Goal: Information Seeking & Learning: Learn about a topic

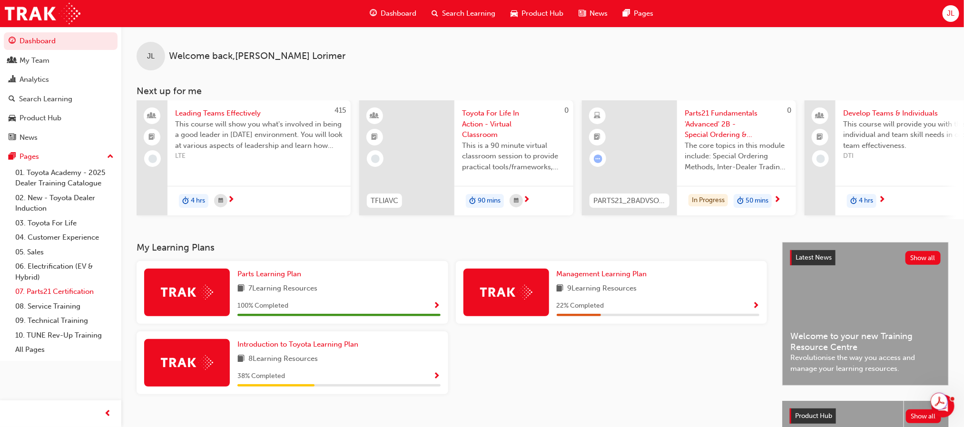
click at [58, 295] on link "07. Parts21 Certification" at bounding box center [64, 292] width 106 height 15
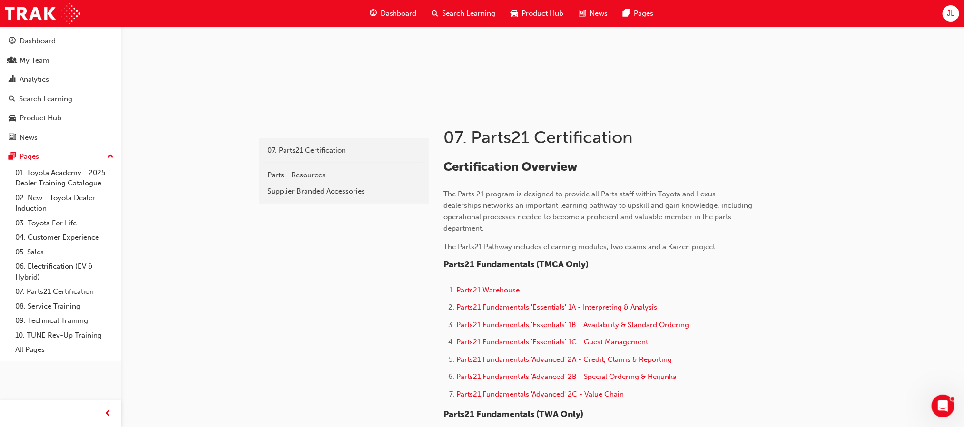
scroll to position [143, 0]
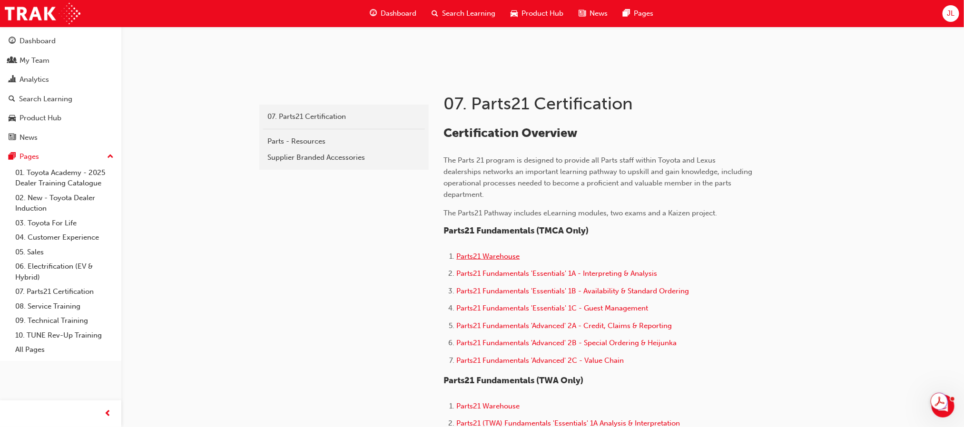
click at [502, 256] on span "Parts21 Warehouse" at bounding box center [488, 256] width 63 height 9
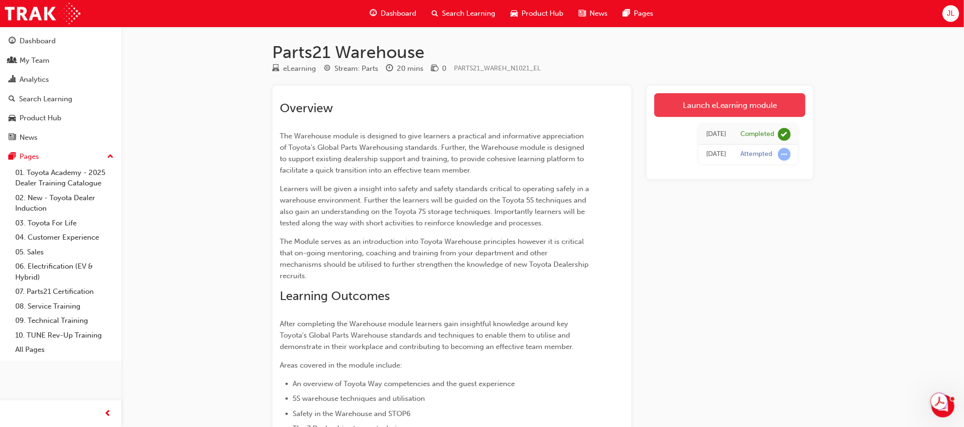
click at [731, 108] on link "Launch eLearning module" at bounding box center [729, 105] width 151 height 24
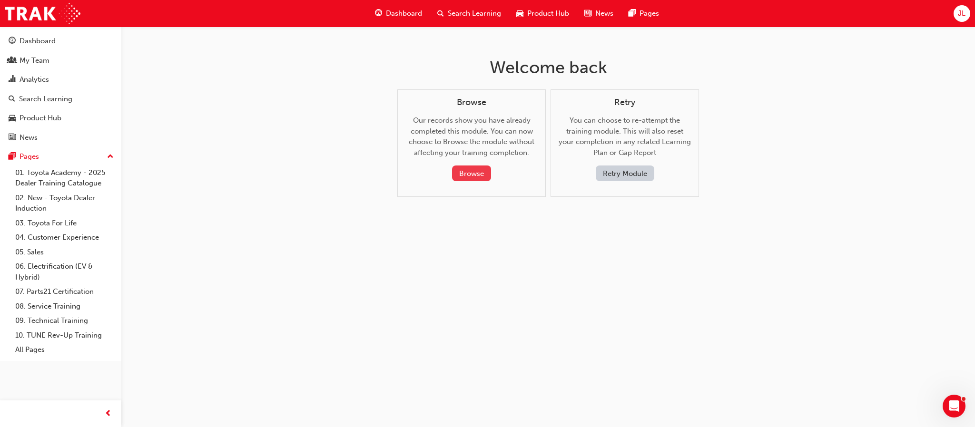
click at [467, 170] on button "Browse" at bounding box center [471, 174] width 39 height 16
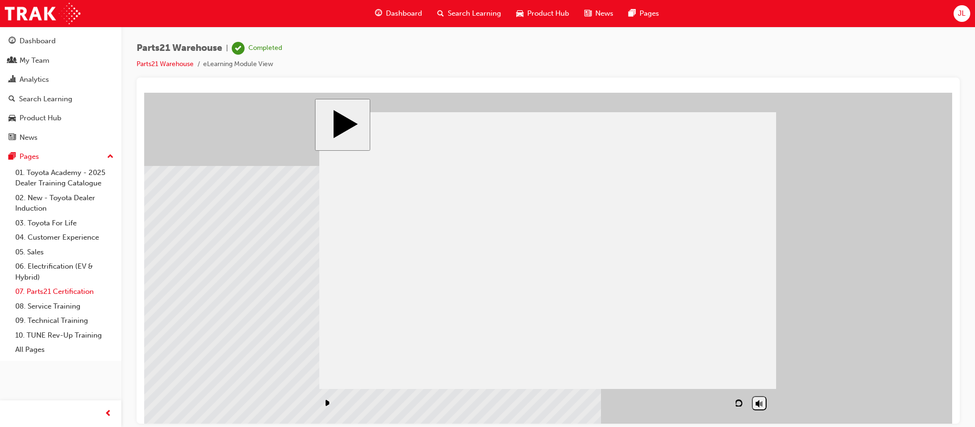
click at [50, 291] on link "07. Parts21 Certification" at bounding box center [64, 292] width 106 height 15
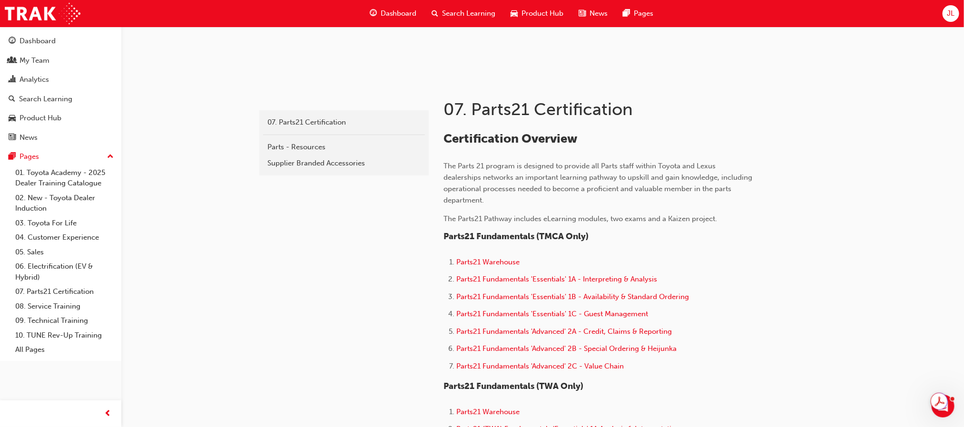
scroll to position [143, 0]
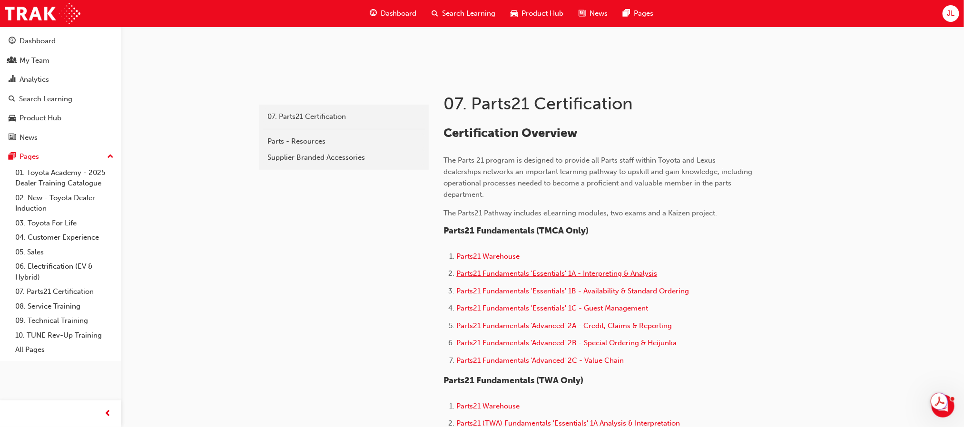
click at [577, 270] on span "Parts21 Fundamentals 'Essentials' 1A - Interpreting & Analysis" at bounding box center [557, 273] width 201 height 9
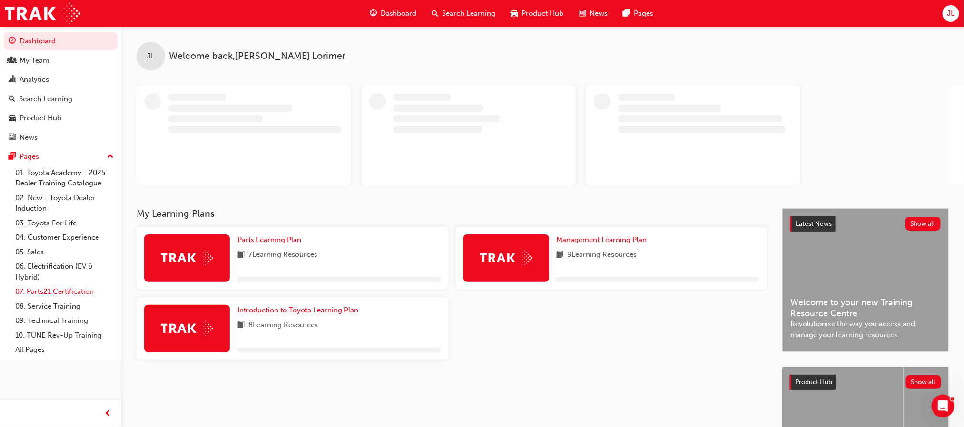
click at [45, 291] on link "07. Parts21 Certification" at bounding box center [64, 292] width 106 height 15
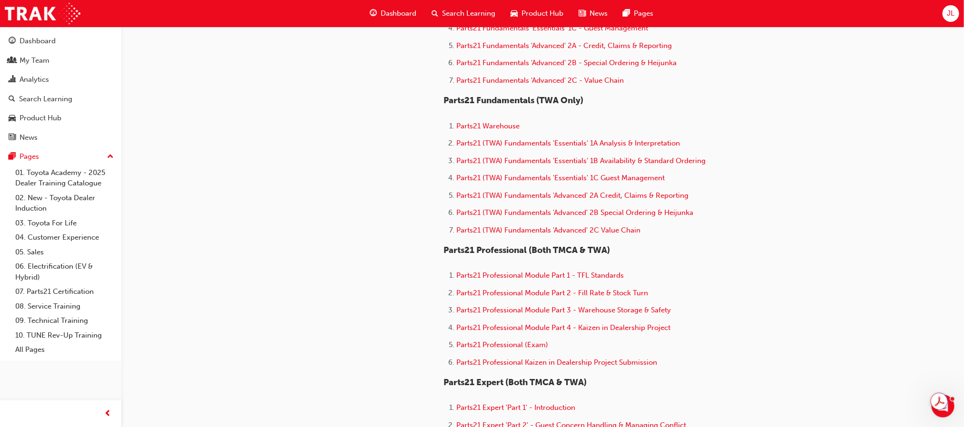
scroll to position [428, 0]
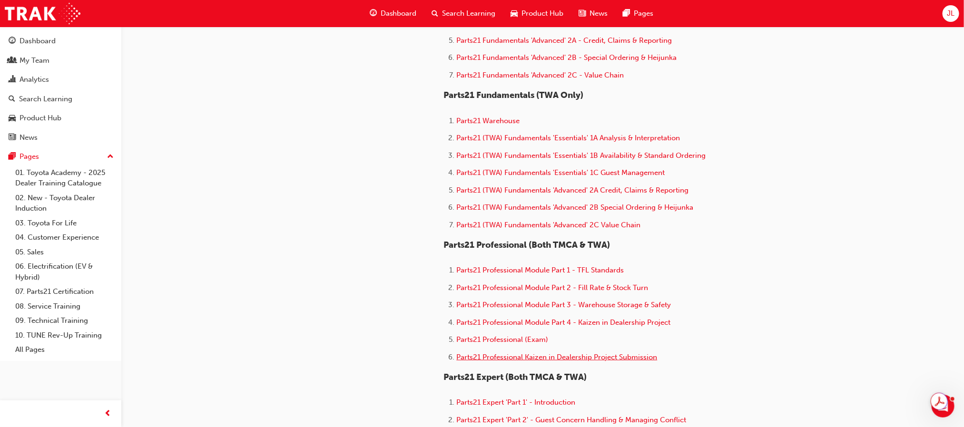
click at [620, 353] on span "Parts21 Professional Kaizen in Dealership Project Submission" at bounding box center [557, 357] width 201 height 9
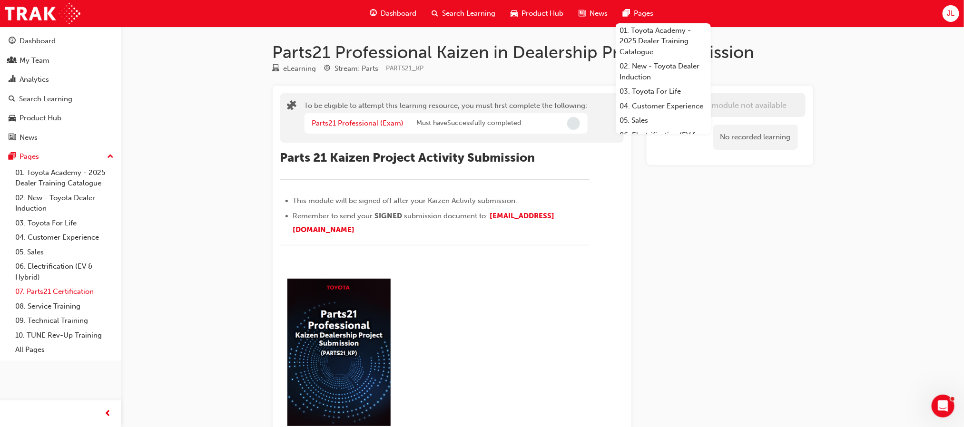
click at [45, 293] on link "07. Parts21 Certification" at bounding box center [64, 292] width 106 height 15
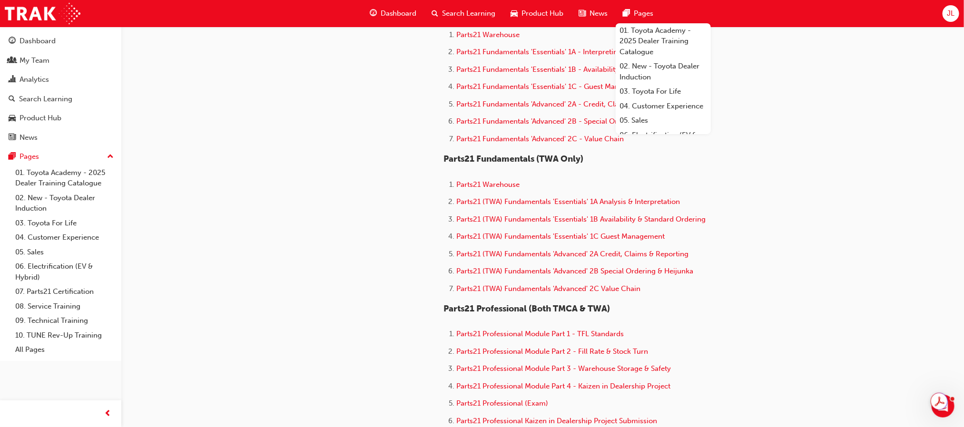
scroll to position [428, 0]
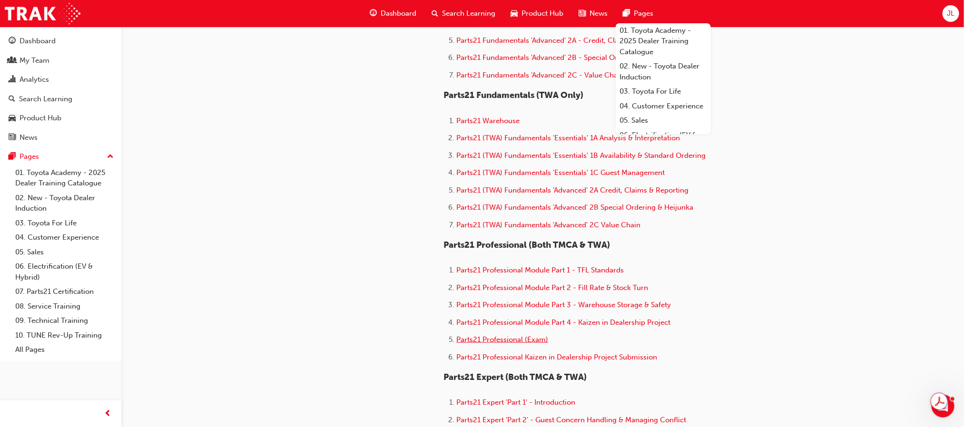
click at [510, 336] on span "Parts21 Professional (Exam)" at bounding box center [503, 340] width 92 height 9
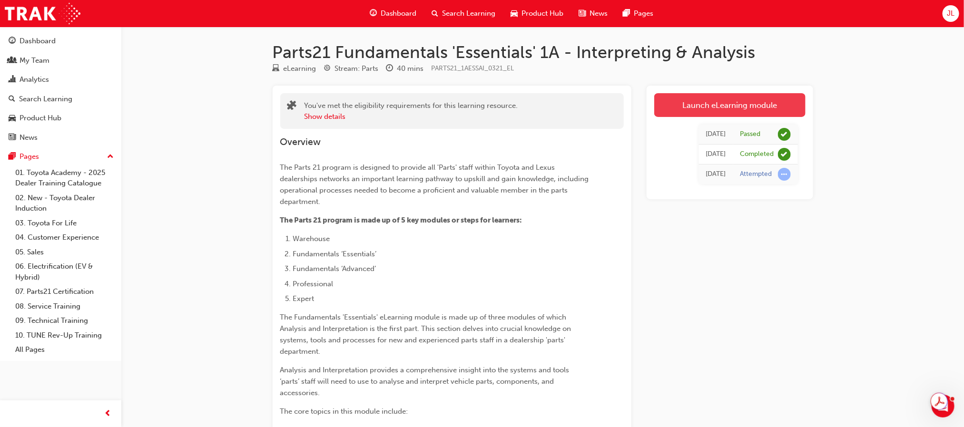
click at [737, 106] on link "Launch eLearning module" at bounding box center [729, 105] width 151 height 24
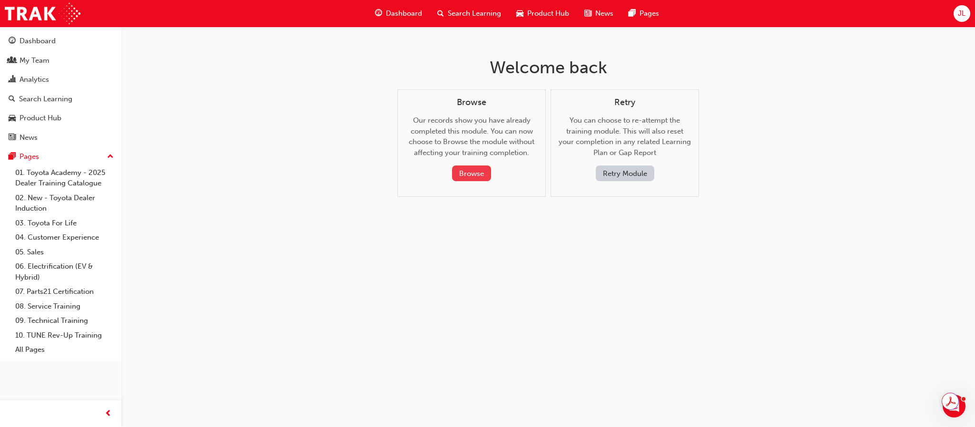
click at [470, 170] on button "Browse" at bounding box center [471, 174] width 39 height 16
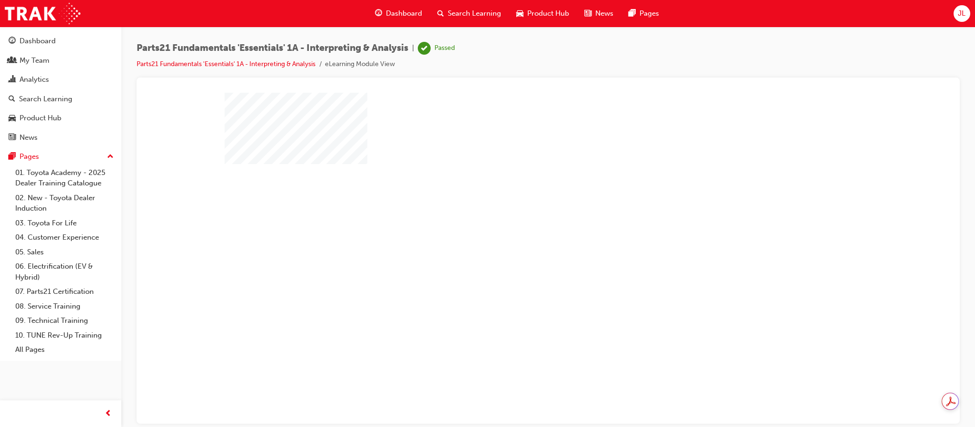
click at [521, 230] on div "play" at bounding box center [521, 230] width 0 height 0
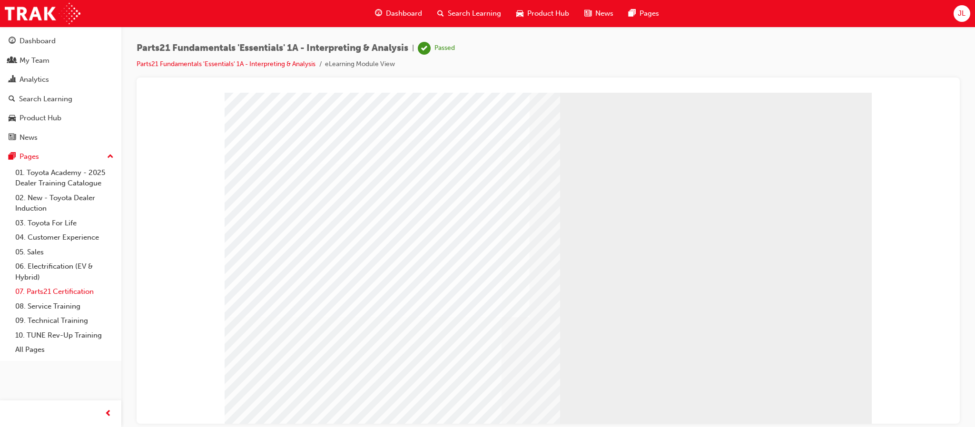
click at [56, 290] on link "07. Parts21 Certification" at bounding box center [64, 292] width 106 height 15
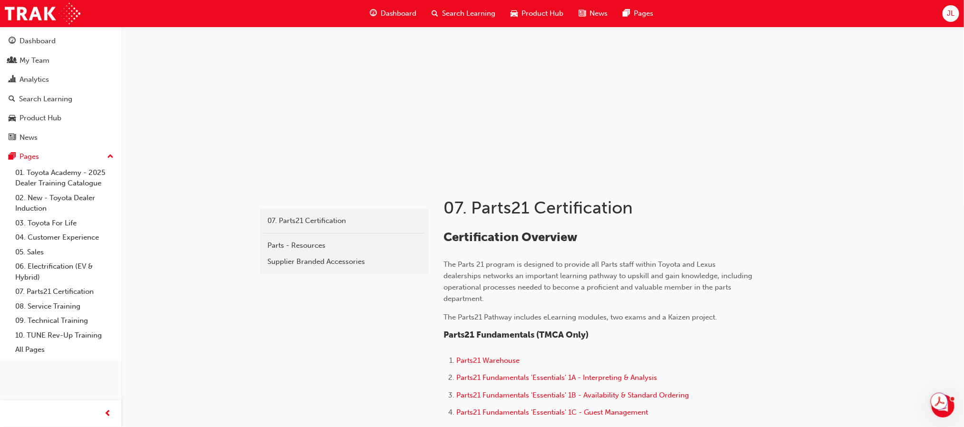
scroll to position [143, 0]
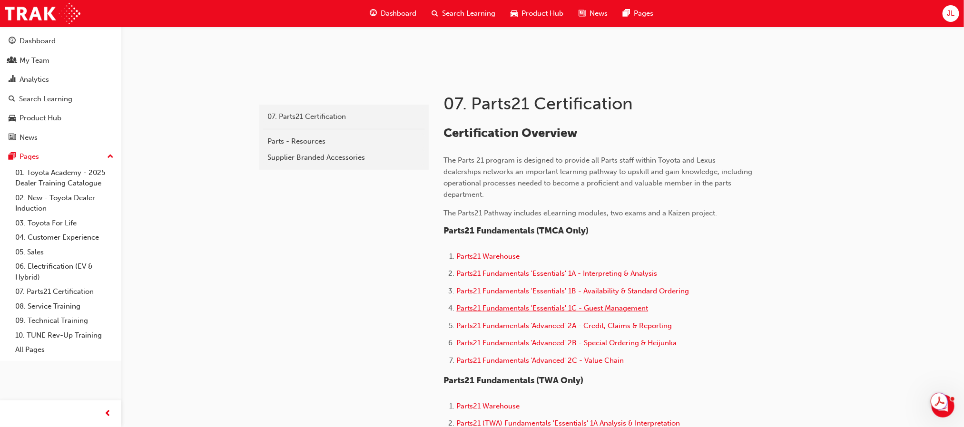
click at [603, 307] on span "Parts21 Fundamentals 'Essentials' 1C - Guest Management" at bounding box center [553, 308] width 192 height 9
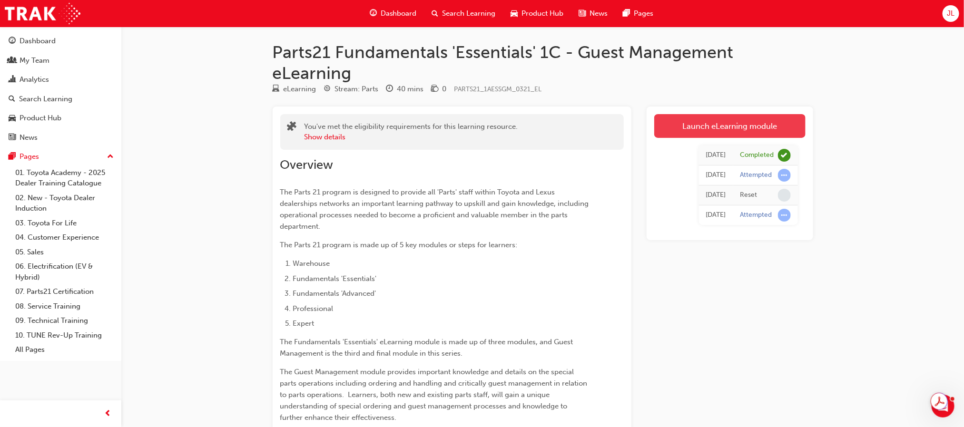
click at [746, 127] on link "Launch eLearning module" at bounding box center [729, 126] width 151 height 24
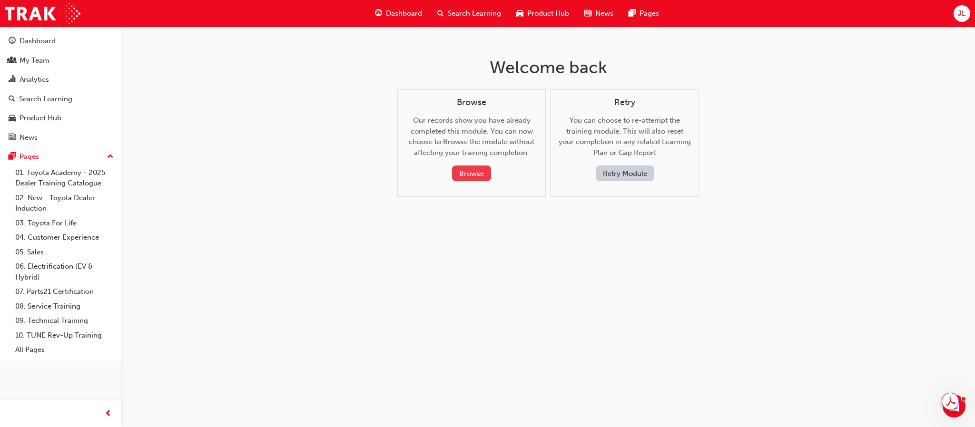
click at [473, 176] on button "Browse" at bounding box center [471, 174] width 39 height 16
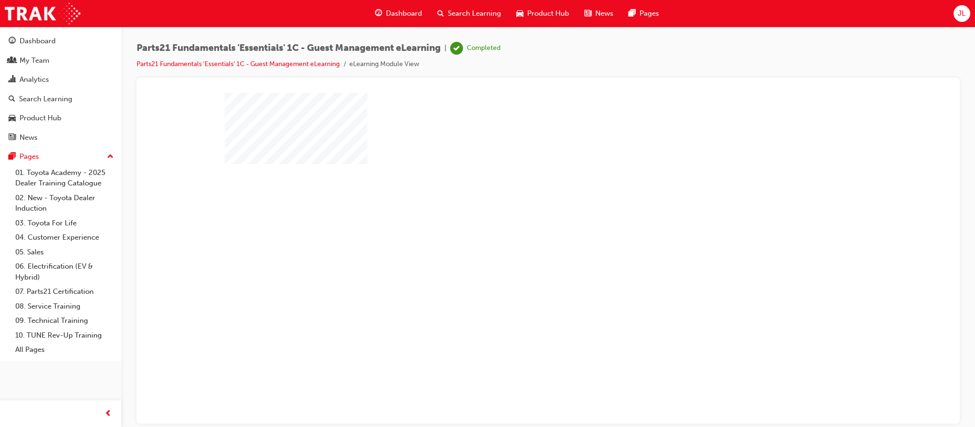
click at [521, 230] on div "play" at bounding box center [521, 230] width 0 height 0
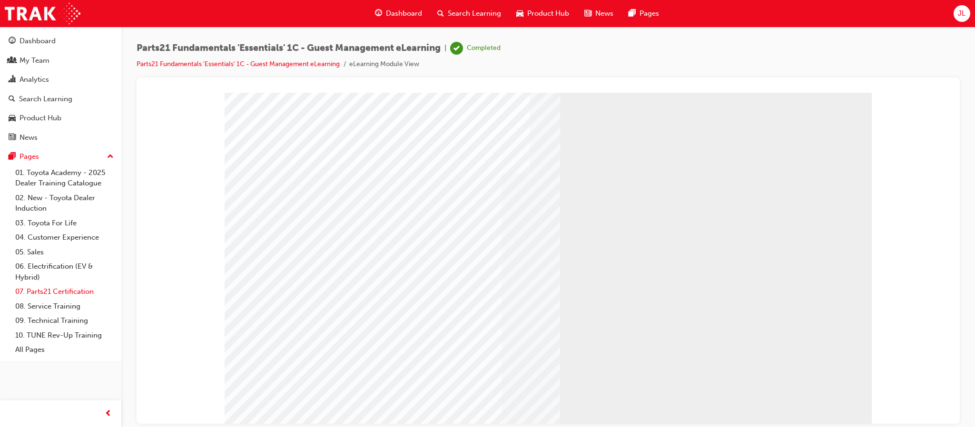
click at [55, 288] on link "07. Parts21 Certification" at bounding box center [64, 292] width 106 height 15
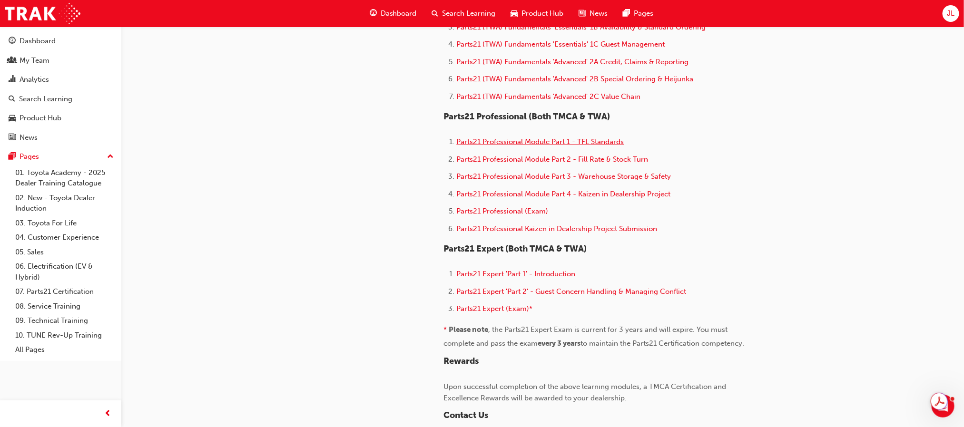
scroll to position [571, 0]
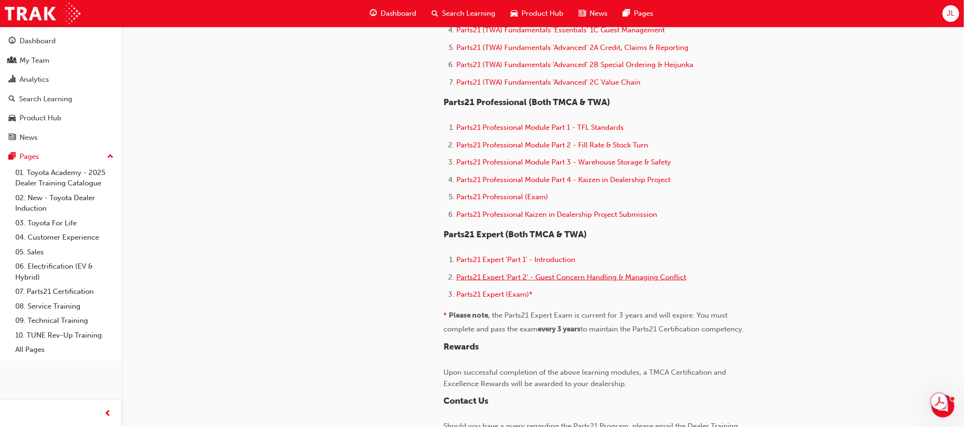
click at [581, 273] on span "Parts21 Expert 'Part 2' - Guest Concern Handling & Managing Conflict" at bounding box center [572, 277] width 230 height 9
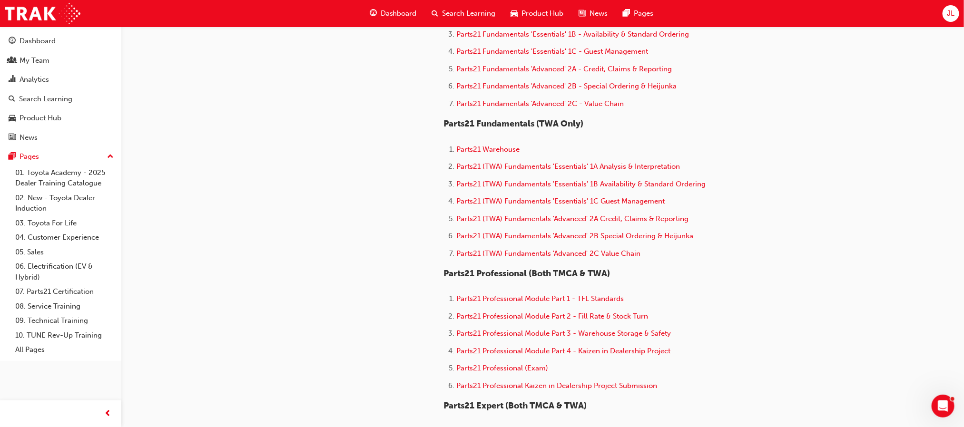
scroll to position [428, 0]
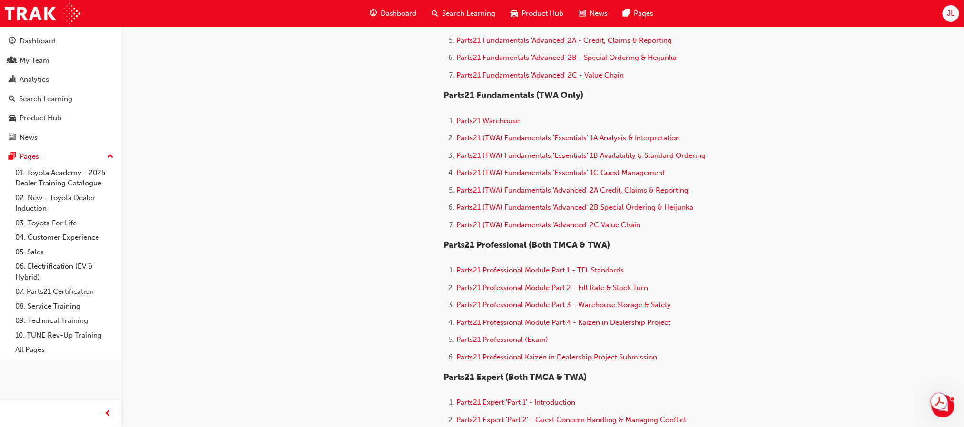
click at [554, 72] on span "Parts21 Fundamentals 'Advanced' 2C - Value Chain" at bounding box center [541, 75] width 168 height 9
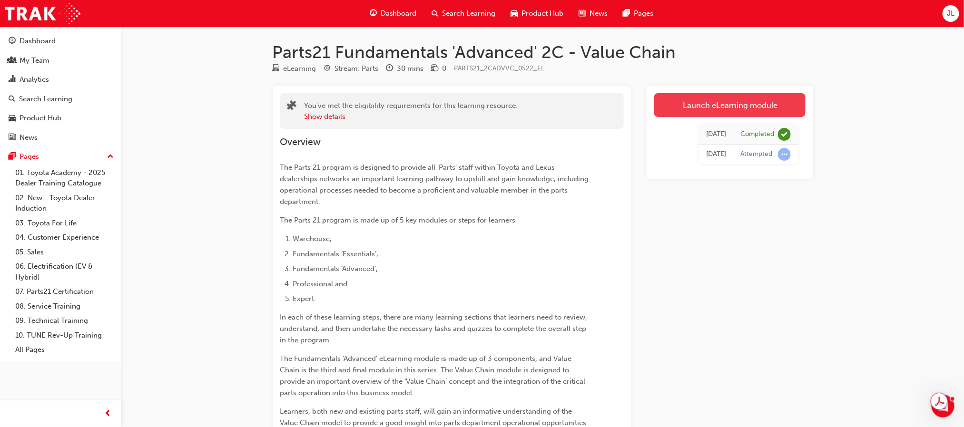
click at [719, 102] on link "Launch eLearning module" at bounding box center [729, 105] width 151 height 24
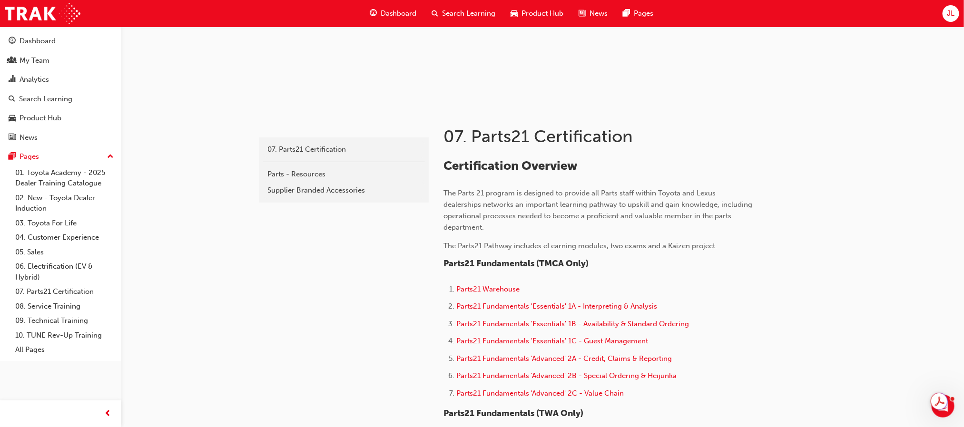
scroll to position [143, 0]
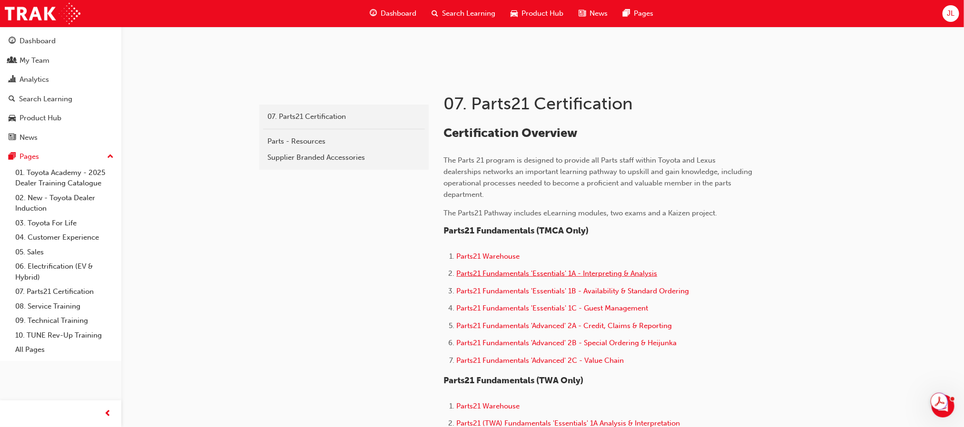
click at [584, 274] on span "Parts21 Fundamentals 'Essentials' 1A - Interpreting & Analysis" at bounding box center [557, 273] width 201 height 9
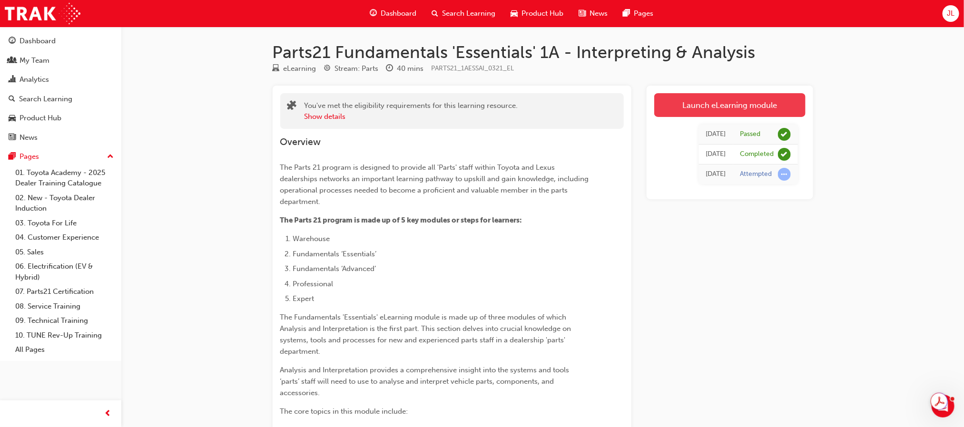
click at [723, 102] on link "Launch eLearning module" at bounding box center [729, 105] width 151 height 24
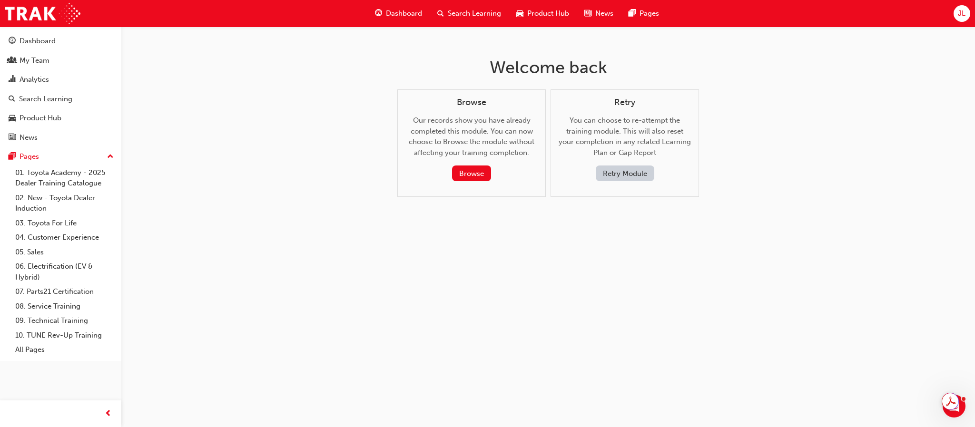
click at [614, 175] on button "Retry Module" at bounding box center [625, 174] width 59 height 16
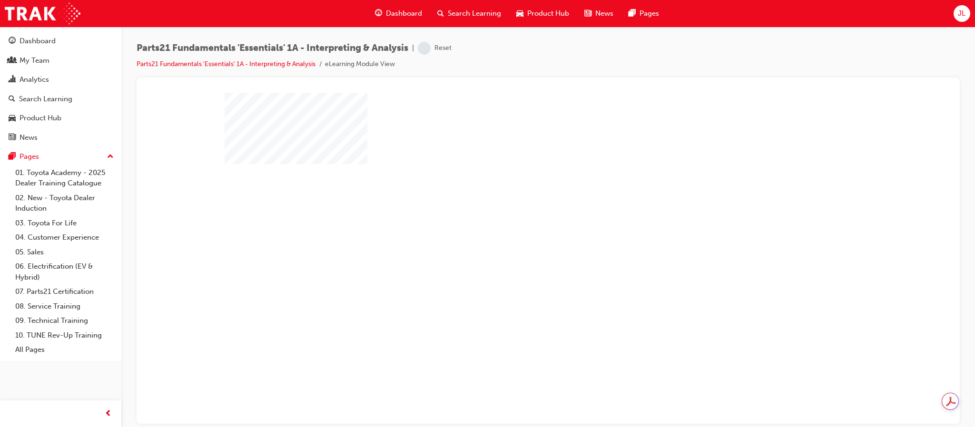
click at [521, 230] on div "play" at bounding box center [521, 230] width 0 height 0
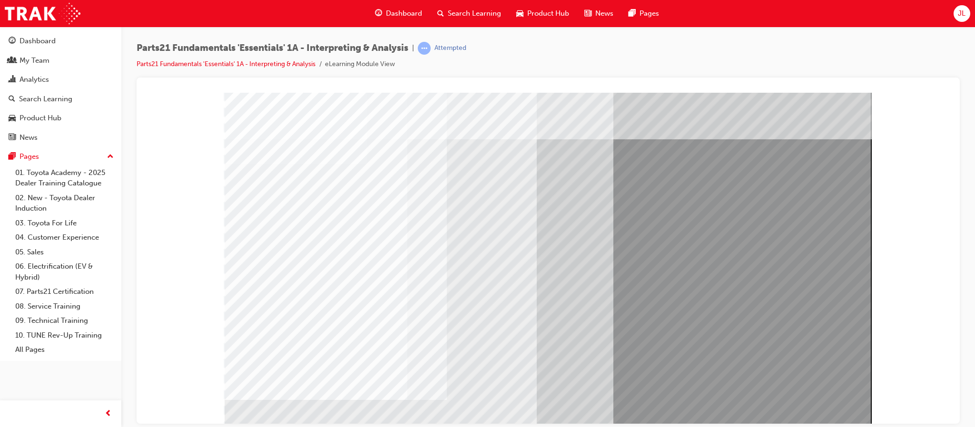
scroll to position [26, 0]
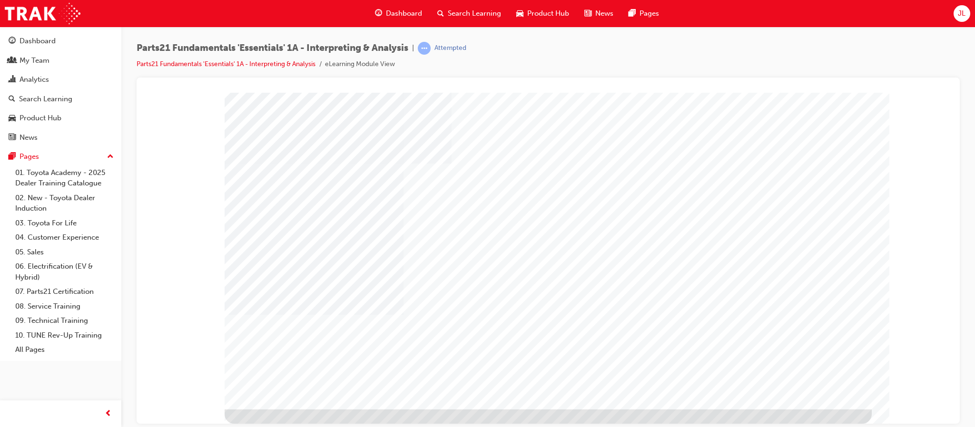
scroll to position [0, 0]
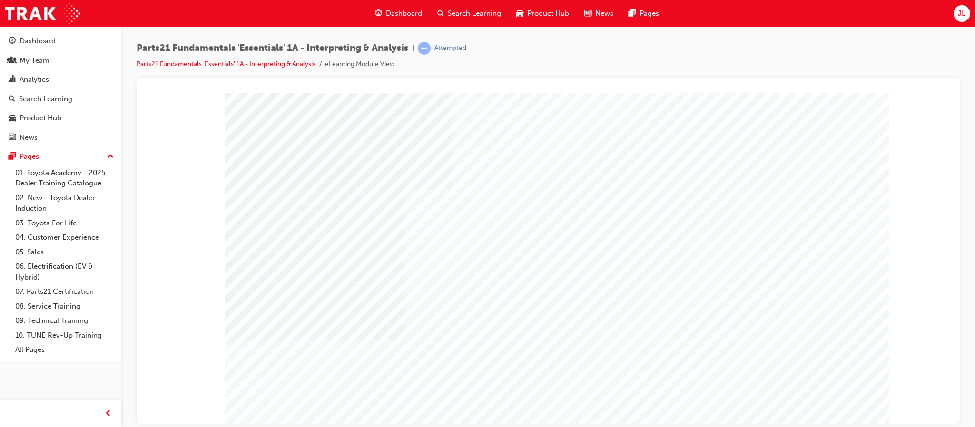
type input "[PERSON_NAME]"
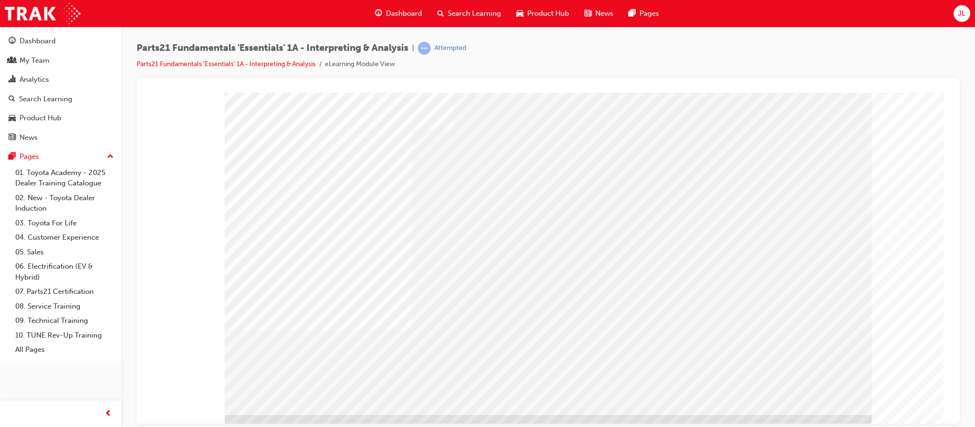
scroll to position [26, 0]
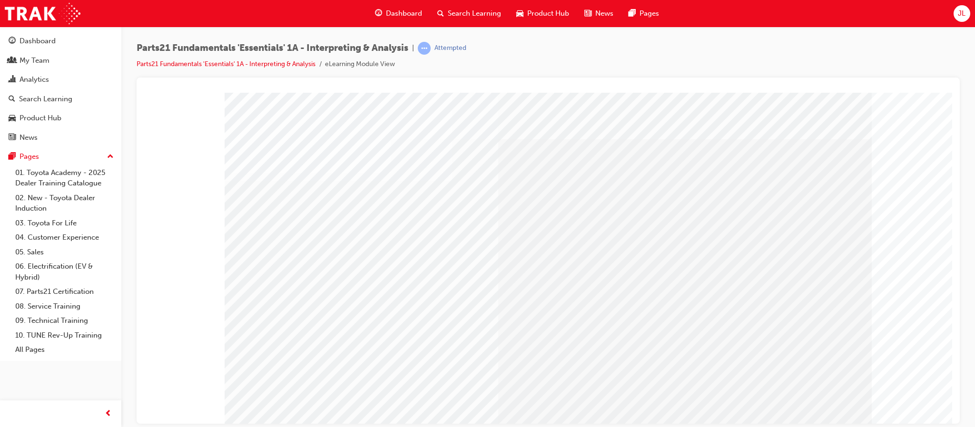
scroll to position [26, 0]
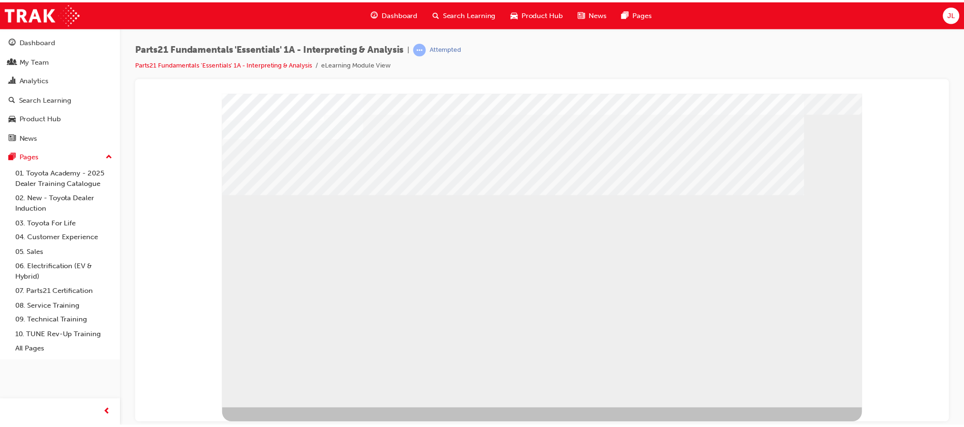
scroll to position [0, 0]
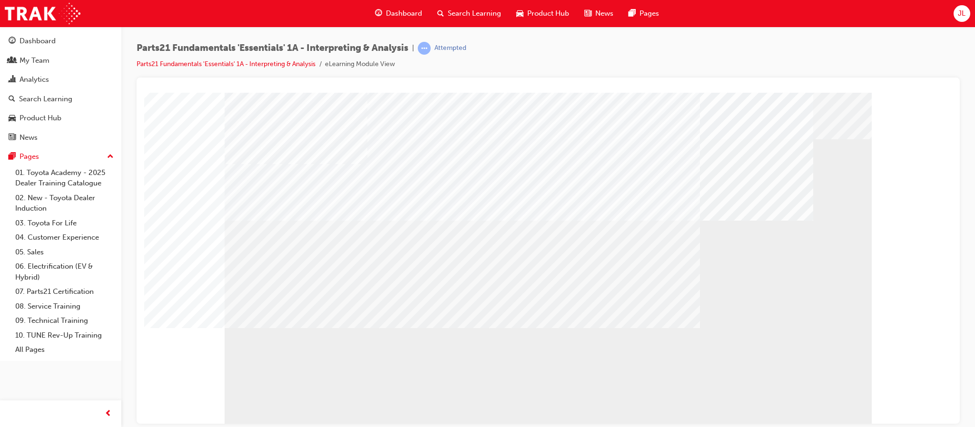
click at [74, 296] on link "07. Parts21 Certification" at bounding box center [64, 292] width 106 height 15
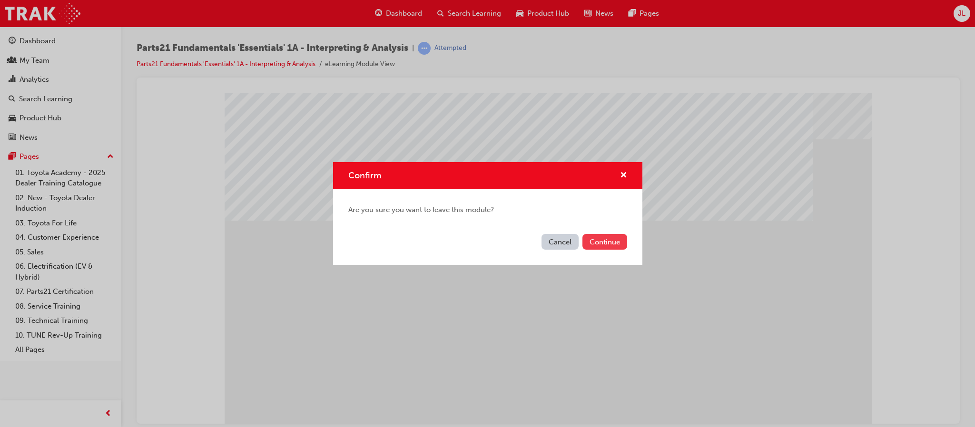
click at [600, 241] on button "Continue" at bounding box center [605, 242] width 45 height 16
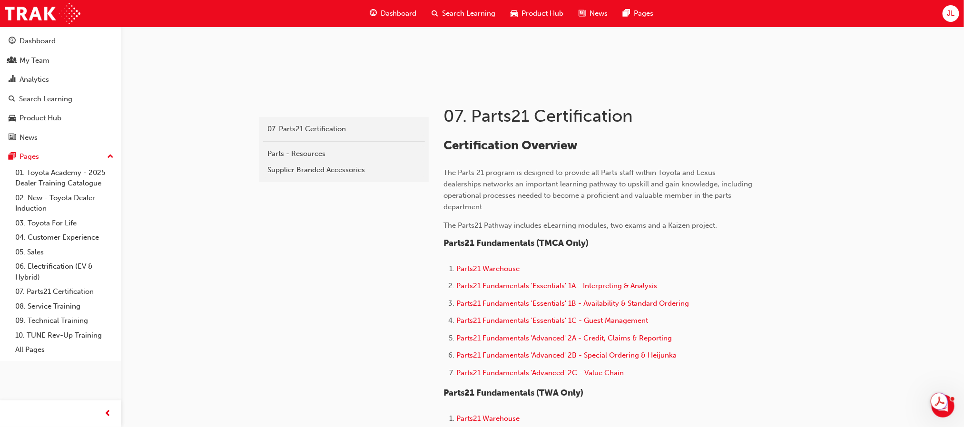
scroll to position [143, 0]
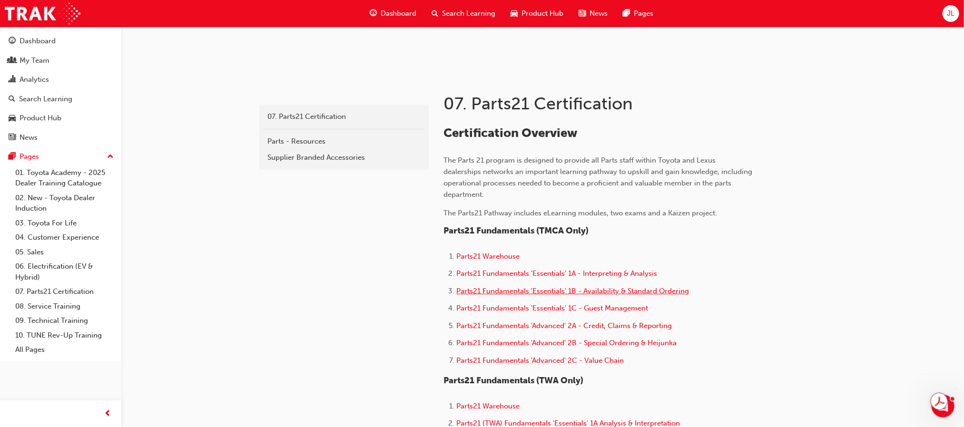
click at [639, 289] on span "Parts21 Fundamentals 'Essentials' 1B - Availability & Standard Ordering" at bounding box center [573, 291] width 233 height 9
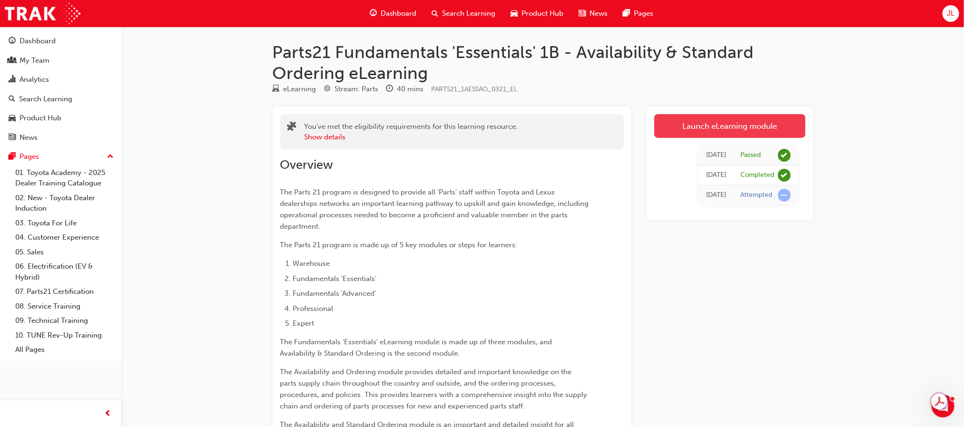
click at [740, 126] on link "Launch eLearning module" at bounding box center [729, 126] width 151 height 24
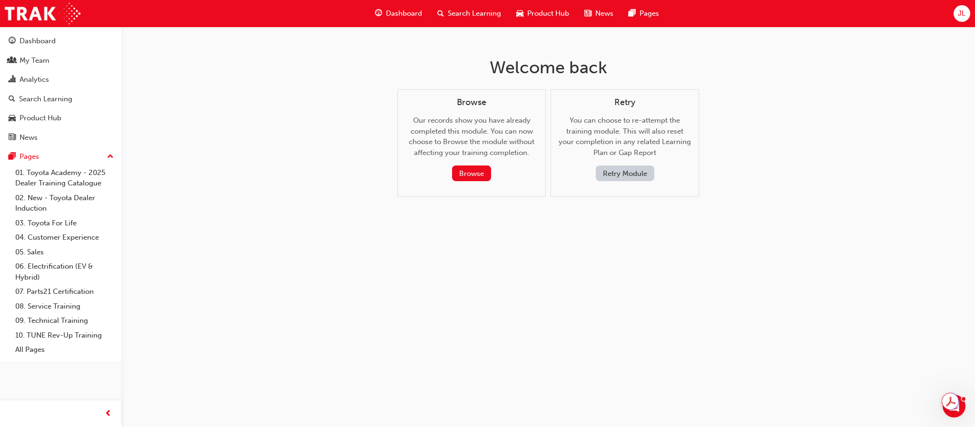
click at [626, 175] on button "Retry Module" at bounding box center [625, 174] width 59 height 16
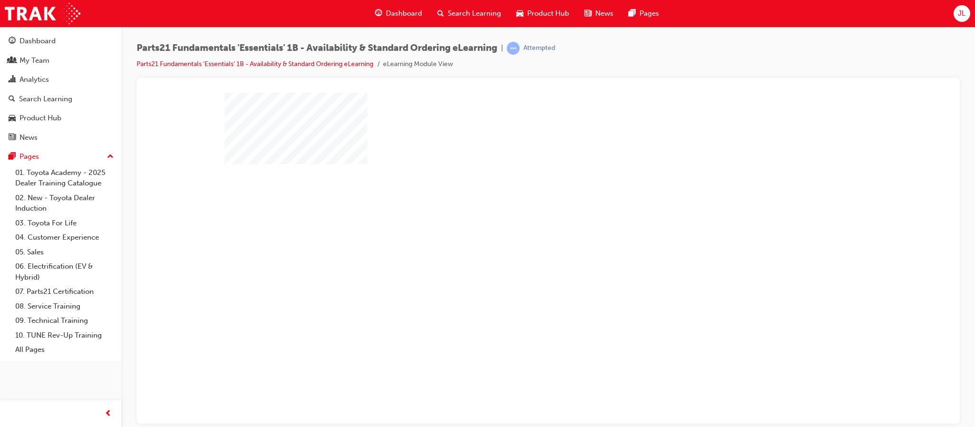
click at [521, 230] on div "play" at bounding box center [521, 230] width 0 height 0
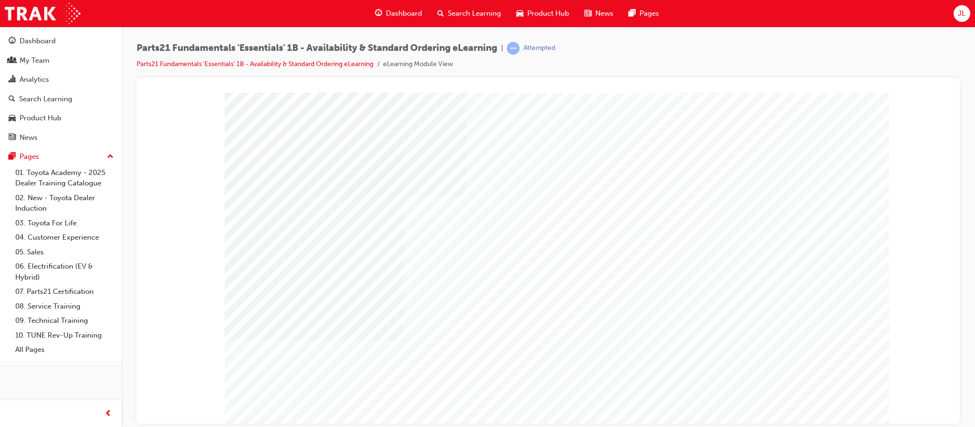
type input "[PERSON_NAME]"
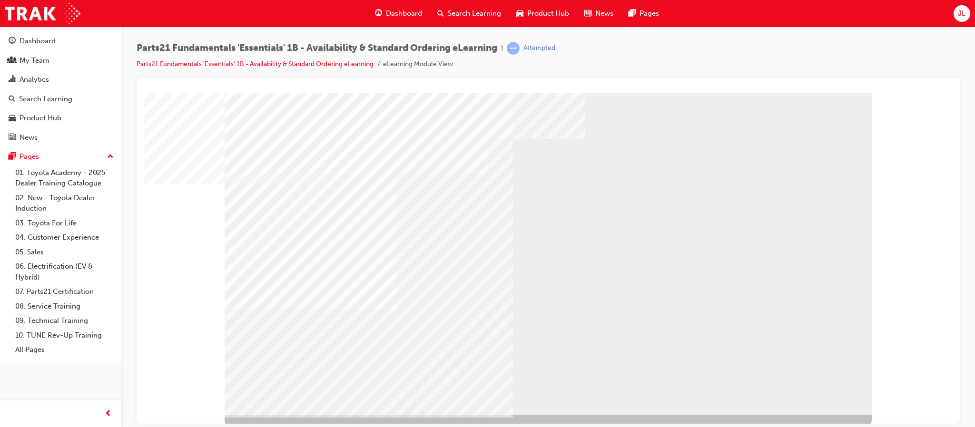
scroll to position [26, 0]
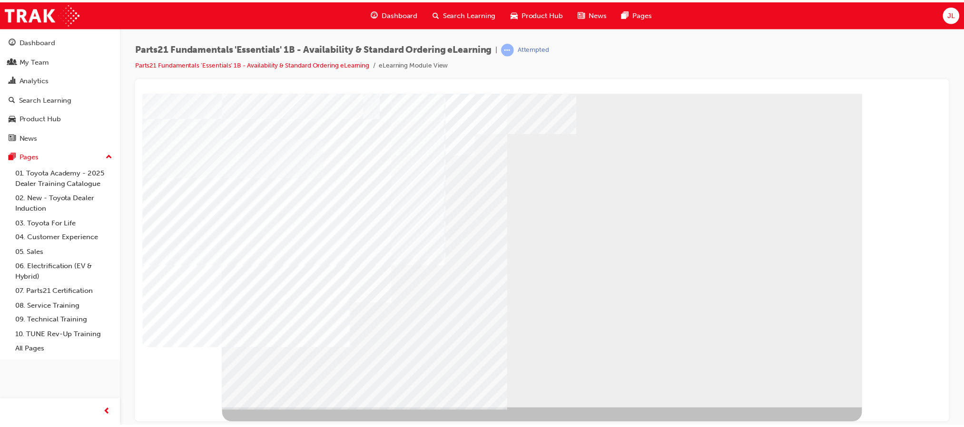
scroll to position [0, 0]
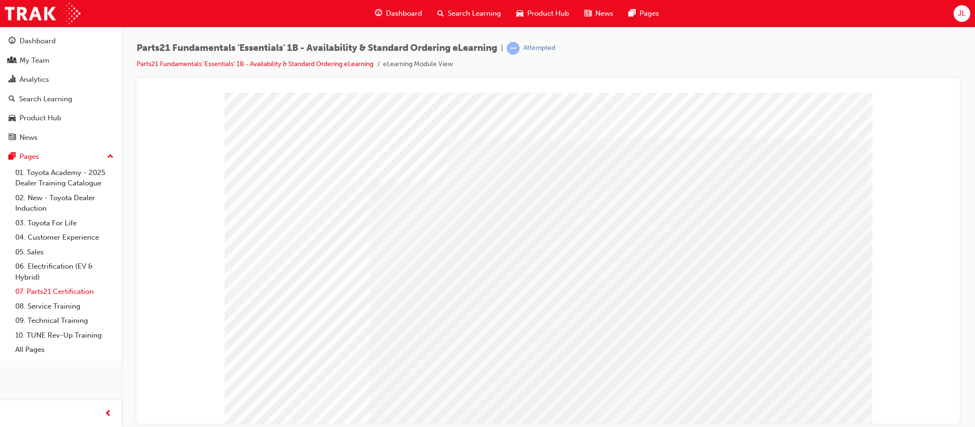
click at [58, 293] on link "07. Parts21 Certification" at bounding box center [64, 292] width 106 height 15
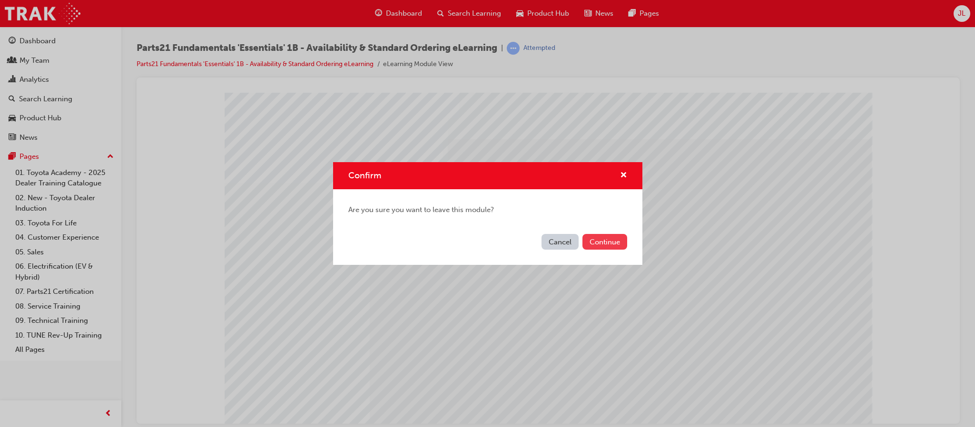
click at [613, 240] on button "Continue" at bounding box center [605, 242] width 45 height 16
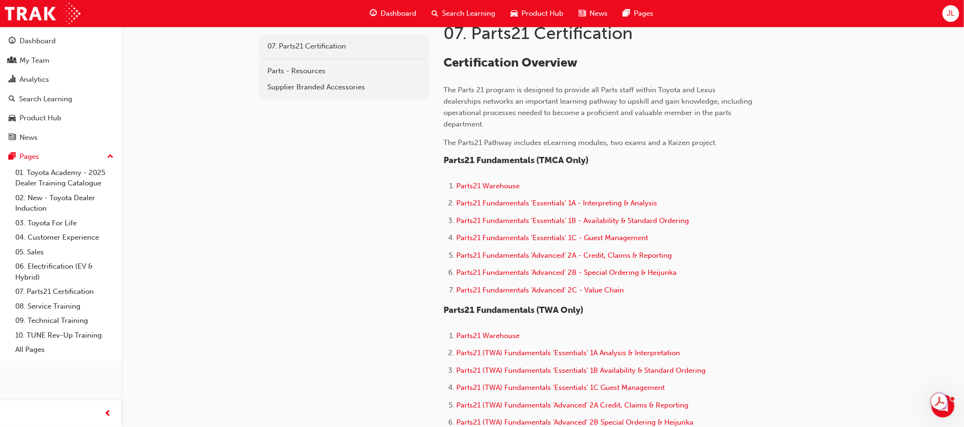
scroll to position [214, 0]
click at [601, 233] on span "Parts21 Fundamentals 'Essentials' 1C - Guest Management" at bounding box center [553, 237] width 192 height 9
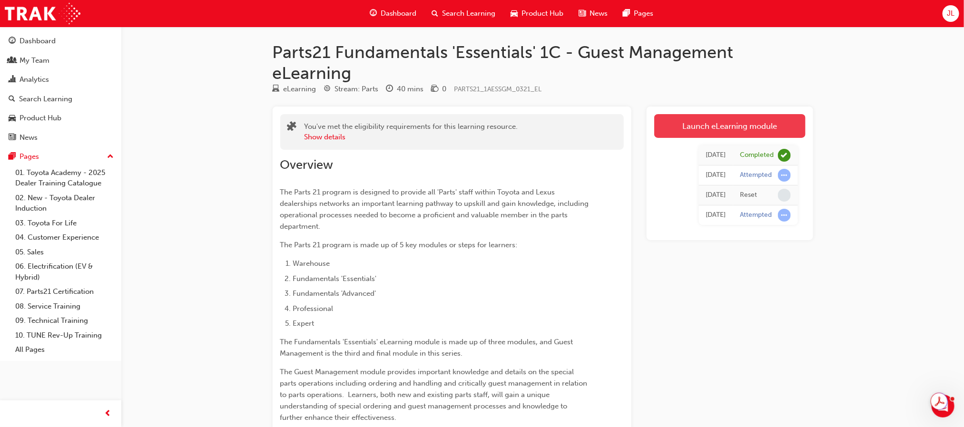
click at [750, 126] on link "Launch eLearning module" at bounding box center [729, 126] width 151 height 24
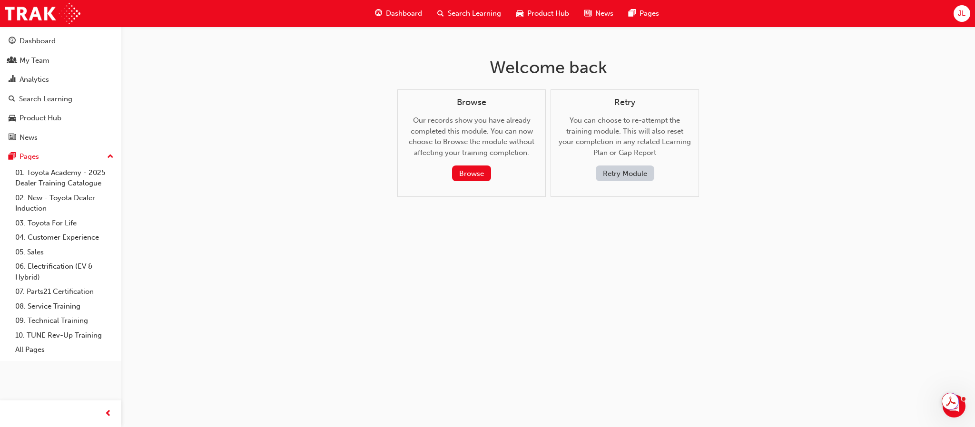
click at [610, 171] on button "Retry Module" at bounding box center [625, 174] width 59 height 16
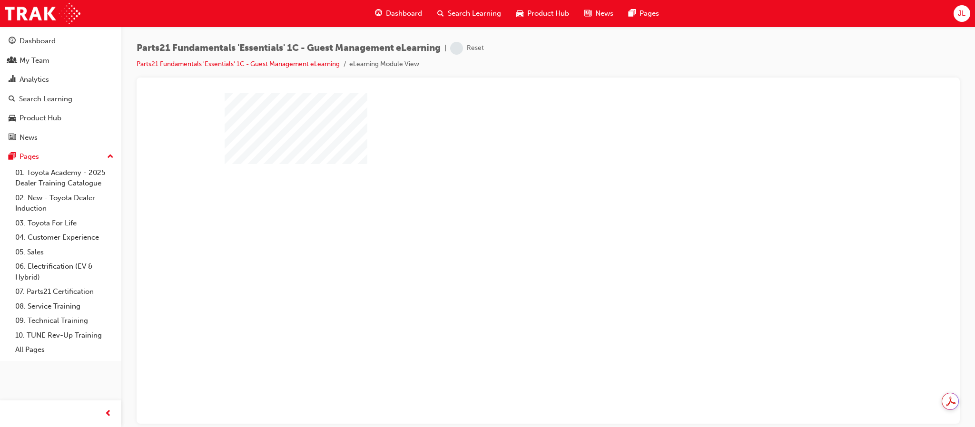
click at [521, 230] on div "play" at bounding box center [521, 230] width 0 height 0
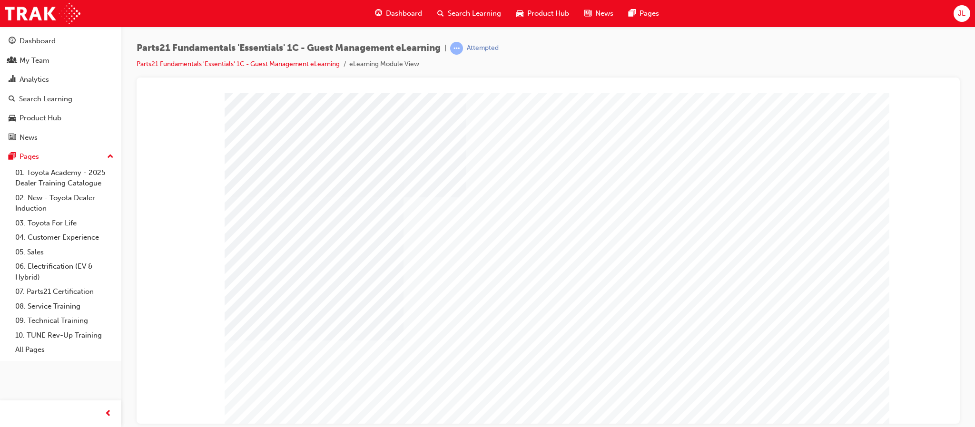
type input "[PERSON_NAME]"
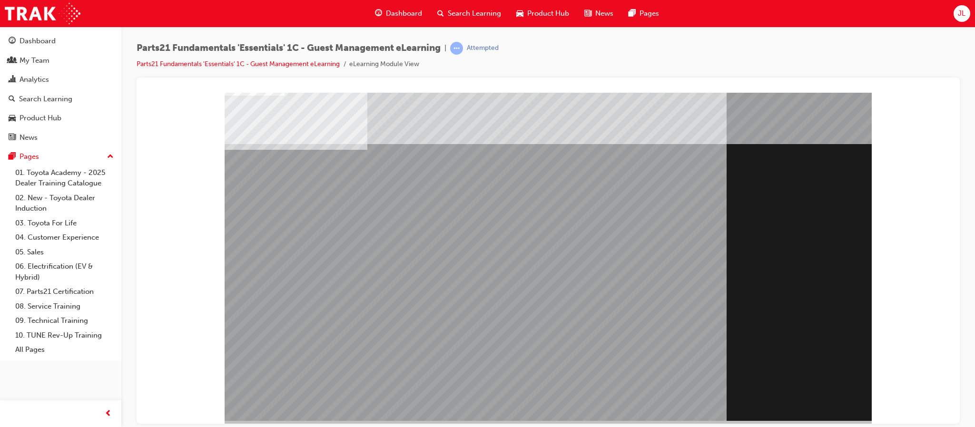
scroll to position [26, 0]
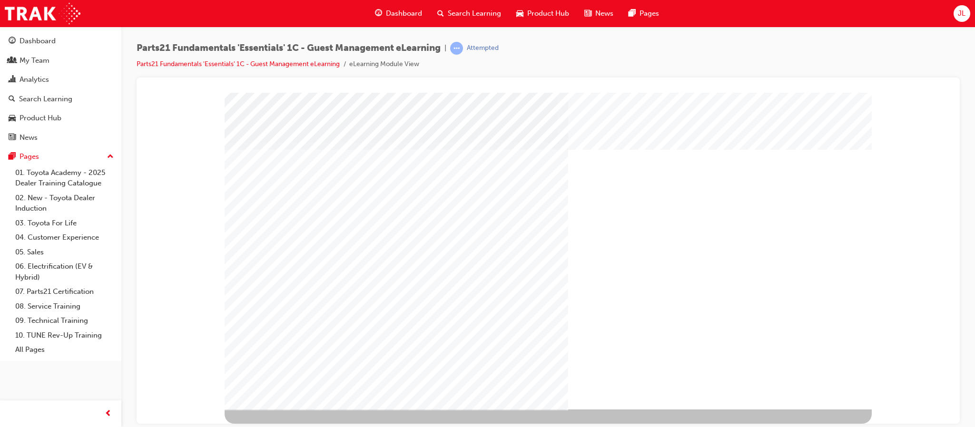
scroll to position [0, 0]
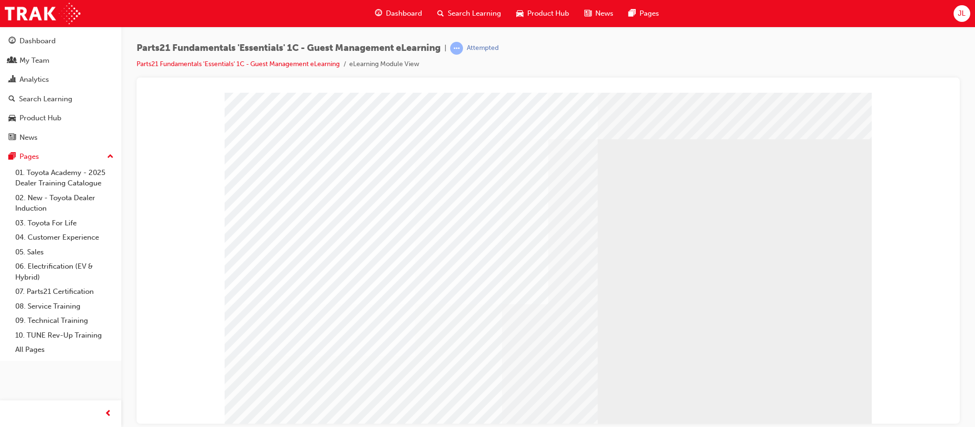
scroll to position [26, 0]
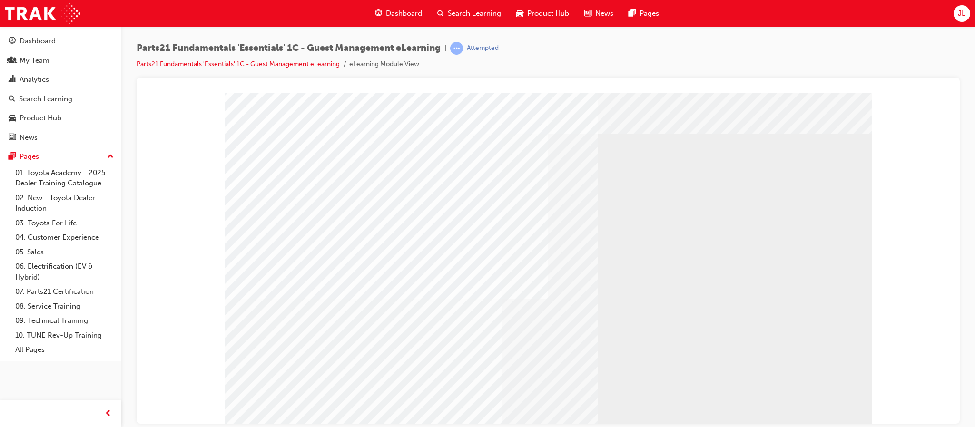
scroll to position [0, 0]
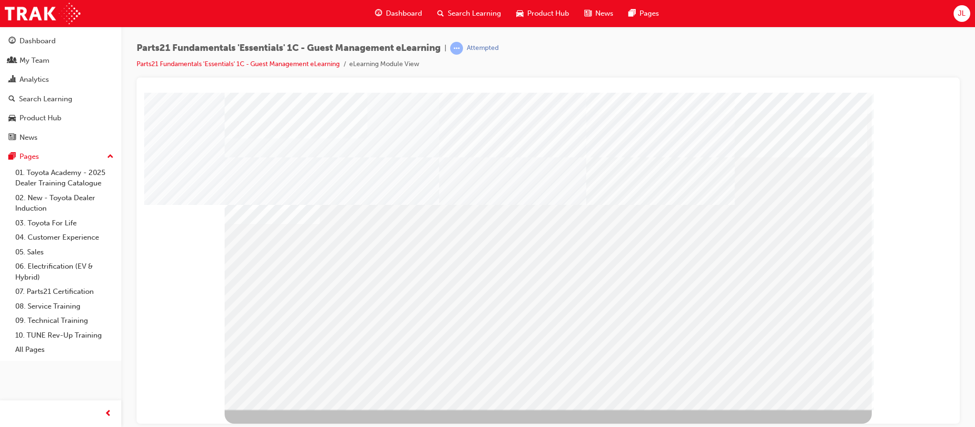
scroll to position [0, 0]
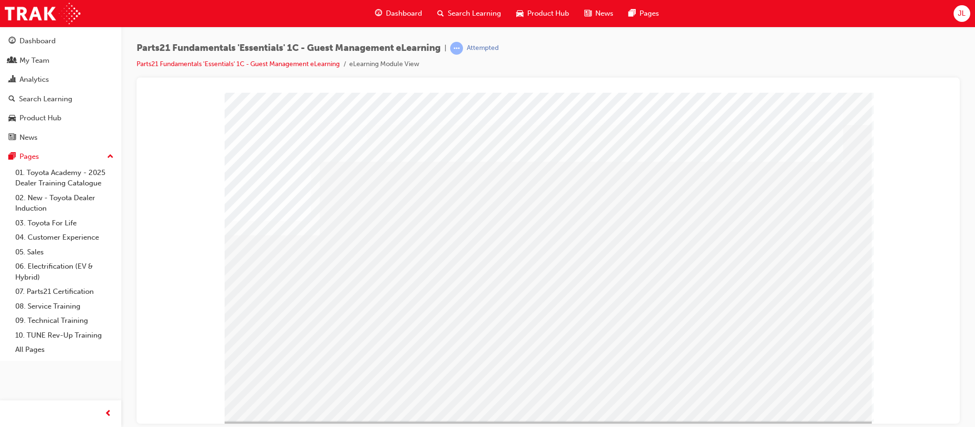
scroll to position [26, 0]
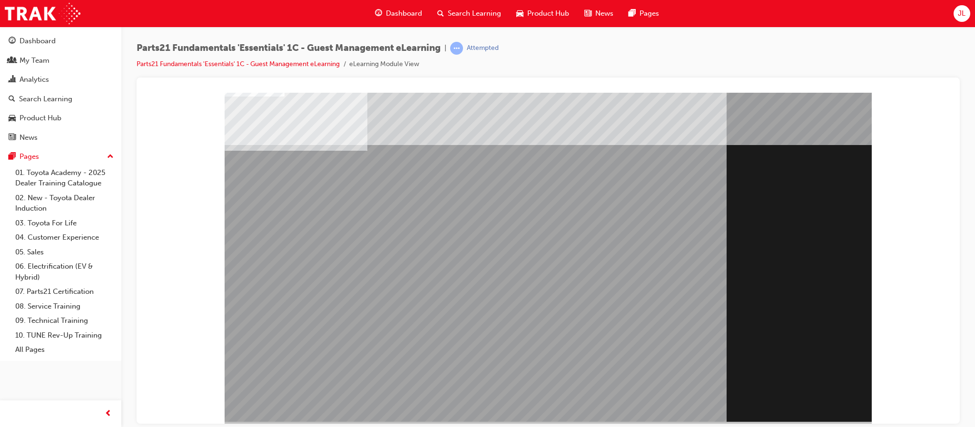
scroll to position [26, 0]
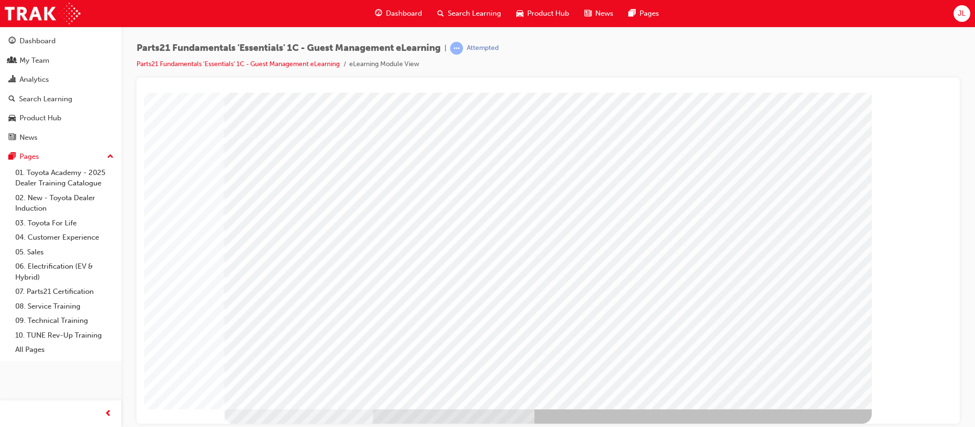
scroll to position [0, 0]
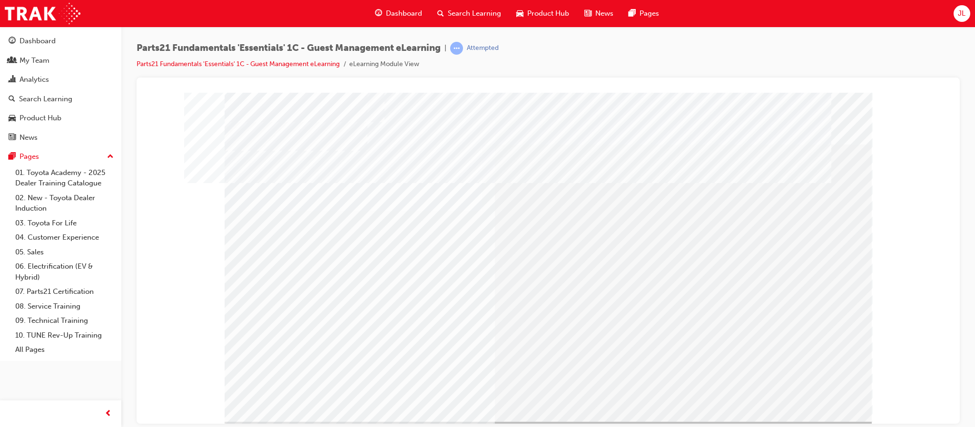
scroll to position [26, 0]
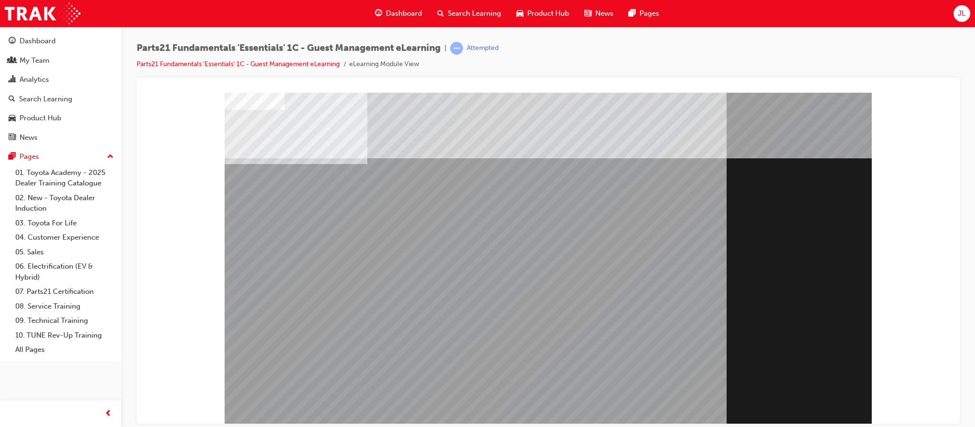
scroll to position [26, 0]
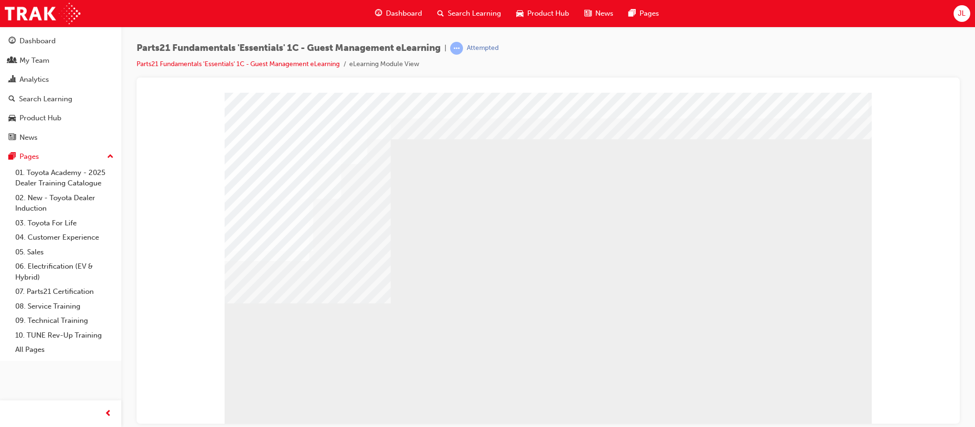
click at [891, 63] on div "Parts21 Fundamentals 'Essentials' 1C - Guest Management eLearning | Attempted P…" at bounding box center [548, 60] width 823 height 36
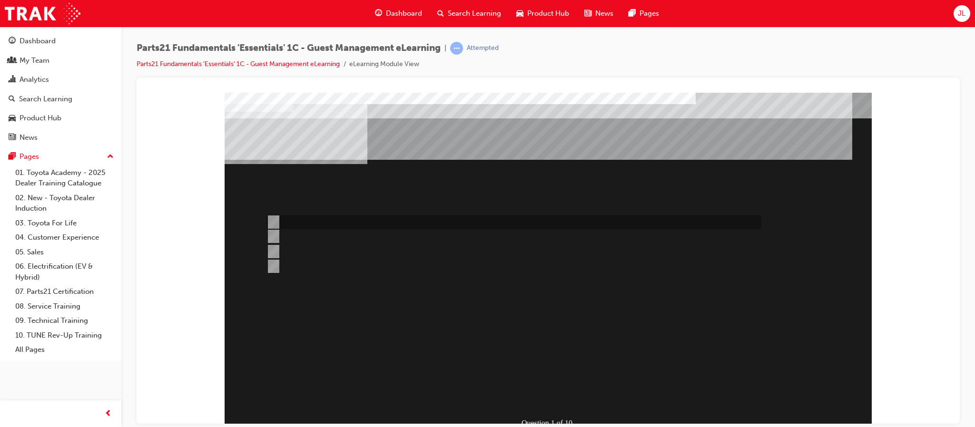
click at [346, 224] on div at bounding box center [511, 222] width 495 height 14
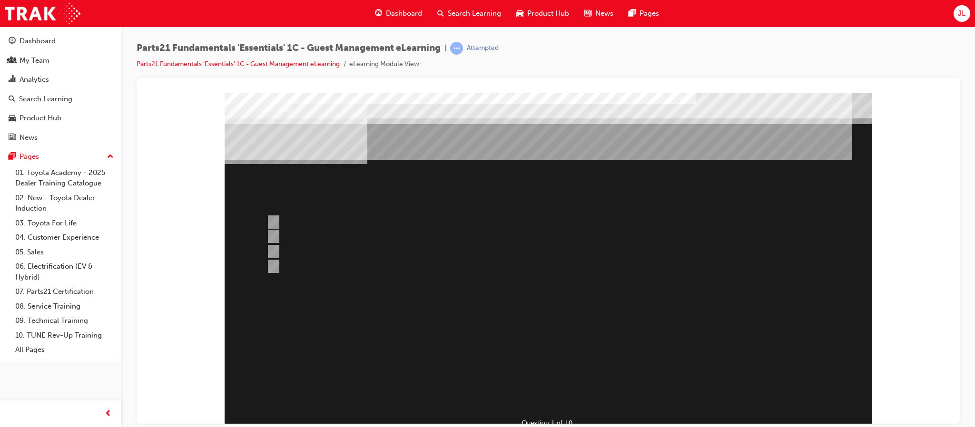
click at [267, 247] on div at bounding box center [548, 263] width 647 height 343
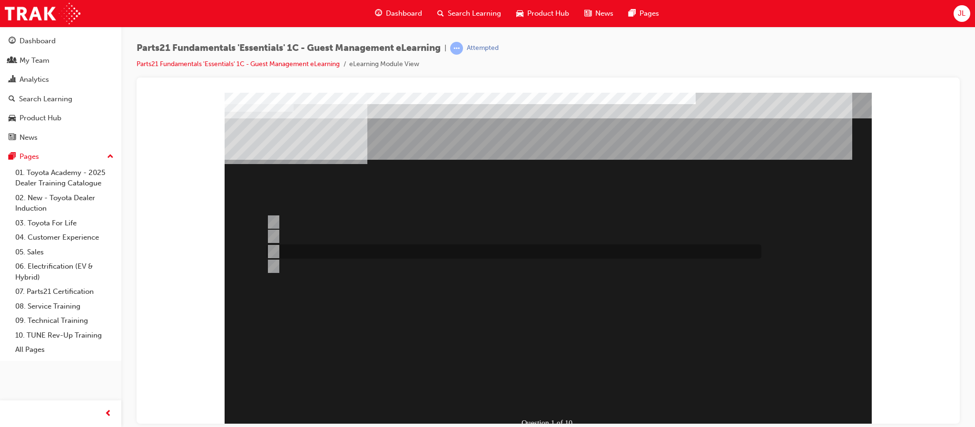
click at [289, 250] on div at bounding box center [511, 252] width 495 height 14
radio input "false"
radio input "true"
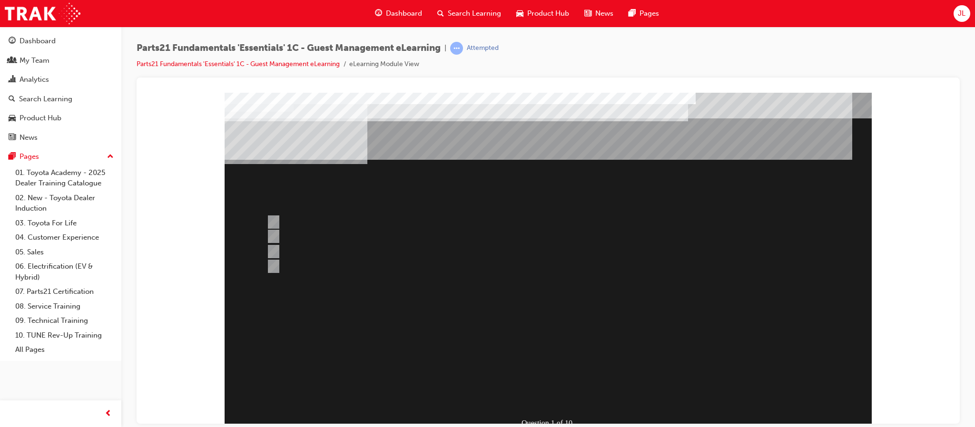
click at [279, 261] on div at bounding box center [548, 263] width 647 height 343
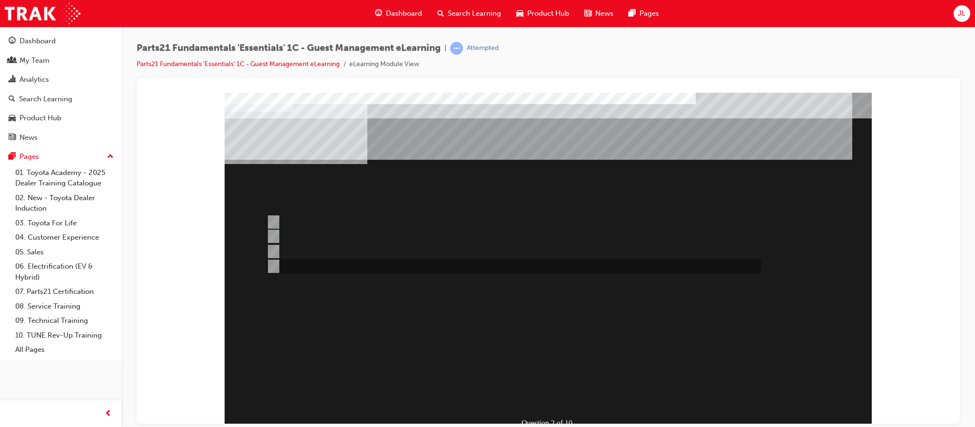
click at [323, 266] on div at bounding box center [511, 266] width 495 height 14
radio input "true"
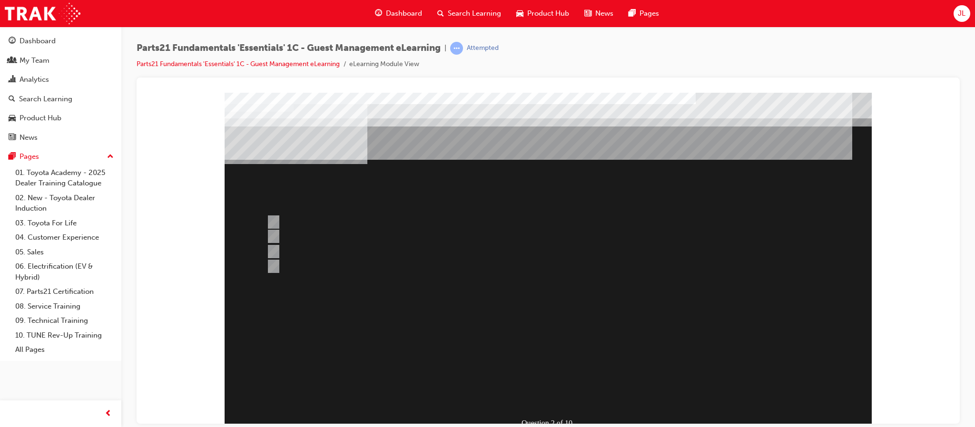
click at [537, 398] on div at bounding box center [548, 263] width 647 height 343
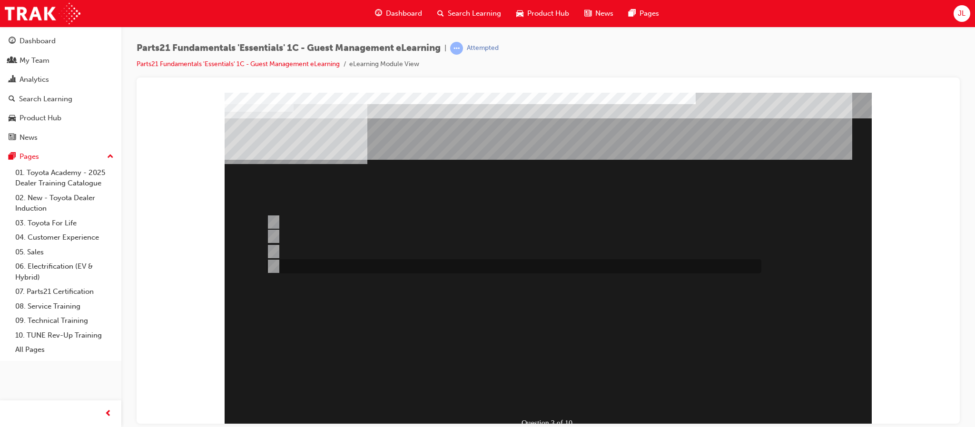
click at [277, 261] on div at bounding box center [511, 266] width 495 height 14
radio input "true"
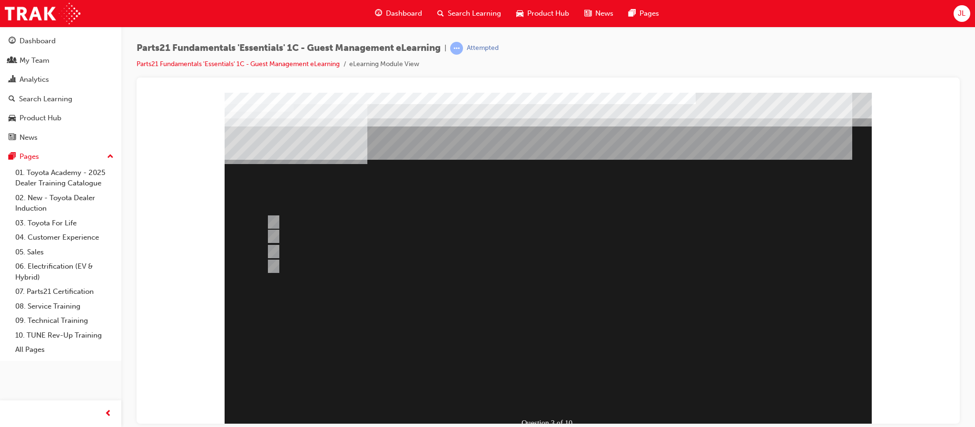
click at [558, 397] on div at bounding box center [548, 263] width 647 height 343
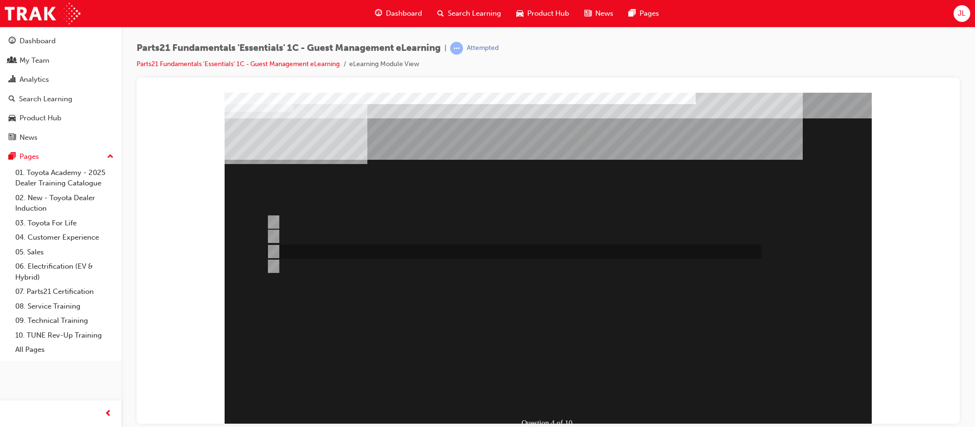
click at [275, 249] on input "T-support" at bounding box center [272, 252] width 10 height 10
radio input "true"
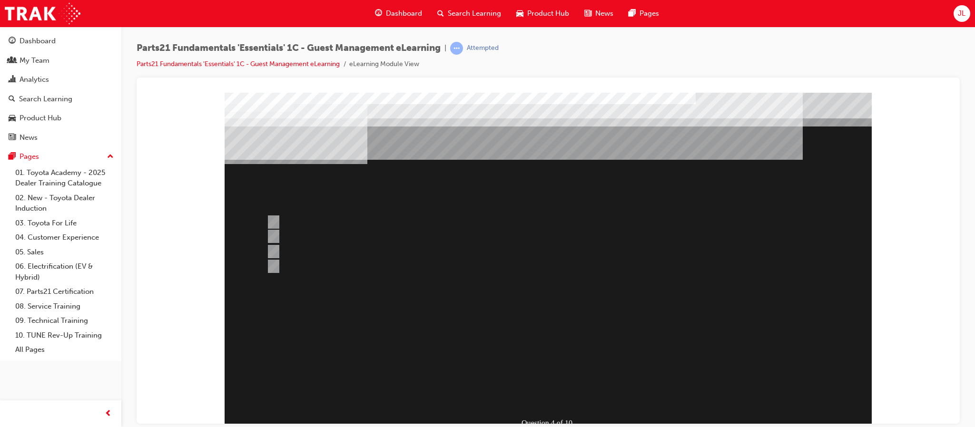
click at [559, 395] on div at bounding box center [548, 263] width 647 height 343
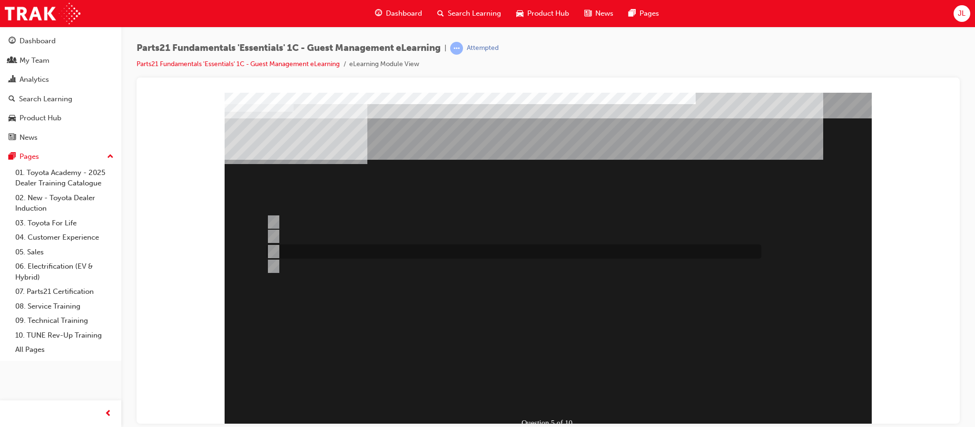
click at [283, 249] on div at bounding box center [511, 252] width 495 height 14
radio input "true"
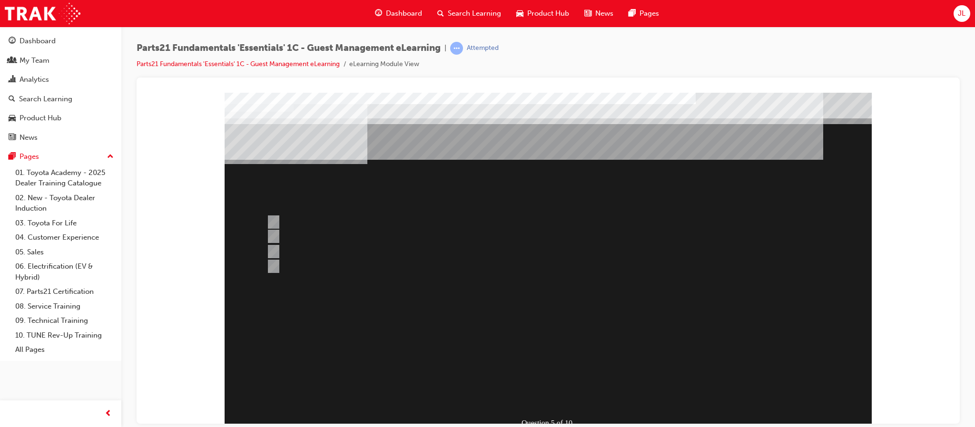
click at [279, 223] on div at bounding box center [548, 263] width 647 height 343
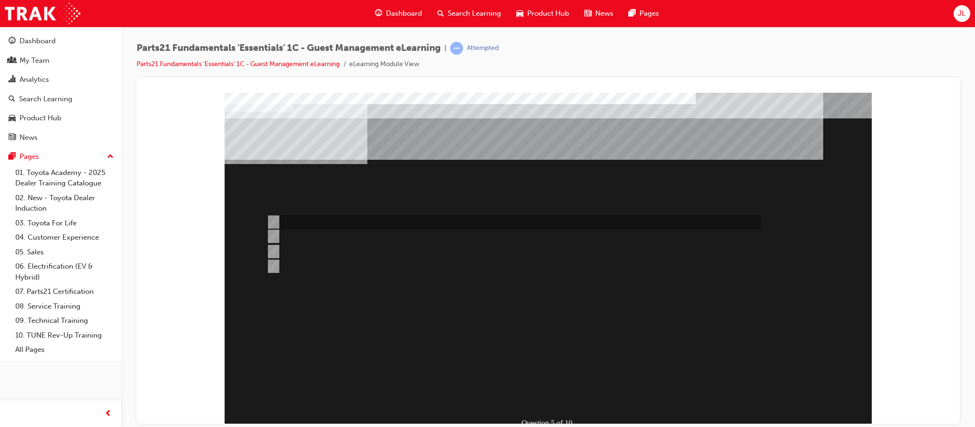
click at [276, 221] on input "Populate the “Guest Comment” section with PN." at bounding box center [272, 222] width 10 height 10
click at [277, 264] on div at bounding box center [511, 266] width 495 height 14
radio input "false"
radio input "true"
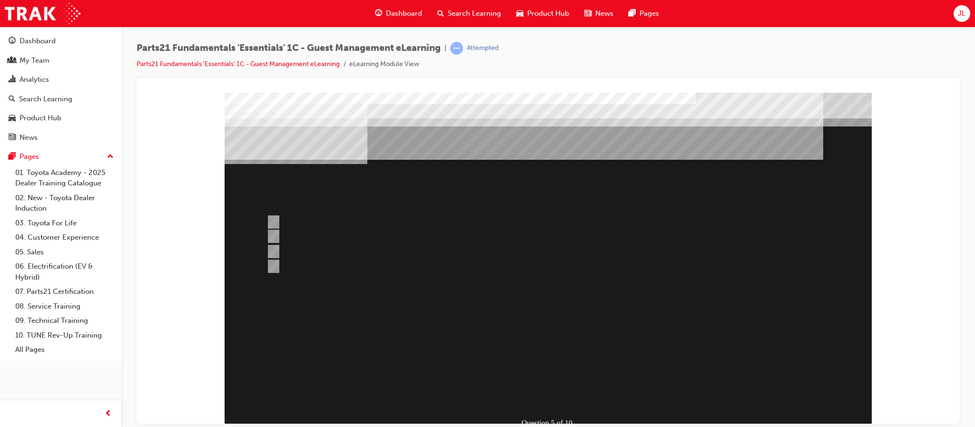
click at [539, 395] on div at bounding box center [548, 263] width 647 height 343
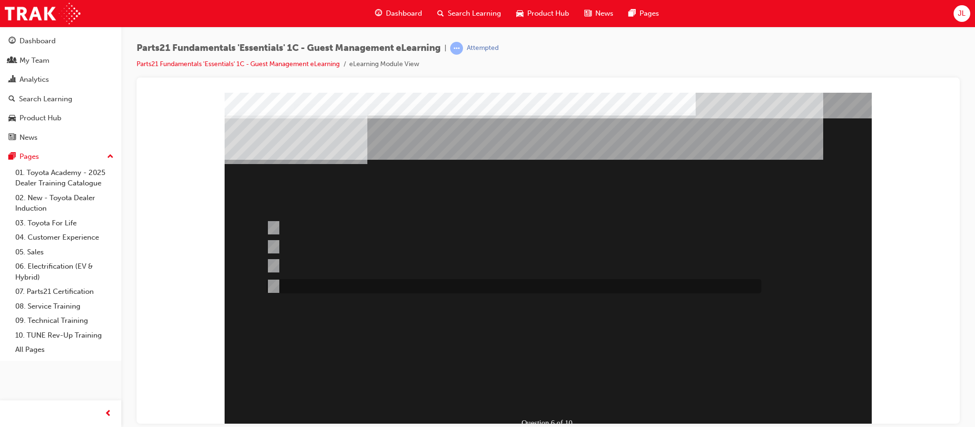
click at [271, 284] on input "For when you are needing to prioritise case allocation to a PCHD member / escal…" at bounding box center [272, 286] width 10 height 10
radio input "true"
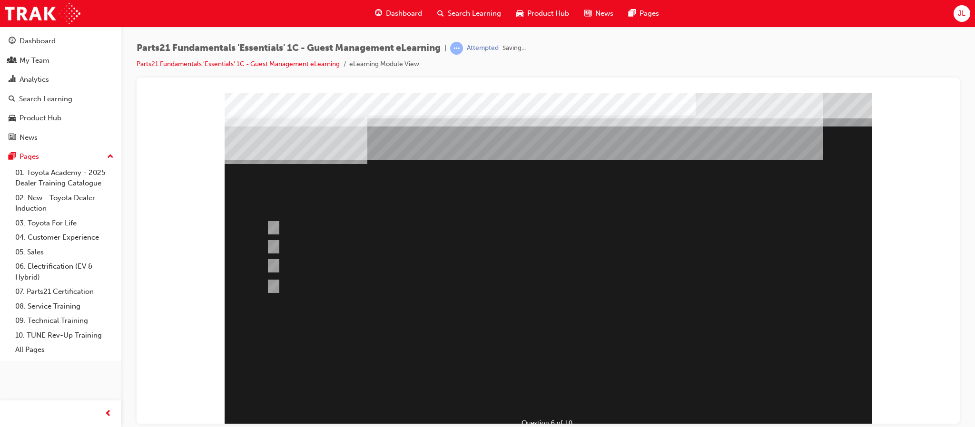
click at [563, 401] on div at bounding box center [548, 263] width 647 height 343
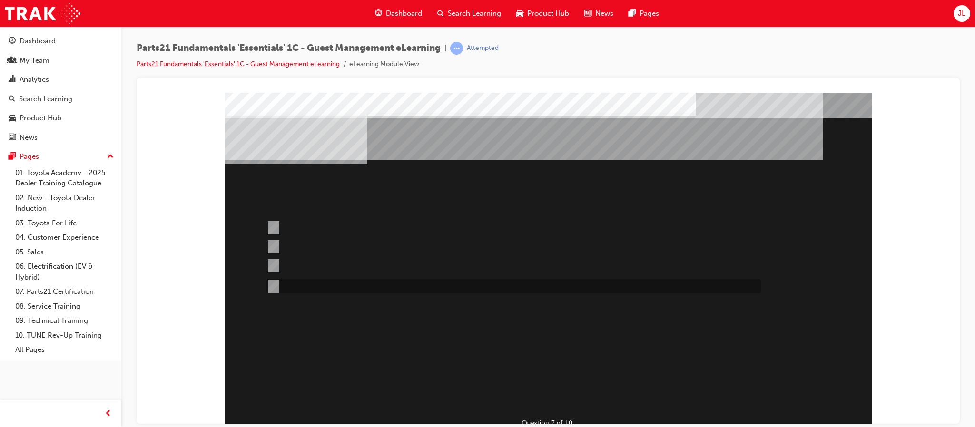
click at [275, 284] on input "When the dealer has an accurate ETA." at bounding box center [272, 286] width 10 height 10
radio input "true"
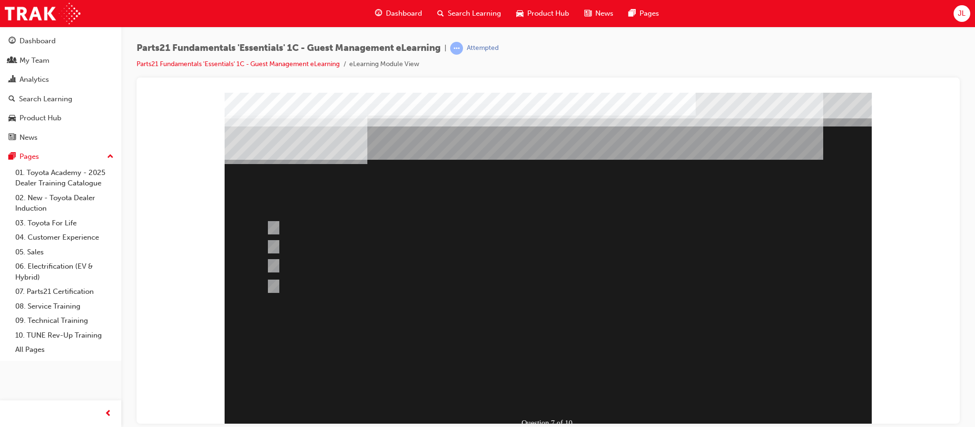
click at [558, 398] on div at bounding box center [548, 263] width 647 height 343
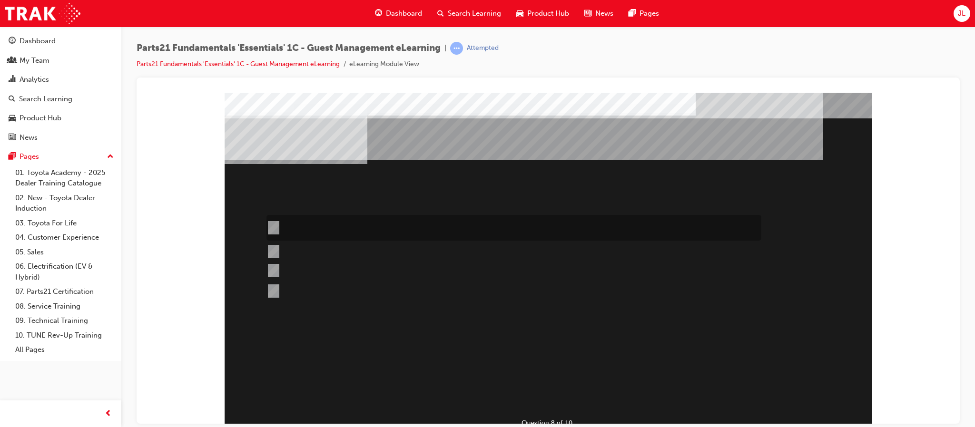
click at [267, 226] on input "Ensure distributors set reference ETAs and that this information is always comm…" at bounding box center [272, 228] width 10 height 10
radio input "true"
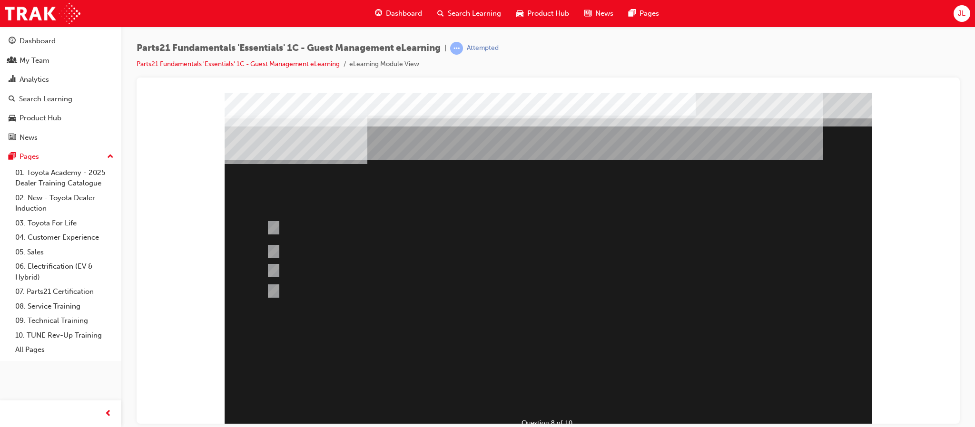
click at [557, 393] on div at bounding box center [548, 263] width 647 height 343
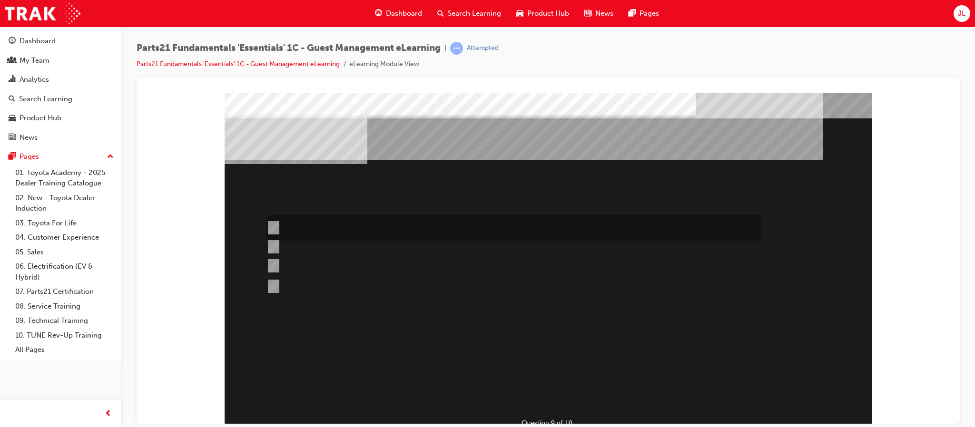
click at [340, 228] on div at bounding box center [511, 228] width 495 height 26
radio input "true"
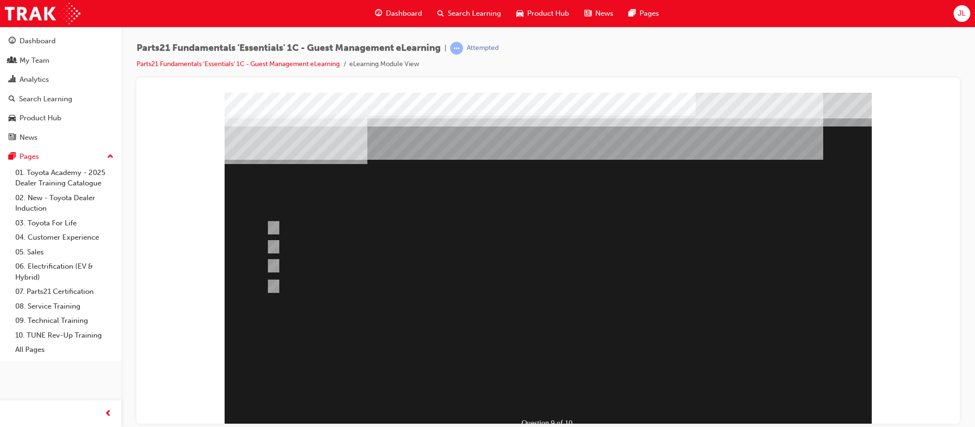
click at [554, 393] on div at bounding box center [548, 263] width 647 height 343
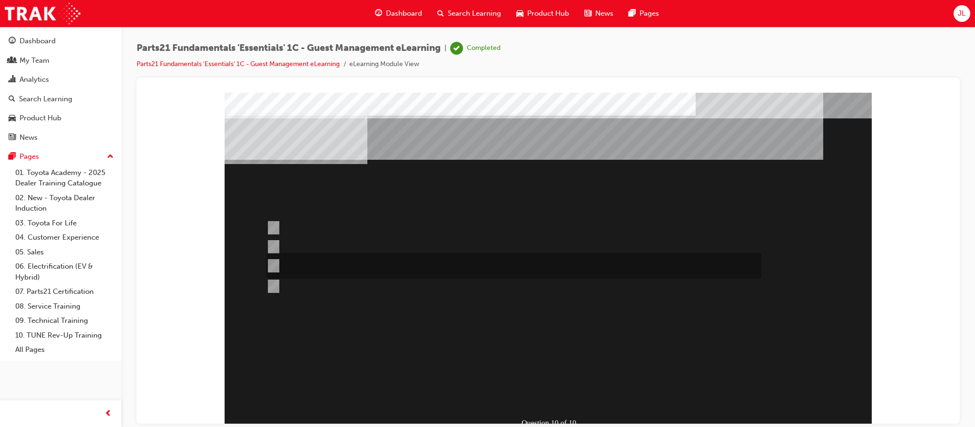
click at [301, 263] on div at bounding box center [511, 266] width 495 height 26
radio input "true"
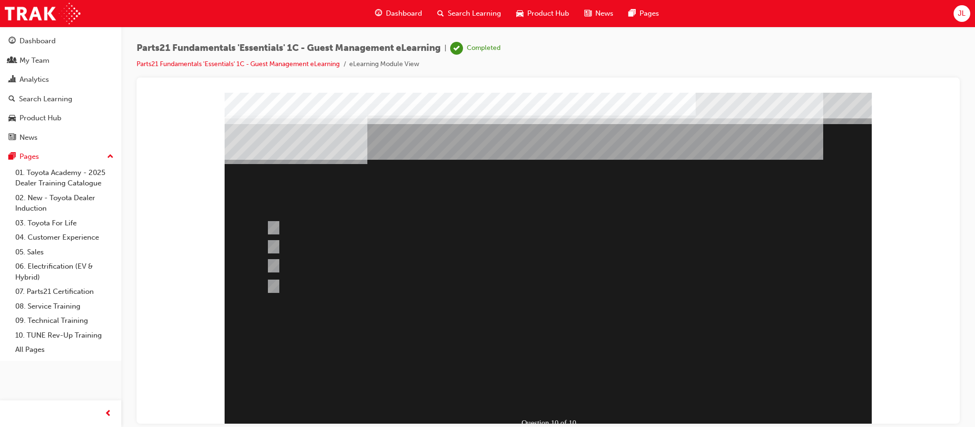
click at [277, 284] on div at bounding box center [548, 263] width 647 height 343
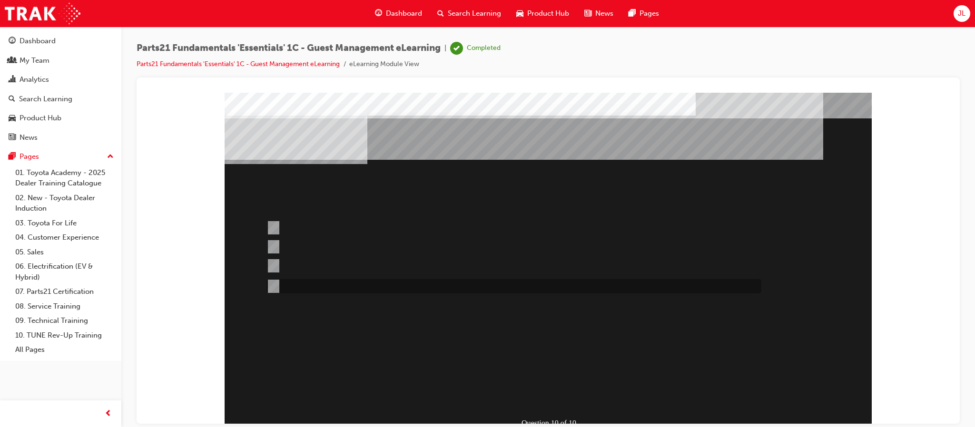
click at [273, 284] on input "White" at bounding box center [272, 286] width 10 height 10
radio input "true"
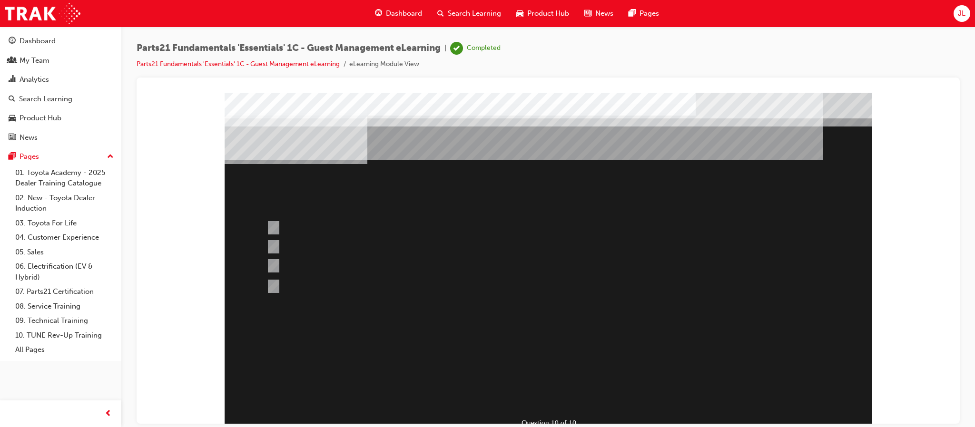
click at [571, 395] on div at bounding box center [548, 263] width 647 height 343
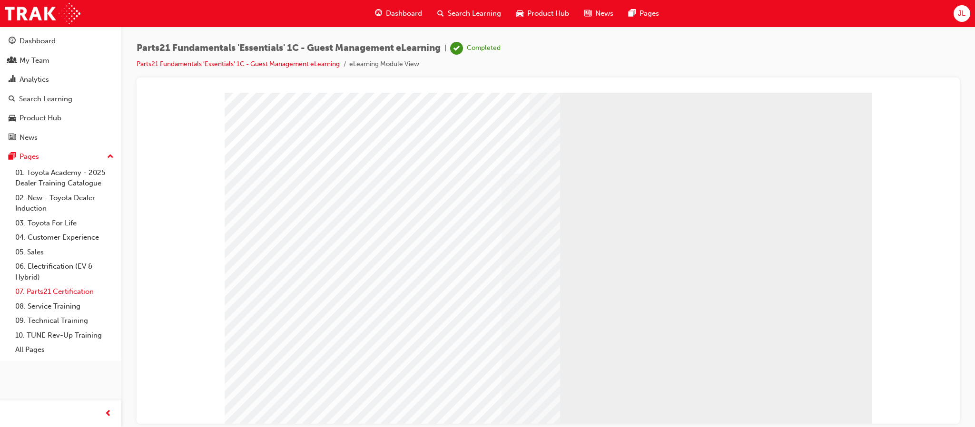
click at [85, 295] on link "07. Parts21 Certification" at bounding box center [64, 292] width 106 height 15
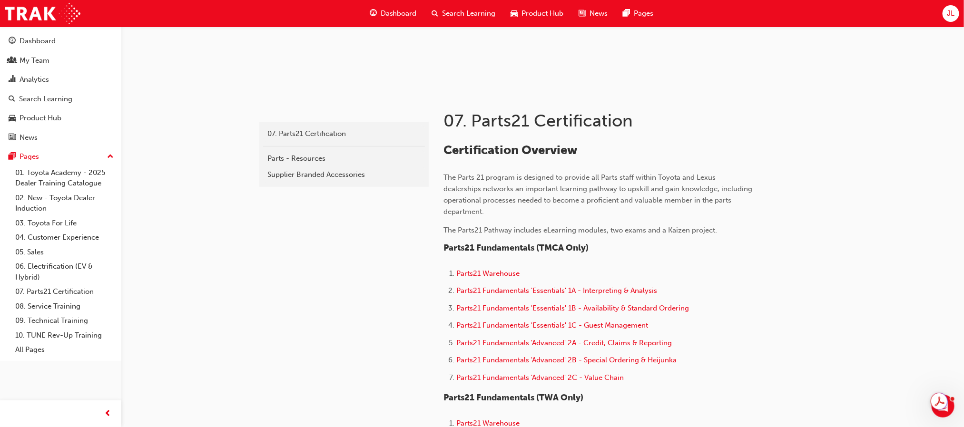
scroll to position [143, 0]
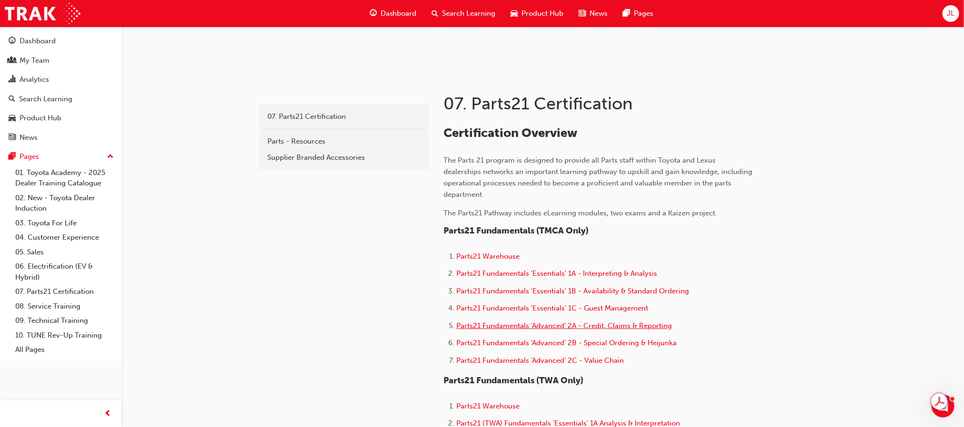
click at [647, 323] on span "Parts21 Fundamentals 'Advanced' 2A - Credit, Claims & Reporting" at bounding box center [565, 326] width 216 height 9
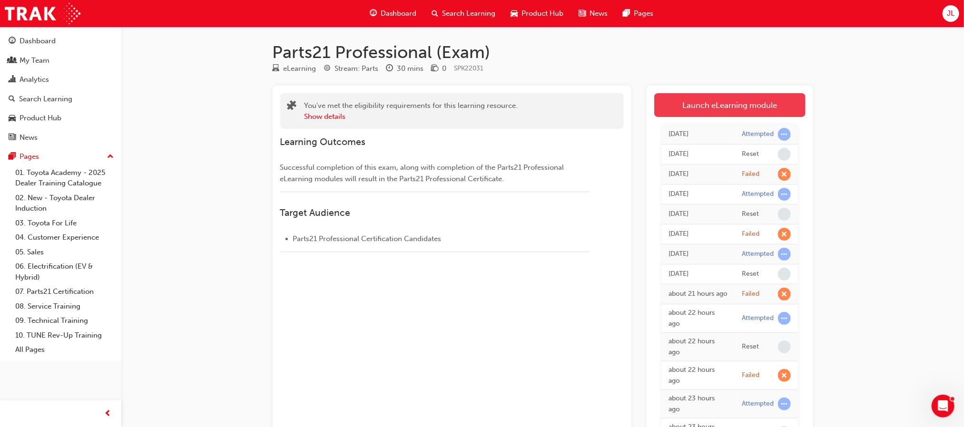
click at [734, 104] on link "Launch eLearning module" at bounding box center [729, 105] width 151 height 24
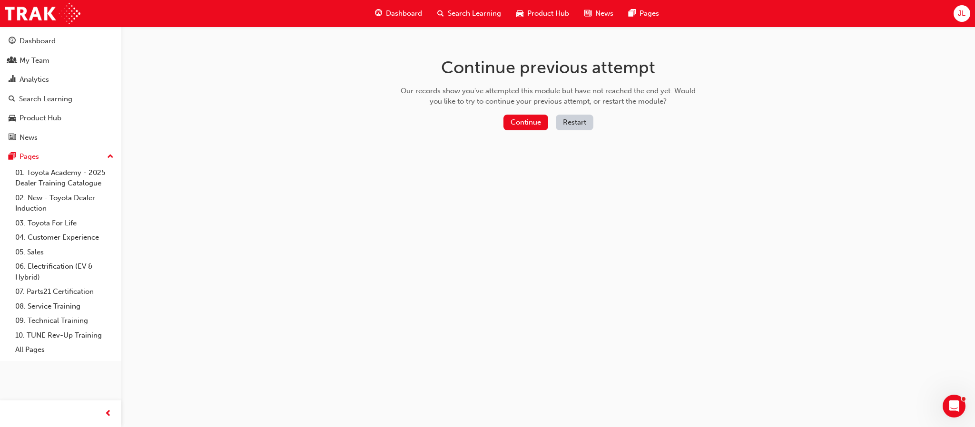
click at [572, 119] on button "Restart" at bounding box center [575, 123] width 38 height 16
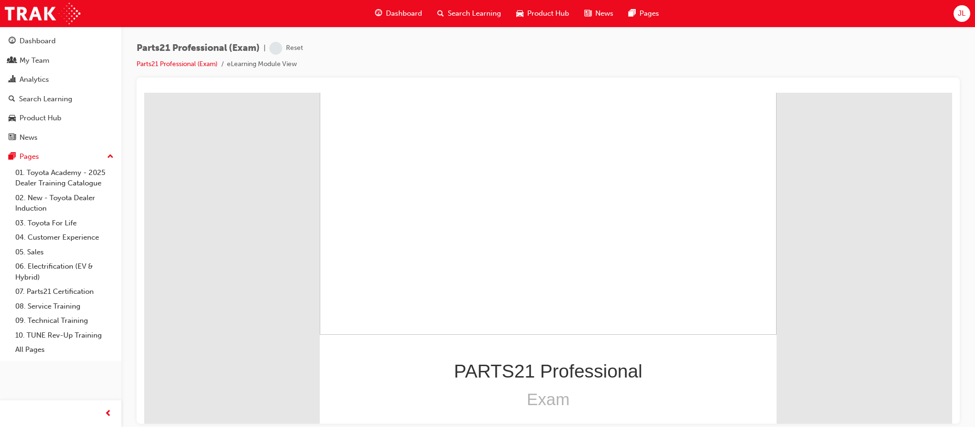
scroll to position [90, 0]
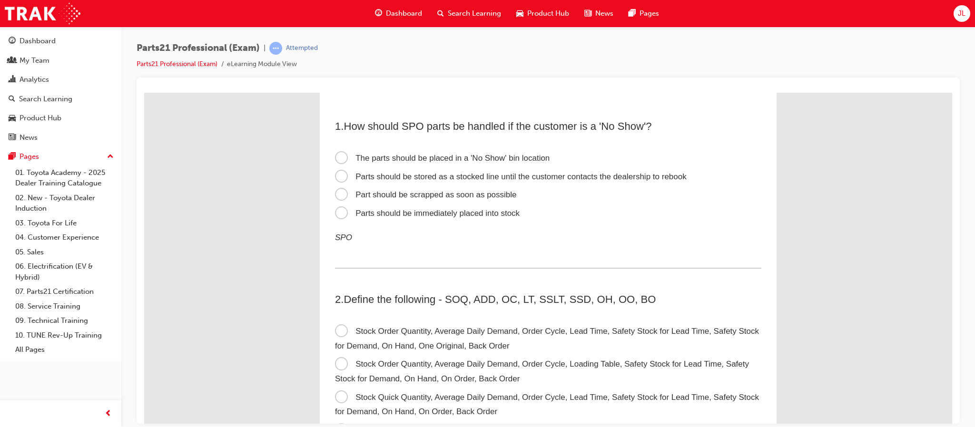
scroll to position [0, 0]
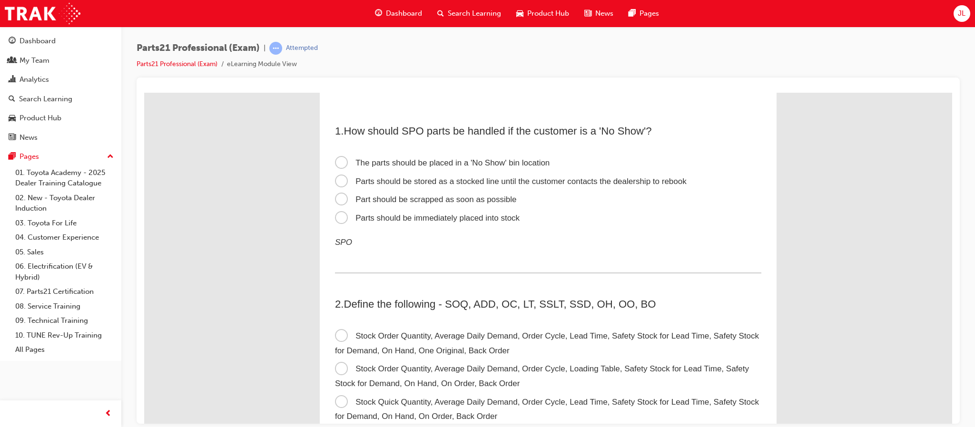
click at [335, 158] on span "The parts should be placed in a 'No Show' bin location" at bounding box center [442, 162] width 215 height 9
click at [144, 92] on input "The parts should be placed in a 'No Show' bin location" at bounding box center [144, 92] width 0 height 0
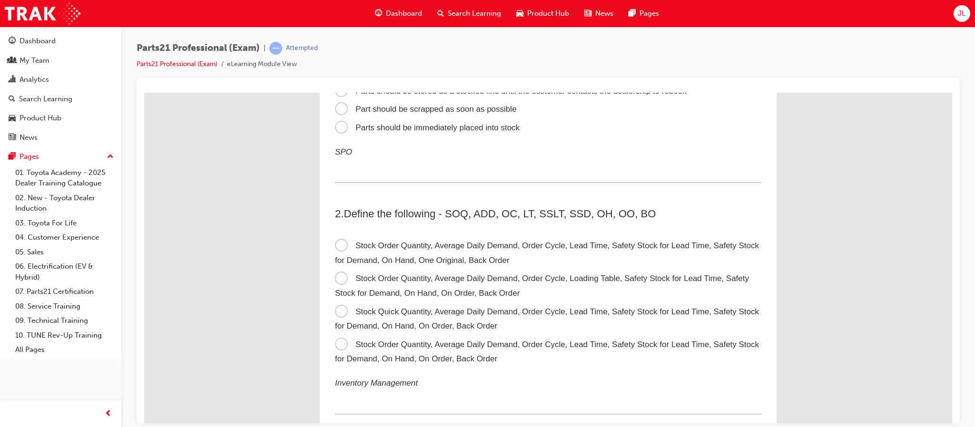
scroll to position [143, 0]
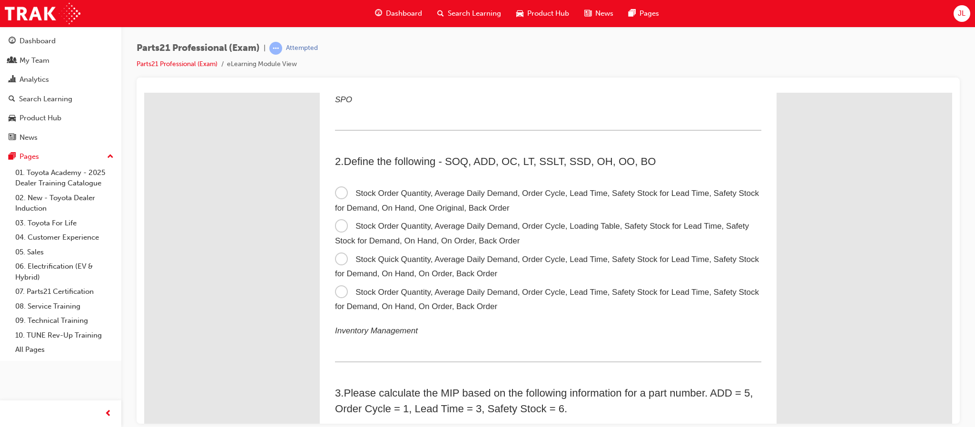
click at [336, 257] on span "Stock Quick Quantity, Average Daily Demand, Order Cycle, Lead Time, Safety Stoc…" at bounding box center [547, 267] width 424 height 24
click at [144, 92] on input "Stock Quick Quantity, Average Daily Demand, Order Cycle, Lead Time, Safety Stoc…" at bounding box center [144, 92] width 0 height 0
click at [336, 224] on span "Stock Order Quantity, Average Daily Demand, Order Cycle, Loading Table, Safety …" at bounding box center [542, 233] width 414 height 24
click at [144, 92] on input "Stock Order Quantity, Average Daily Demand, Order Cycle, Loading Table, Safety …" at bounding box center [144, 92] width 0 height 0
click at [335, 191] on span "Stock Order Quantity, Average Daily Demand, Order Cycle, Lead Time, Safety Stoc…" at bounding box center [547, 200] width 424 height 24
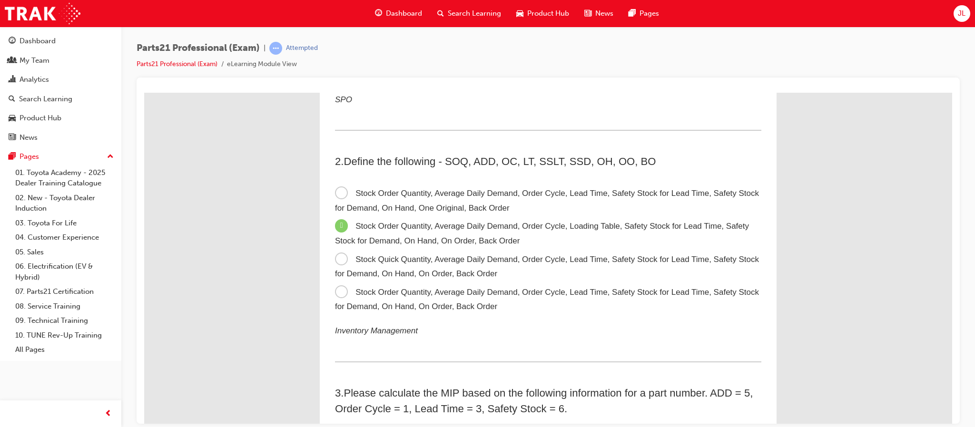
click at [144, 92] on input "Stock Order Quantity, Average Daily Demand, Order Cycle, Lead Time, Safety Stoc…" at bounding box center [144, 92] width 0 height 0
click at [340, 294] on span "Stock Order Quantity, Average Daily Demand, Order Cycle, Lead Time, Safety Stoc…" at bounding box center [547, 299] width 424 height 24
click at [144, 92] on input "Stock Order Quantity, Average Daily Demand, Order Cycle, Lead Time, Safety Stoc…" at bounding box center [144, 92] width 0 height 0
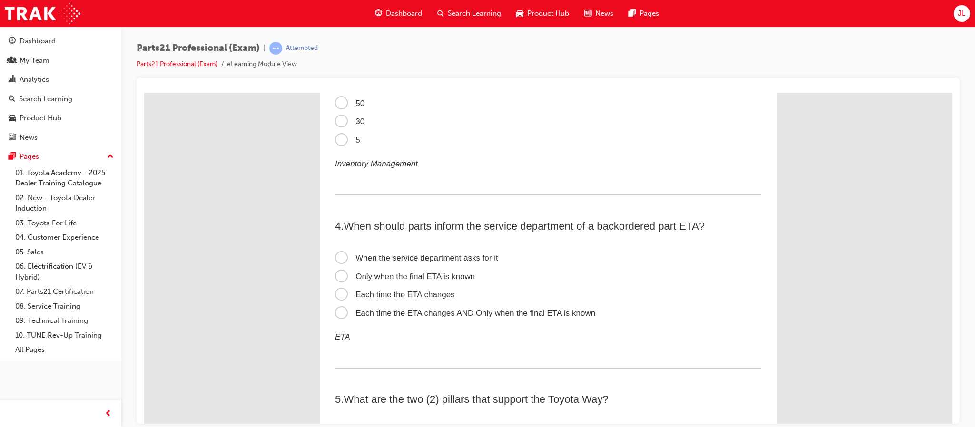
scroll to position [500, 0]
click at [335, 289] on span "Each time the ETA changes" at bounding box center [395, 293] width 120 height 9
click at [144, 92] on input "Each time the ETA changes" at bounding box center [144, 92] width 0 height 0
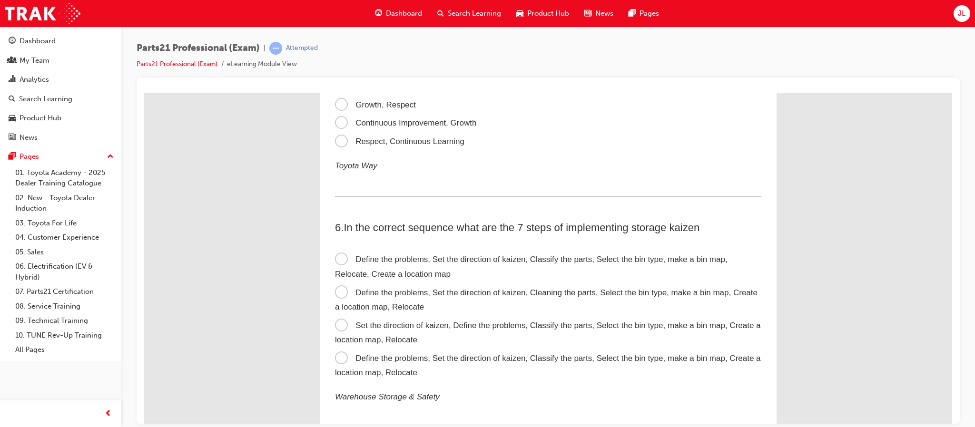
scroll to position [857, 0]
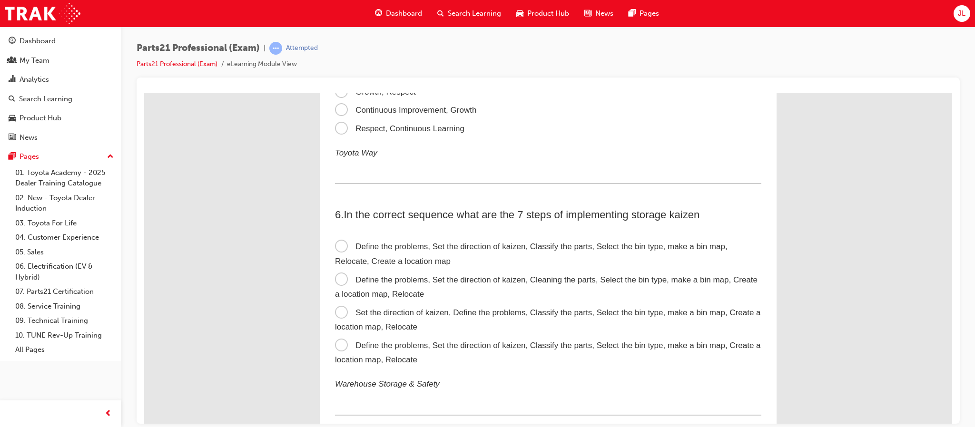
click at [337, 341] on span "Define the problems, Set the direction of kaizen, Classify the parts, Select th…" at bounding box center [548, 353] width 426 height 24
click at [144, 92] on input "Define the problems, Set the direction of kaizen, Classify the parts, Select th…" at bounding box center [144, 92] width 0 height 0
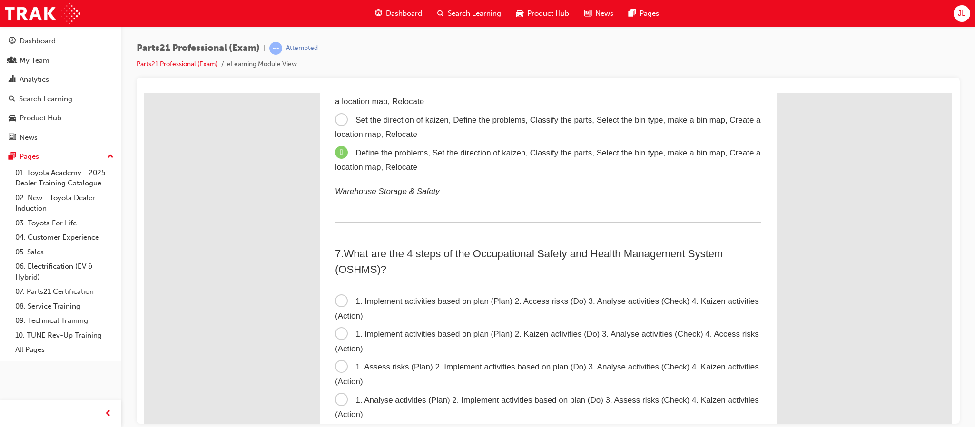
scroll to position [1071, 0]
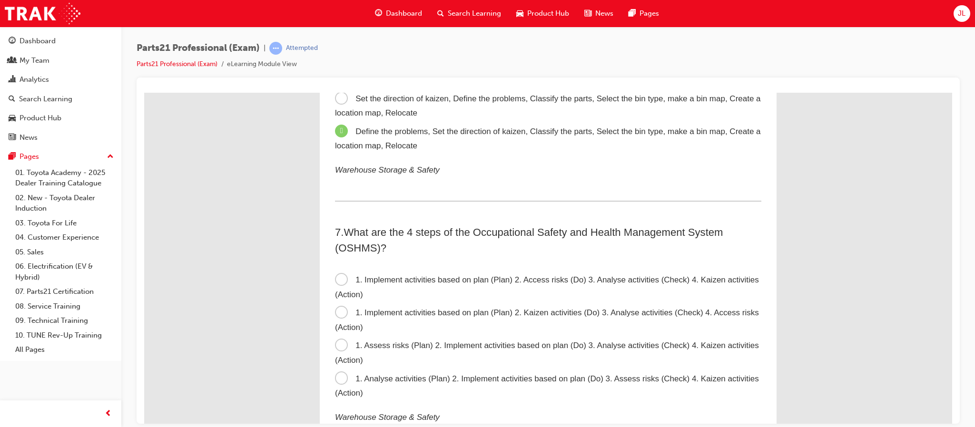
click at [337, 344] on span "1. Assess risks (Plan) 2. Implement activities based on plan (Do) 3. Analyse ac…" at bounding box center [547, 353] width 424 height 24
click at [144, 92] on input "1. Assess risks (Plan) 2. Implement activities based on plan (Do) 3. Analyse ac…" at bounding box center [144, 92] width 0 height 0
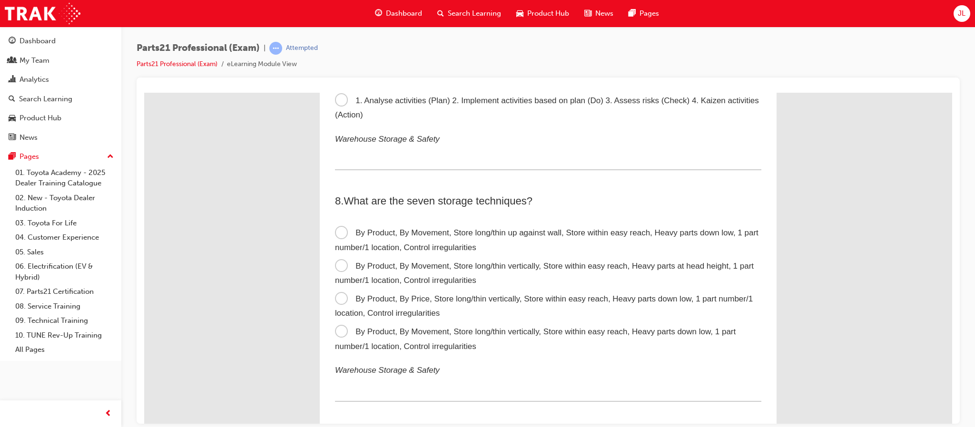
scroll to position [1356, 0]
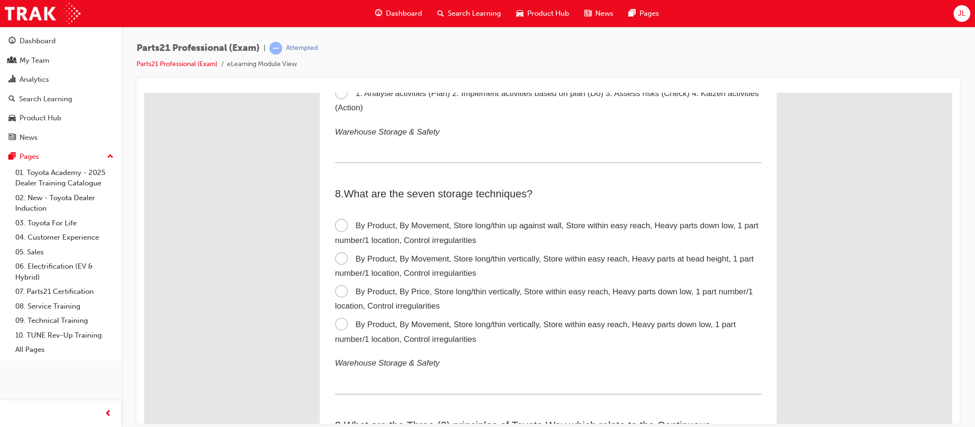
click at [335, 288] on span "By Product, By Price, Store long/thin vertically, Store within easy reach, Heav…" at bounding box center [544, 299] width 418 height 24
click at [144, 92] on input "By Product, By Price, Store long/thin vertically, Store within easy reach, Heav…" at bounding box center [144, 92] width 0 height 0
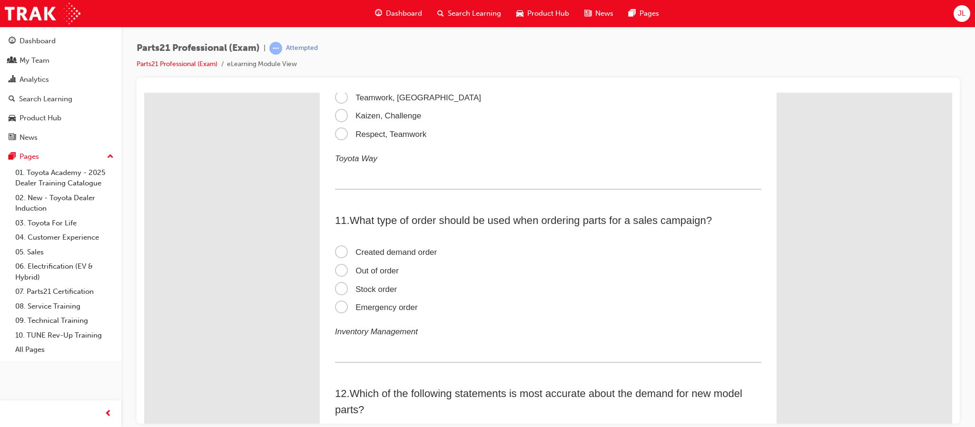
scroll to position [1927, 0]
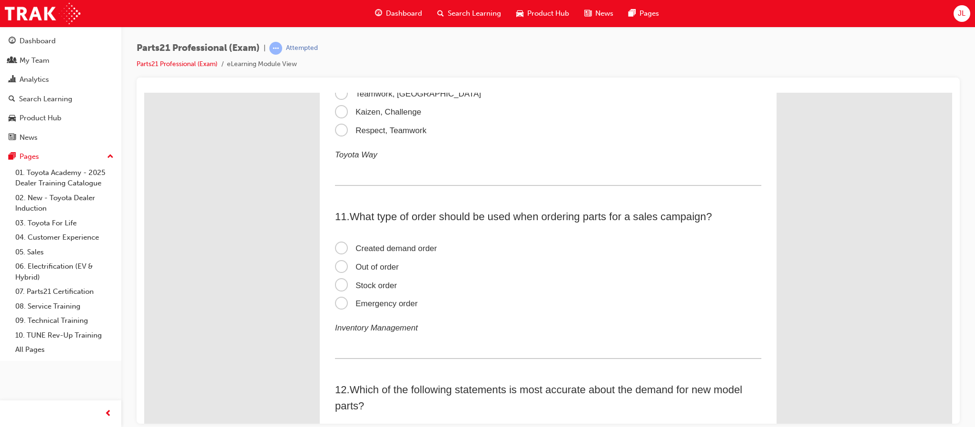
click at [336, 244] on span "Created demand order" at bounding box center [386, 248] width 102 height 9
click at [144, 92] on input "Created demand order" at bounding box center [144, 92] width 0 height 0
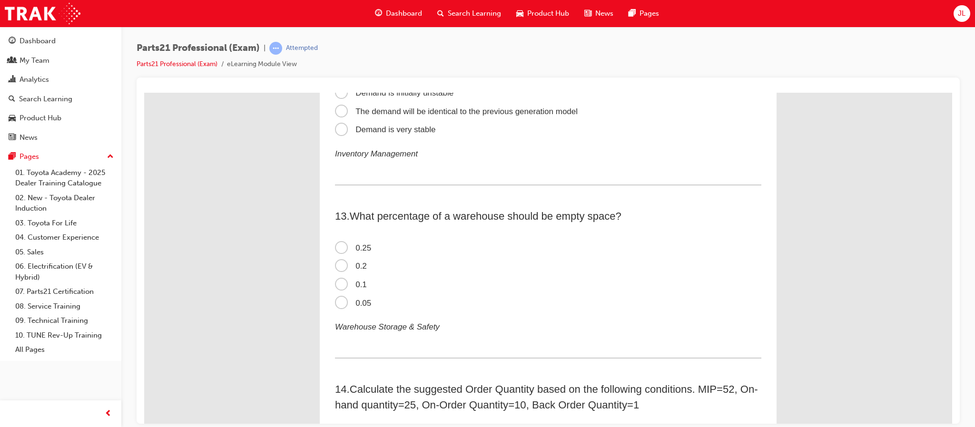
scroll to position [2356, 0]
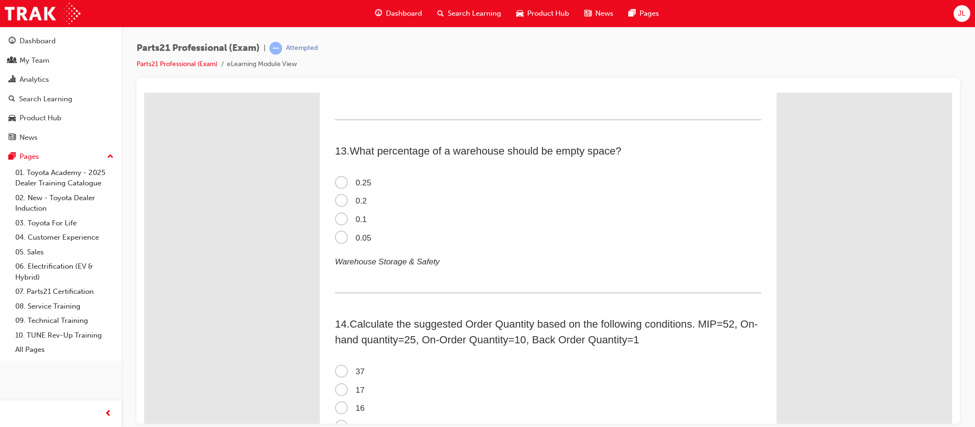
click at [337, 196] on span "0.2" at bounding box center [351, 200] width 32 height 9
click at [144, 92] on input "0.2" at bounding box center [144, 92] width 0 height 0
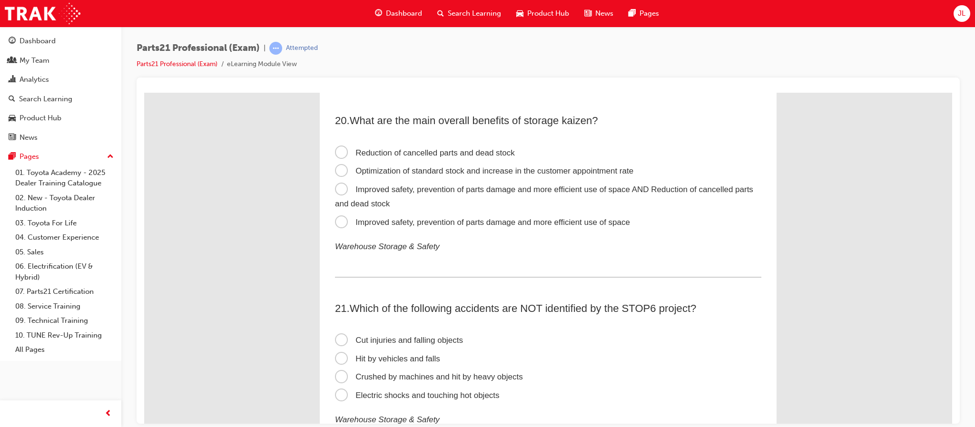
scroll to position [3712, 0]
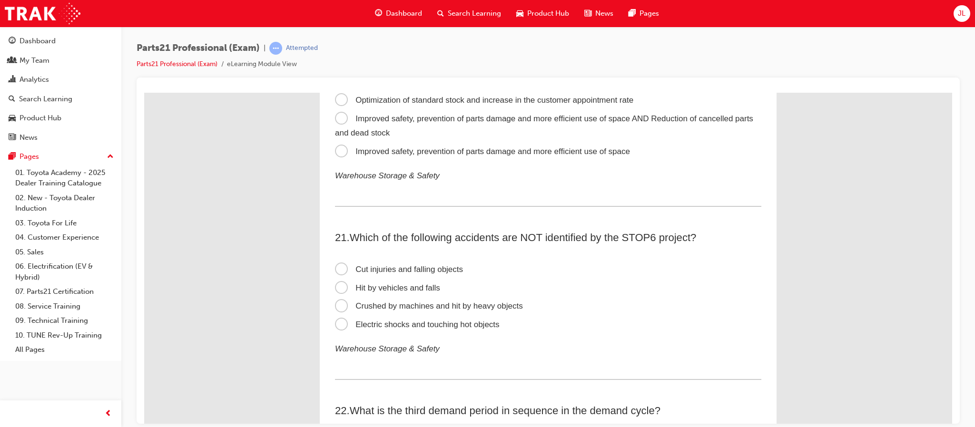
click at [337, 265] on span "Cut injuries and falling objects" at bounding box center [399, 269] width 128 height 9
click at [144, 92] on input "Cut injuries and falling objects" at bounding box center [144, 92] width 0 height 0
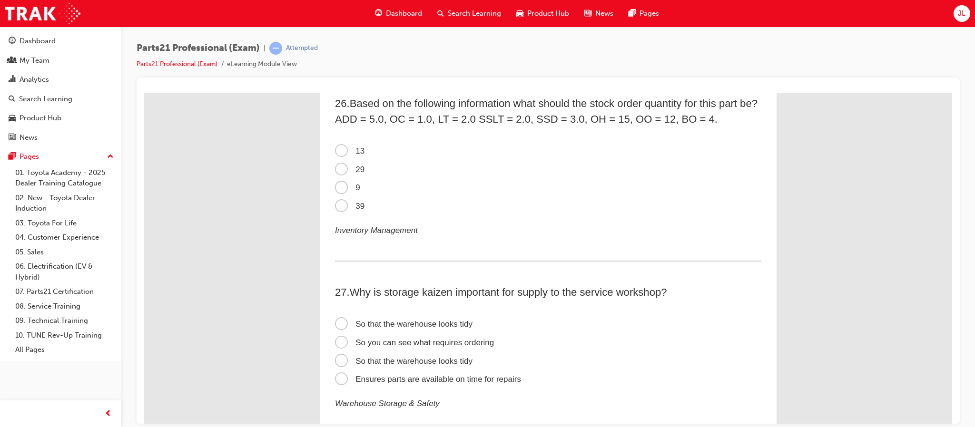
scroll to position [4640, 0]
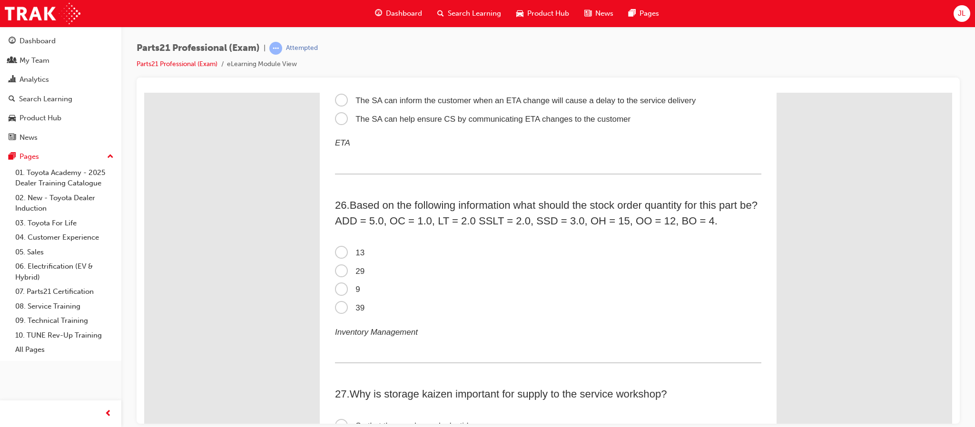
click at [337, 285] on span "9" at bounding box center [347, 289] width 25 height 9
click at [144, 92] on input "9" at bounding box center [144, 92] width 0 height 0
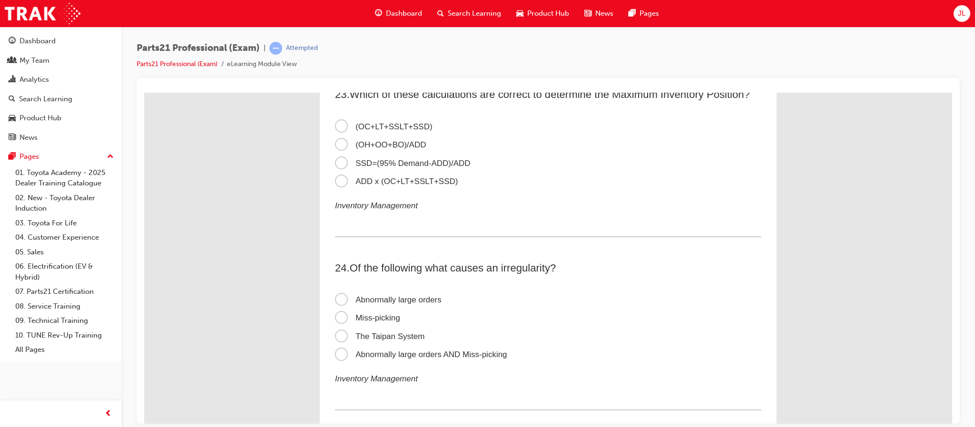
scroll to position [4140, 0]
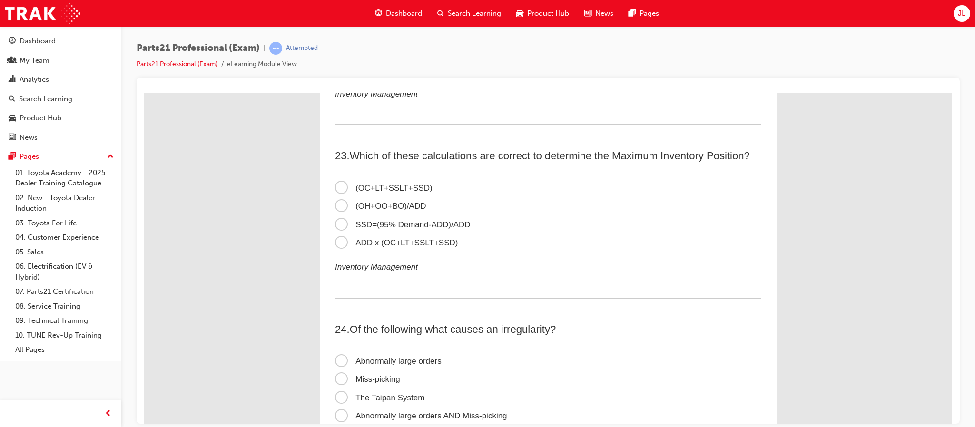
click at [373, 183] on span "(OC+LT+SSLT+SSD)" at bounding box center [384, 187] width 98 height 9
click at [144, 92] on input "(OC+LT+SSLT+SSD)" at bounding box center [144, 92] width 0 height 0
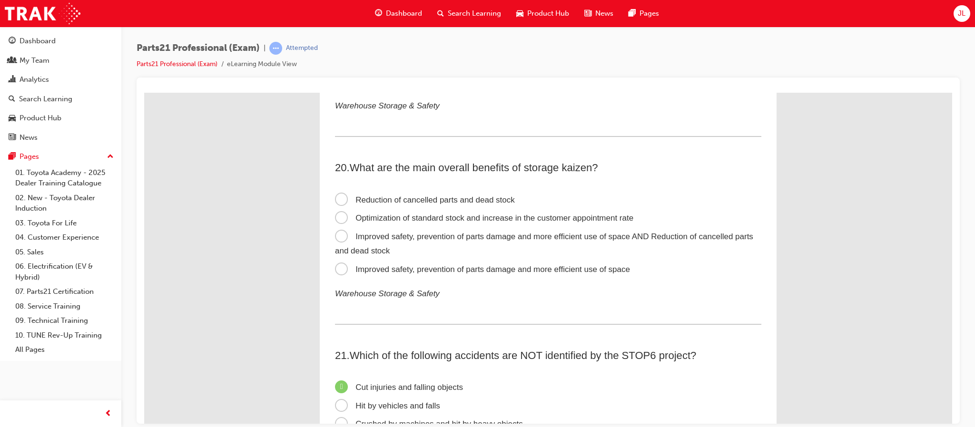
scroll to position [3569, 0]
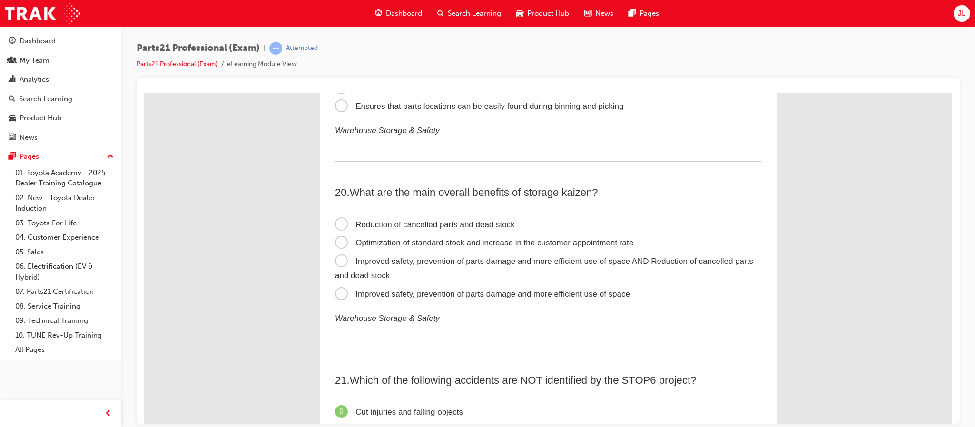
click at [335, 257] on span "Improved safety, prevention of parts damage and more efficient use of space AND…" at bounding box center [544, 269] width 418 height 24
click at [144, 92] on input "Improved safety, prevention of parts damage and more efficient use of space AND…" at bounding box center [144, 92] width 0 height 0
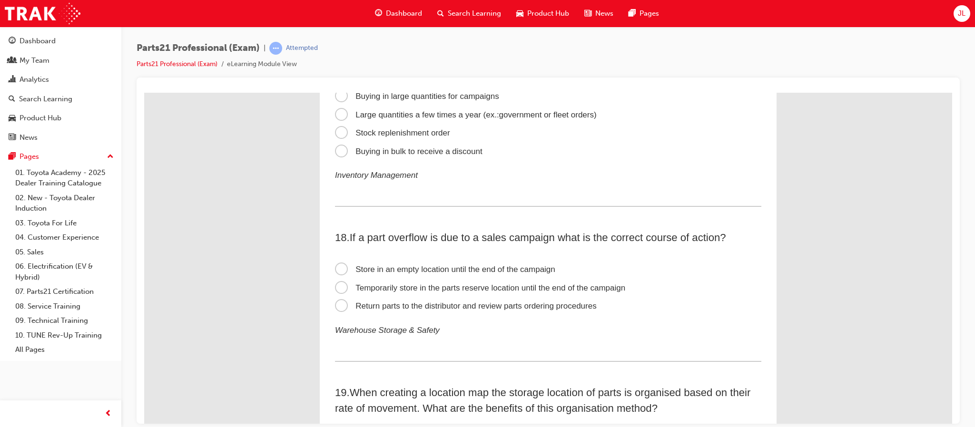
scroll to position [3141, 0]
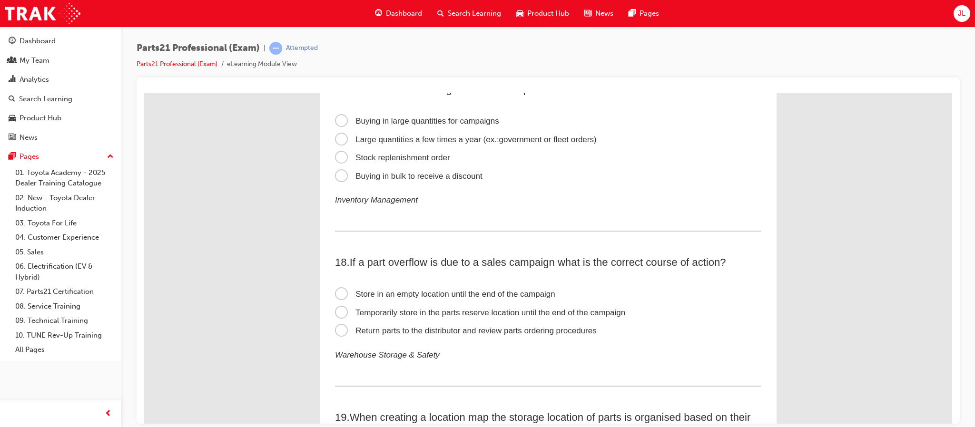
click at [335, 308] on span "Temporarily store in the parts reserve location until the end of the campaign" at bounding box center [480, 312] width 290 height 9
click at [144, 92] on input "Temporarily store in the parts reserve location until the end of the campaign" at bounding box center [144, 92] width 0 height 0
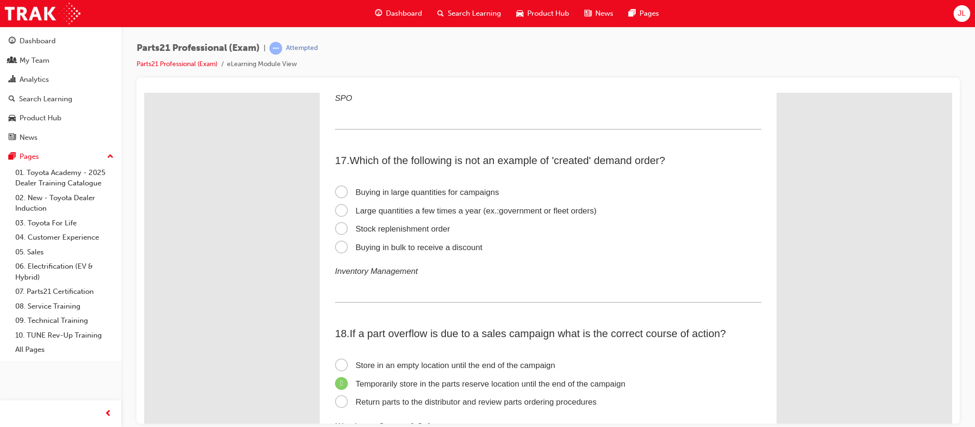
scroll to position [2998, 0]
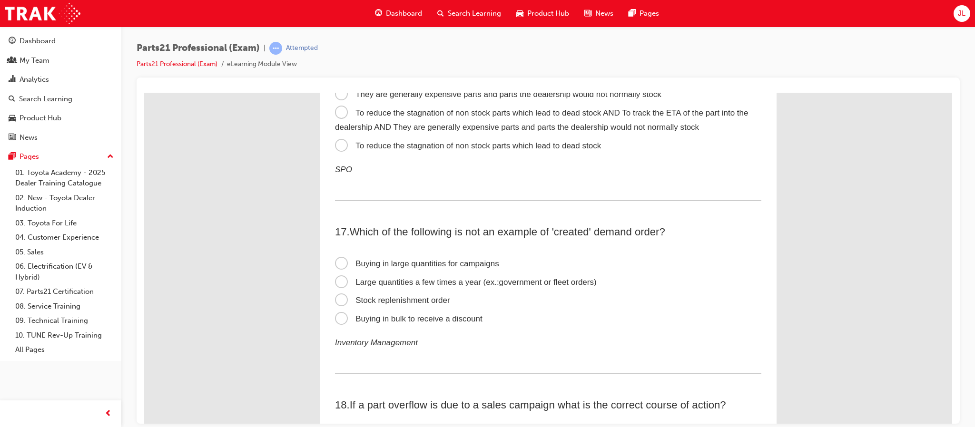
click at [339, 296] on span "Stock replenishment order" at bounding box center [392, 300] width 115 height 9
click at [144, 92] on input "Stock replenishment order" at bounding box center [144, 92] width 0 height 0
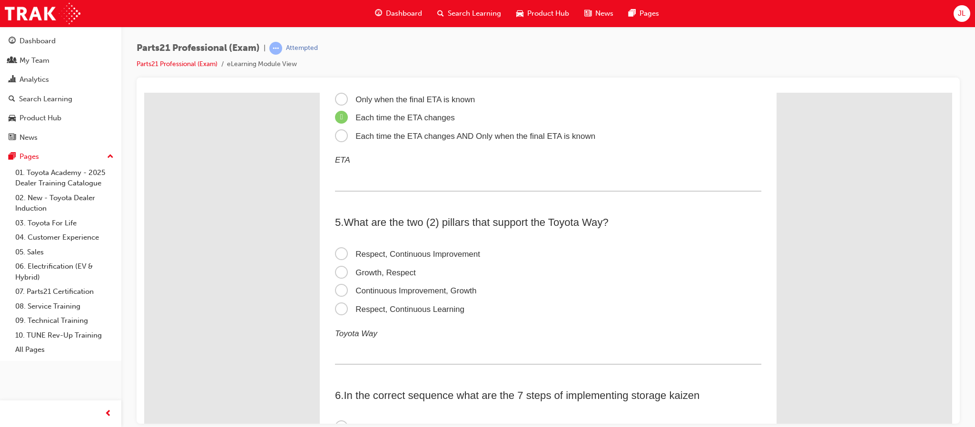
scroll to position [714, 0]
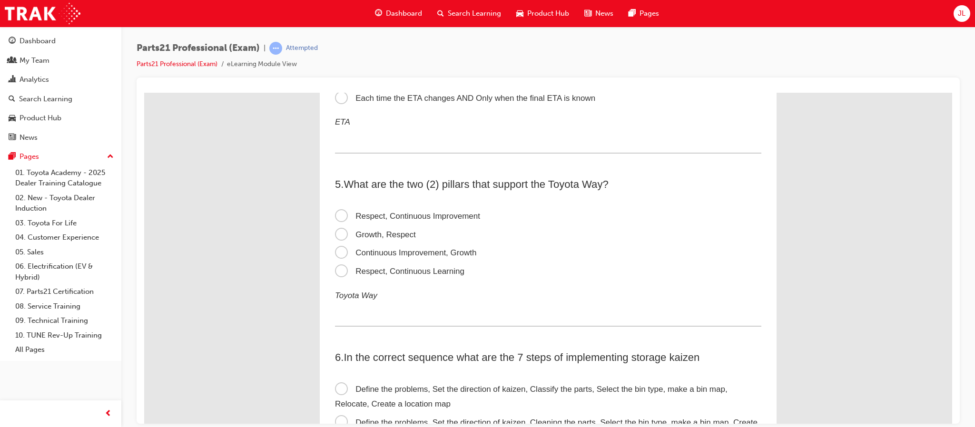
click at [340, 215] on span "Respect, Continuous Improvement" at bounding box center [407, 215] width 145 height 9
click at [144, 92] on input "Respect, Continuous Improvement" at bounding box center [144, 92] width 0 height 0
click at [335, 234] on span "Growth, Respect" at bounding box center [375, 234] width 81 height 9
click at [144, 92] on input "Growth, Respect" at bounding box center [144, 92] width 0 height 0
click at [340, 211] on span "Respect, Continuous Improvement" at bounding box center [407, 215] width 145 height 9
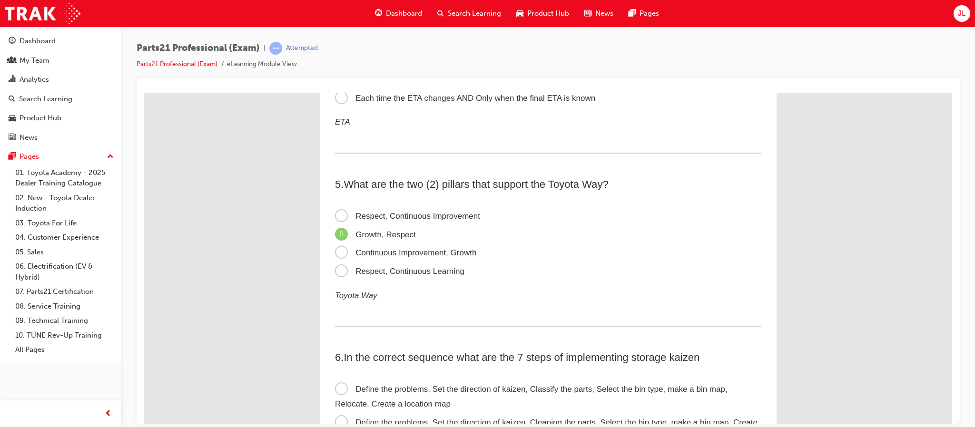
click at [144, 92] on input "Respect, Continuous Improvement" at bounding box center [144, 92] width 0 height 0
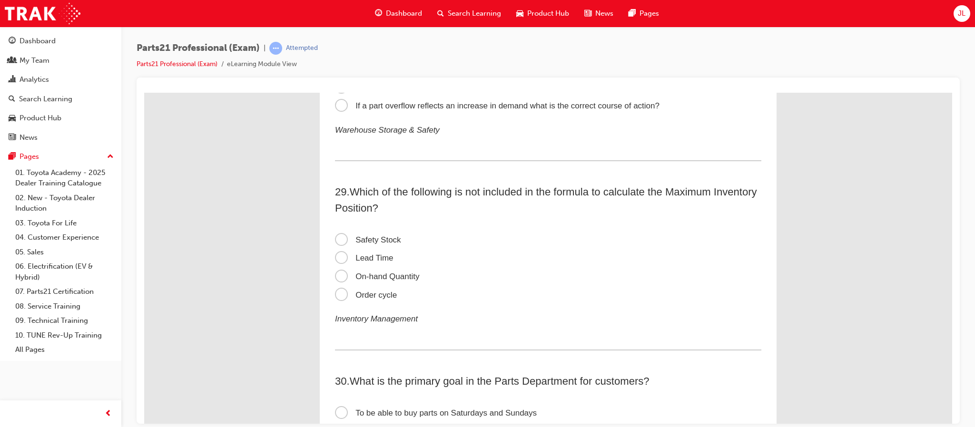
scroll to position [5028, 0]
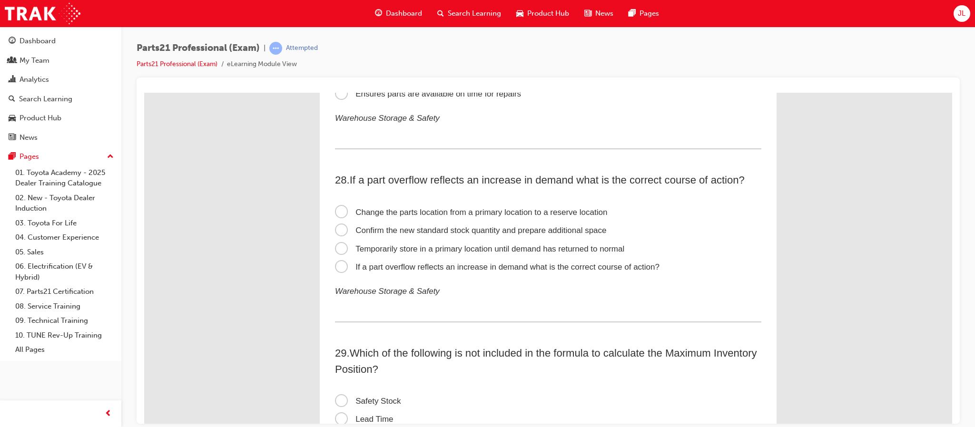
click at [337, 244] on span "Temporarily store in a primary location until demand has returned to normal" at bounding box center [479, 248] width 289 height 9
click at [144, 92] on input "Temporarily store in a primary location until demand has returned to normal" at bounding box center [144, 92] width 0 height 0
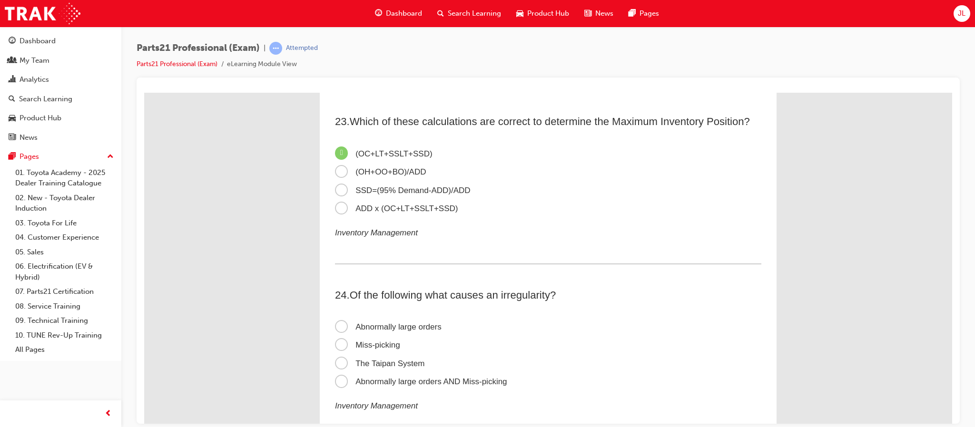
scroll to position [4171, 0]
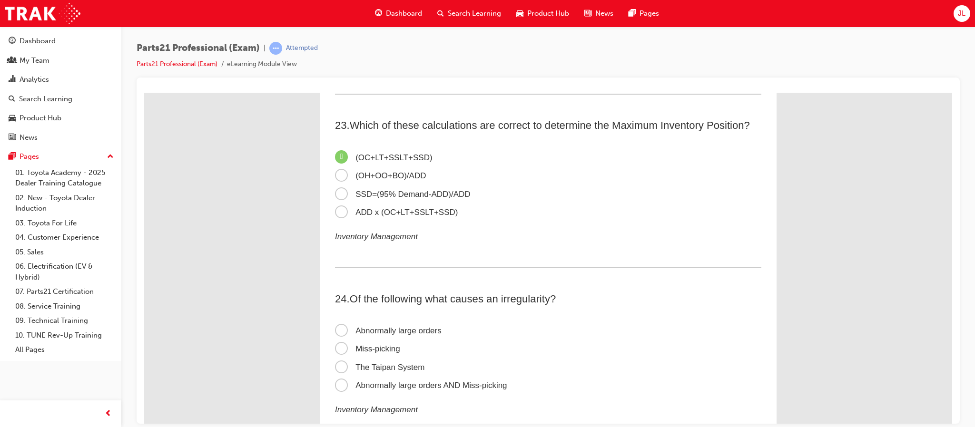
click at [383, 326] on span "Abnormally large orders" at bounding box center [388, 330] width 107 height 9
click at [144, 92] on input "Abnormally large orders" at bounding box center [144, 92] width 0 height 0
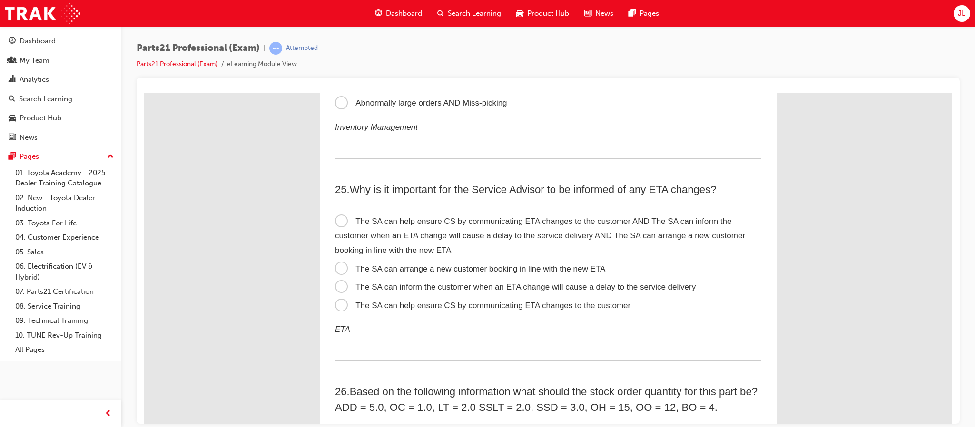
scroll to position [4456, 0]
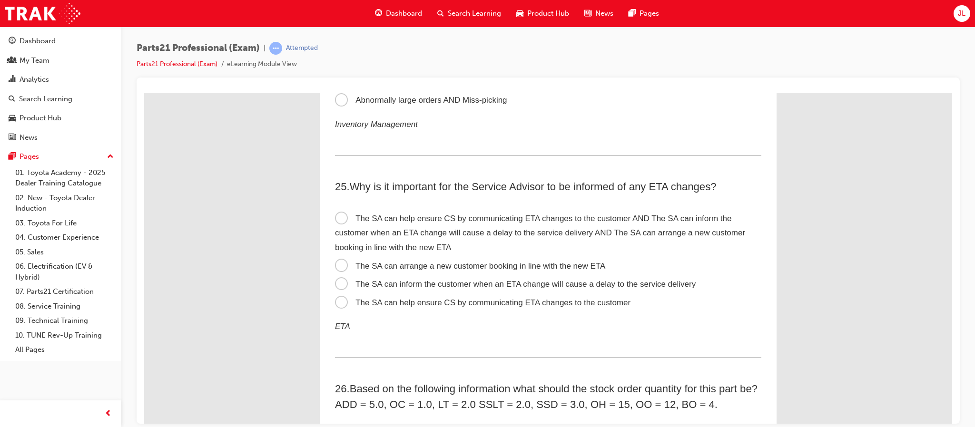
click at [502, 261] on span "The SA can arrange a new customer booking in line with the new ETA" at bounding box center [470, 265] width 270 height 9
click at [144, 92] on input "The SA can arrange a new customer booking in line with the new ETA" at bounding box center [144, 92] width 0 height 0
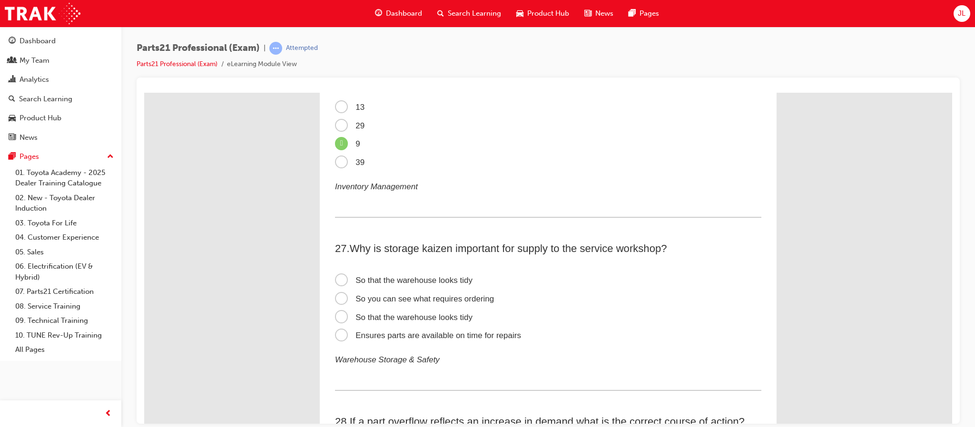
scroll to position [4813, 0]
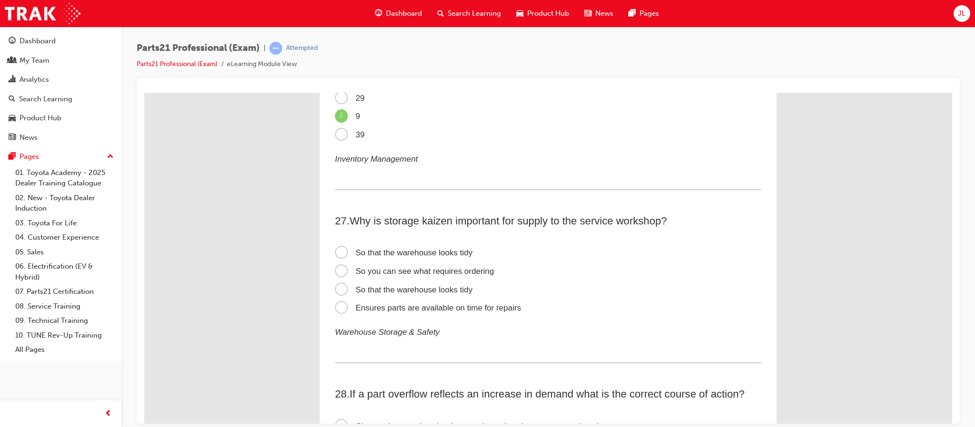
click at [416, 303] on span "Ensures parts are available on time for repairs" at bounding box center [428, 307] width 186 height 9
click at [144, 92] on input "Ensures parts are available on time for repairs" at bounding box center [144, 92] width 0 height 0
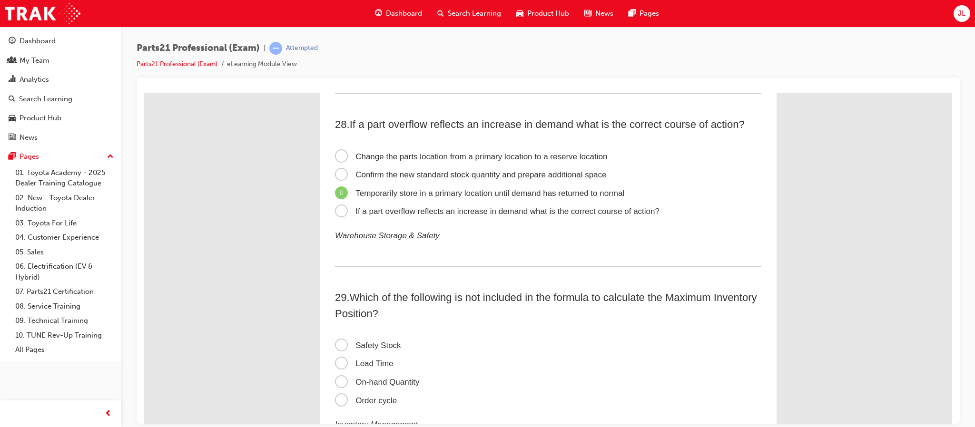
scroll to position [5099, 0]
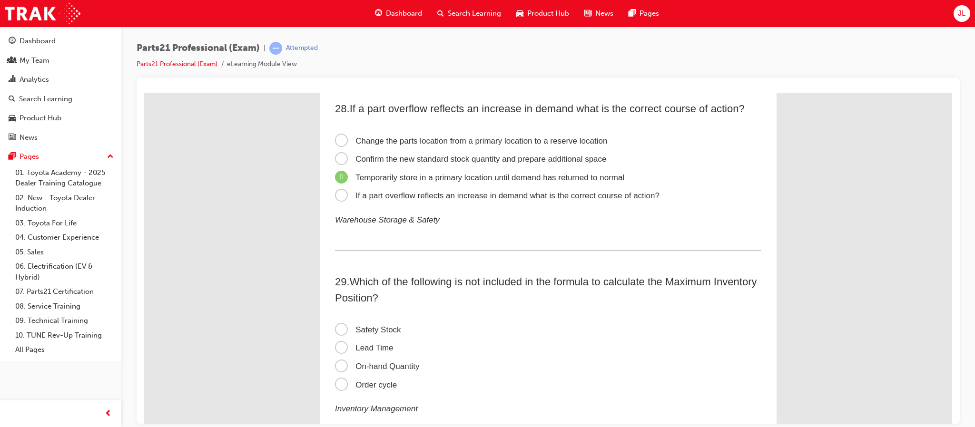
click at [382, 362] on span "On-hand Quantity" at bounding box center [377, 366] width 84 height 9
click at [144, 92] on input "On-hand Quantity" at bounding box center [144, 92] width 0 height 0
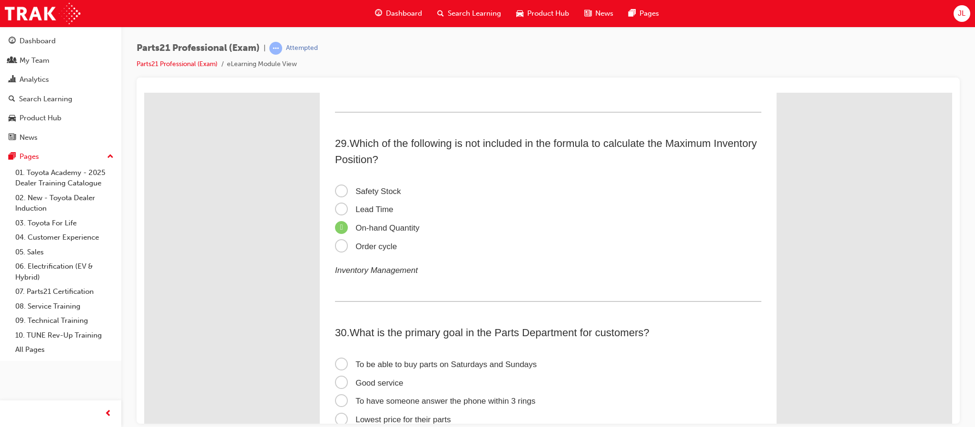
scroll to position [5313, 0]
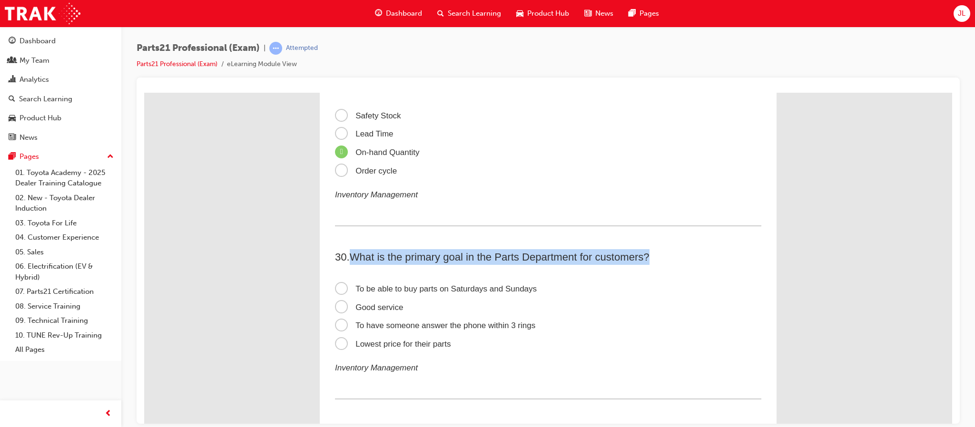
drag, startPoint x: 348, startPoint y: 241, endPoint x: 652, endPoint y: 248, distance: 304.2
click at [652, 249] on h2 "30 . What is the primary goal in the Parts Department for customers?" at bounding box center [548, 257] width 426 height 16
copy span "What is the primary goal in the Parts Department for customers?"
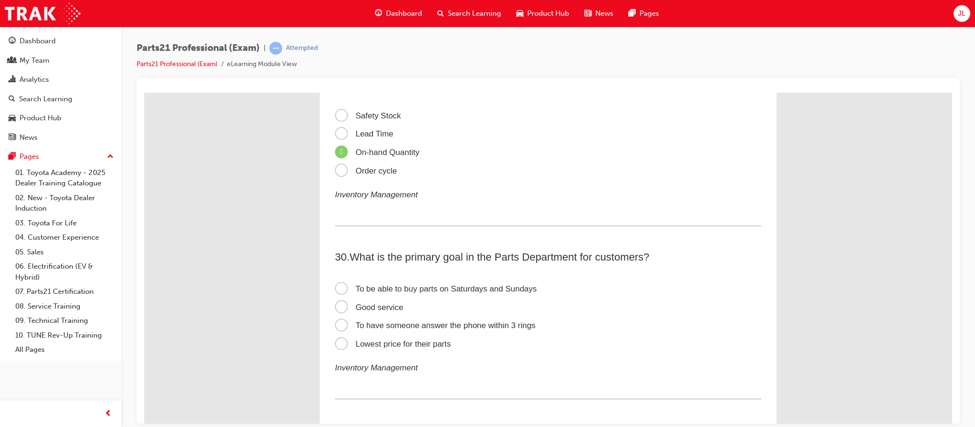
click at [642, 324] on label "To have someone answer the phone within 3 rings" at bounding box center [548, 325] width 426 height 19
click at [144, 92] on input "To have someone answer the phone within 3 rings" at bounding box center [144, 92] width 0 height 0
click at [347, 303] on span "Good service" at bounding box center [369, 307] width 68 height 9
click at [144, 92] on input "Good service" at bounding box center [144, 92] width 0 height 0
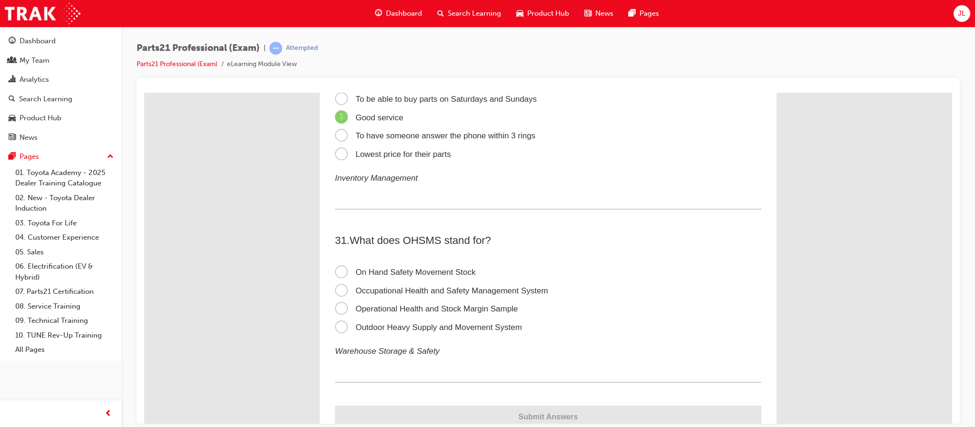
scroll to position [5527, 0]
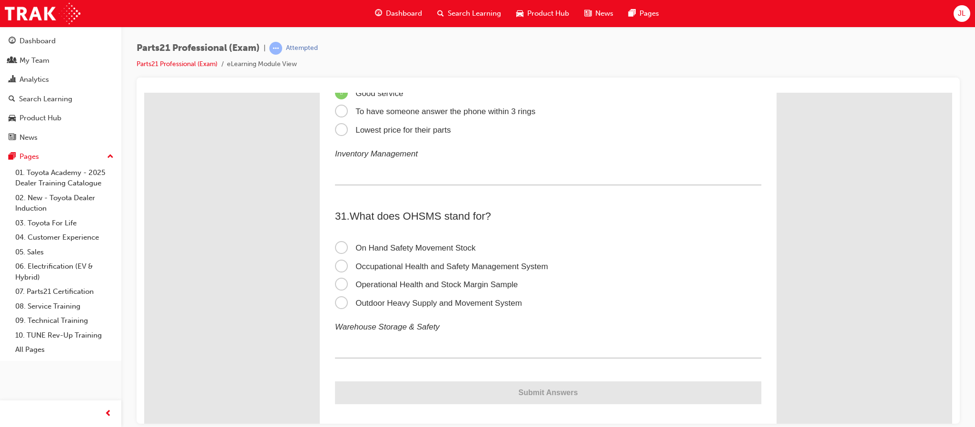
click at [336, 243] on span "On Hand Safety Movement Stock" at bounding box center [405, 247] width 140 height 9
click at [144, 92] on input "On Hand Safety Movement Stock" at bounding box center [144, 92] width 0 height 0
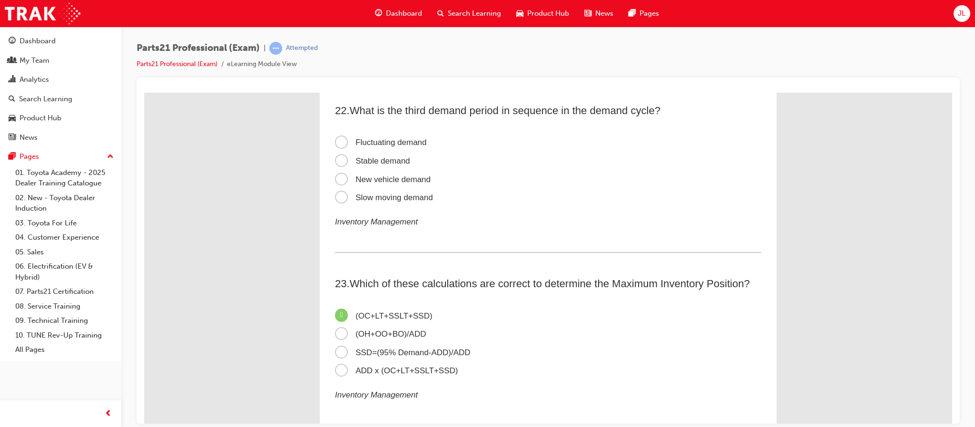
scroll to position [3957, 0]
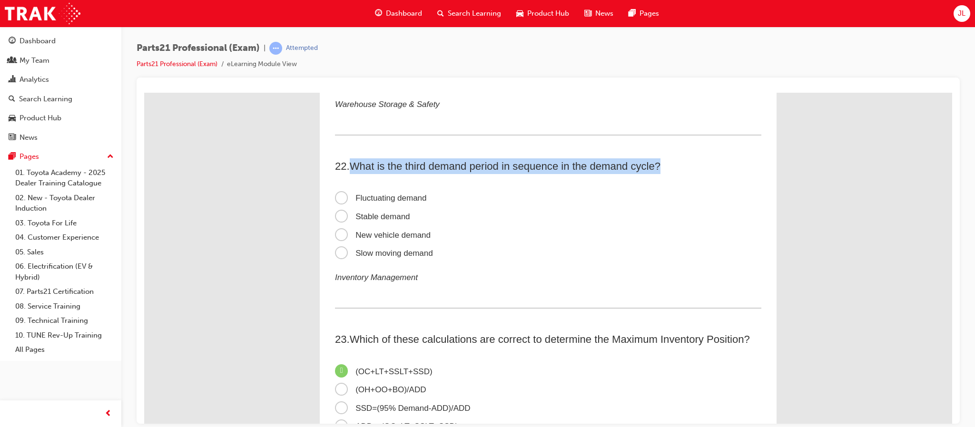
drag, startPoint x: 347, startPoint y: 156, endPoint x: 665, endPoint y: 157, distance: 317.9
click at [665, 158] on h2 "22 . What is the third demand period in sequence in the demand cycle?" at bounding box center [548, 166] width 426 height 16
copy span "What is the third demand period in sequence in the demand cycle?"
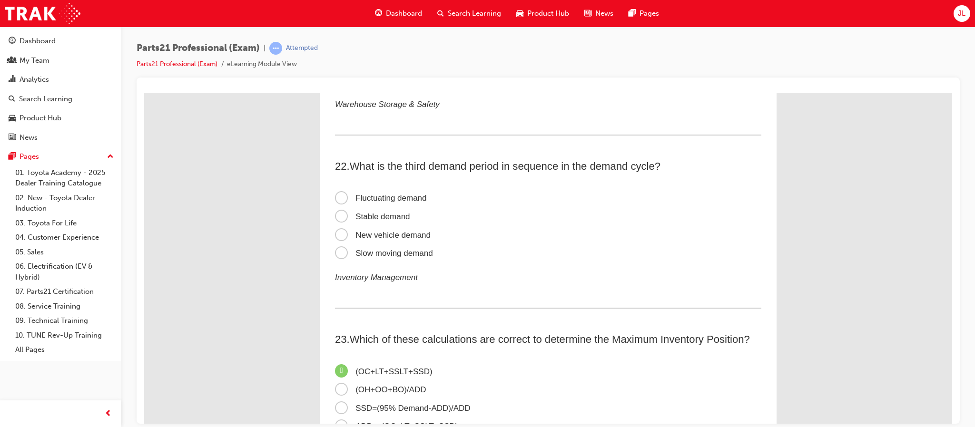
click at [637, 207] on label "Stable demand" at bounding box center [548, 216] width 426 height 19
click at [144, 92] on input "Stable demand" at bounding box center [144, 92] width 0 height 0
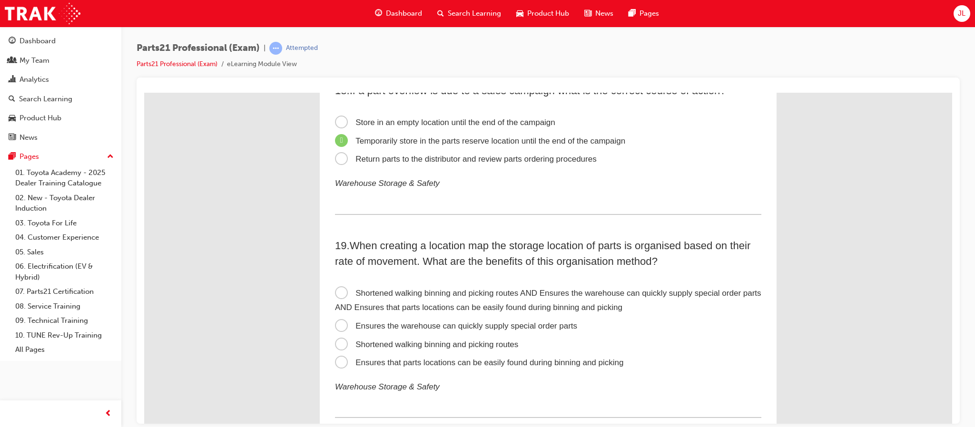
scroll to position [3314, 0]
click at [526, 293] on label "Shortened walking binning and picking routes AND Ensures the warehouse can quic…" at bounding box center [548, 299] width 426 height 33
click at [144, 92] on input "Shortened walking binning and picking routes AND Ensures the warehouse can quic…" at bounding box center [144, 92] width 0 height 0
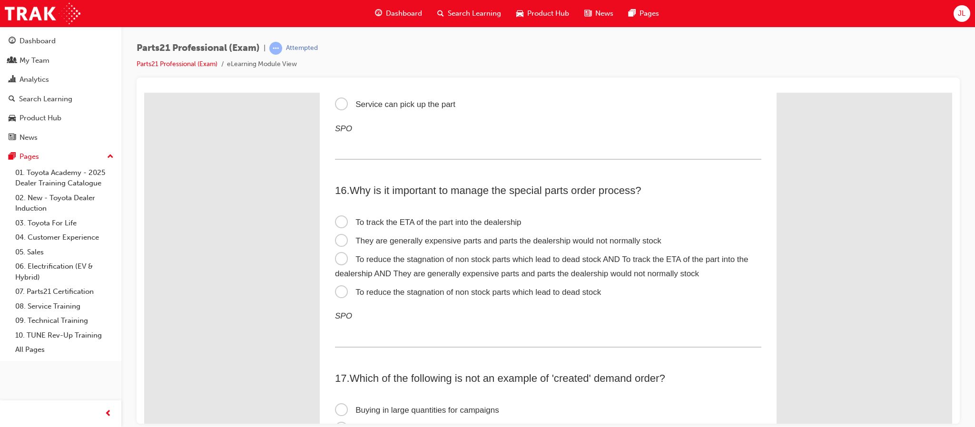
scroll to position [2815, 0]
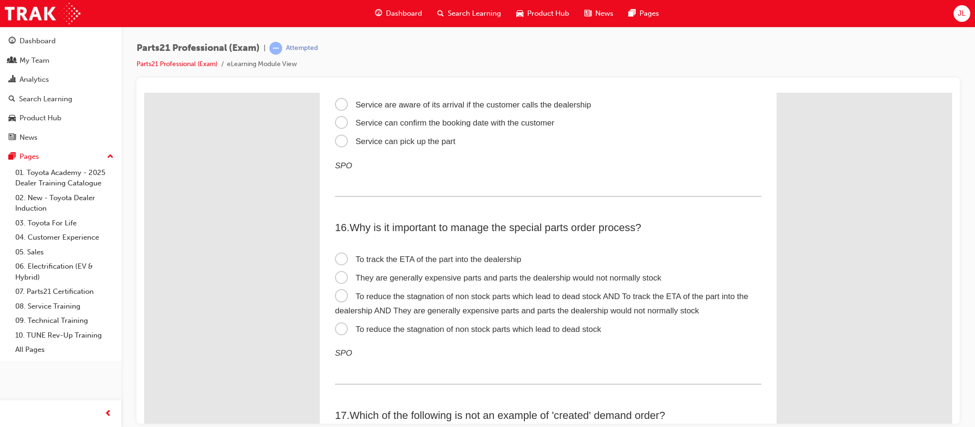
click at [377, 255] on span "To track the ETA of the part into the dealership" at bounding box center [428, 259] width 187 height 9
click at [144, 92] on input "To track the ETA of the part into the dealership" at bounding box center [144, 92] width 0 height 0
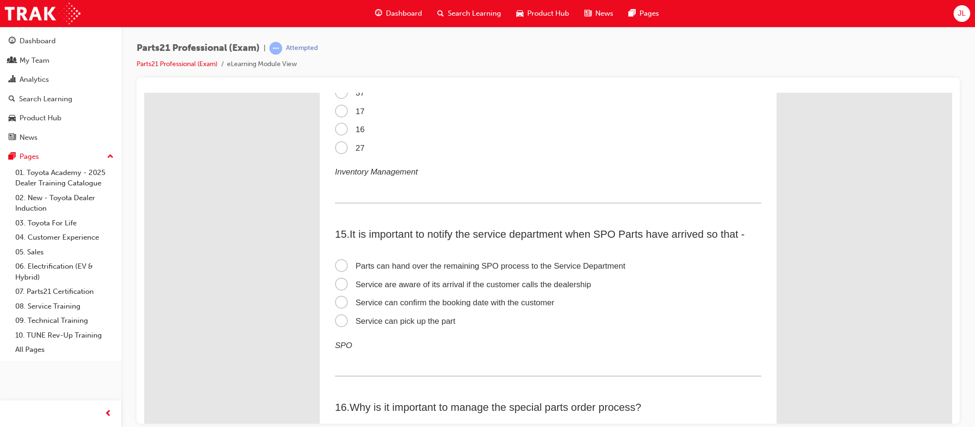
scroll to position [2672, 0]
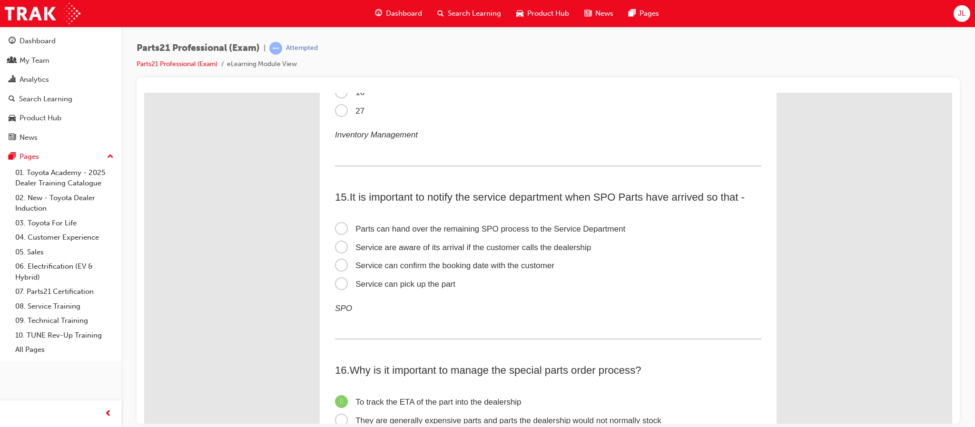
click at [476, 261] on span "Service can confirm the booking date with the customer" at bounding box center [444, 265] width 219 height 9
click at [144, 92] on input "Service can confirm the booking date with the customer" at bounding box center [144, 92] width 0 height 0
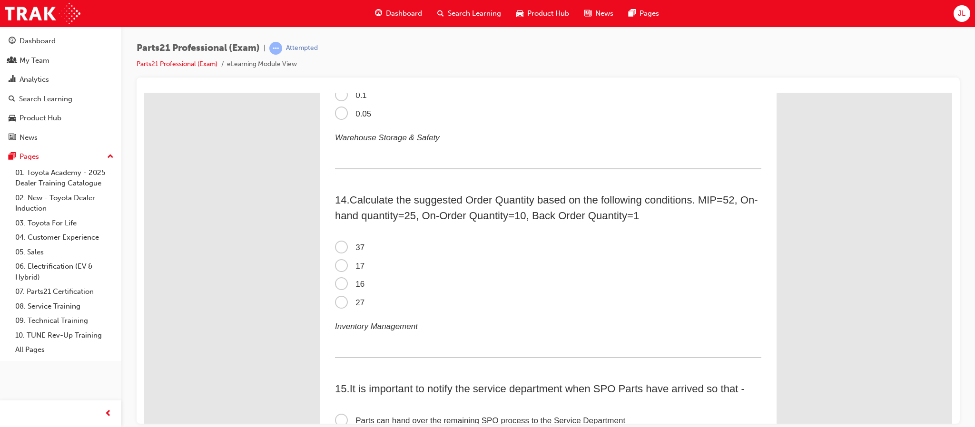
scroll to position [2458, 0]
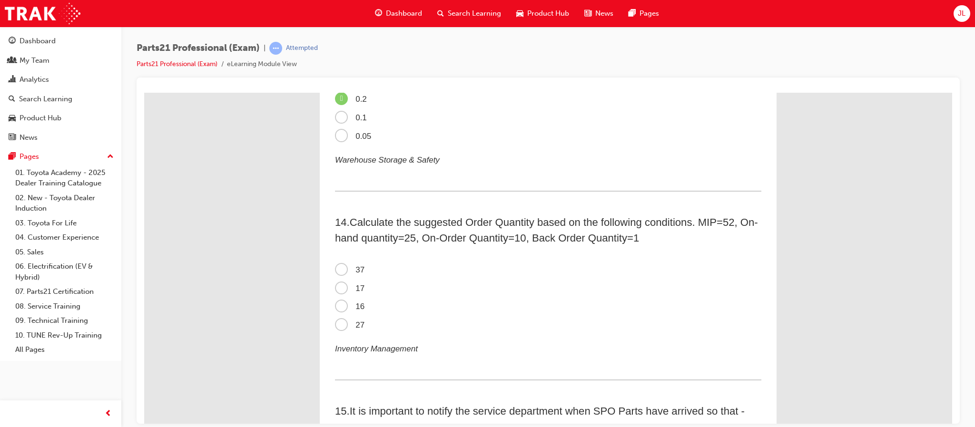
click at [339, 302] on span "16" at bounding box center [350, 306] width 30 height 9
click at [144, 92] on input "16" at bounding box center [144, 92] width 0 height 0
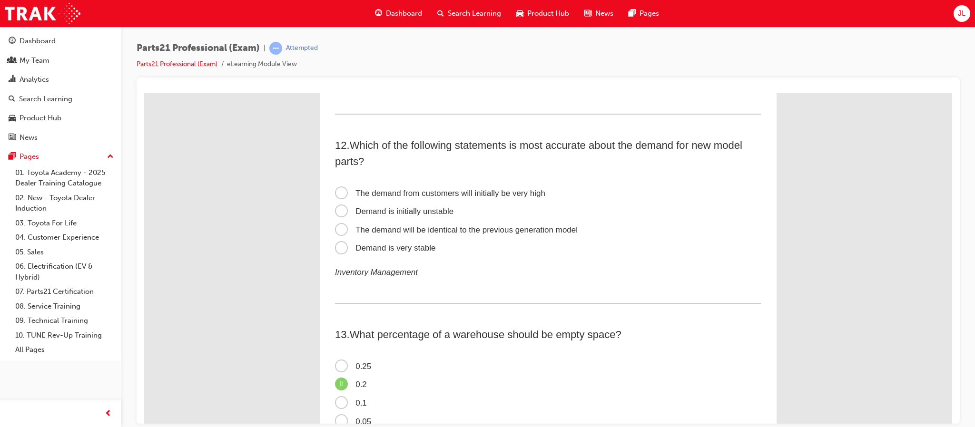
scroll to position [2101, 0]
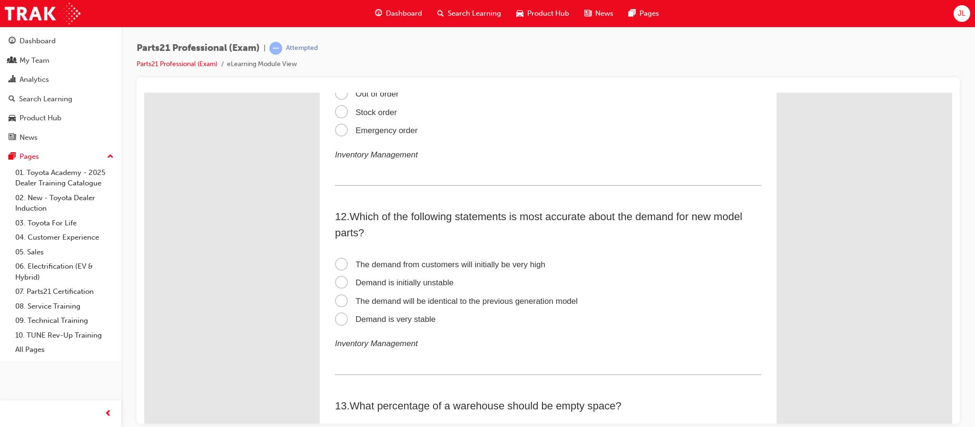
click at [335, 260] on span "The demand from customers will initially be very high" at bounding box center [440, 264] width 210 height 9
click at [144, 92] on input "The demand from customers will initially be very high" at bounding box center [144, 92] width 0 height 0
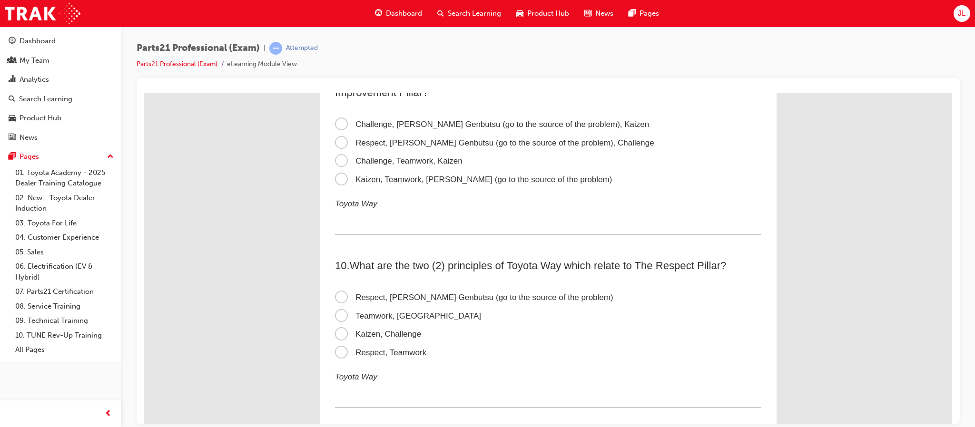
scroll to position [1672, 0]
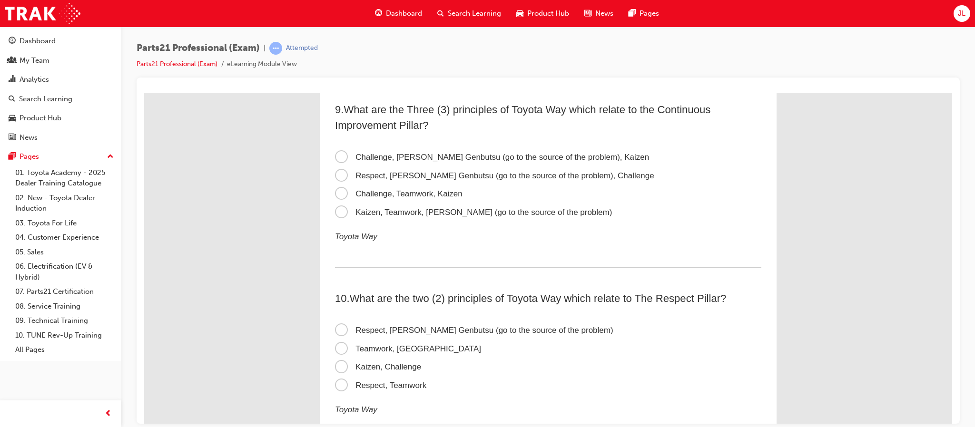
click at [393, 366] on span "Kaizen, Challenge" at bounding box center [378, 366] width 86 height 9
click at [144, 92] on input "Kaizen, Challenge" at bounding box center [144, 92] width 0 height 0
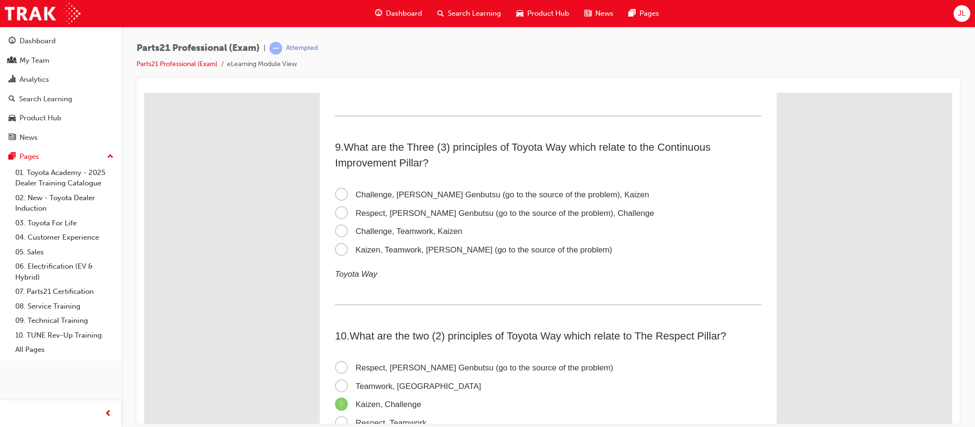
scroll to position [1601, 0]
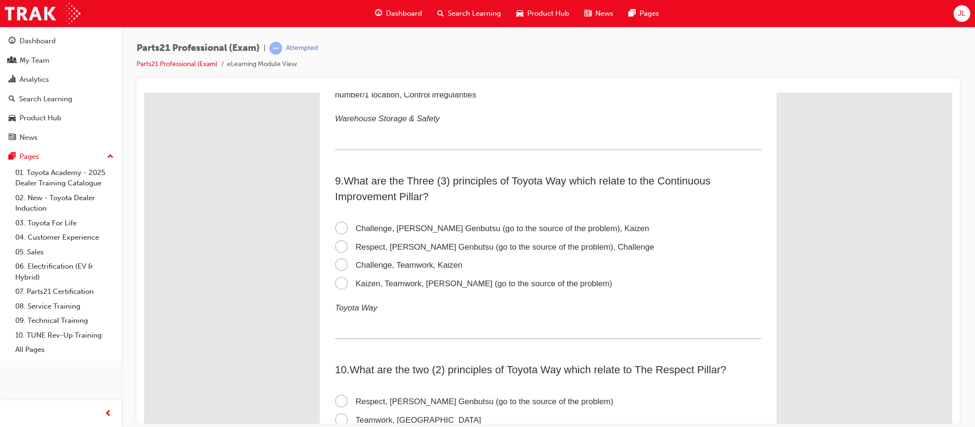
click at [441, 242] on span "Respect, Genchi Genbutsu (go to the source of the problem), Challenge" at bounding box center [494, 246] width 319 height 9
click at [144, 92] on input "Respect, Genchi Genbutsu (go to the source of the problem), Challenge" at bounding box center [144, 92] width 0 height 0
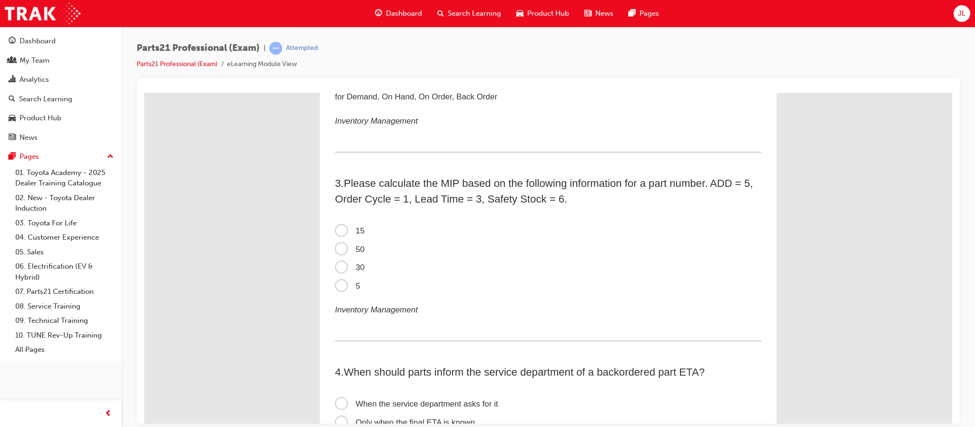
scroll to position [387, 0]
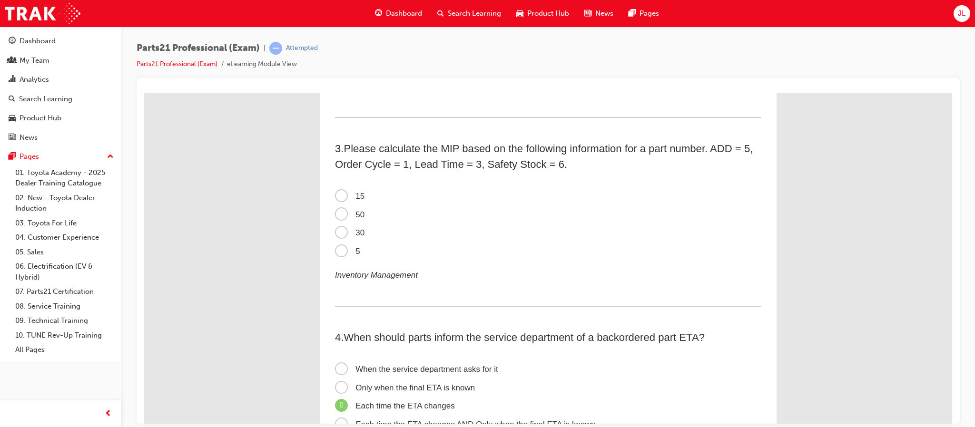
click at [335, 212] on span "50" at bounding box center [350, 214] width 30 height 9
click at [144, 92] on input "50" at bounding box center [144, 92] width 0 height 0
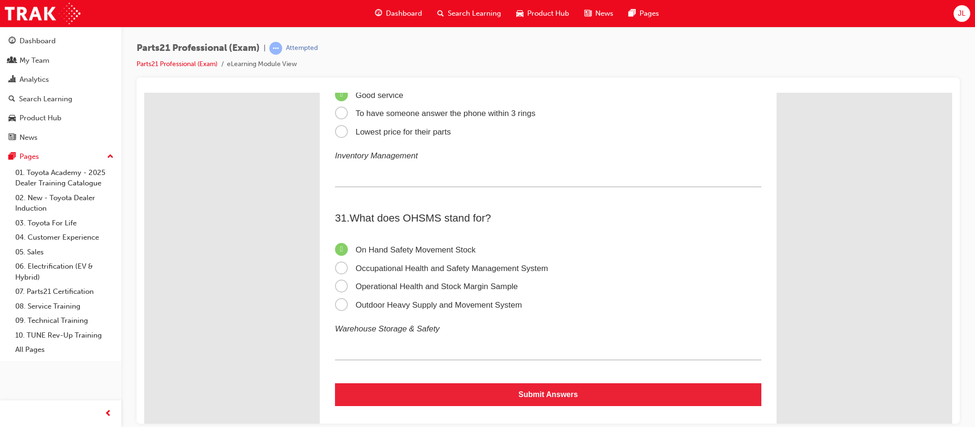
scroll to position [5527, 0]
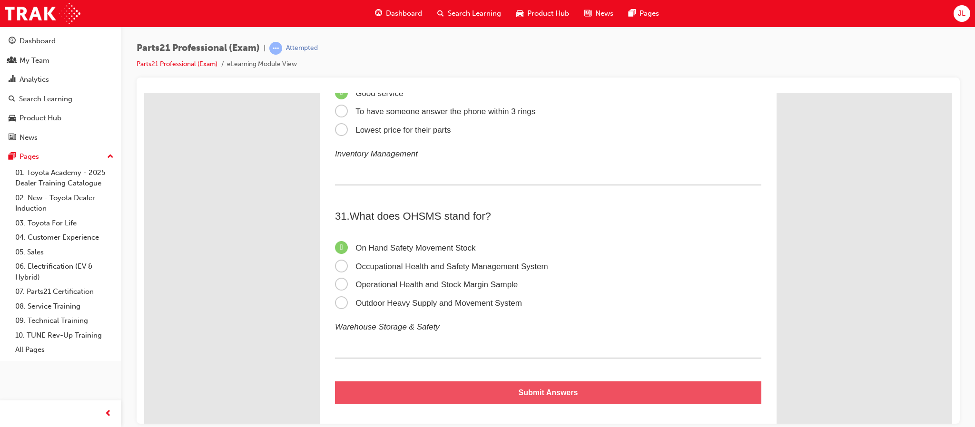
click at [590, 381] on button "Submit Answers" at bounding box center [548, 392] width 426 height 23
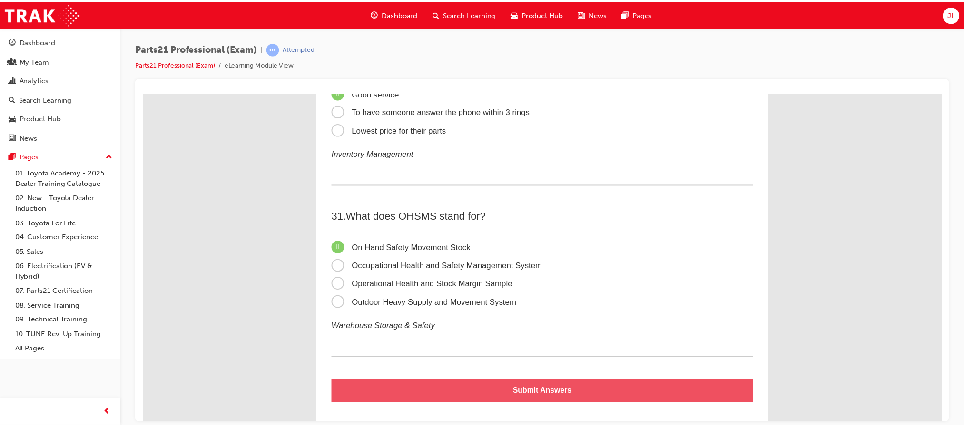
scroll to position [0, 0]
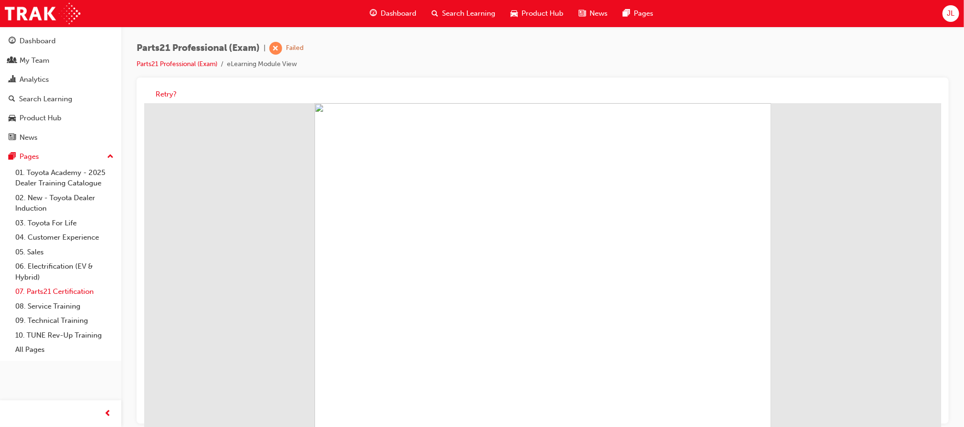
click at [57, 295] on link "07. Parts21 Certification" at bounding box center [64, 292] width 106 height 15
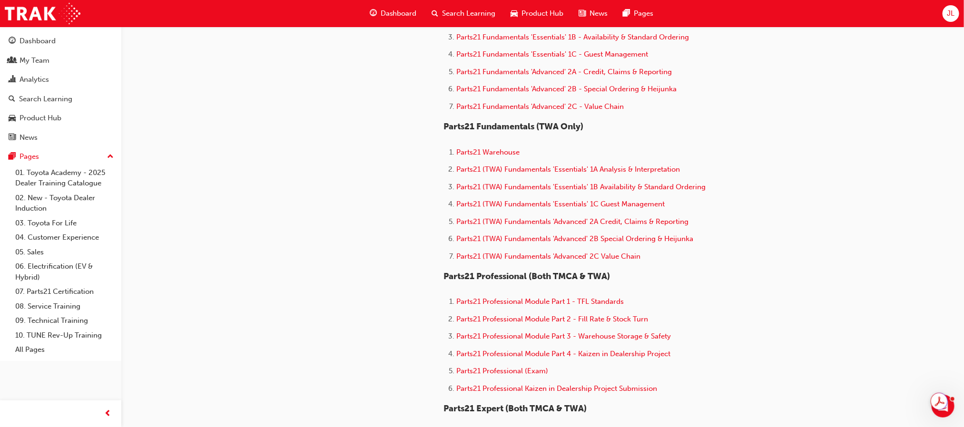
scroll to position [428, 0]
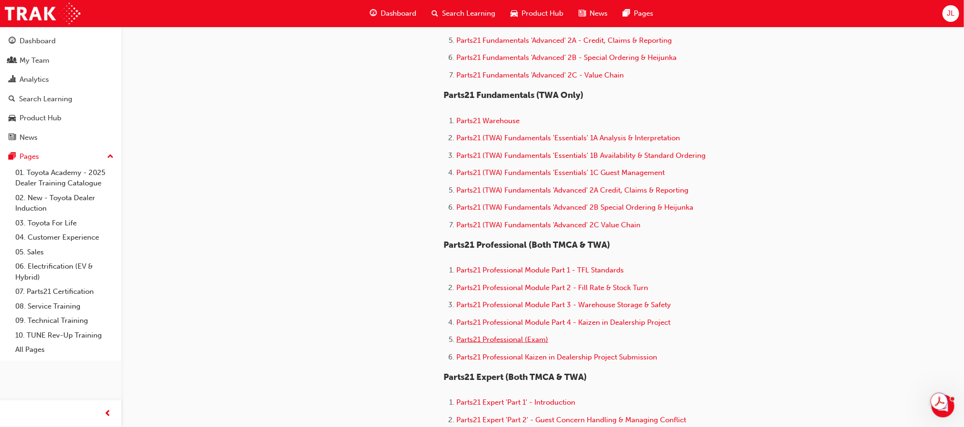
click at [527, 336] on span "Parts21 Professional (Exam)" at bounding box center [503, 340] width 92 height 9
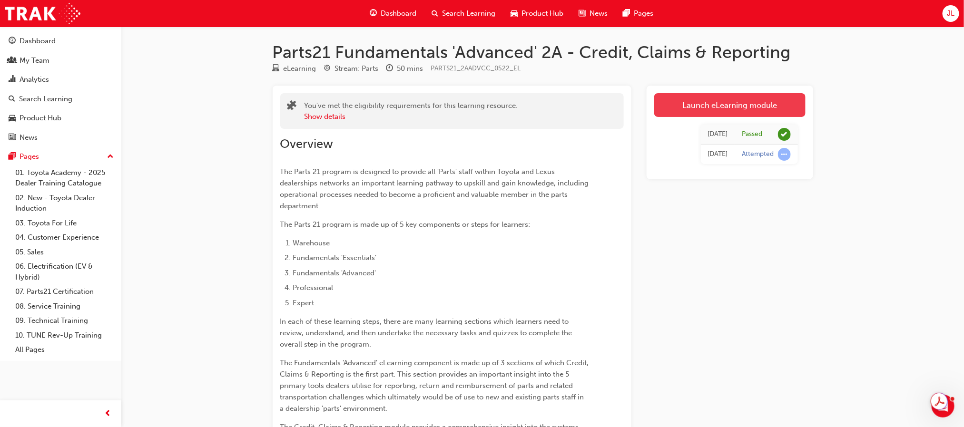
click at [733, 101] on link "Launch eLearning module" at bounding box center [729, 105] width 151 height 24
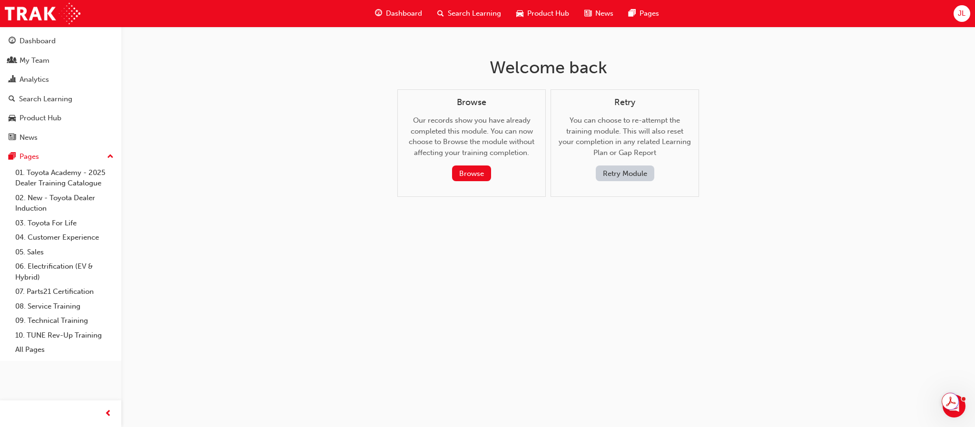
click at [630, 171] on button "Retry Module" at bounding box center [625, 174] width 59 height 16
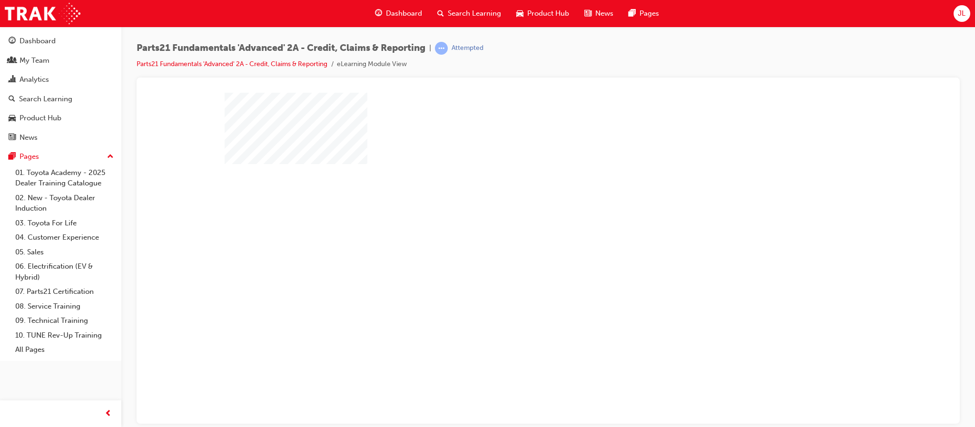
click at [521, 230] on div "play" at bounding box center [521, 230] width 0 height 0
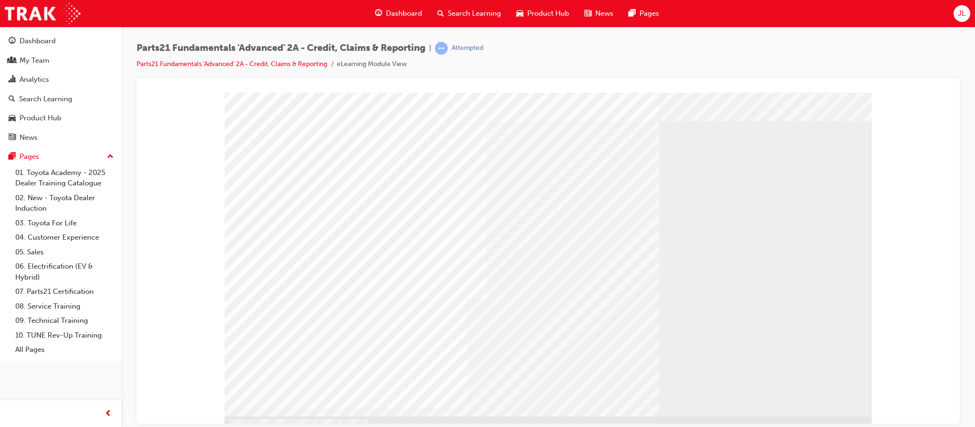
scroll to position [33, 0]
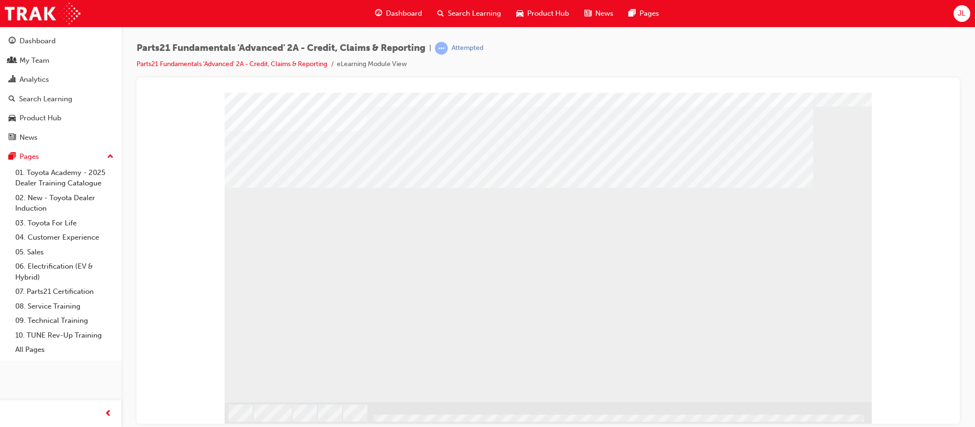
scroll to position [0, 0]
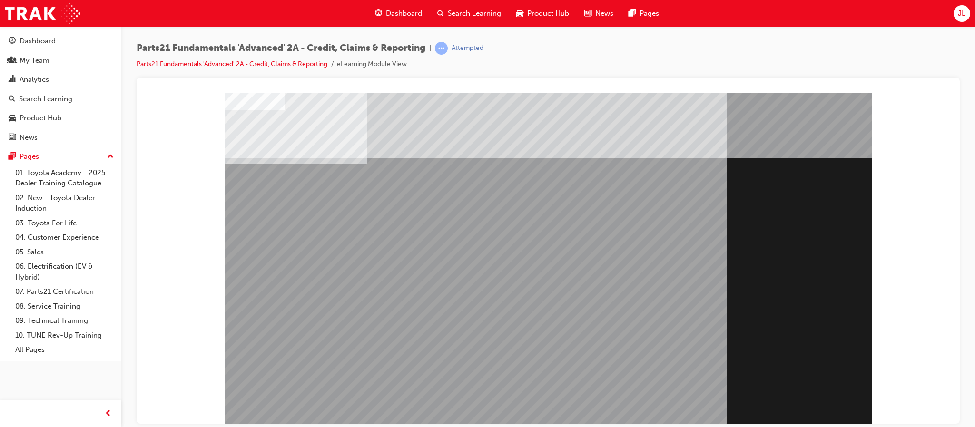
scroll to position [33, 0]
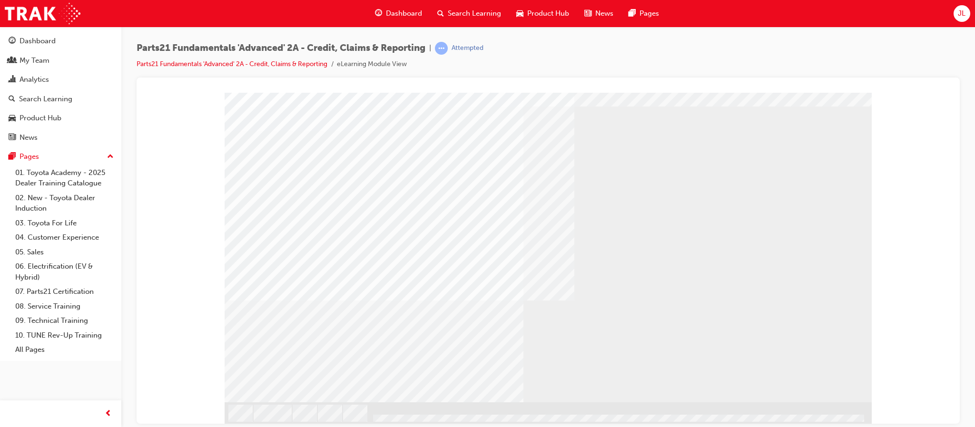
scroll to position [0, 0]
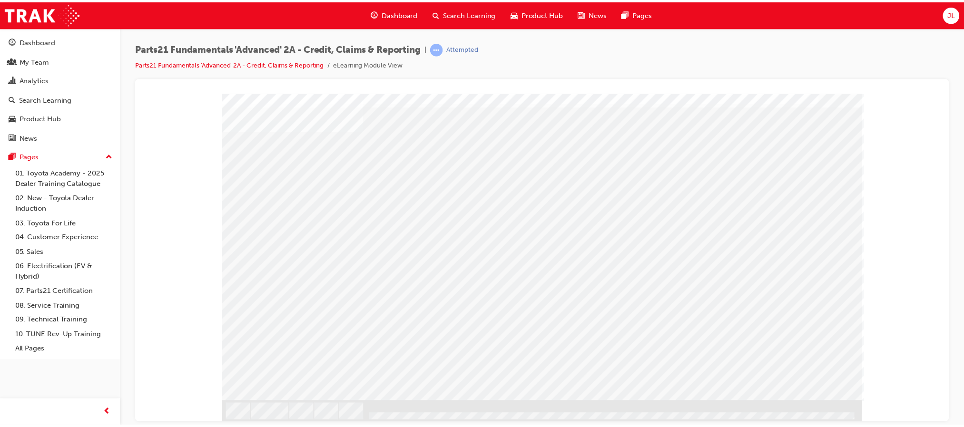
scroll to position [0, 0]
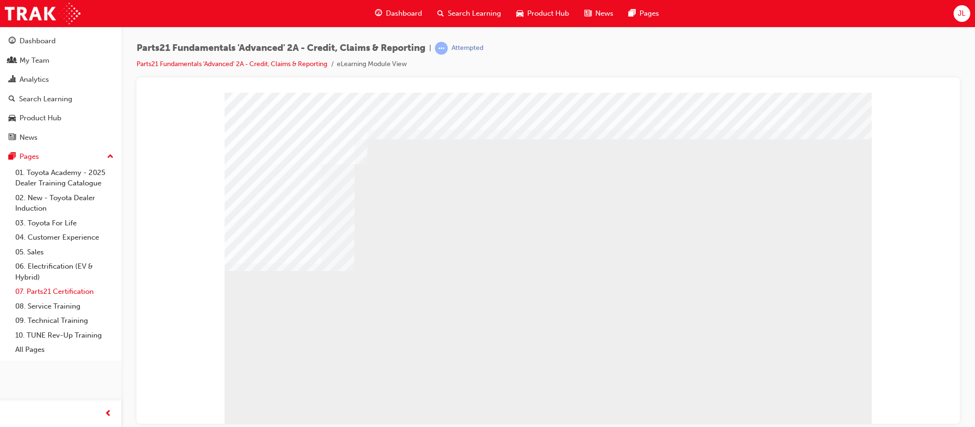
click at [66, 290] on link "07. Parts21 Certification" at bounding box center [64, 292] width 106 height 15
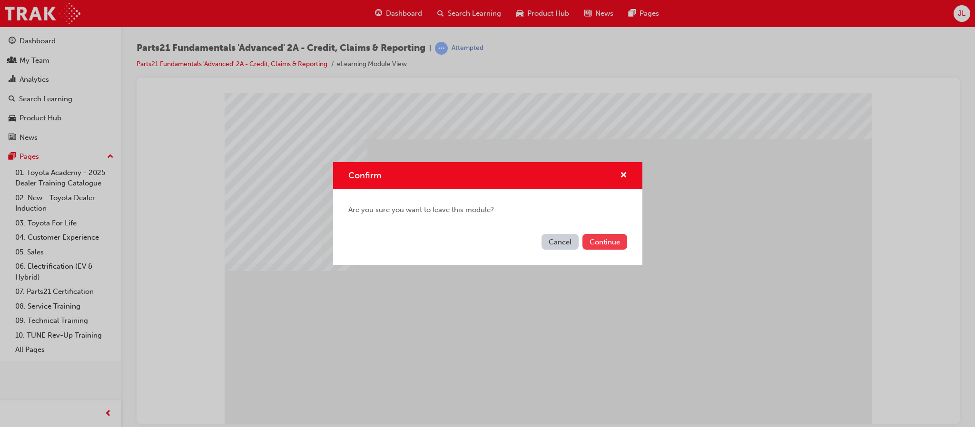
click at [597, 240] on button "Continue" at bounding box center [605, 242] width 45 height 16
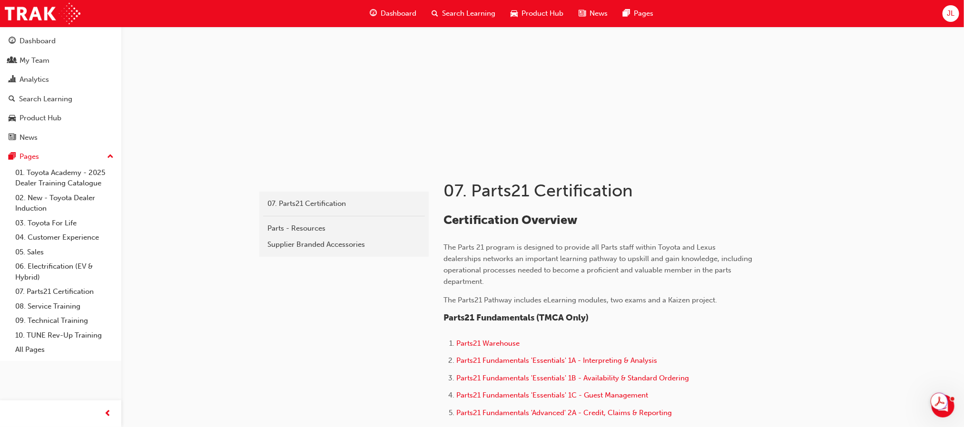
scroll to position [143, 0]
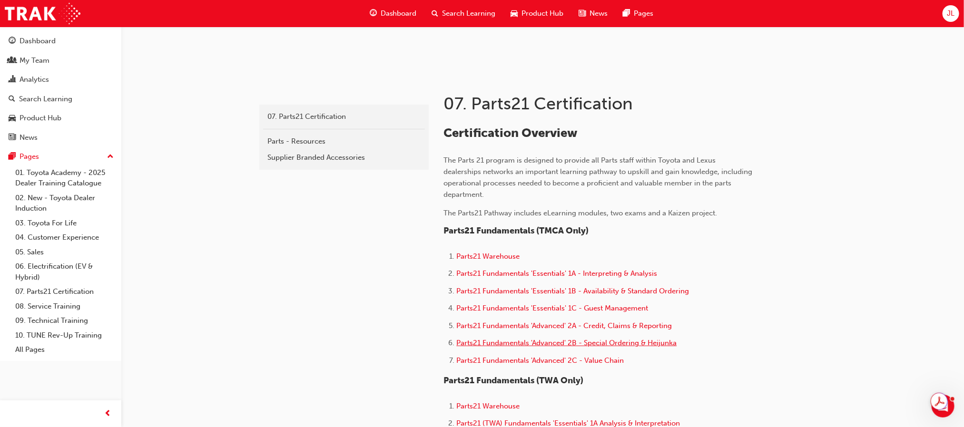
click at [597, 340] on span "Parts21 Fundamentals 'Advanced' 2B - Special Ordering & Heijunka" at bounding box center [567, 343] width 220 height 9
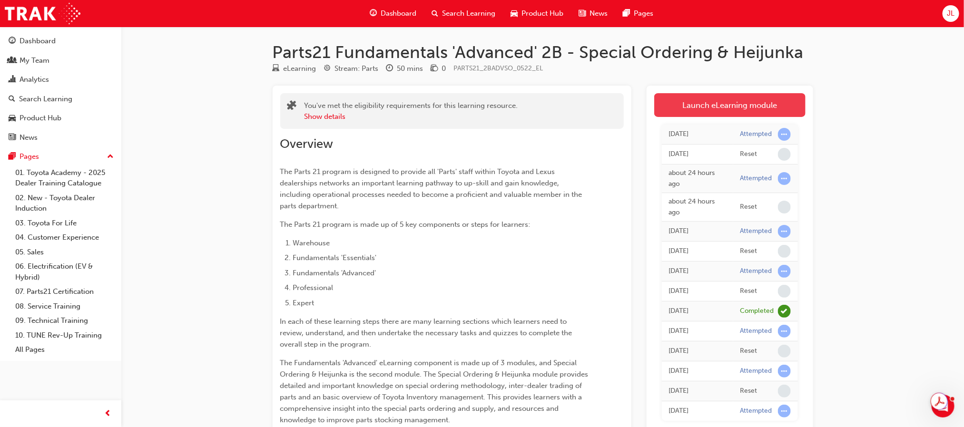
click at [718, 99] on link "Launch eLearning module" at bounding box center [729, 105] width 151 height 24
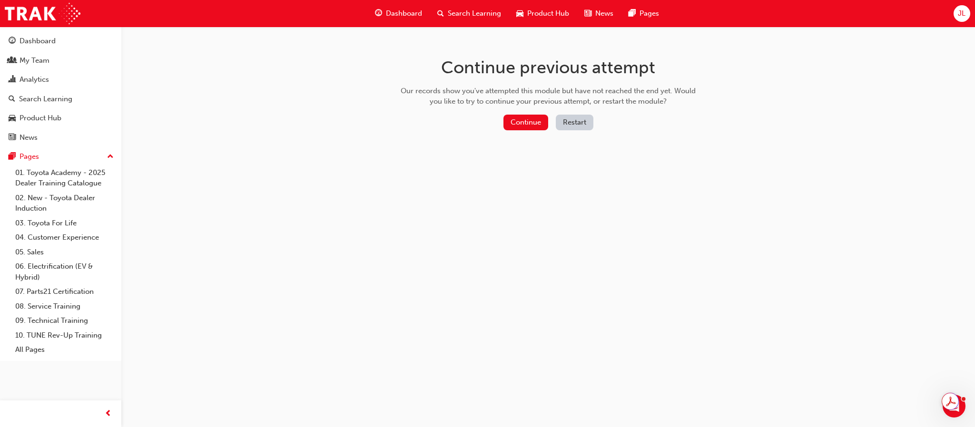
click at [573, 121] on button "Restart" at bounding box center [575, 123] width 38 height 16
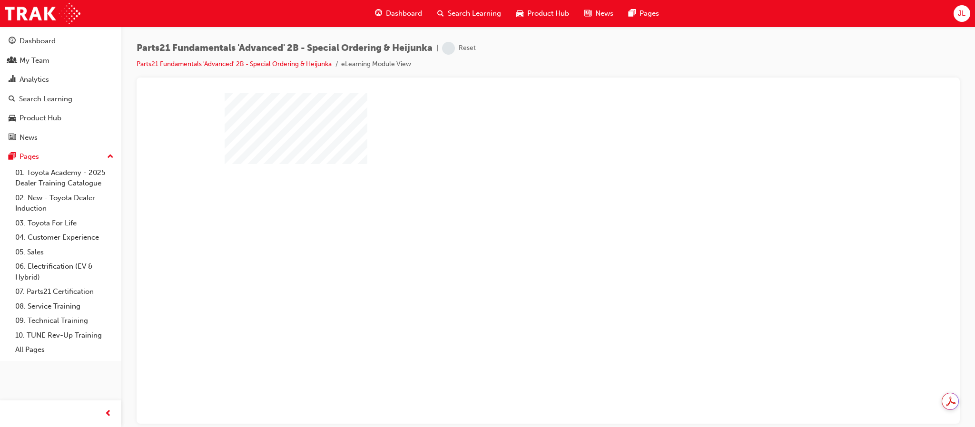
click at [521, 230] on div "play" at bounding box center [521, 230] width 0 height 0
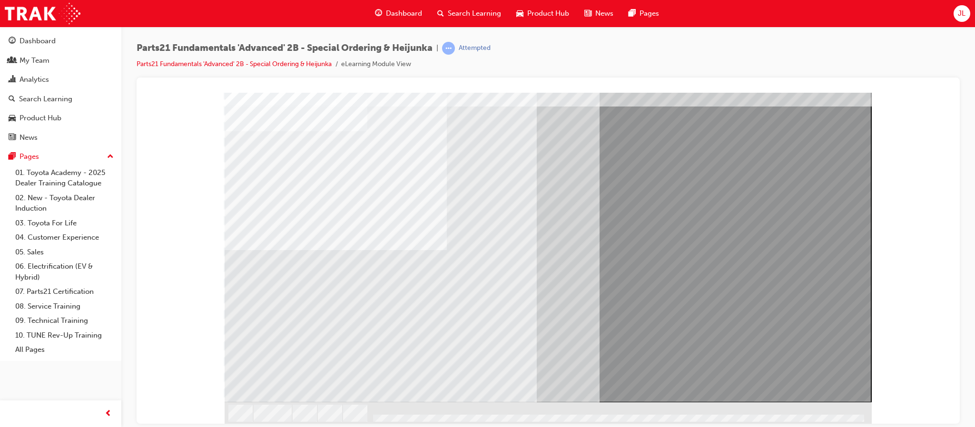
scroll to position [0, 0]
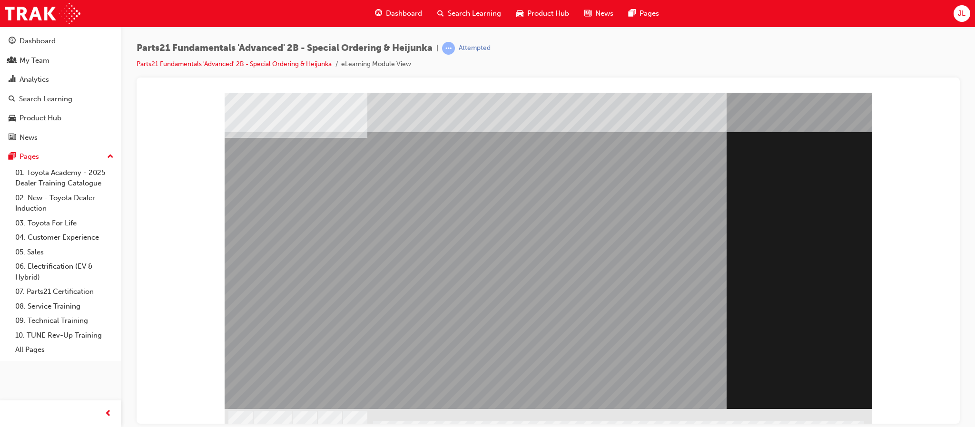
scroll to position [33, 0]
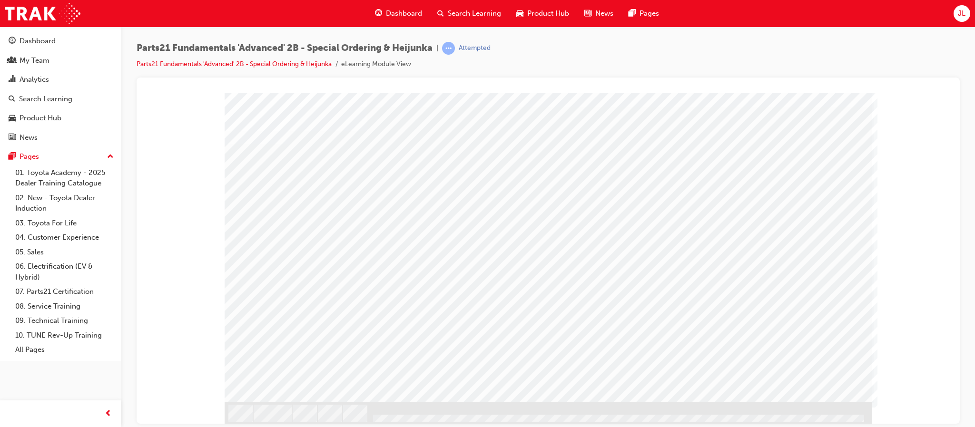
scroll to position [0, 0]
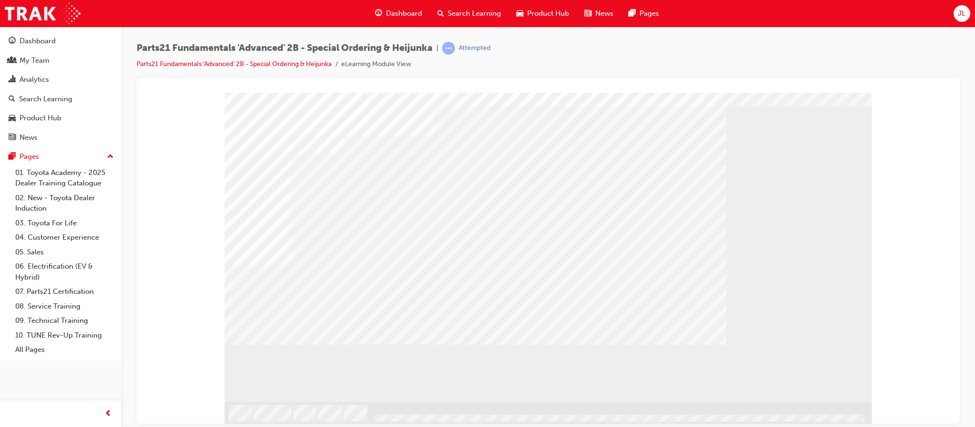
scroll to position [0, 0]
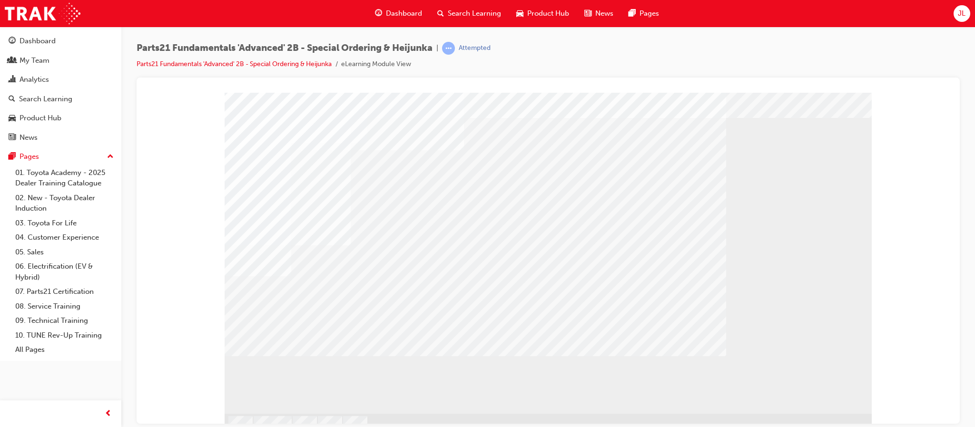
scroll to position [33, 0]
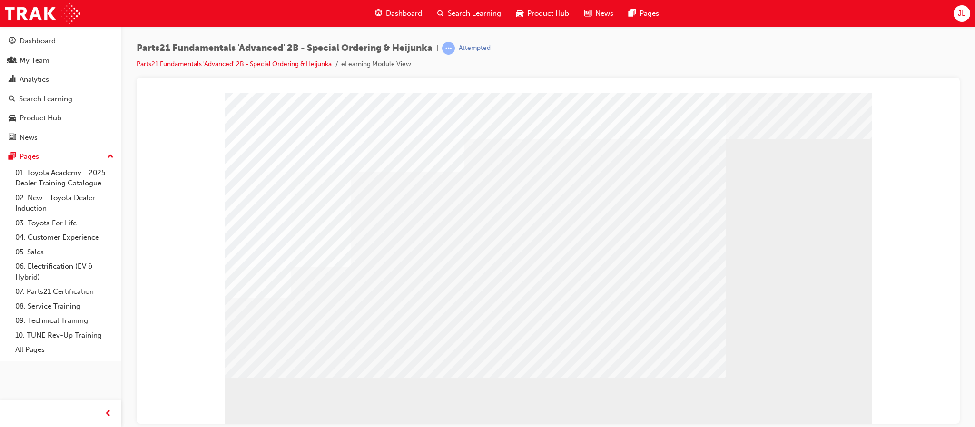
click at [312, 297] on div "" at bounding box center [548, 230] width 647 height 343
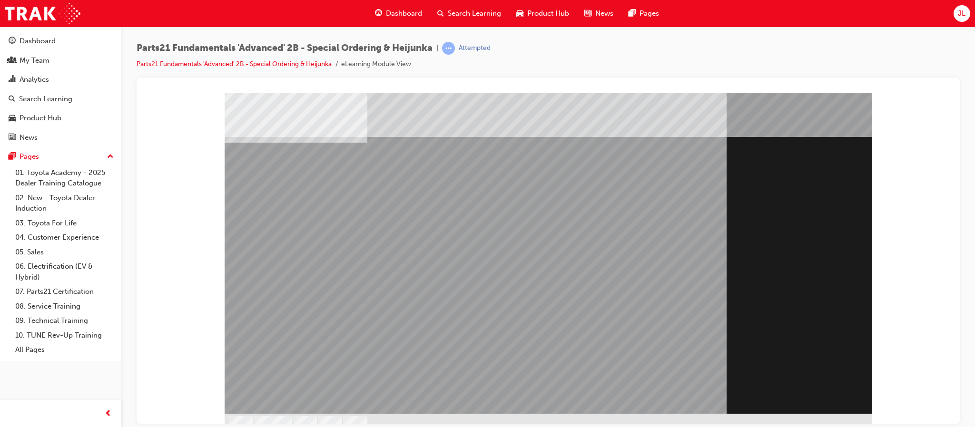
scroll to position [33, 0]
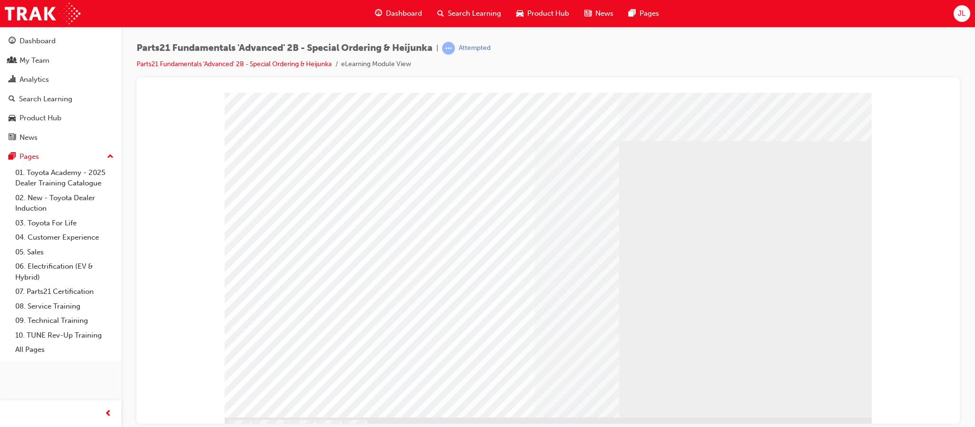
scroll to position [33, 0]
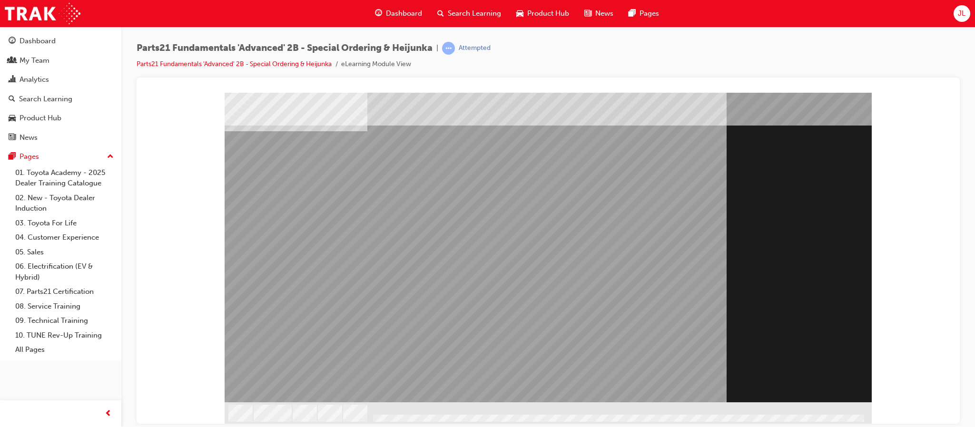
scroll to position [0, 0]
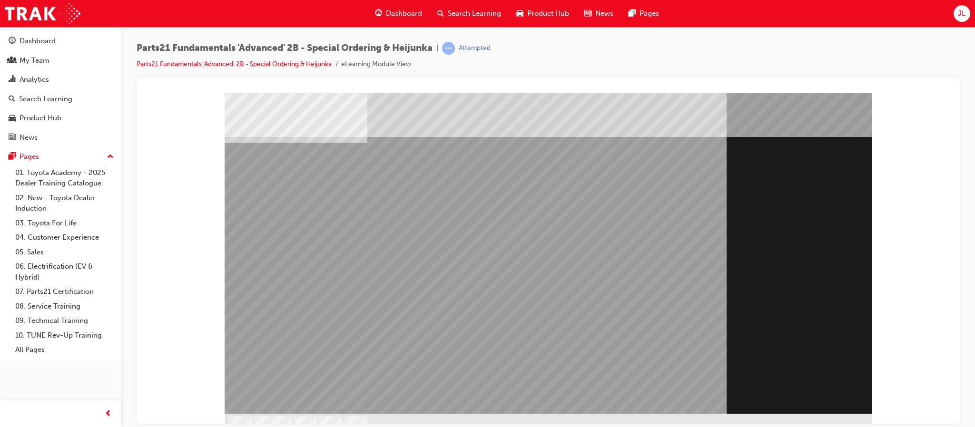
scroll to position [33, 0]
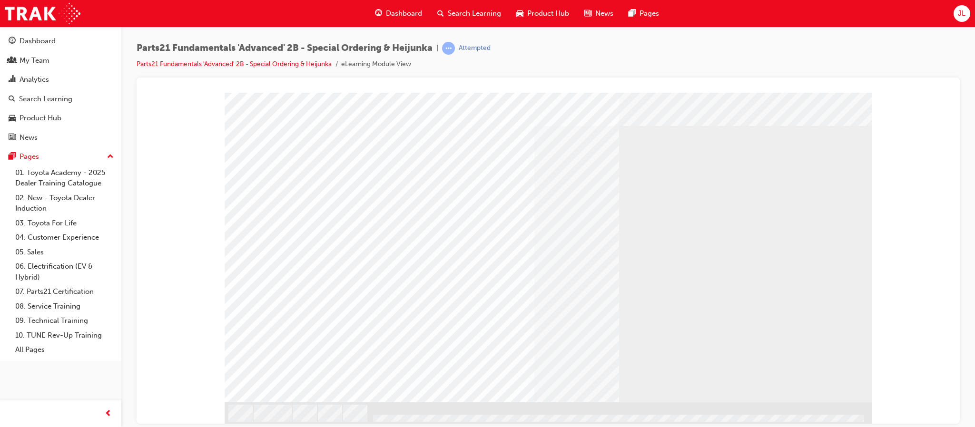
scroll to position [0, 0]
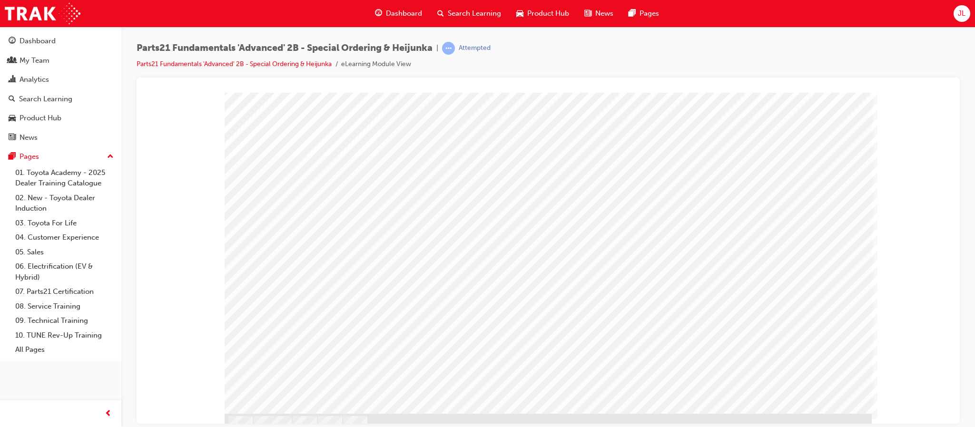
scroll to position [33, 0]
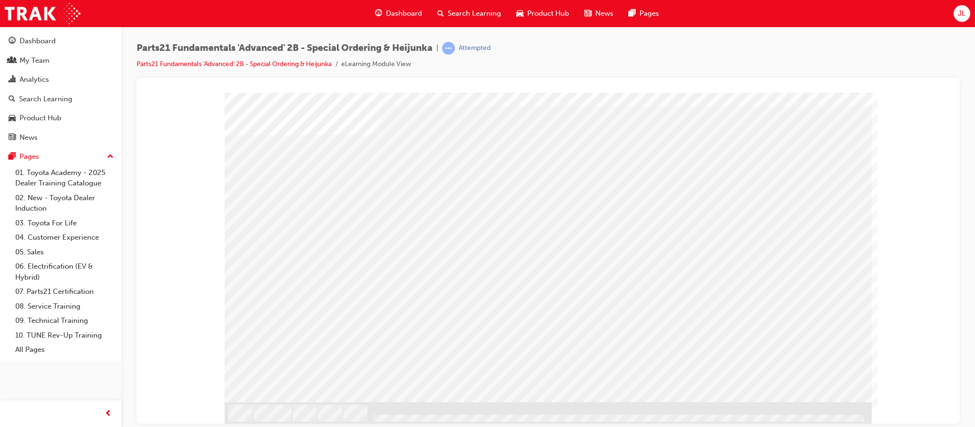
click at [874, 63] on div "s12" at bounding box center [548, 63] width 800 height 0
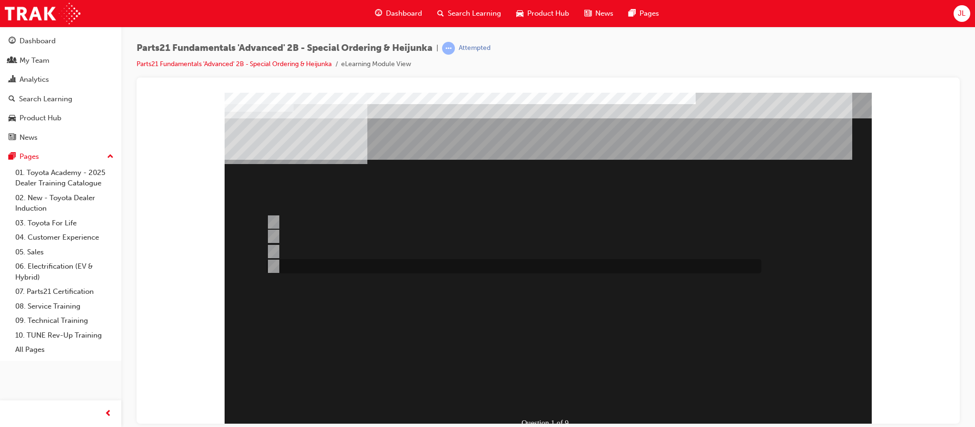
click at [368, 270] on div at bounding box center [511, 266] width 495 height 14
radio input "true"
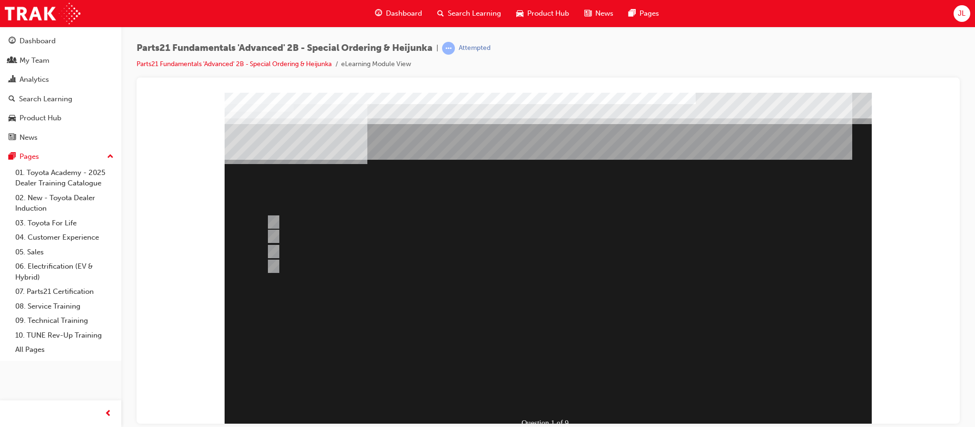
click at [291, 217] on div at bounding box center [548, 274] width 647 height 364
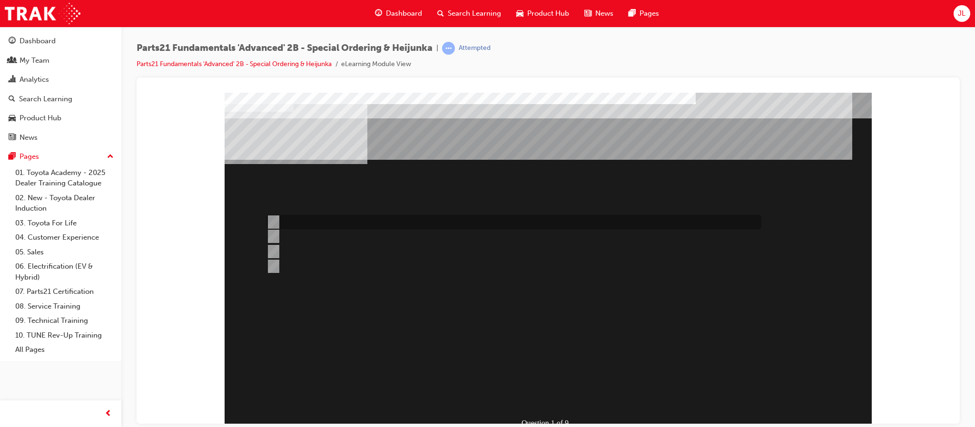
click at [273, 221] on input "Place an Emergency order first" at bounding box center [272, 222] width 10 height 10
radio input "true"
click at [274, 247] on input "Must be for Dealer Workshop repair orders requiring parts urgently" at bounding box center [272, 252] width 10 height 10
radio input "true"
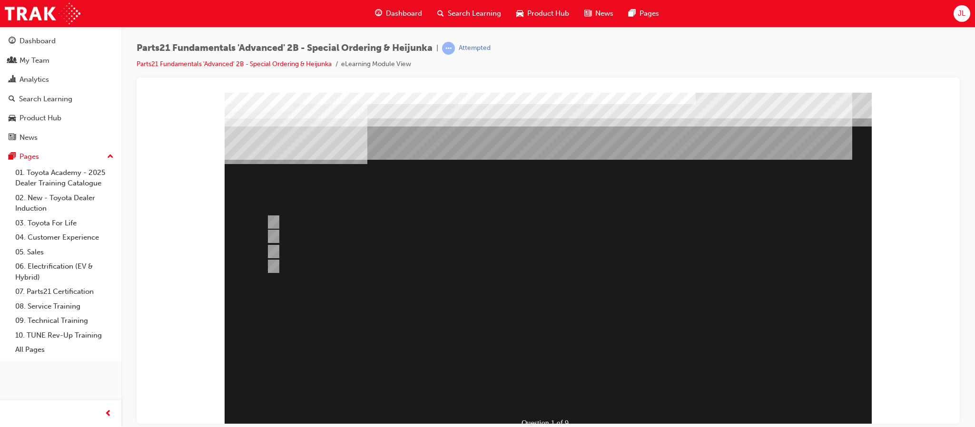
click at [544, 393] on div at bounding box center [548, 274] width 647 height 364
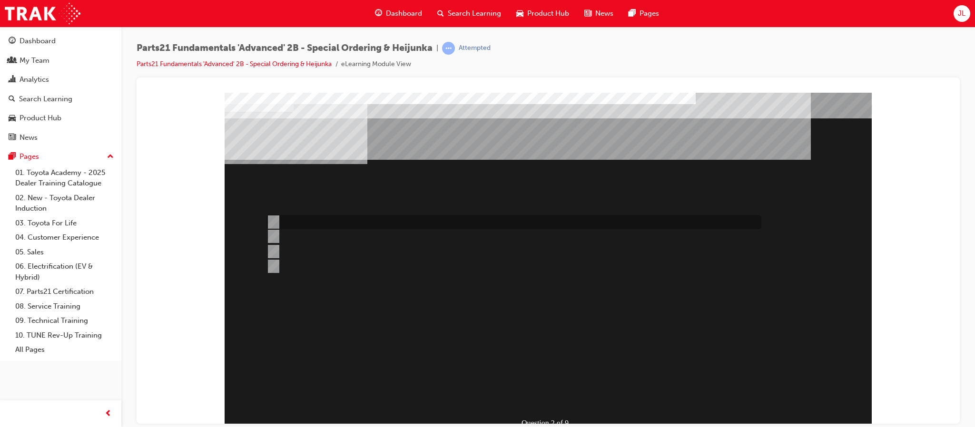
click at [291, 217] on div at bounding box center [511, 222] width 495 height 14
radio input "true"
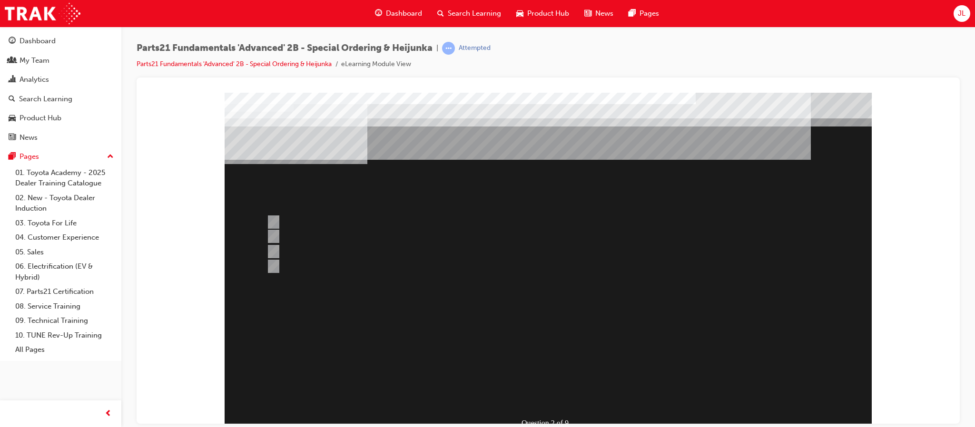
click at [561, 394] on div at bounding box center [548, 274] width 647 height 364
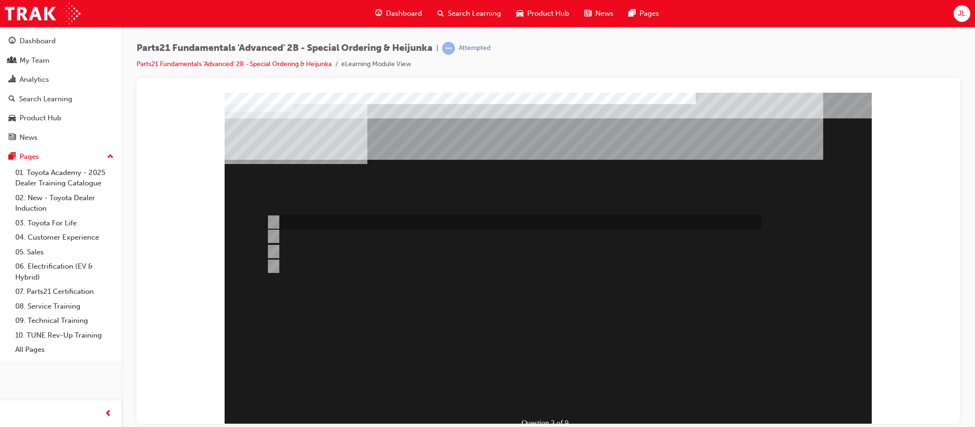
click at [277, 219] on div at bounding box center [511, 222] width 495 height 14
radio input "true"
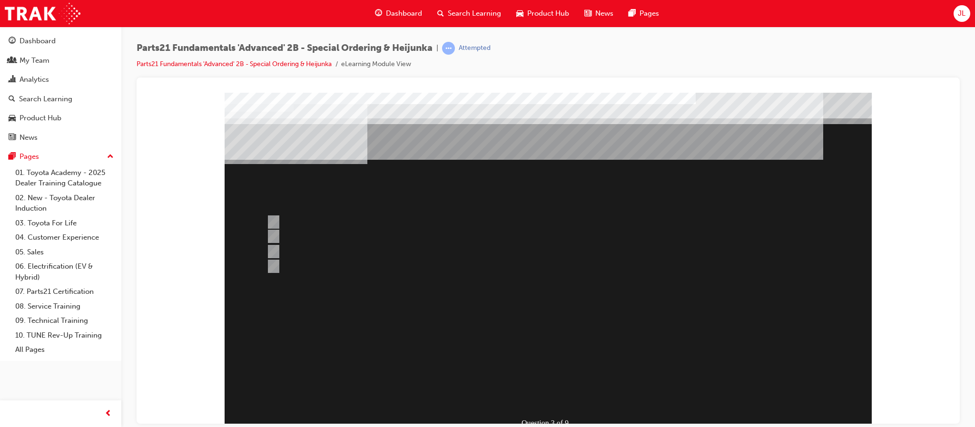
click at [277, 234] on div at bounding box center [548, 274] width 647 height 364
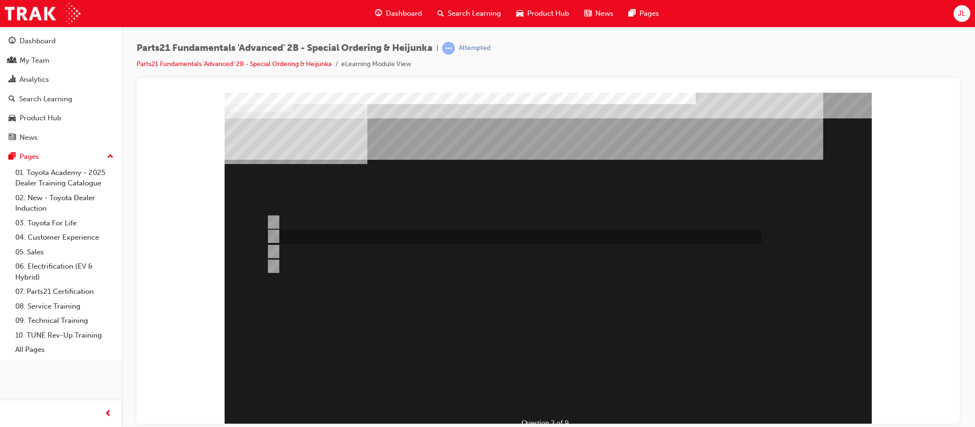
click at [271, 231] on input "Dealer Facing Depot" at bounding box center [272, 236] width 10 height 10
radio input "true"
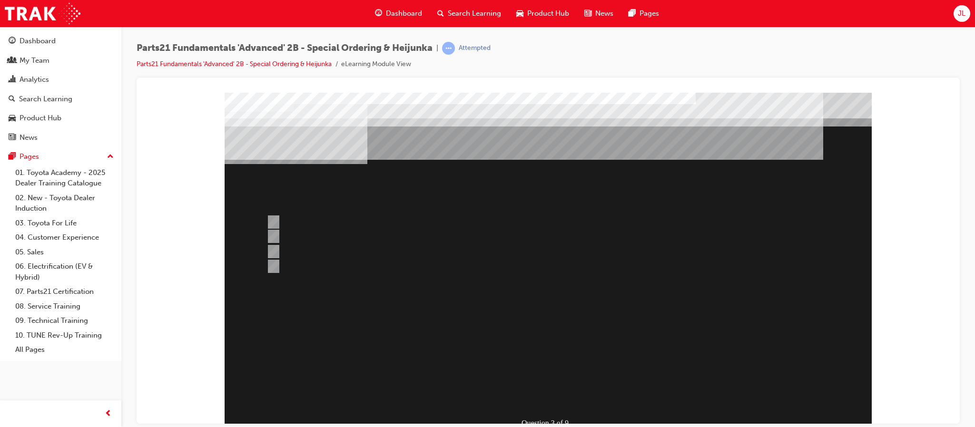
click at [560, 397] on div at bounding box center [548, 274] width 647 height 364
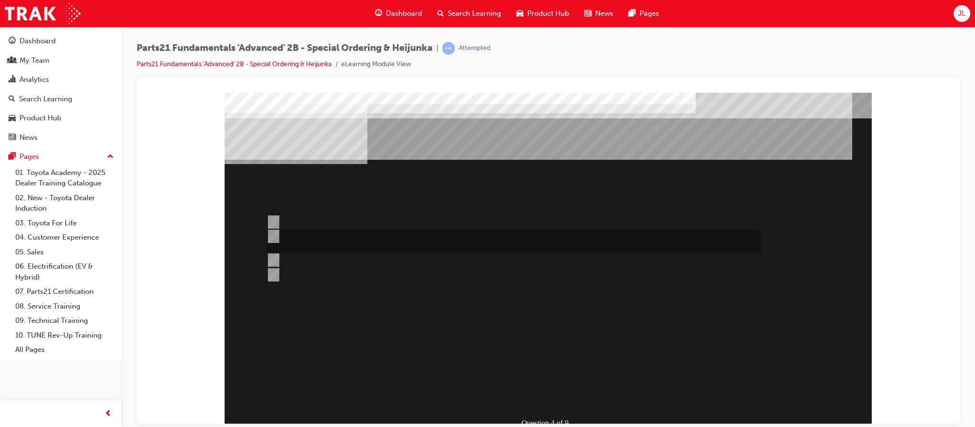
click at [276, 233] on input "Ability to procure urgently required parts from non-facing and central parts de…" at bounding box center [272, 236] width 10 height 10
radio input "true"
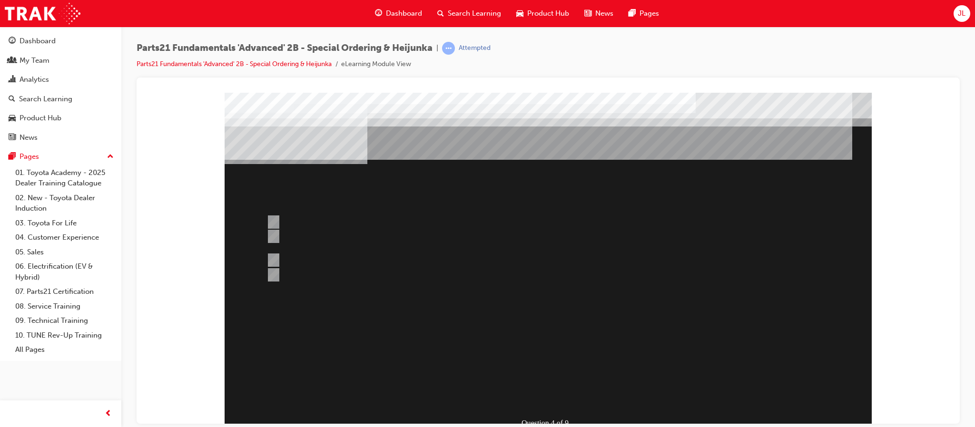
click at [554, 392] on div at bounding box center [548, 274] width 647 height 364
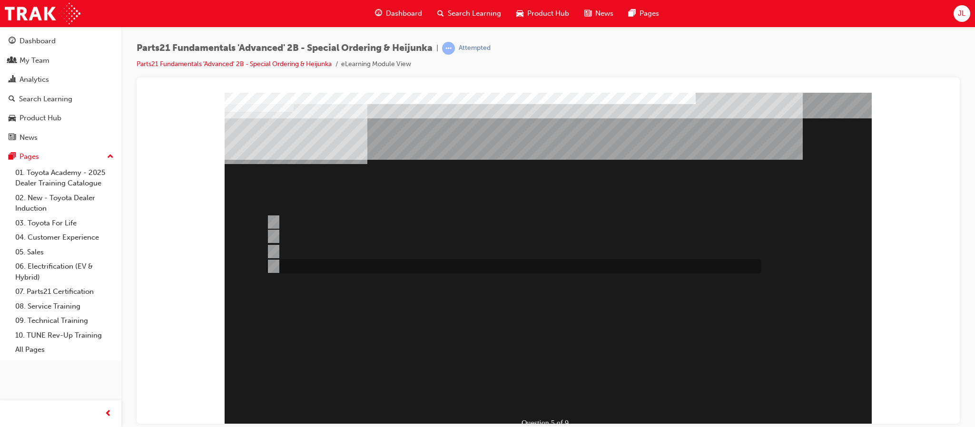
click at [274, 264] on input "Dealer Support Hubs Domestic VOR freight estimator" at bounding box center [272, 266] width 10 height 10
radio input "true"
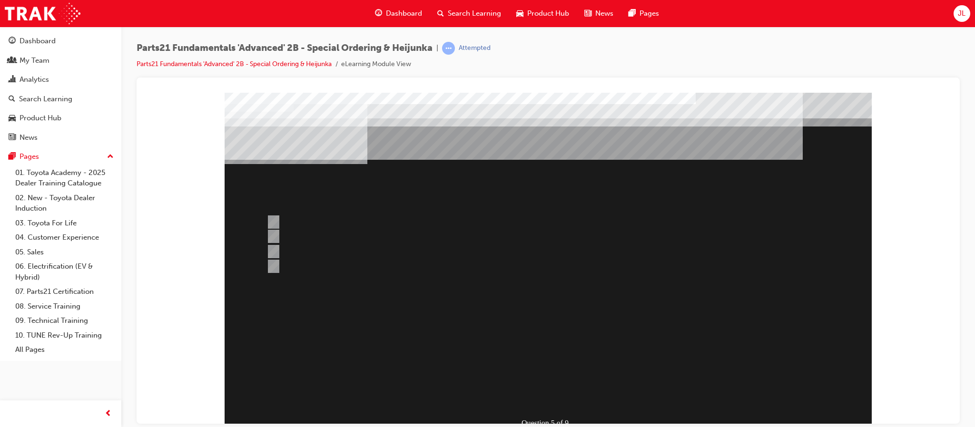
click at [553, 400] on div at bounding box center [548, 274] width 647 height 364
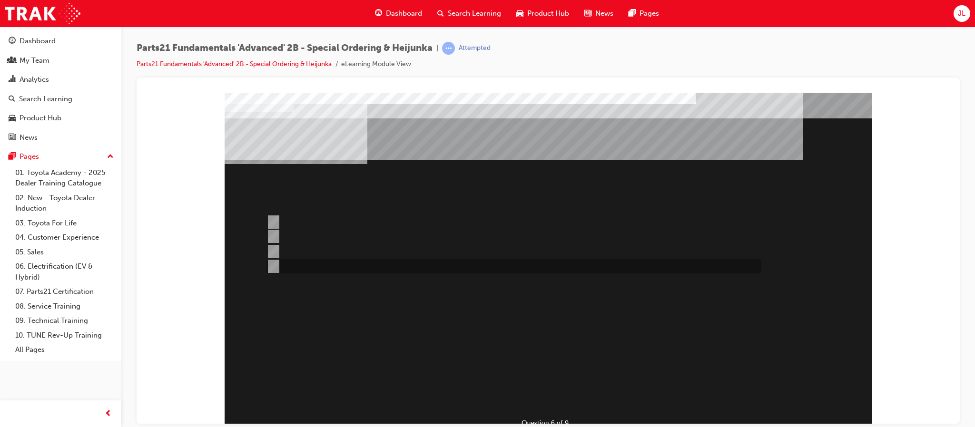
click at [270, 267] on input "All of the above" at bounding box center [272, 266] width 10 height 10
radio input "true"
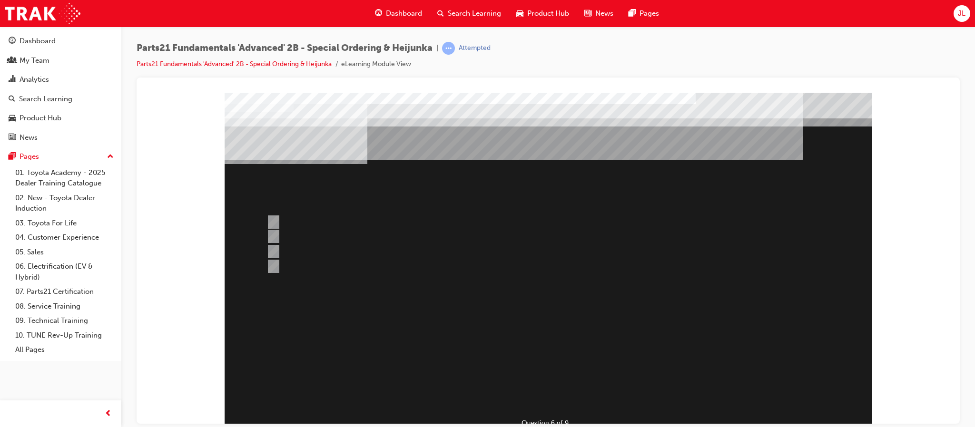
click at [571, 394] on div at bounding box center [548, 274] width 647 height 364
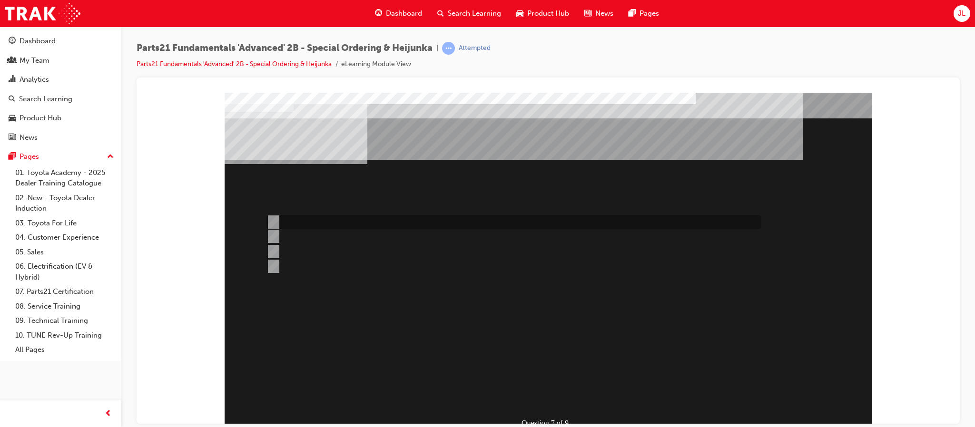
click at [275, 221] on input "Read the parts ordering method within the Bulletin related to the Recall" at bounding box center [272, 222] width 10 height 10
radio input "true"
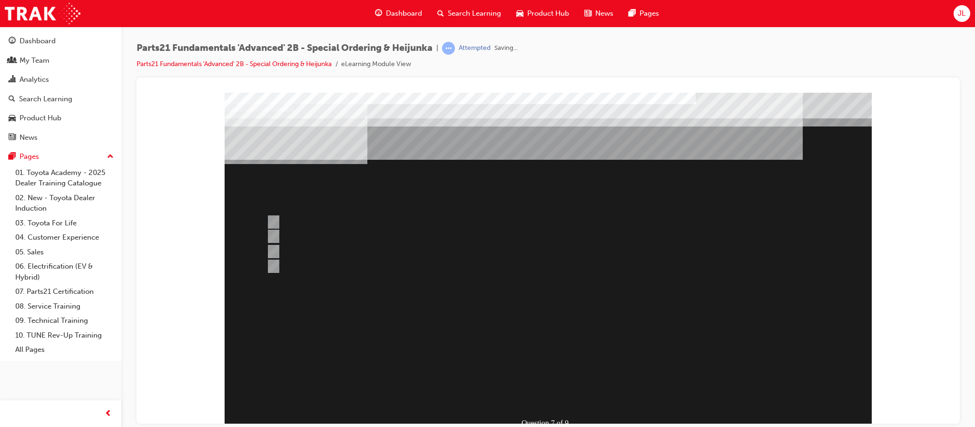
click at [543, 397] on div at bounding box center [548, 274] width 647 height 364
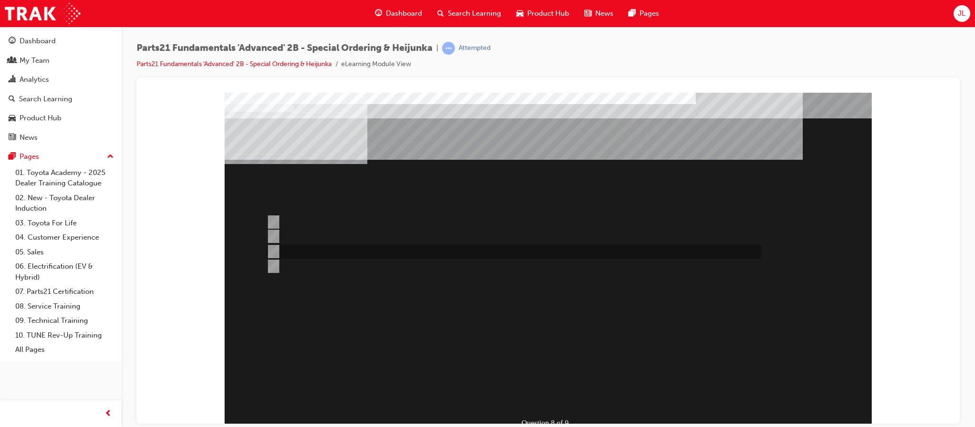
click at [273, 248] on input "Contact the Dealer in question and order directly" at bounding box center [272, 252] width 10 height 10
radio input "true"
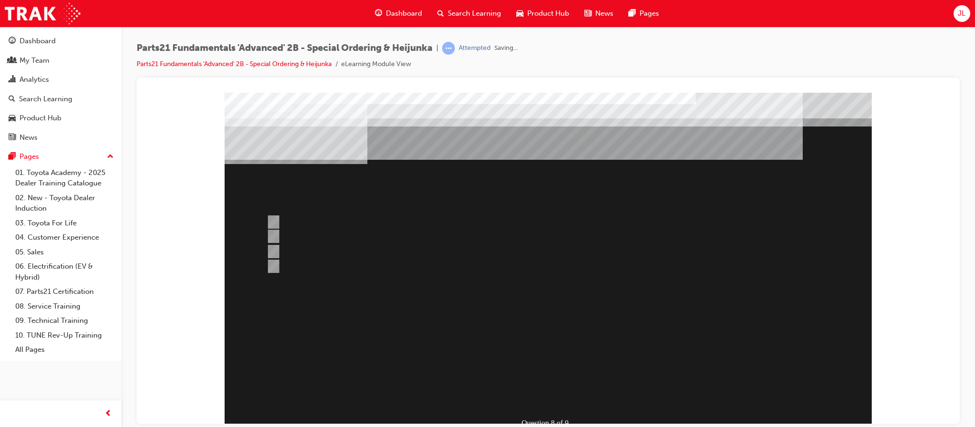
click at [536, 395] on div at bounding box center [548, 274] width 647 height 364
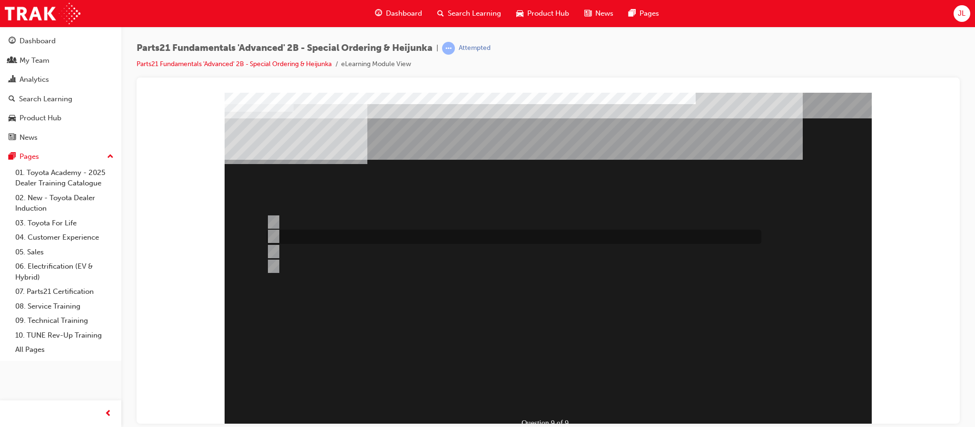
click at [277, 237] on div at bounding box center [511, 237] width 495 height 14
radio input "true"
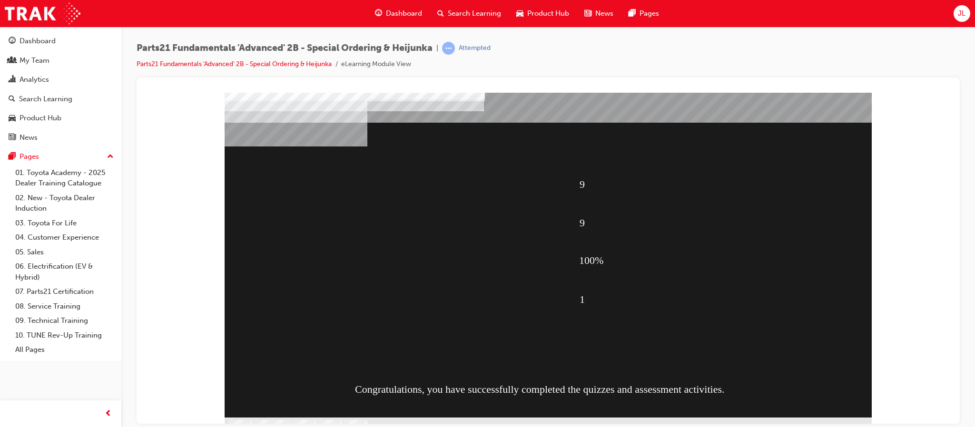
scroll to position [33, 0]
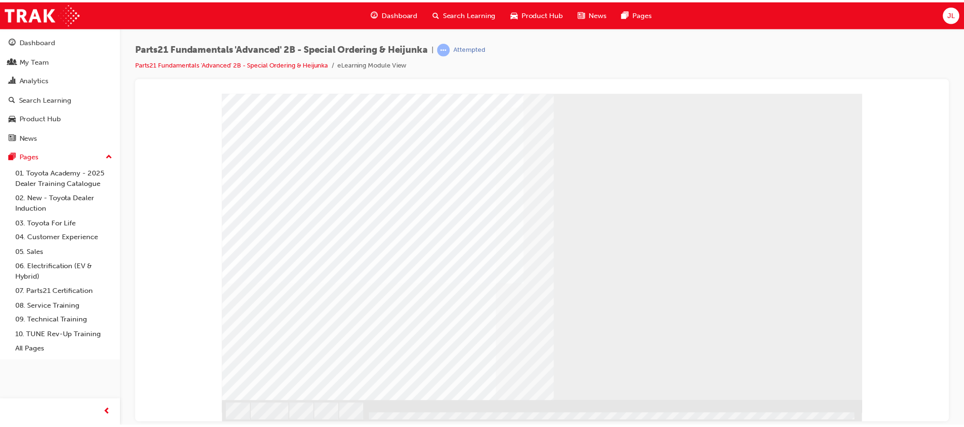
scroll to position [0, 0]
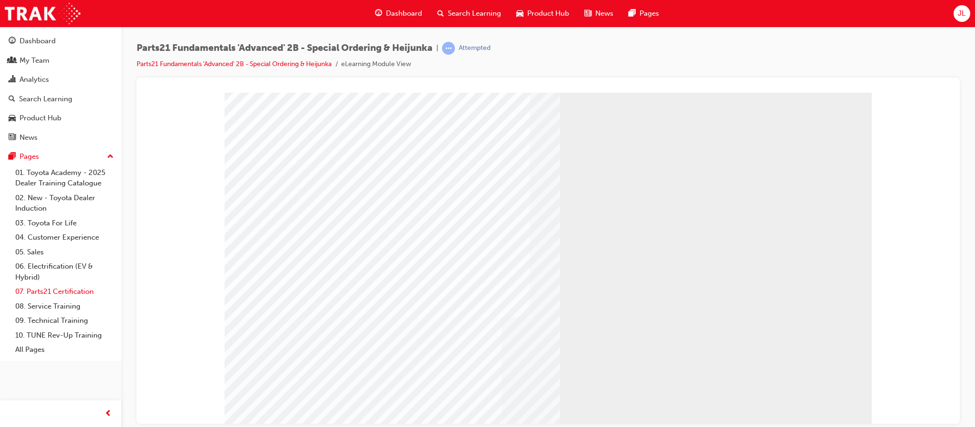
click at [82, 293] on link "07. Parts21 Certification" at bounding box center [64, 292] width 106 height 15
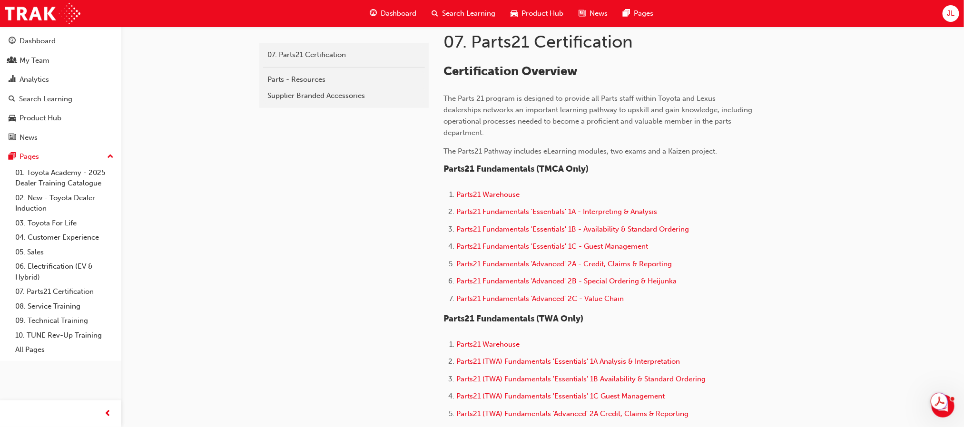
scroll to position [214, 0]
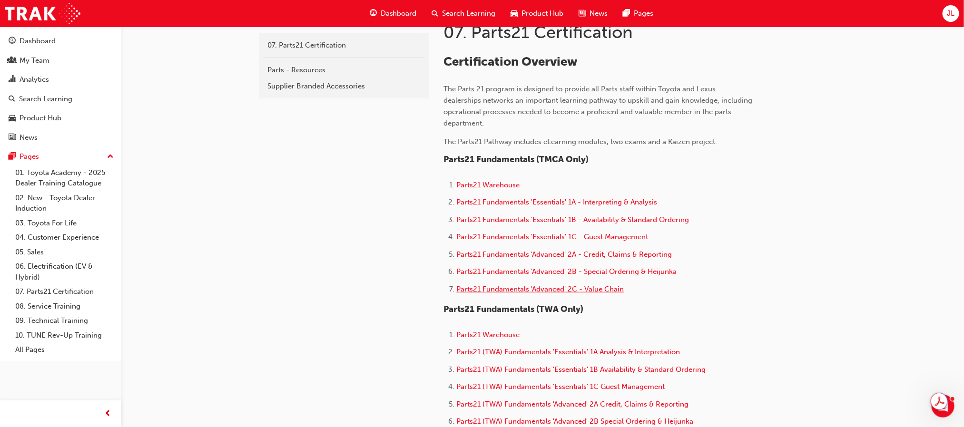
click at [590, 290] on span "Parts21 Fundamentals 'Advanced' 2C - Value Chain" at bounding box center [541, 289] width 168 height 9
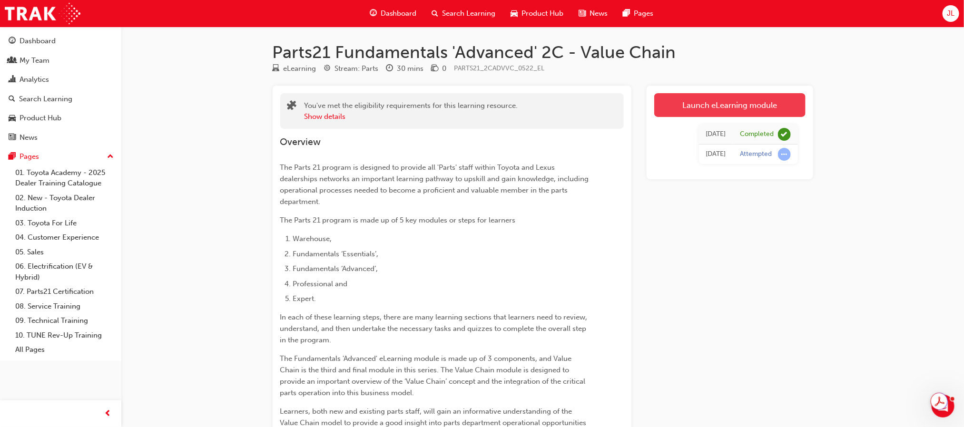
click at [730, 111] on link "Launch eLearning module" at bounding box center [729, 105] width 151 height 24
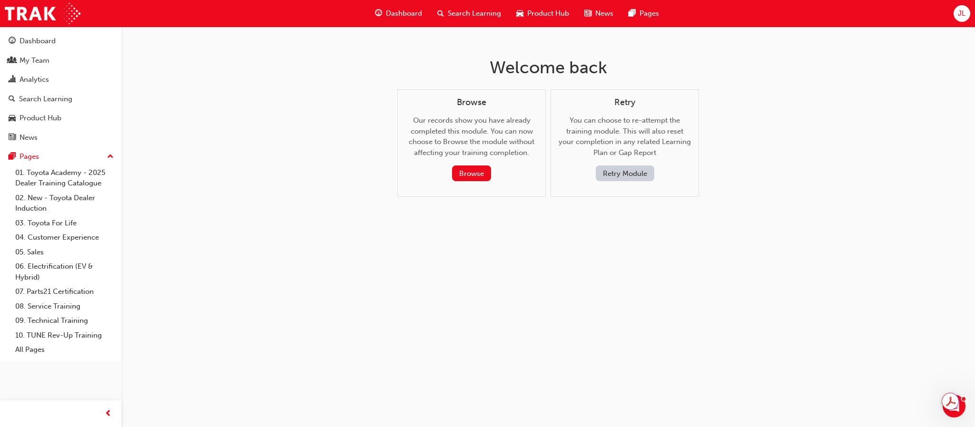
click at [626, 176] on button "Retry Module" at bounding box center [625, 174] width 59 height 16
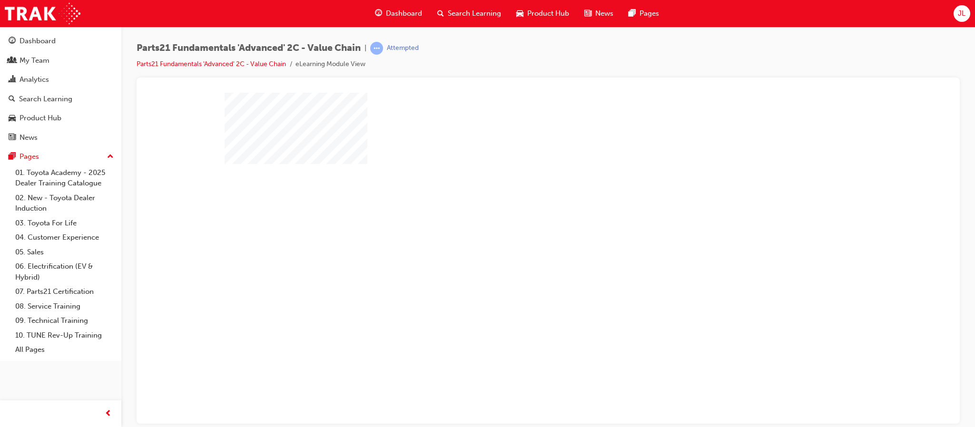
click at [521, 230] on div "play" at bounding box center [521, 230] width 0 height 0
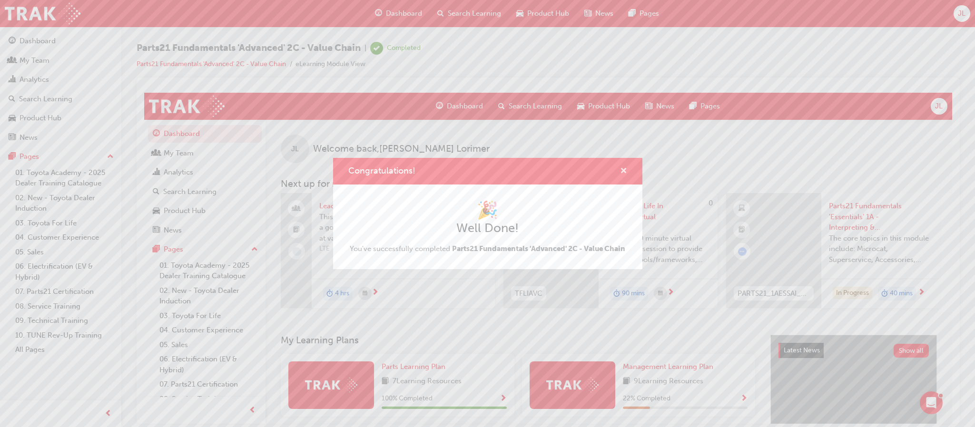
click at [621, 173] on span "cross-icon" at bounding box center [623, 172] width 7 height 9
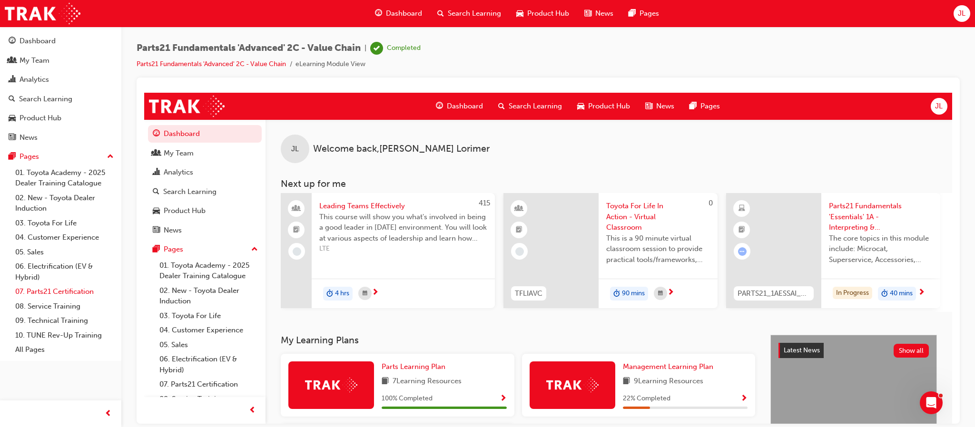
click at [66, 297] on link "07. Parts21 Certification" at bounding box center [64, 292] width 106 height 15
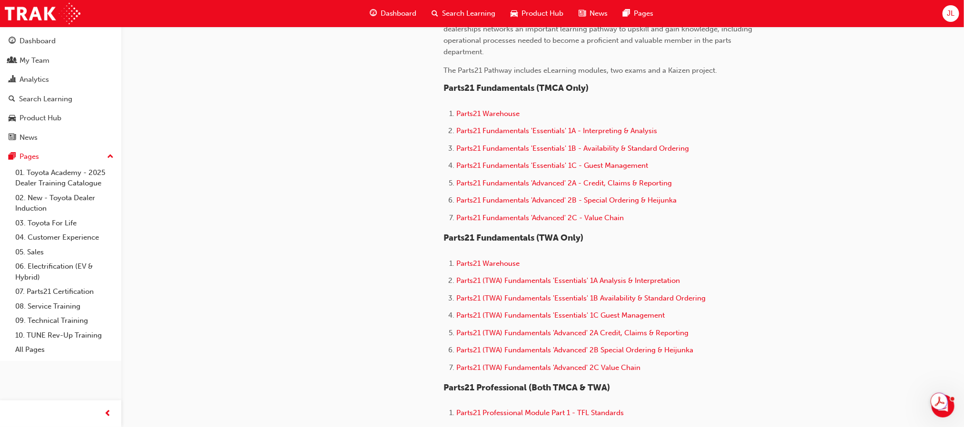
scroll to position [357, 0]
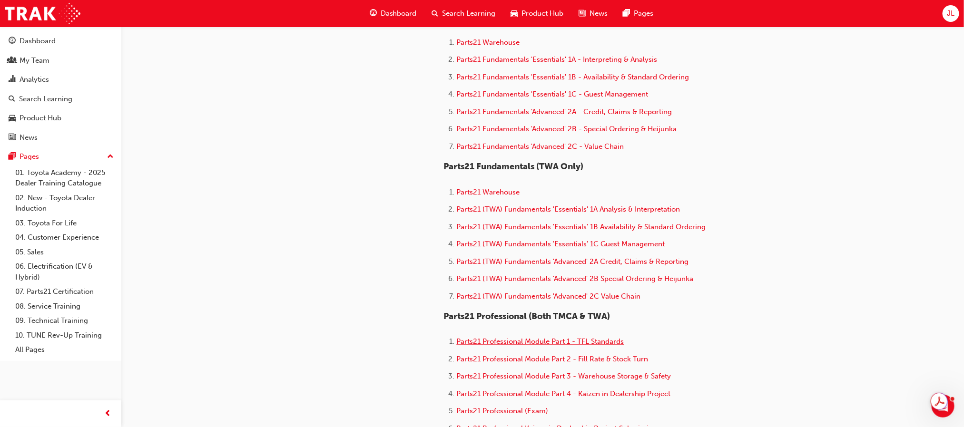
click at [507, 337] on span "Parts21 Professional Module Part 1 - TFL Standards" at bounding box center [541, 341] width 168 height 9
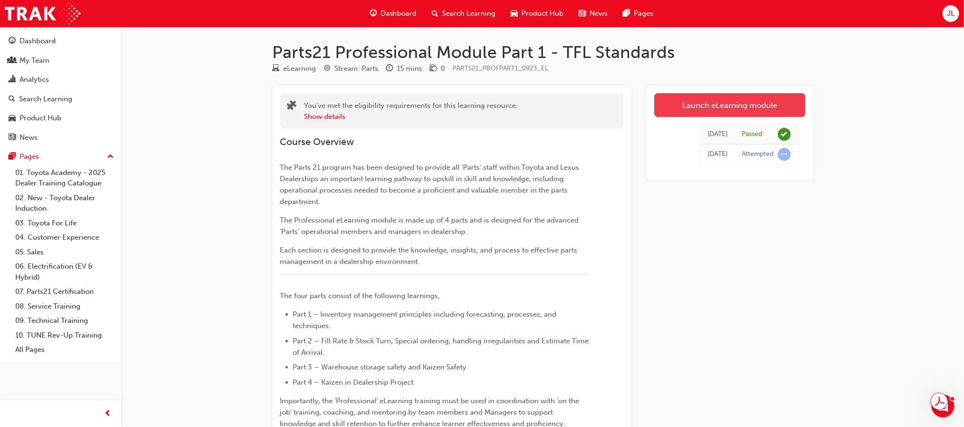
click at [720, 109] on link "Launch eLearning module" at bounding box center [729, 105] width 151 height 24
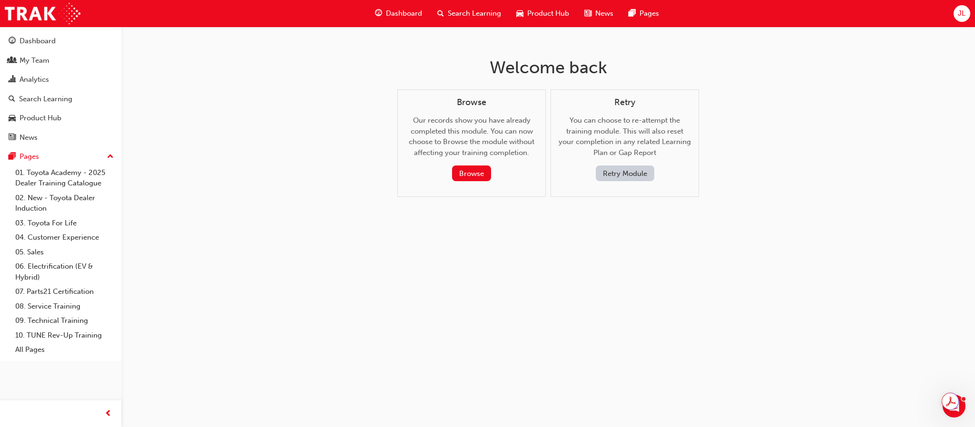
click at [624, 169] on button "Retry Module" at bounding box center [625, 174] width 59 height 16
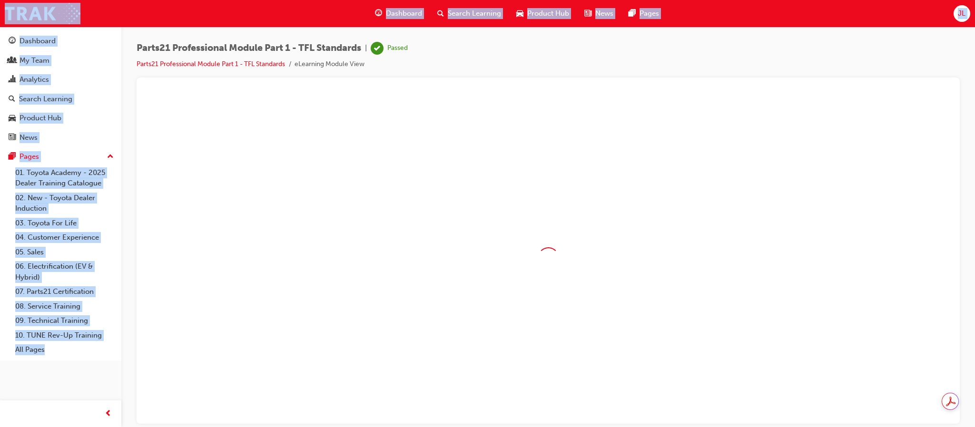
click at [624, 169] on div at bounding box center [548, 258] width 808 height 331
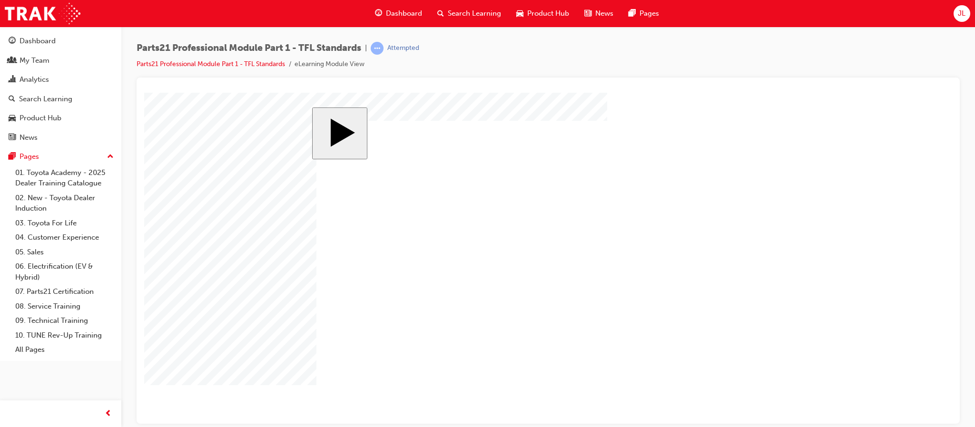
click at [824, 46] on div "Parts21 Professional Module Part 1 - TFL Standards | Attempted Parts21 Professi…" at bounding box center [548, 60] width 823 height 36
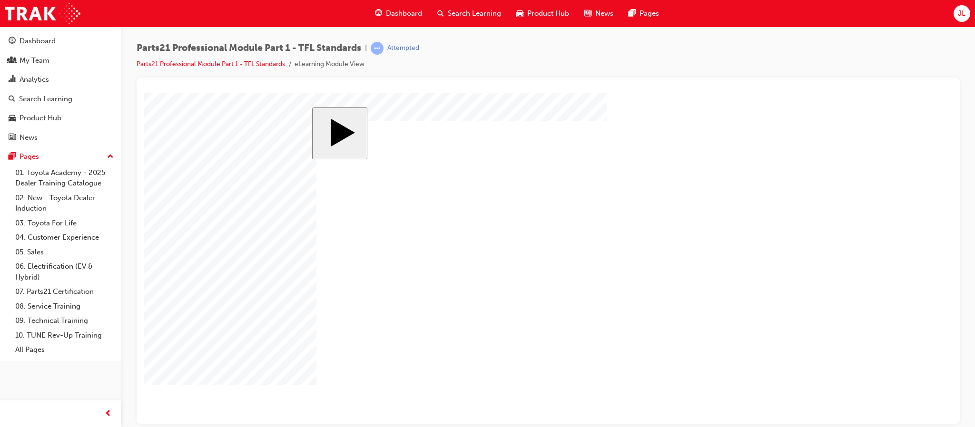
click at [63, 295] on link "07. Parts21 Certification" at bounding box center [64, 292] width 106 height 15
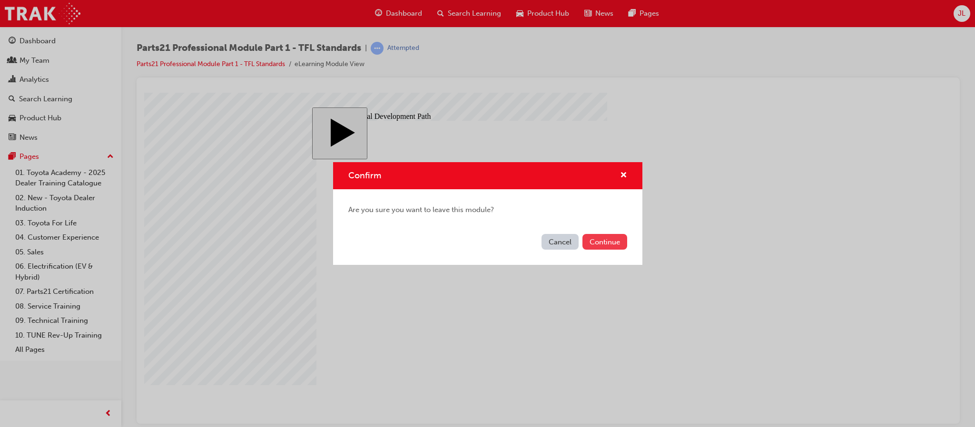
click at [603, 241] on button "Continue" at bounding box center [605, 242] width 45 height 16
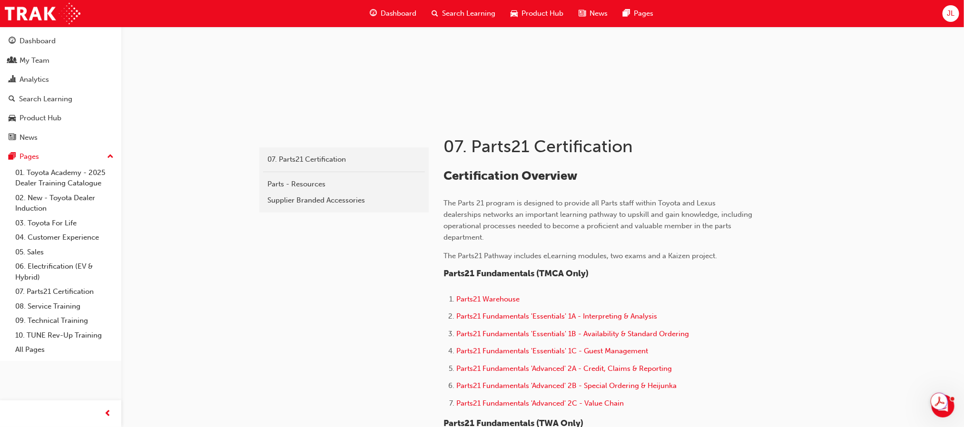
scroll to position [143, 0]
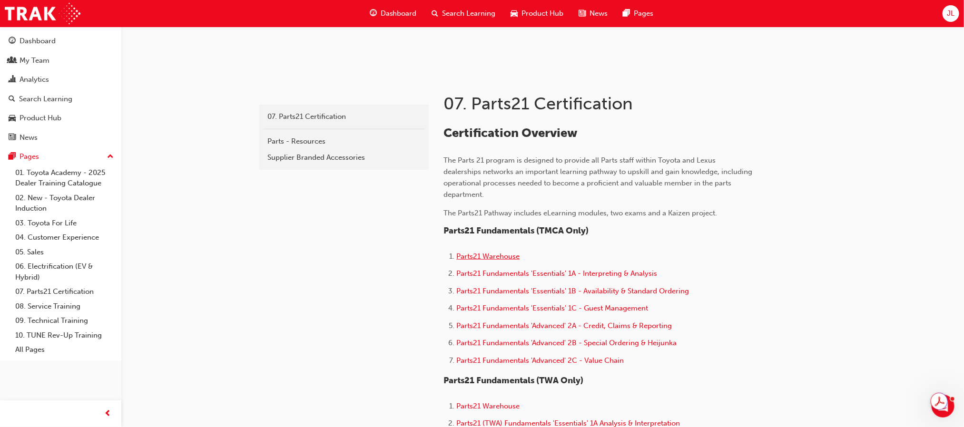
click at [484, 254] on span "Parts21 Warehouse" at bounding box center [488, 256] width 63 height 9
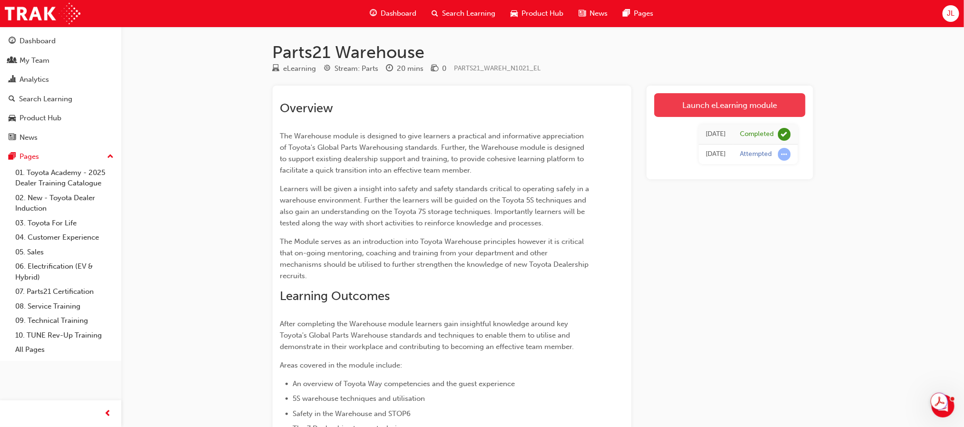
click at [754, 107] on link "Launch eLearning module" at bounding box center [729, 105] width 151 height 24
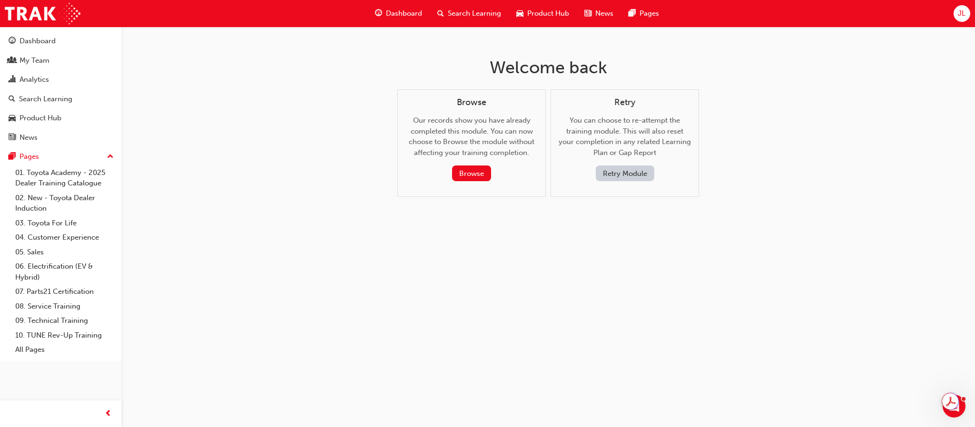
click at [625, 173] on button "Retry Module" at bounding box center [625, 174] width 59 height 16
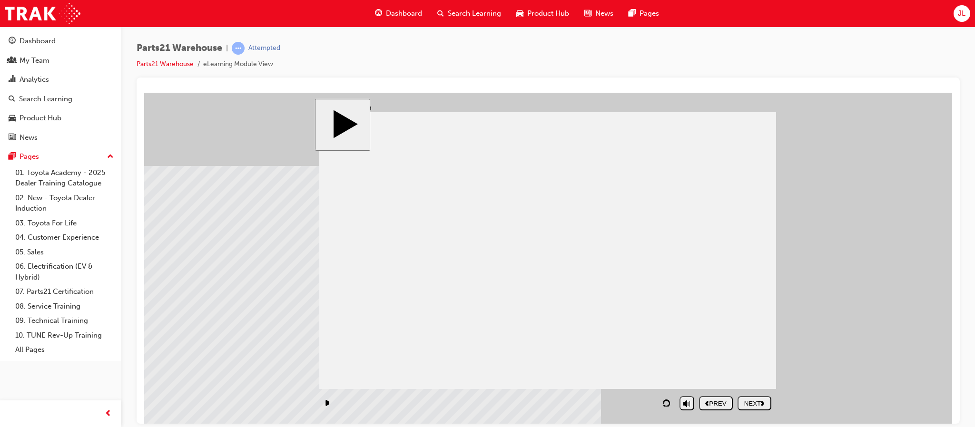
click at [762, 398] on button "NEXT" at bounding box center [755, 403] width 34 height 14
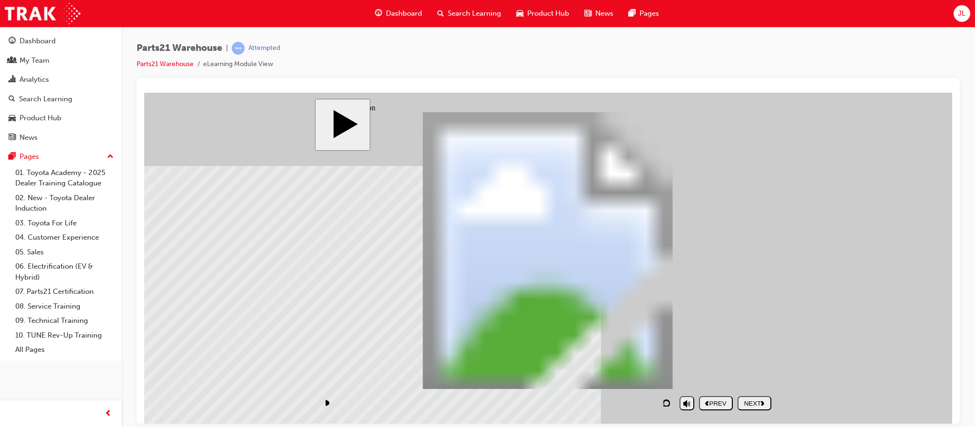
click at [762, 398] on button "NEXT" at bounding box center [755, 403] width 34 height 14
click at [762, 398] on nav "PREV NEXT SUBMIT" at bounding box center [735, 403] width 72 height 22
click at [764, 395] on nav "PREV NEXT SUBMIT" at bounding box center [735, 403] width 72 height 22
click at [758, 403] on div "NEXT" at bounding box center [754, 403] width 26 height 7
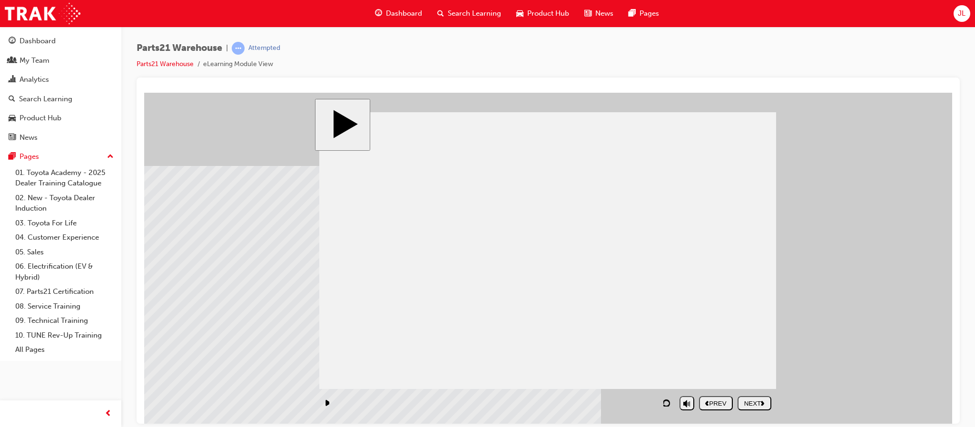
click at [758, 403] on div "NEXT" at bounding box center [754, 403] width 26 height 7
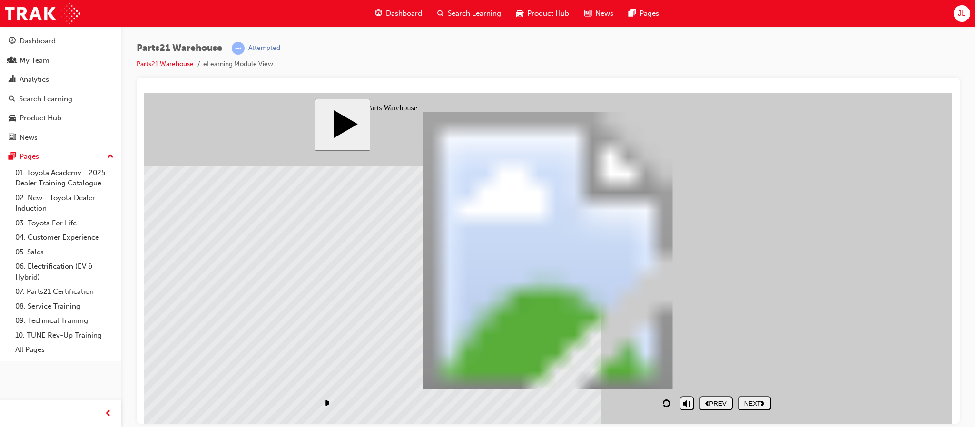
click at [758, 403] on div "NEXT" at bounding box center [754, 403] width 26 height 7
click at [759, 402] on div "NEXT" at bounding box center [754, 403] width 26 height 7
click at [721, 405] on div "PREV" at bounding box center [716, 403] width 26 height 7
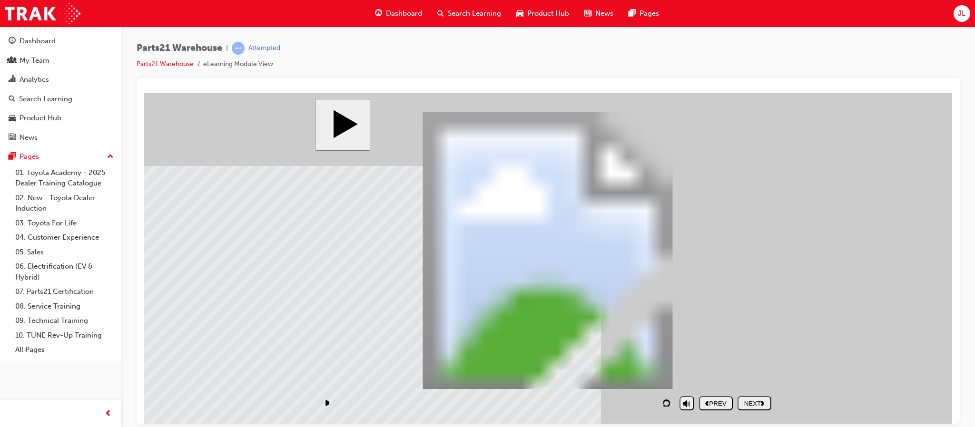
click at [710, 404] on div "PREV" at bounding box center [716, 403] width 26 height 7
click at [757, 404] on div "NEXT" at bounding box center [754, 403] width 26 height 7
click at [760, 404] on div "NEXT" at bounding box center [754, 403] width 26 height 7
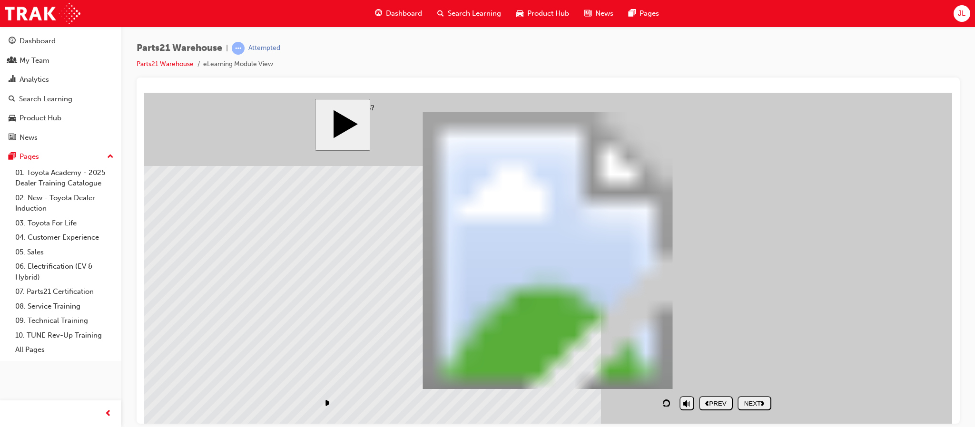
click at [754, 403] on div "NEXT" at bounding box center [754, 403] width 26 height 7
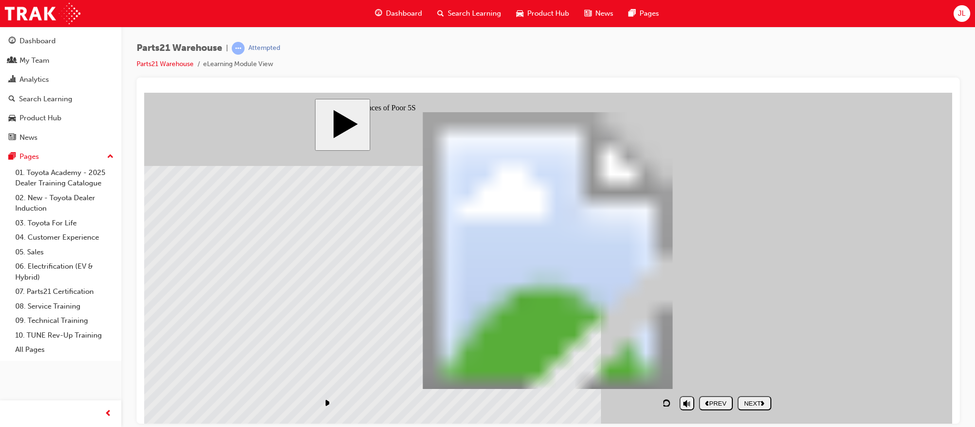
click at [754, 403] on div "NEXT" at bounding box center [754, 403] width 26 height 7
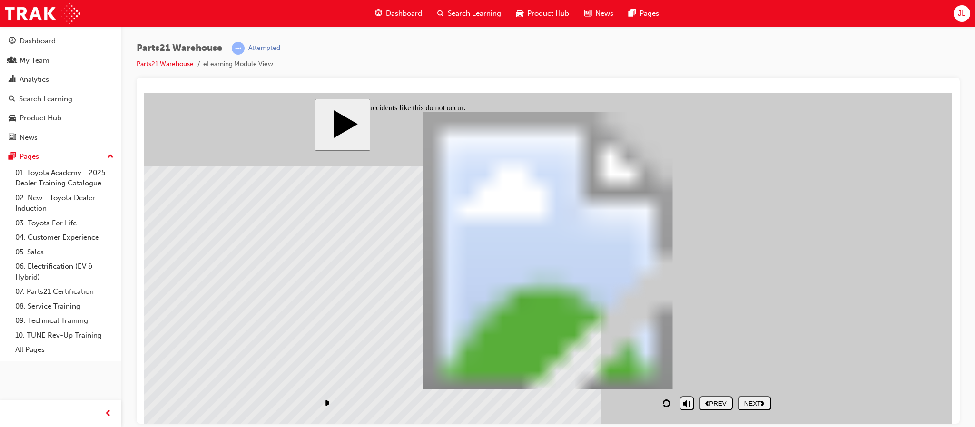
click at [754, 403] on div "NEXT" at bounding box center [754, 403] width 26 height 7
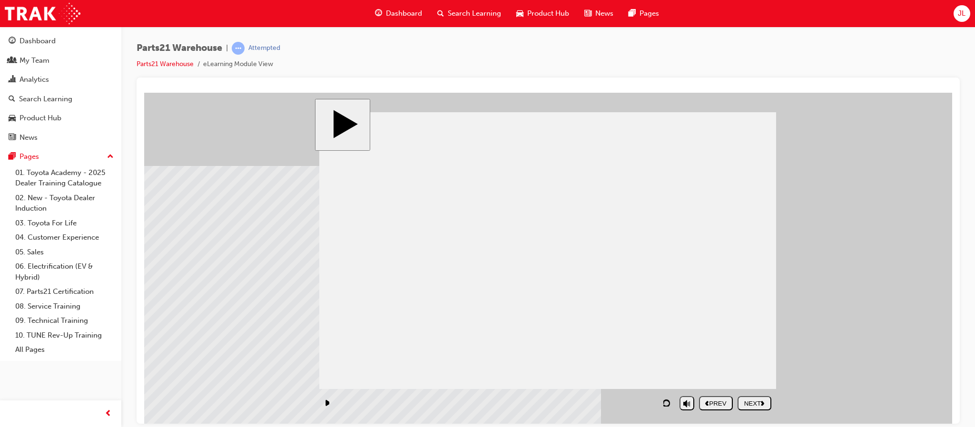
click at [754, 403] on div "NEXT" at bounding box center [754, 403] width 26 height 7
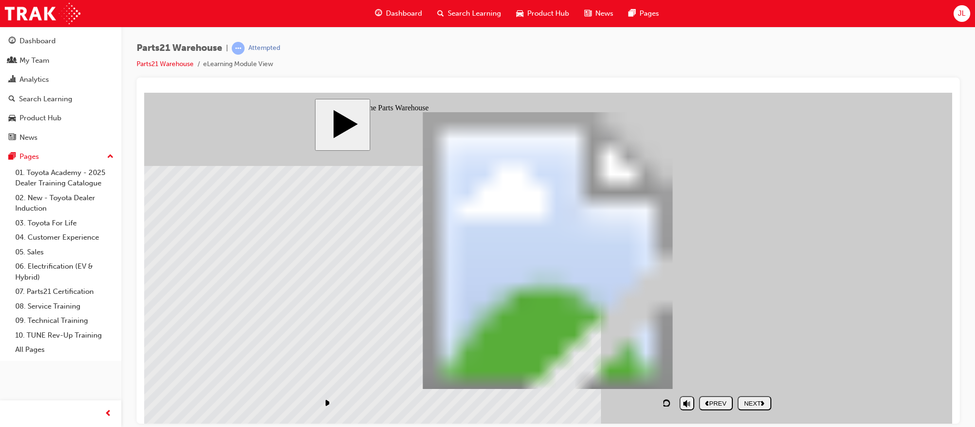
click at [754, 403] on div "NEXT" at bounding box center [754, 403] width 26 height 7
click at [755, 403] on div "NEXT" at bounding box center [754, 403] width 26 height 7
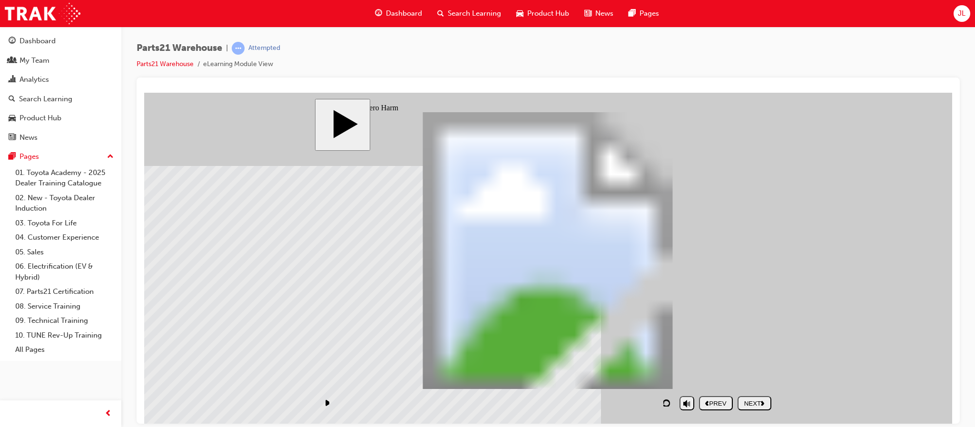
click at [757, 405] on div "NEXT" at bounding box center [754, 403] width 26 height 7
drag, startPoint x: 717, startPoint y: 335, endPoint x: 714, endPoint y: 213, distance: 122.3
drag, startPoint x: 552, startPoint y: 361, endPoint x: 696, endPoint y: 236, distance: 190.9
drag, startPoint x: 613, startPoint y: 321, endPoint x: 393, endPoint y: 255, distance: 229.6
drag, startPoint x: 505, startPoint y: 326, endPoint x: 387, endPoint y: 216, distance: 161.3
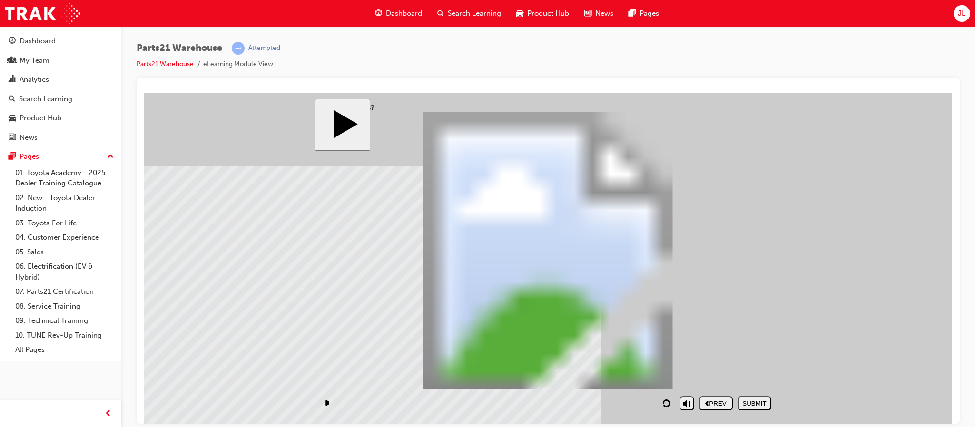
drag, startPoint x: 669, startPoint y: 370, endPoint x: 409, endPoint y: 183, distance: 320.2
click at [754, 409] on button "SUBMIT" at bounding box center [755, 403] width 34 height 14
click at [758, 403] on div "NEXT" at bounding box center [754, 403] width 26 height 7
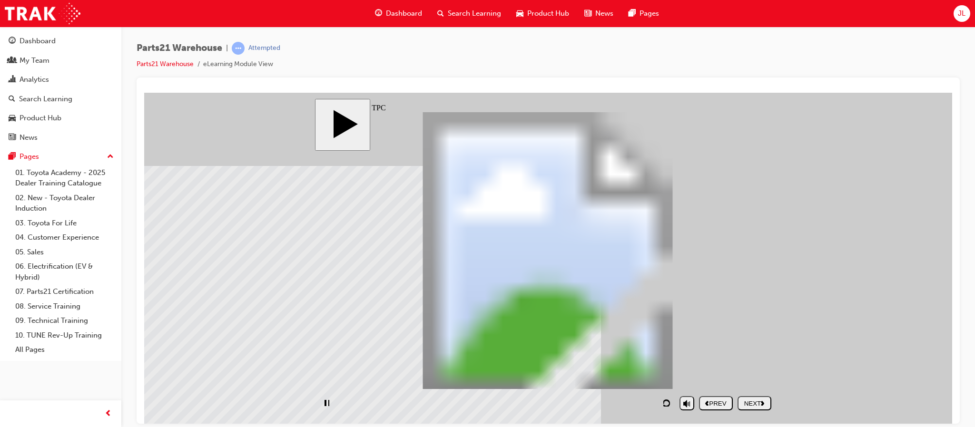
click at [755, 402] on div "NEXT" at bounding box center [754, 403] width 26 height 7
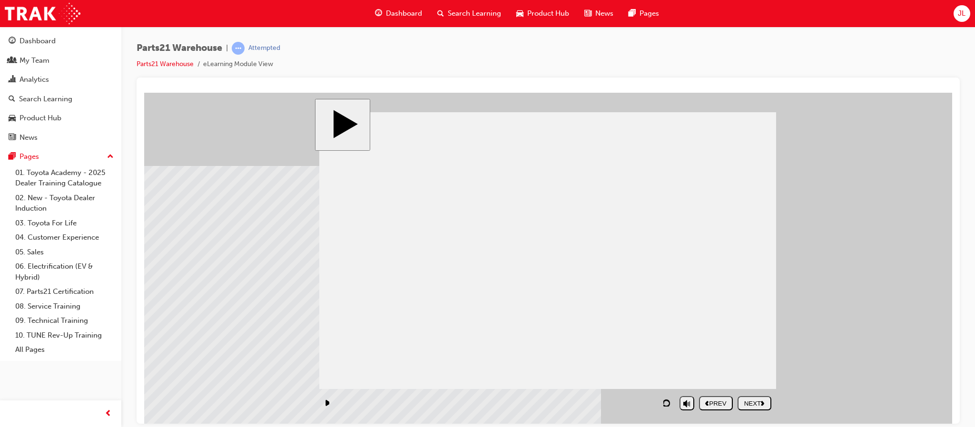
click at [756, 401] on div "NEXT" at bounding box center [754, 403] width 26 height 7
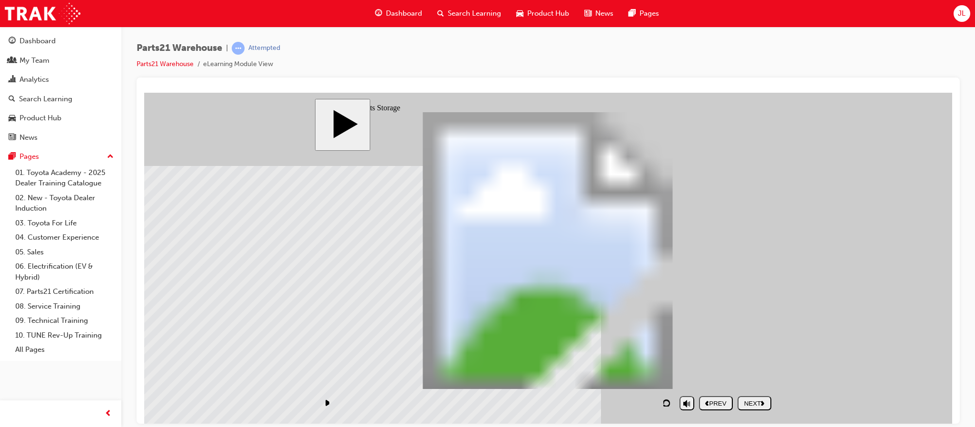
click at [742, 404] on div "NEXT" at bounding box center [754, 403] width 26 height 7
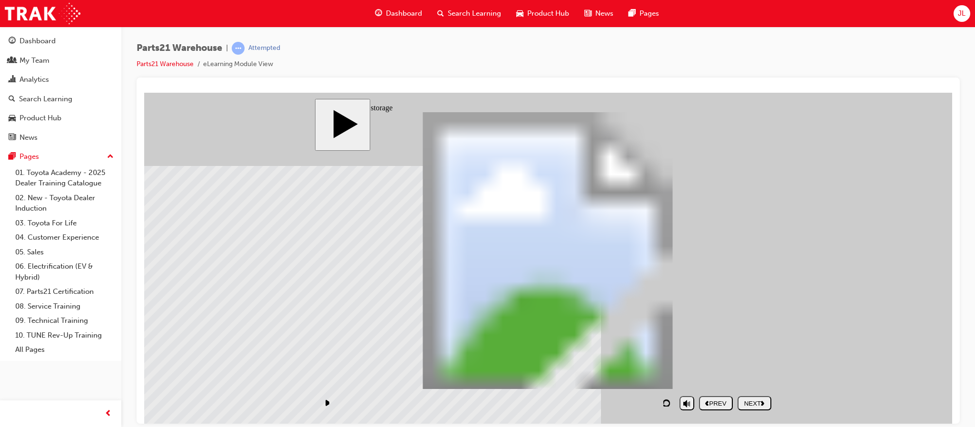
click at [751, 401] on div "NEXT" at bounding box center [754, 403] width 26 height 7
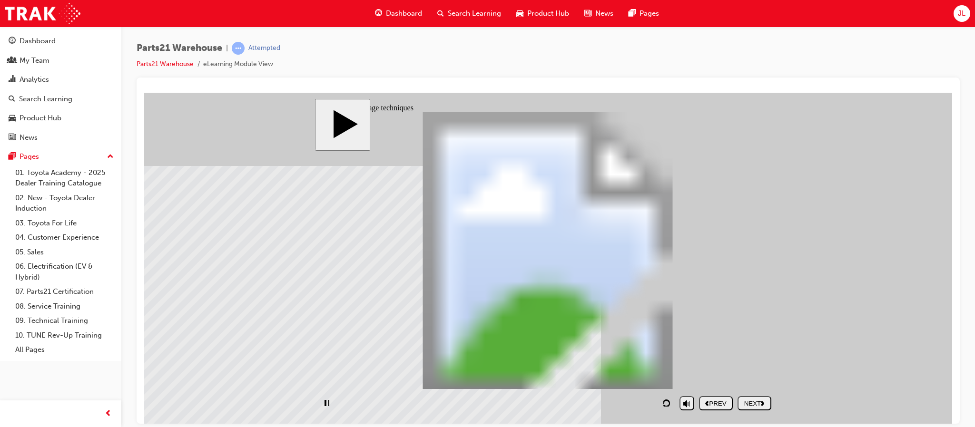
click at [754, 401] on div "NEXT" at bounding box center [754, 403] width 26 height 7
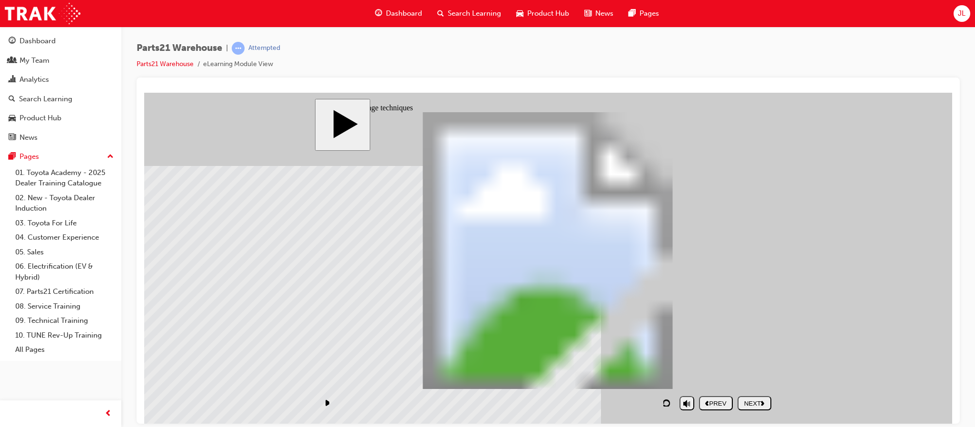
click at [754, 401] on div "NEXT" at bounding box center [754, 403] width 26 height 7
click at [757, 402] on div "NEXT" at bounding box center [754, 403] width 26 height 7
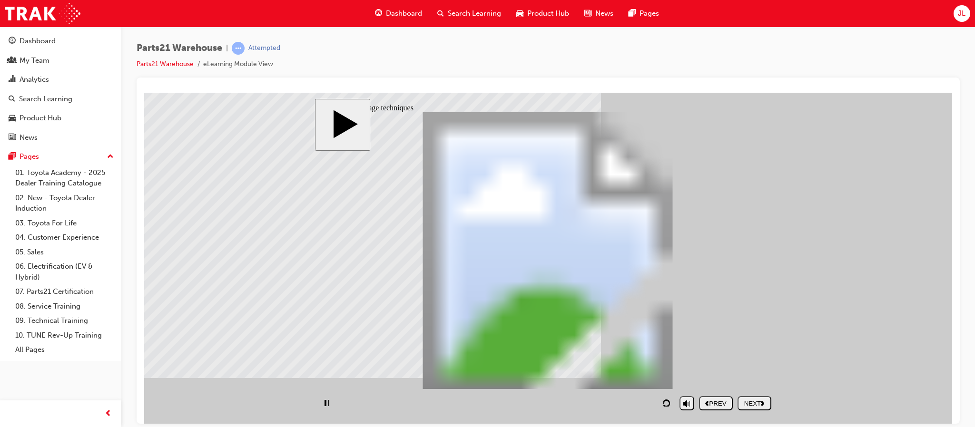
type input "93"
click at [764, 401] on icon "next" at bounding box center [763, 402] width 4 height 5
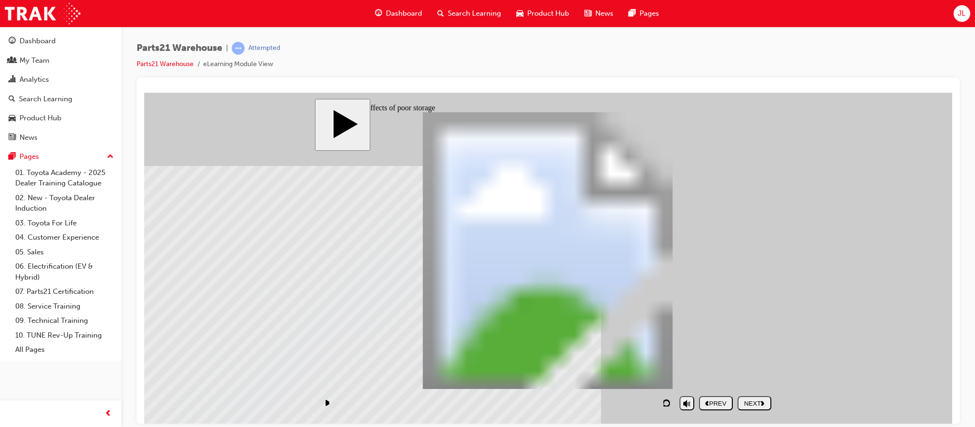
click at [764, 401] on icon "next" at bounding box center [763, 402] width 4 height 5
click at [599, 240] on div "Rectangle 1 Rectangle 1 Rectangle 1 Rectangle 1 PARTS21 Warehouse (Storage tech…" at bounding box center [547, 255] width 457 height 286
click at [750, 402] on div "NEXT" at bounding box center [754, 403] width 26 height 7
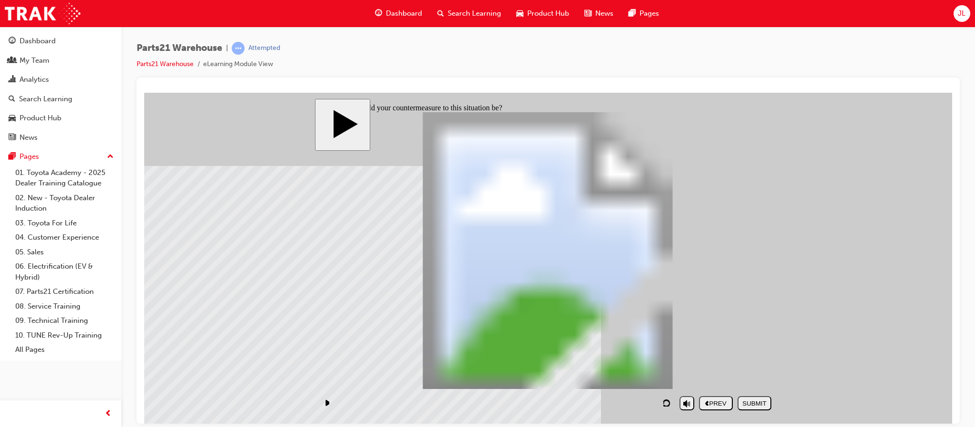
checkbox input "true"
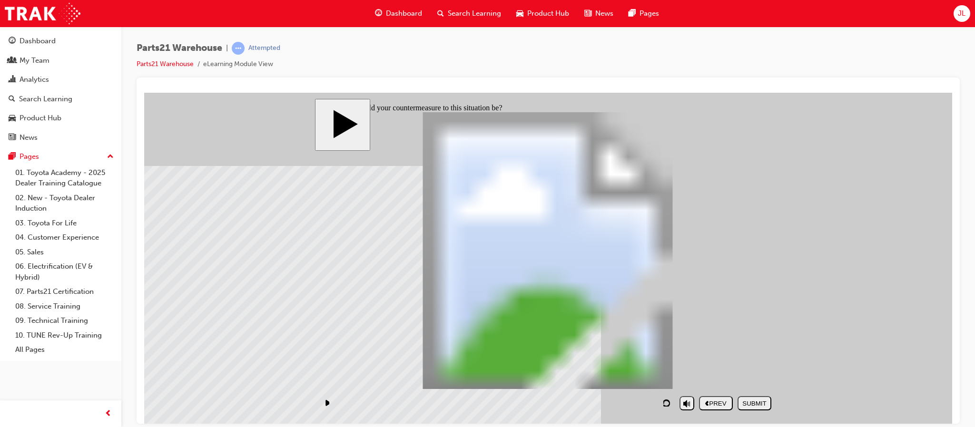
checkbox input "true"
click at [757, 400] on div "SUBMIT" at bounding box center [754, 403] width 26 height 7
checkbox input "false"
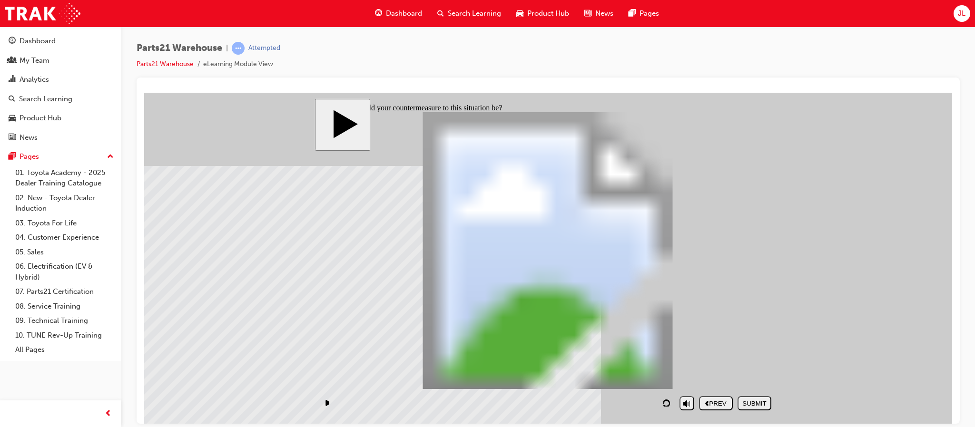
checkbox input "false"
checkbox input "true"
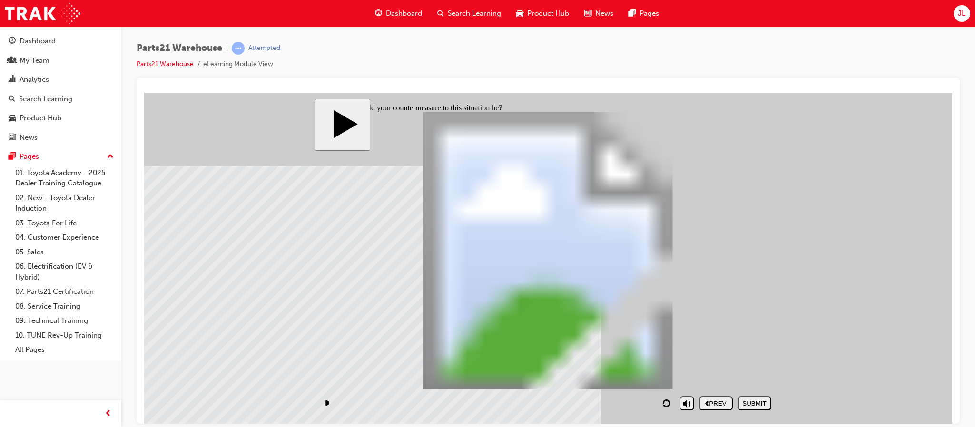
checkbox input "true"
click at [753, 398] on button "SUBMIT" at bounding box center [755, 403] width 34 height 14
click at [754, 404] on div "NEXT" at bounding box center [754, 403] width 26 height 7
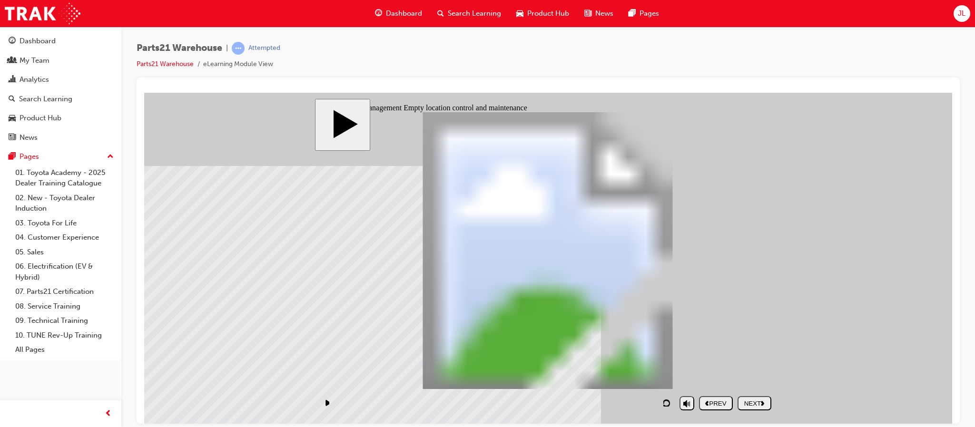
click at [754, 404] on div "NEXT" at bounding box center [754, 403] width 26 height 7
click at [767, 405] on div "NEXT" at bounding box center [754, 403] width 26 height 7
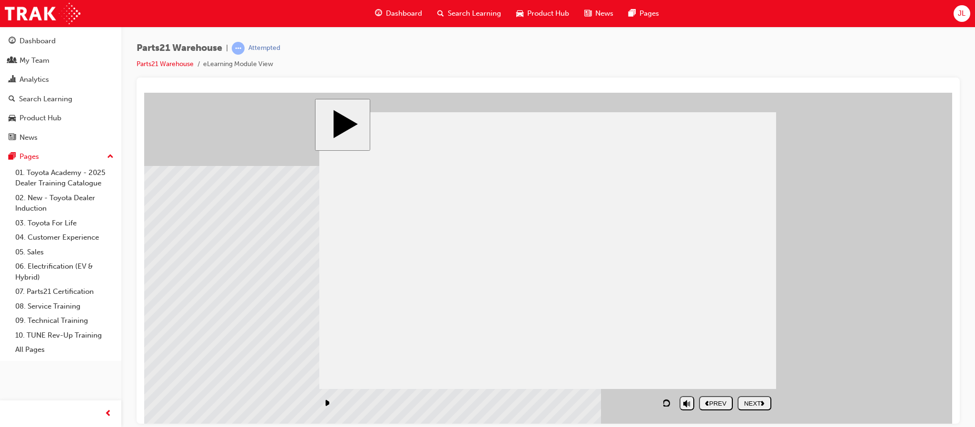
click at [759, 404] on div "NEXT" at bounding box center [754, 403] width 26 height 7
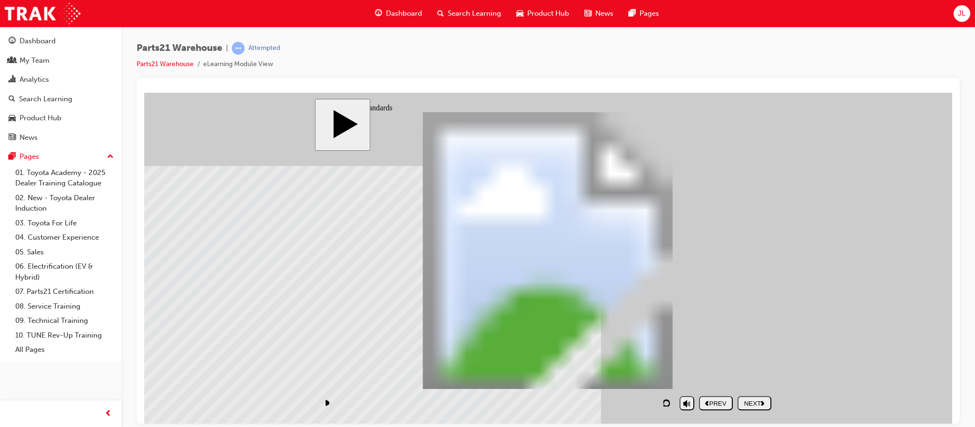
click at [759, 404] on div "NEXT" at bounding box center [754, 403] width 26 height 7
click at [770, 399] on button "NEXT" at bounding box center [755, 403] width 34 height 14
drag, startPoint x: 709, startPoint y: 301, endPoint x: 590, endPoint y: 301, distance: 118.5
drag, startPoint x: 710, startPoint y: 204, endPoint x: 588, endPoint y: 205, distance: 121.4
click at [753, 402] on div "SUBMIT" at bounding box center [754, 403] width 26 height 7
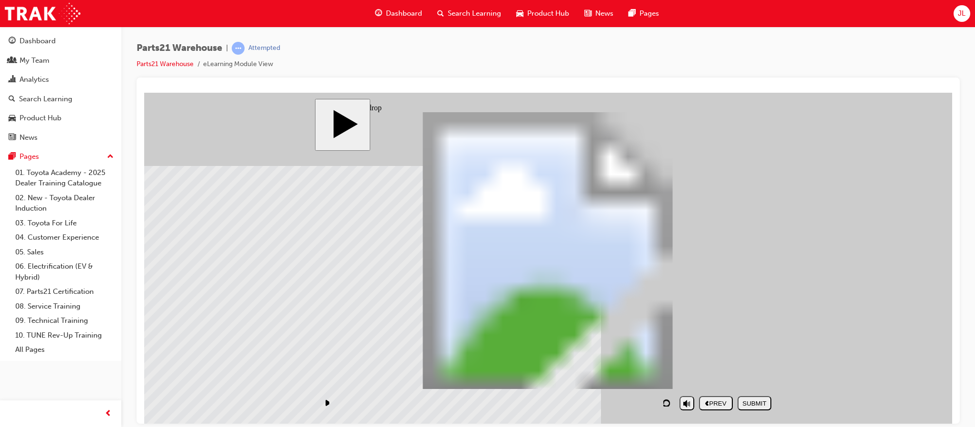
drag, startPoint x: 715, startPoint y: 191, endPoint x: 614, endPoint y: 291, distance: 141.7
drag, startPoint x: 720, startPoint y: 311, endPoint x: 607, endPoint y: 217, distance: 147.6
click at [764, 404] on div "SUBMIT" at bounding box center [754, 403] width 26 height 7
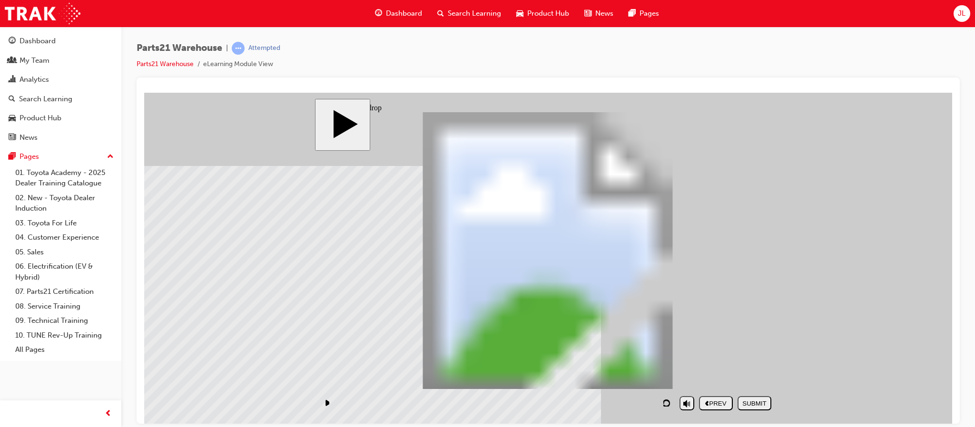
drag, startPoint x: 714, startPoint y: 329, endPoint x: 598, endPoint y: 232, distance: 151.0
drag, startPoint x: 716, startPoint y: 208, endPoint x: 584, endPoint y: 314, distance: 168.6
click at [754, 405] on div "SUBMIT" at bounding box center [754, 403] width 26 height 7
drag, startPoint x: 709, startPoint y: 209, endPoint x: 588, endPoint y: 308, distance: 155.9
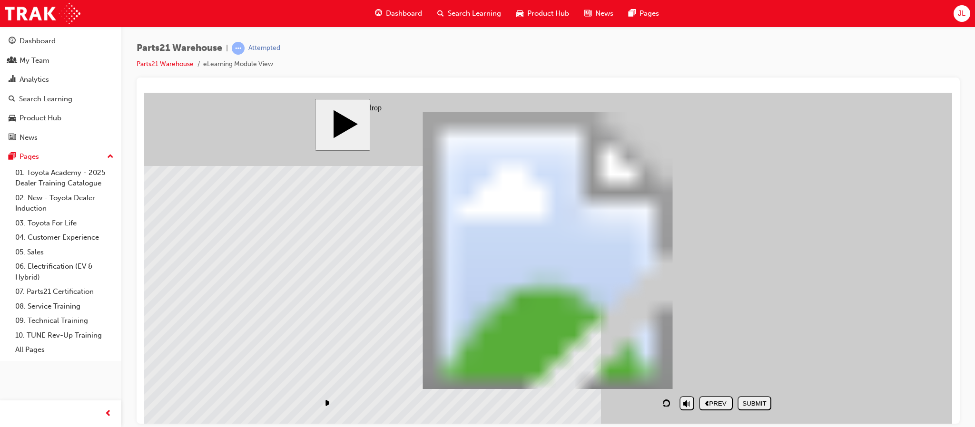
drag, startPoint x: 689, startPoint y: 307, endPoint x: 581, endPoint y: 198, distance: 152.8
click at [757, 405] on div "SUBMIT" at bounding box center [754, 403] width 26 height 7
click at [751, 402] on div "NEXT" at bounding box center [754, 403] width 26 height 7
drag, startPoint x: 719, startPoint y: 340, endPoint x: 390, endPoint y: 290, distance: 332.6
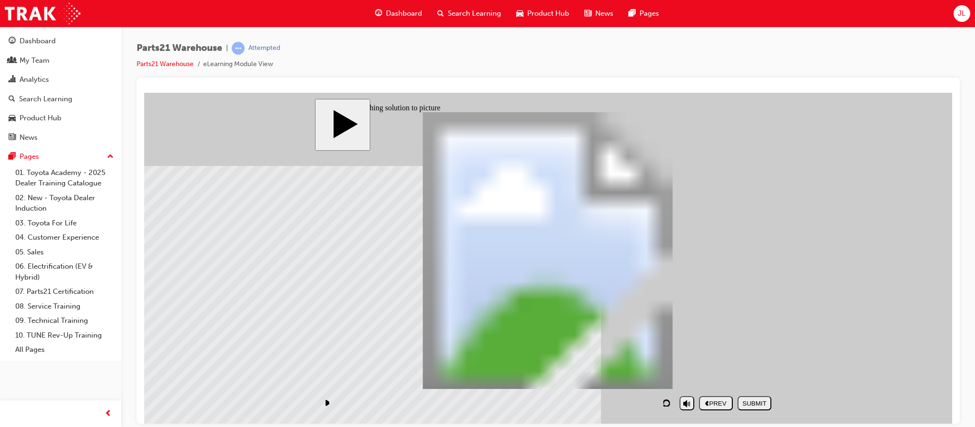
drag, startPoint x: 366, startPoint y: 336, endPoint x: 474, endPoint y: 284, distance: 120.3
drag, startPoint x: 594, startPoint y: 336, endPoint x: 597, endPoint y: 287, distance: 50.0
drag, startPoint x: 487, startPoint y: 334, endPoint x: 697, endPoint y: 281, distance: 216.3
click at [757, 404] on div "SUBMIT" at bounding box center [754, 403] width 26 height 7
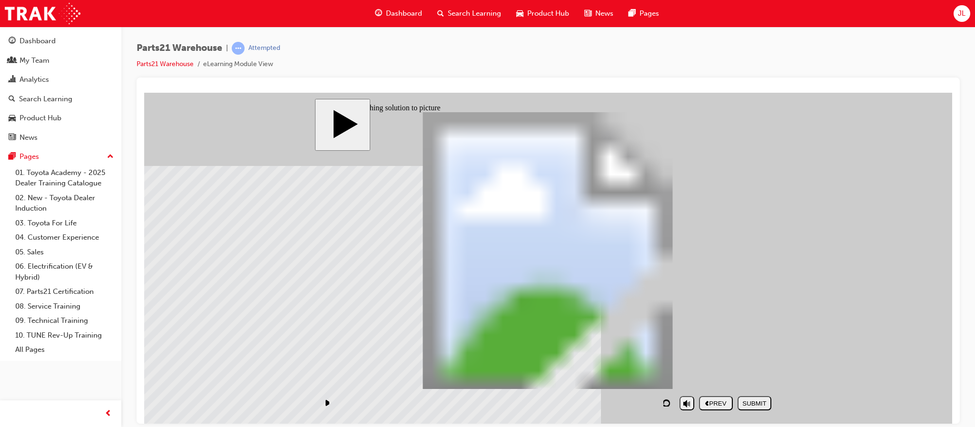
drag, startPoint x: 503, startPoint y: 348, endPoint x: 614, endPoint y: 296, distance: 122.9
drag, startPoint x: 725, startPoint y: 334, endPoint x: 390, endPoint y: 277, distance: 340.3
drag, startPoint x: 383, startPoint y: 346, endPoint x: 490, endPoint y: 296, distance: 117.8
drag, startPoint x: 573, startPoint y: 337, endPoint x: 675, endPoint y: 280, distance: 117.2
click at [748, 398] on button "SUBMIT" at bounding box center [755, 403] width 34 height 14
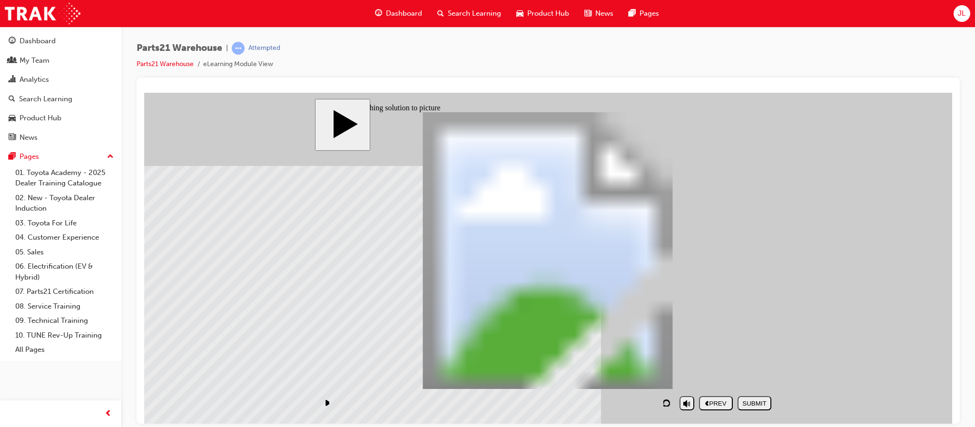
click at [760, 401] on div "NEXT" at bounding box center [754, 403] width 26 height 7
click at [757, 402] on div "NEXT" at bounding box center [754, 403] width 26 height 7
click at [757, 401] on div "NEXT" at bounding box center [754, 403] width 26 height 7
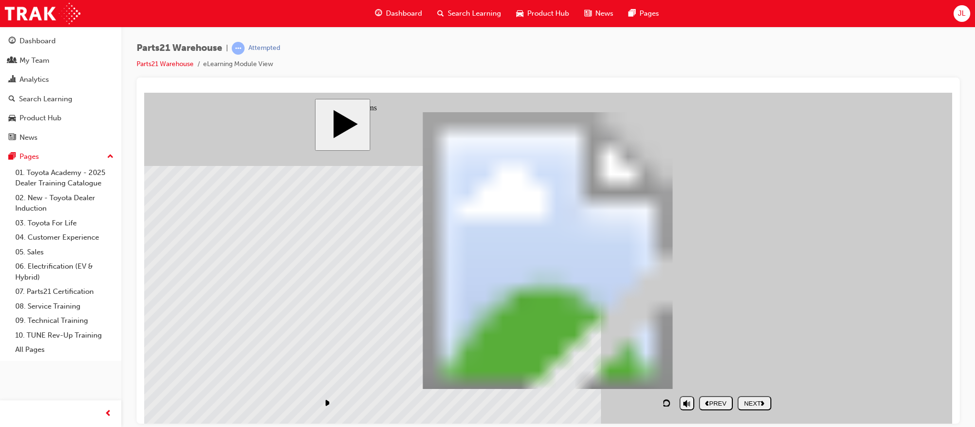
click at [767, 403] on div "NEXT" at bounding box center [754, 403] width 26 height 7
click at [751, 405] on div "NEXT" at bounding box center [754, 403] width 26 height 7
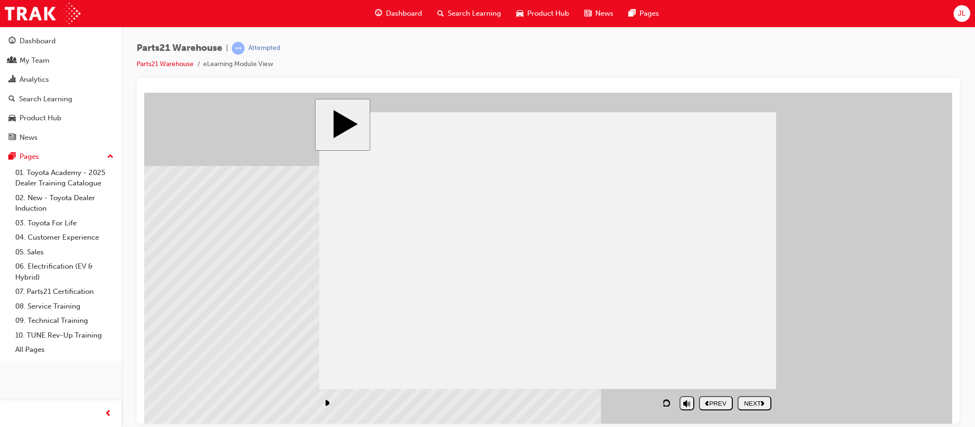
click at [751, 405] on div "NEXT" at bounding box center [754, 403] width 26 height 7
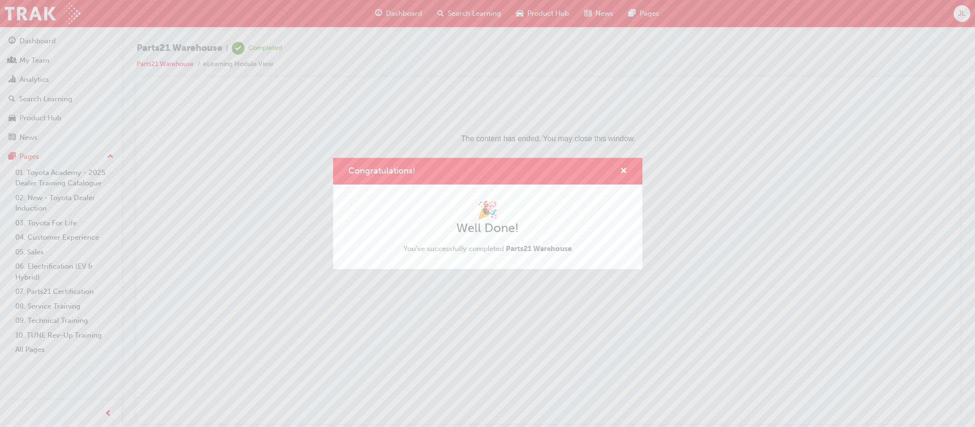
click at [71, 292] on div "Congratulations! 🎉 Well Done! You've successfully completed Parts21 Warehouse" at bounding box center [487, 213] width 975 height 427
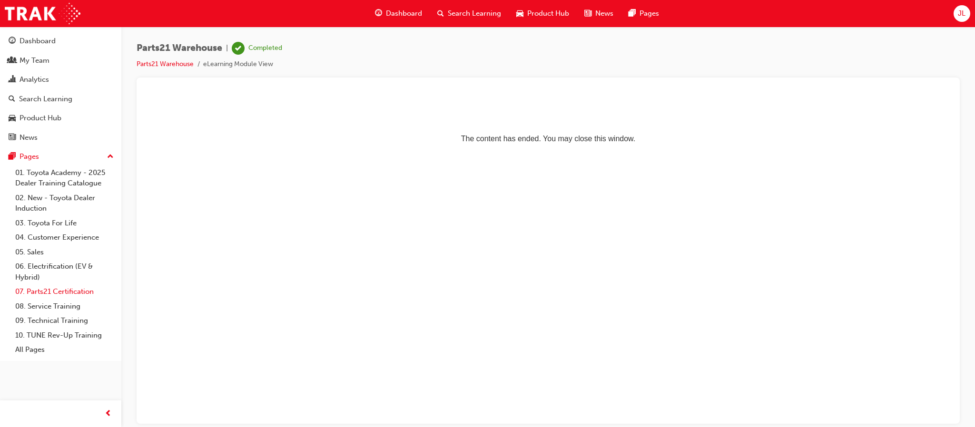
click at [71, 292] on link "07. Parts21 Certification" at bounding box center [64, 292] width 106 height 15
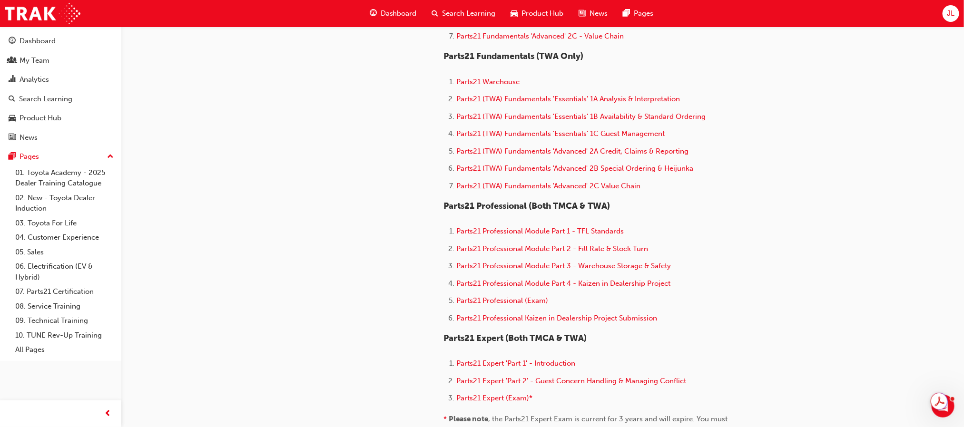
scroll to position [500, 0]
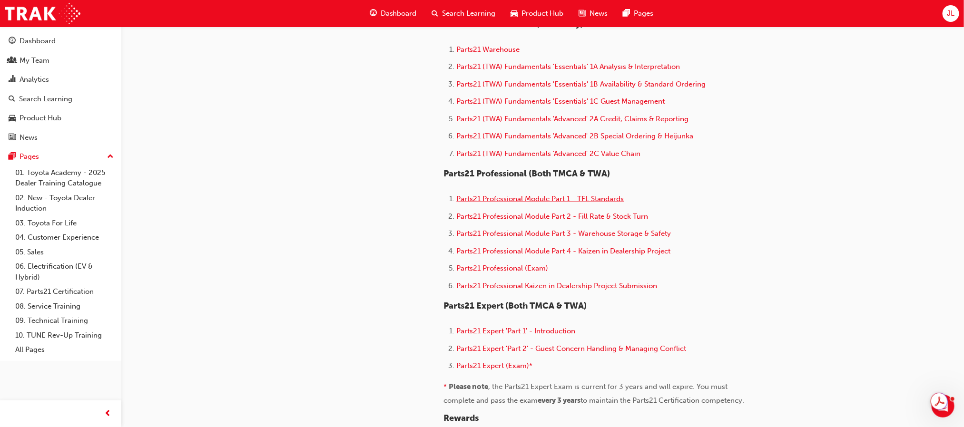
click at [526, 197] on span "Parts21 Professional Module Part 1 - TFL Standards" at bounding box center [541, 199] width 168 height 9
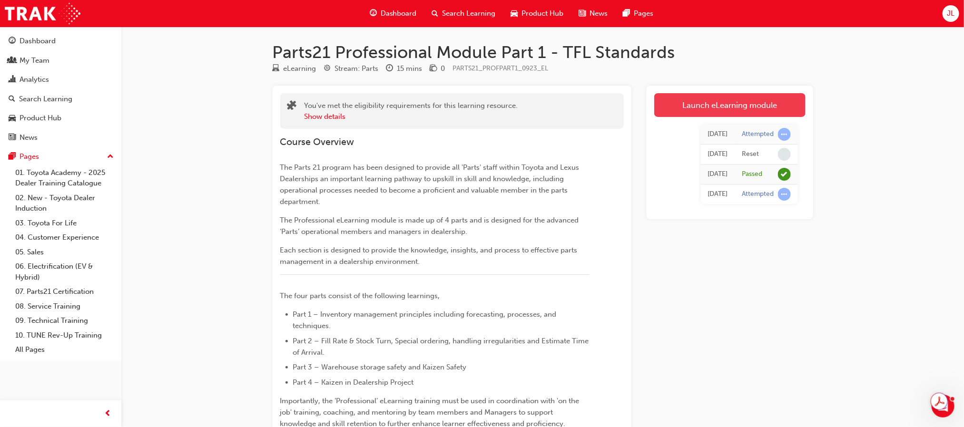
click at [750, 102] on link "Launch eLearning module" at bounding box center [729, 105] width 151 height 24
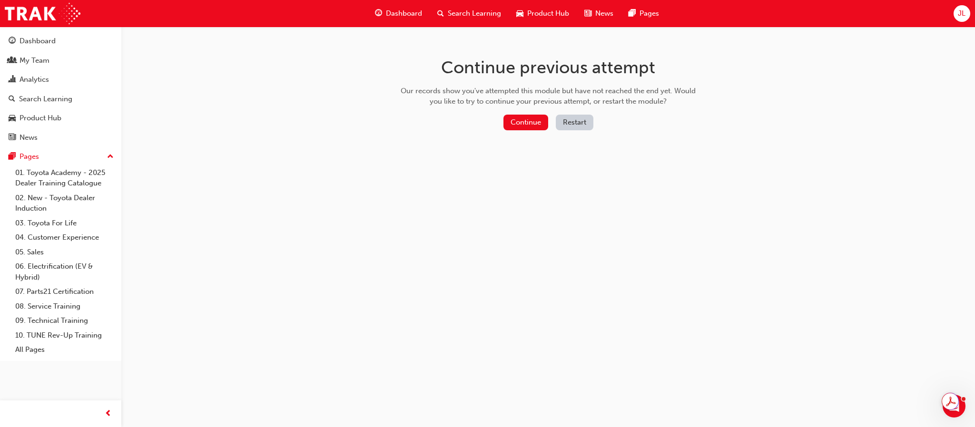
click at [580, 119] on button "Restart" at bounding box center [575, 123] width 38 height 16
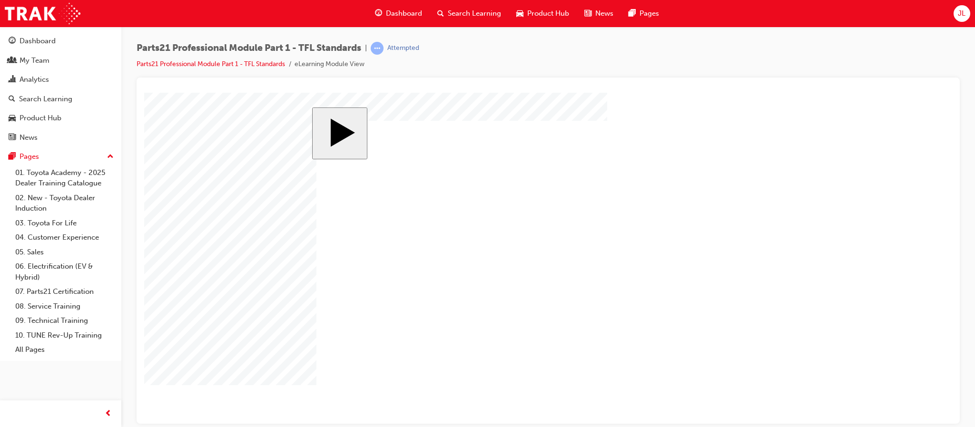
click at [35, 295] on link "07. Parts21 Certification" at bounding box center [64, 292] width 106 height 15
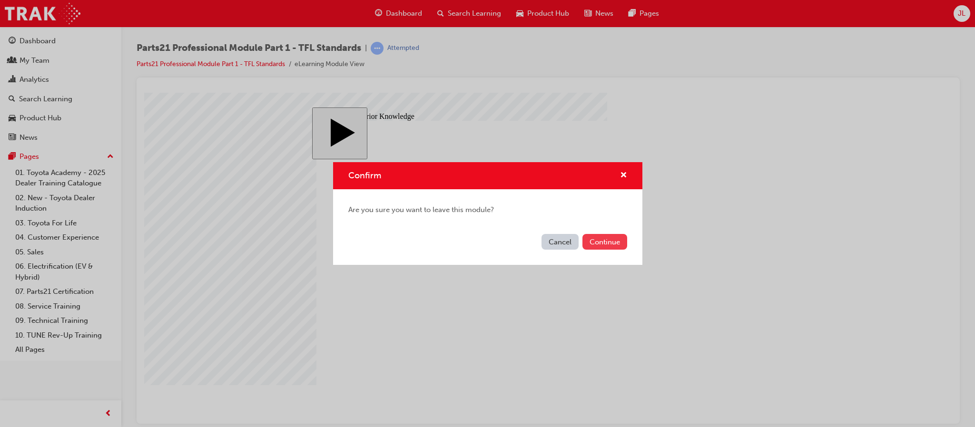
click at [601, 240] on button "Continue" at bounding box center [605, 242] width 45 height 16
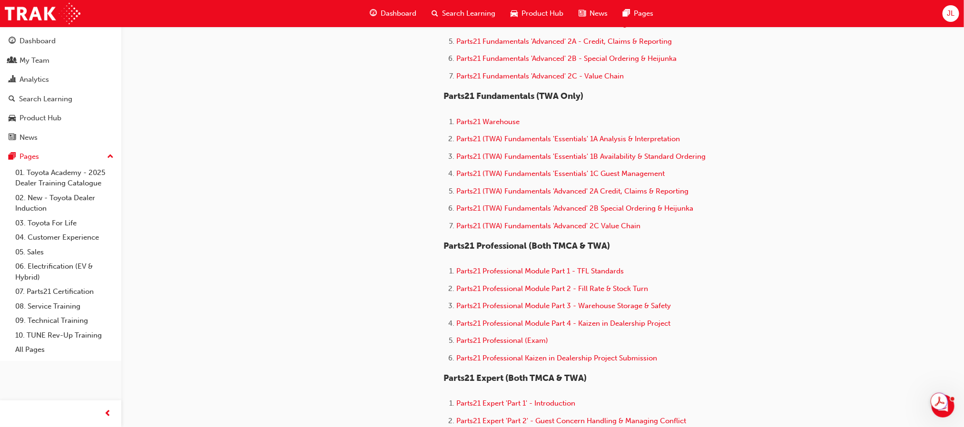
scroll to position [428, 0]
click at [620, 285] on span "Parts21 Professional Module Part 2 - Fill Rate & Stock Turn" at bounding box center [553, 288] width 192 height 9
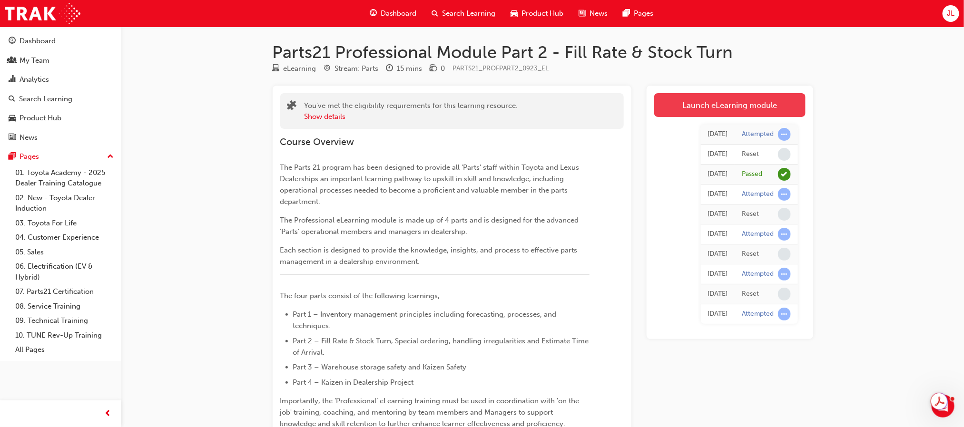
click at [714, 108] on link "Launch eLearning module" at bounding box center [729, 105] width 151 height 24
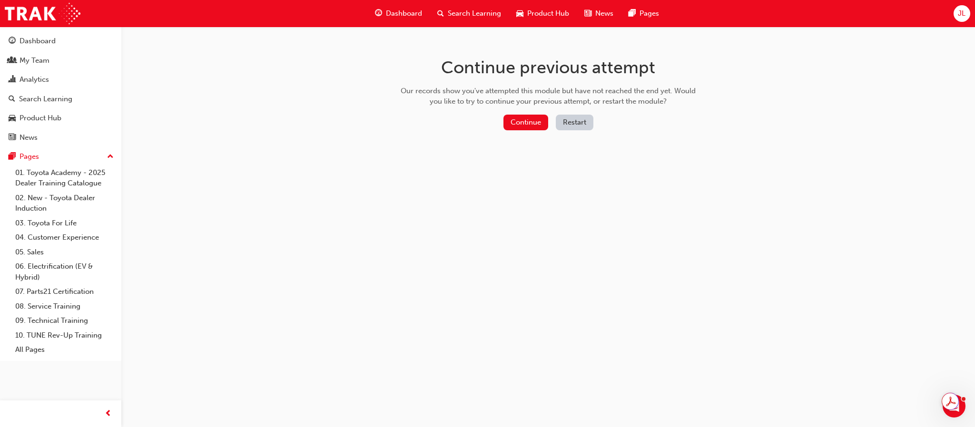
click at [578, 117] on button "Restart" at bounding box center [575, 123] width 38 height 16
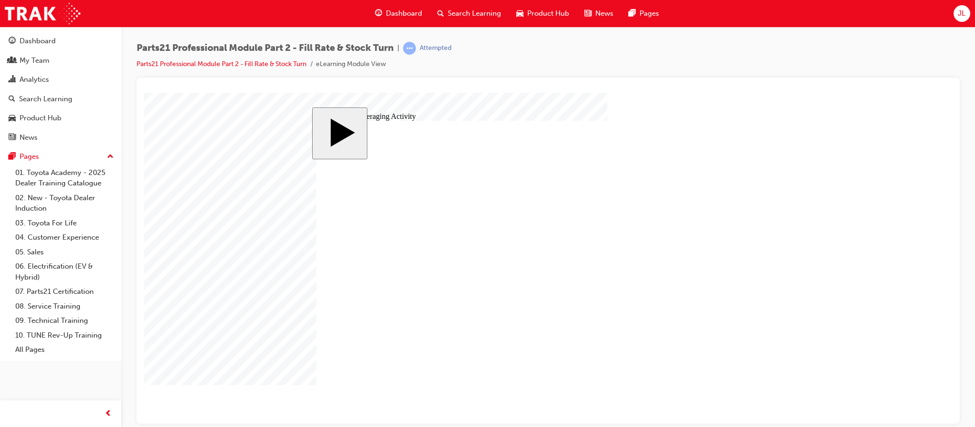
checkbox input "true"
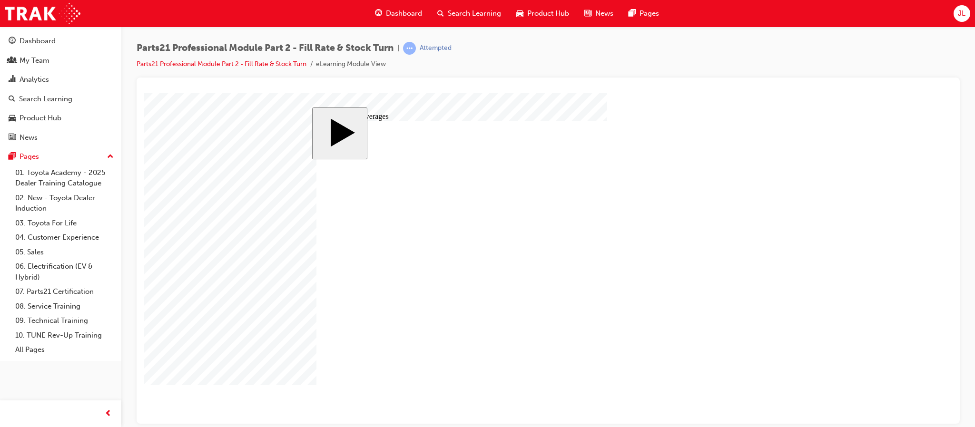
checkbox input "true"
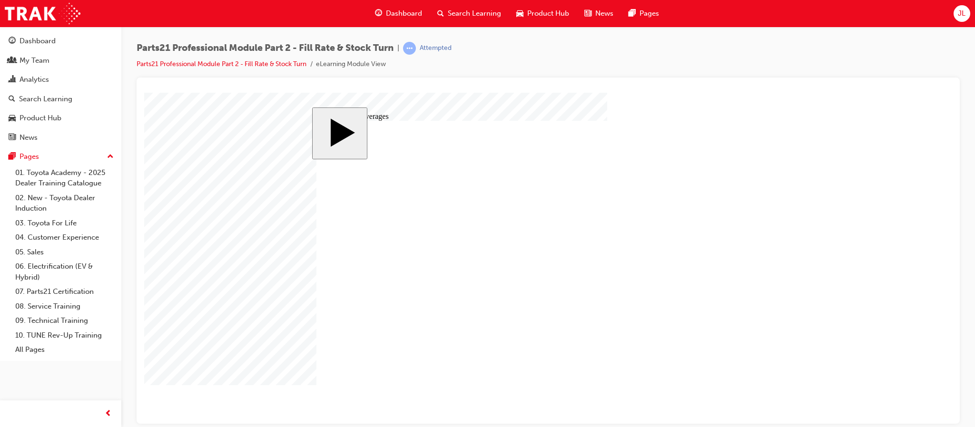
checkbox input "true"
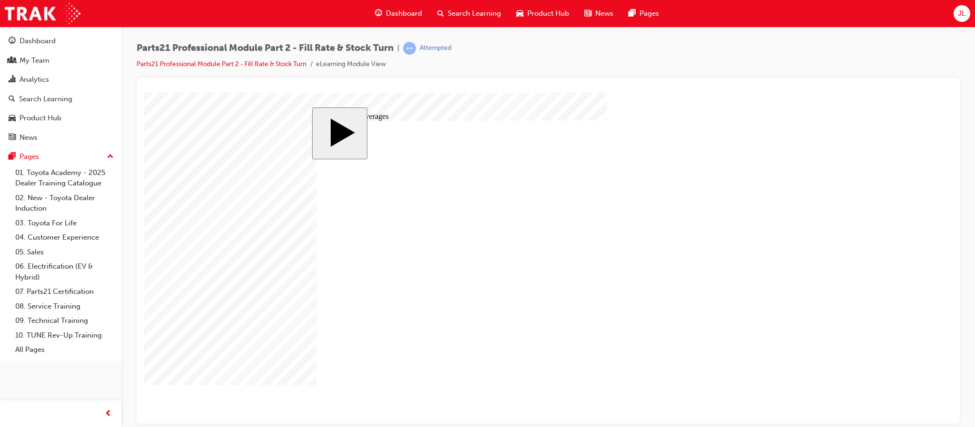
checkbox input "true"
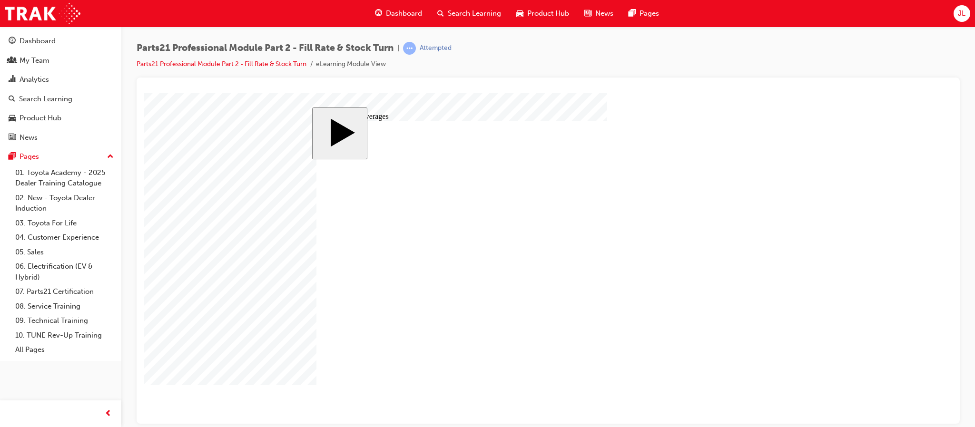
click at [284, 314] on body "slide: Moving Averages 60 days of Stock Holding 61 days of Stock Holding 62 day…" at bounding box center [548, 257] width 808 height 331
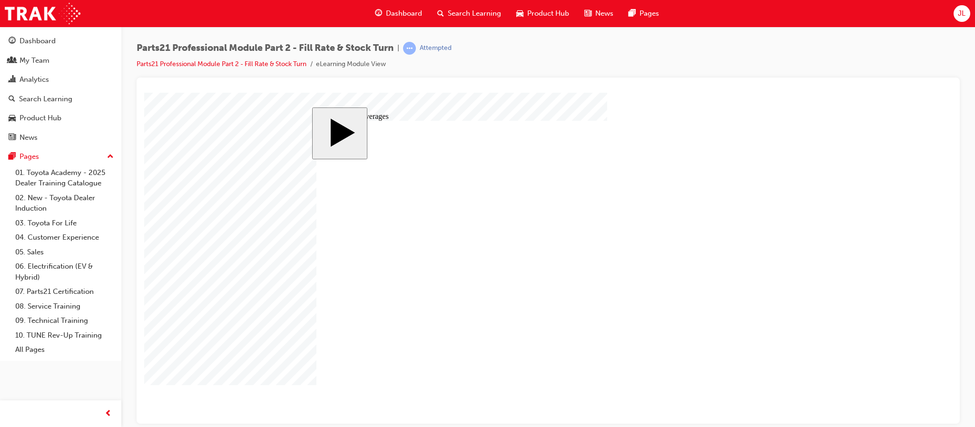
checkbox input "true"
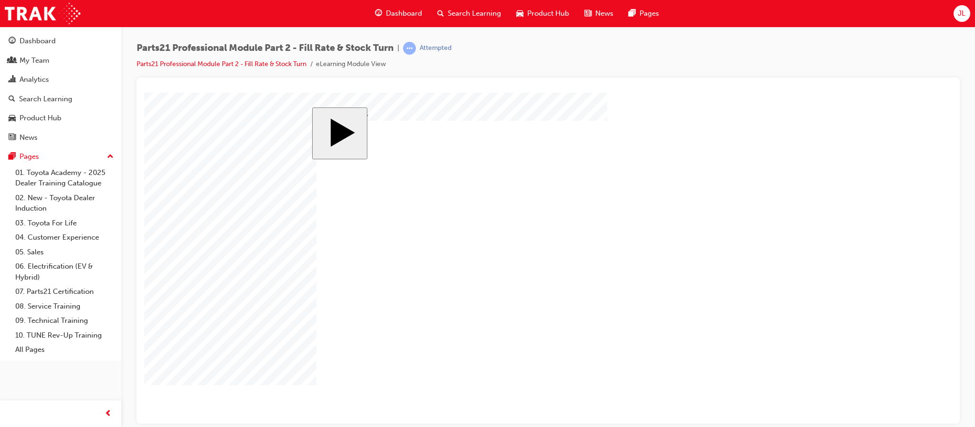
checkbox input "false"
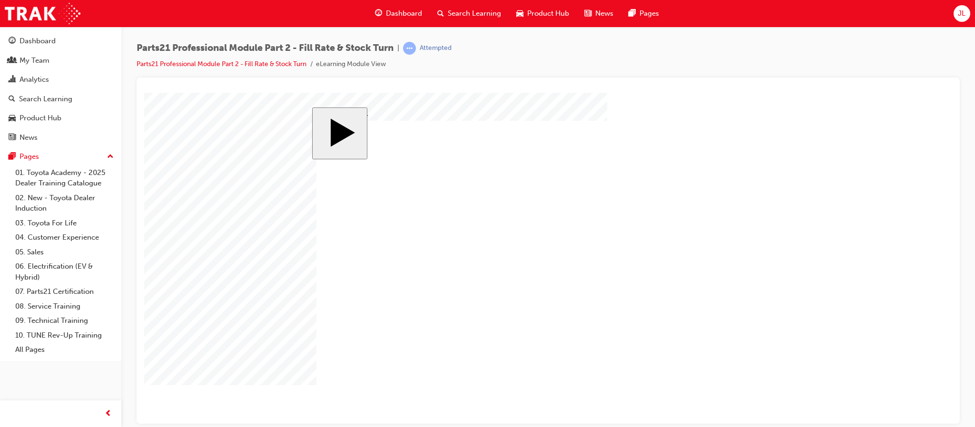
checkbox input "true"
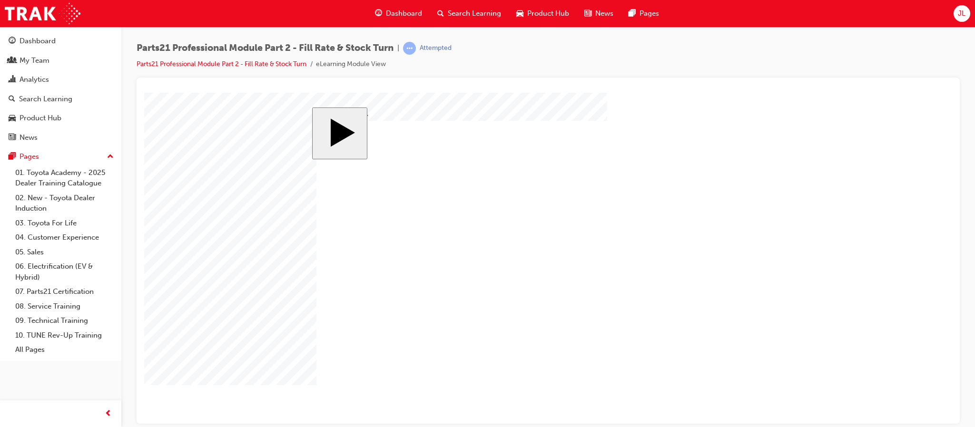
checkbox input "true"
checkbox input "false"
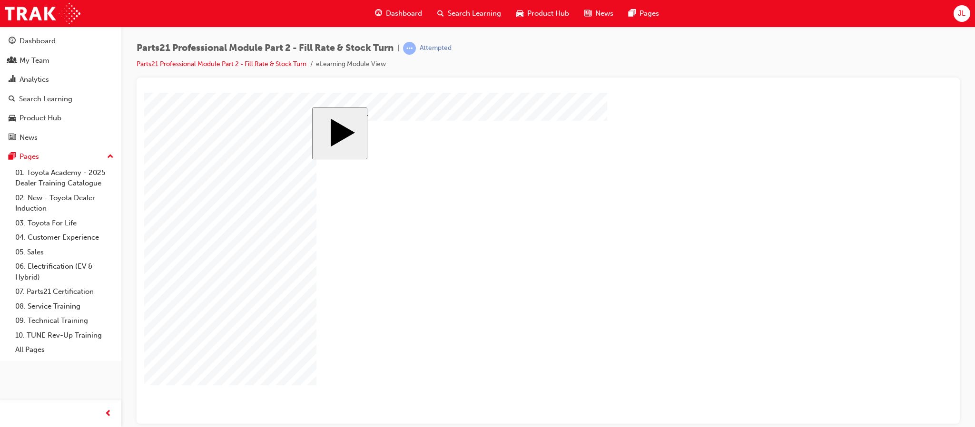
checkbox input "true"
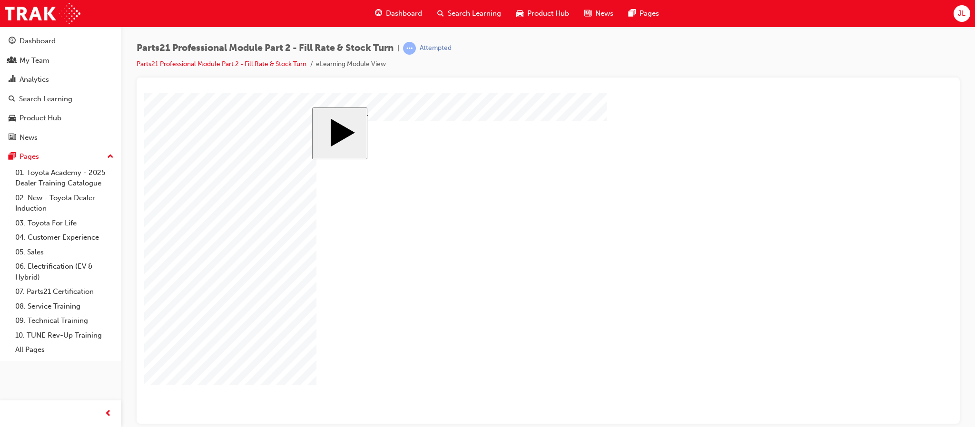
checkbox input "true"
checkbox input "false"
checkbox input "true"
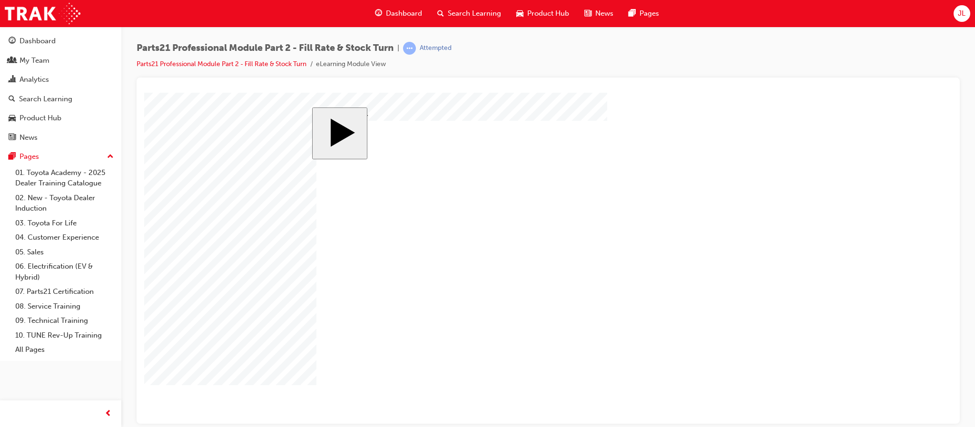
checkbox input "false"
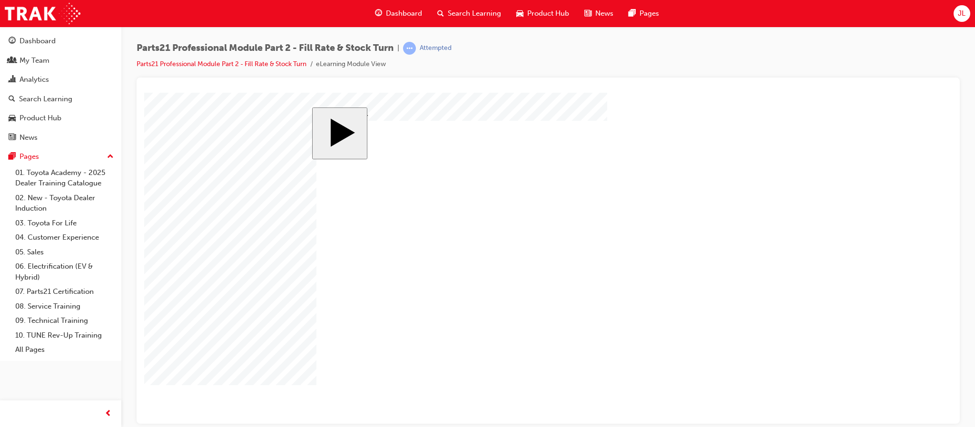
checkbox input "true"
checkbox input "false"
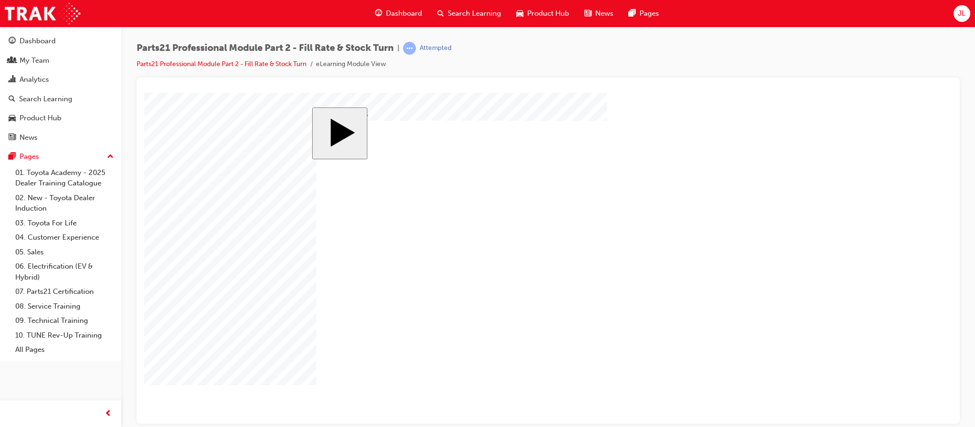
checkbox input "true"
checkbox input "false"
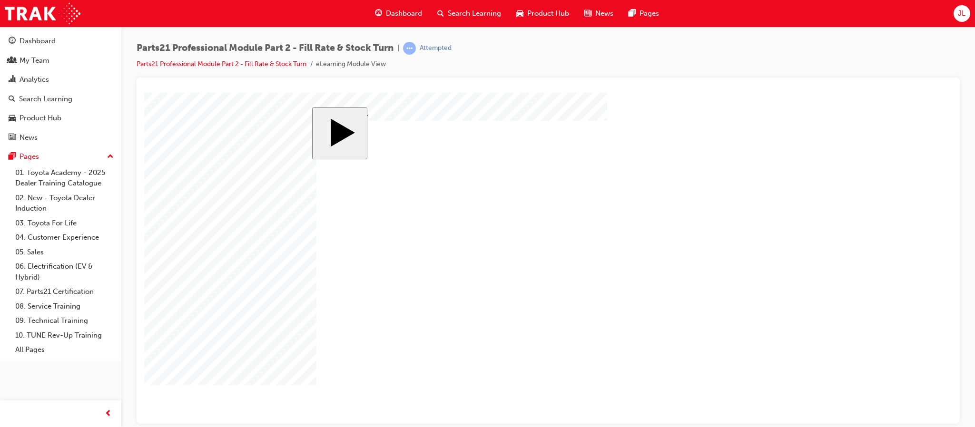
checkbox input "true"
checkbox input "false"
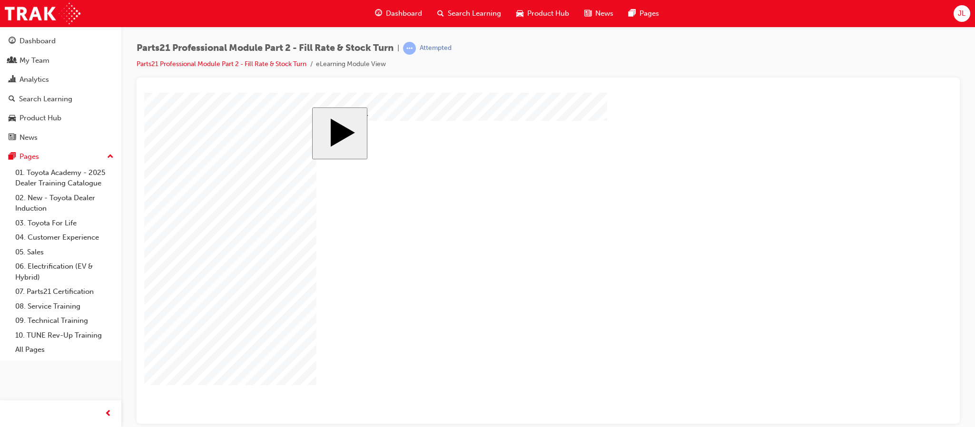
checkbox input "true"
checkbox input "false"
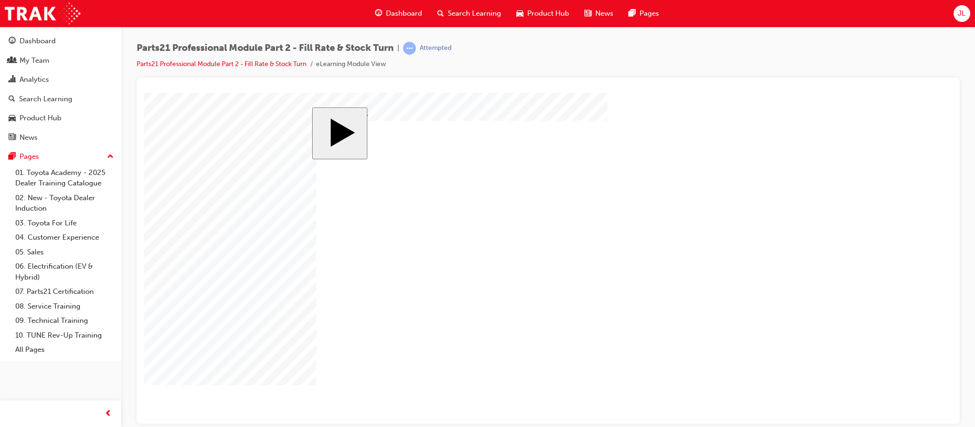
checkbox input "true"
checkbox input "false"
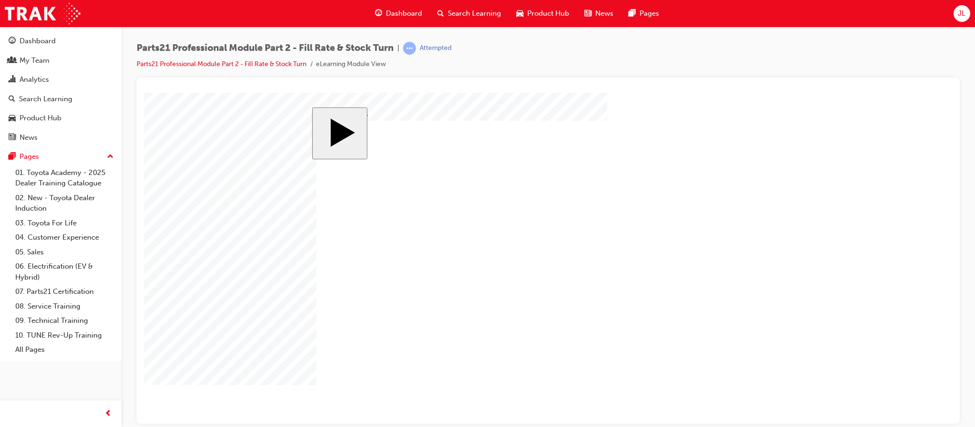
checkbox input "true"
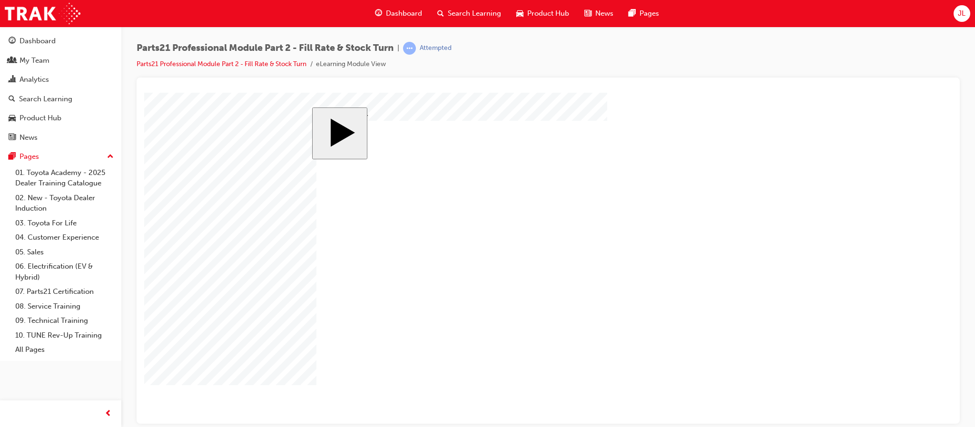
checkbox input "false"
checkbox input "true"
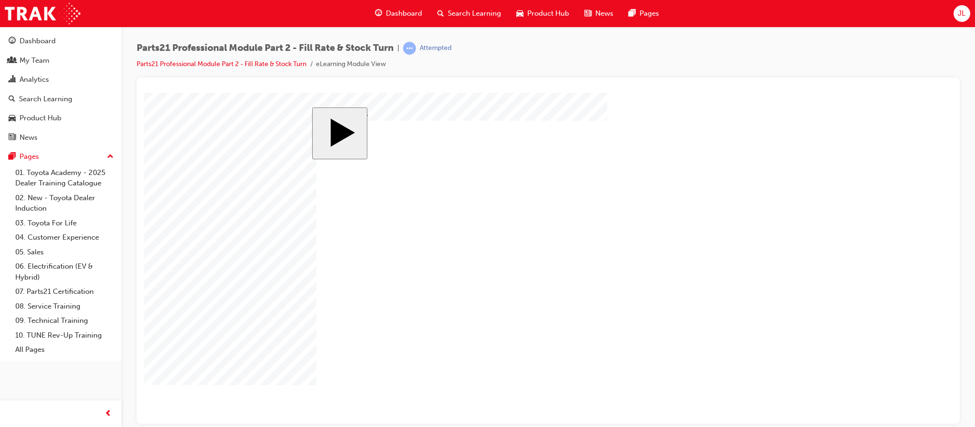
checkbox input "false"
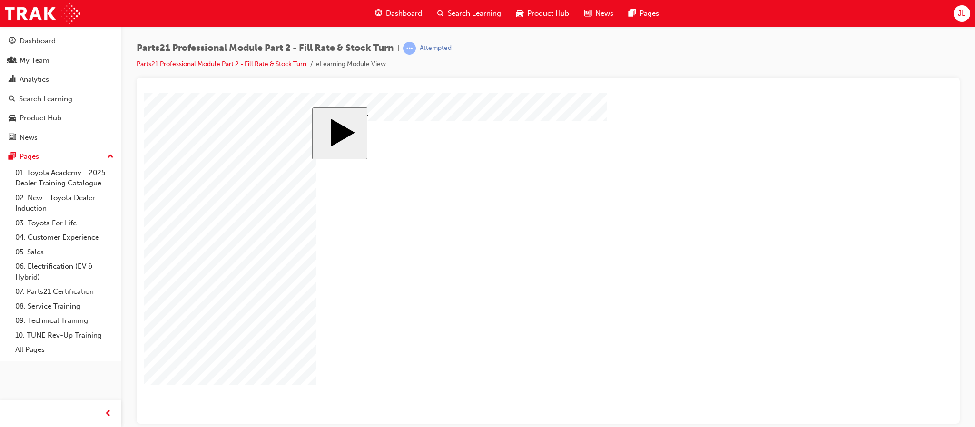
checkbox input "false"
checkbox input "true"
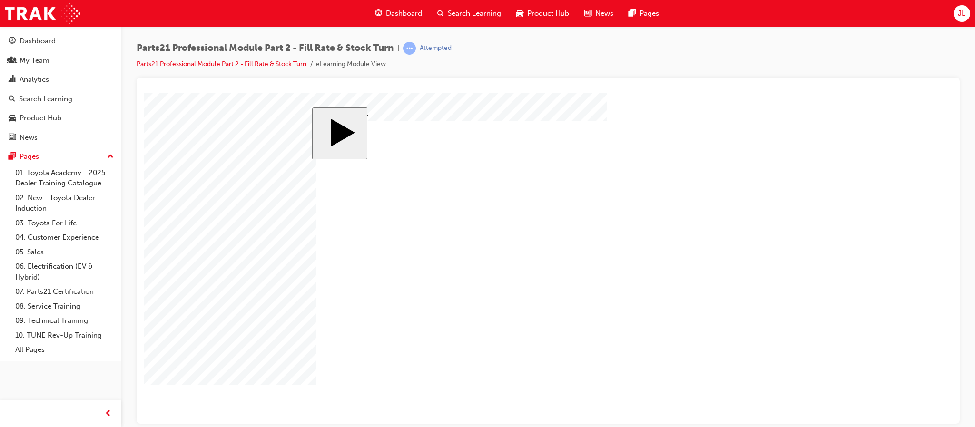
checkbox input "true"
drag, startPoint x: 399, startPoint y: 254, endPoint x: 390, endPoint y: 243, distance: 14.6
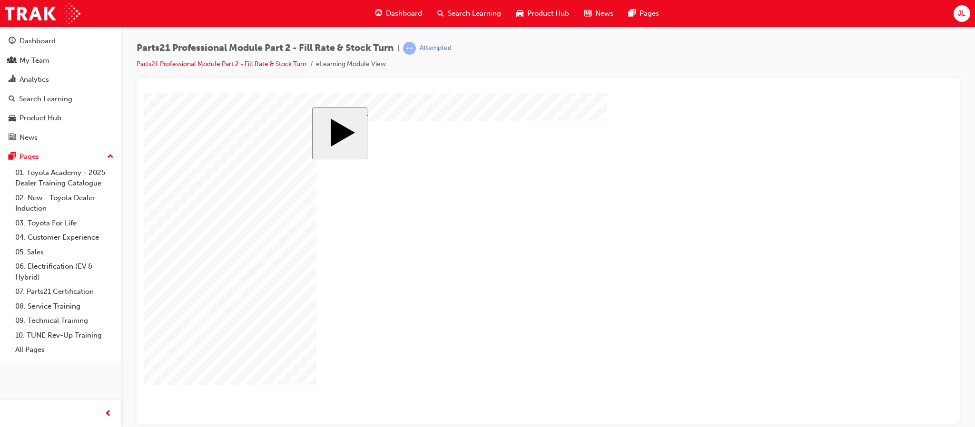
checkbox input "true"
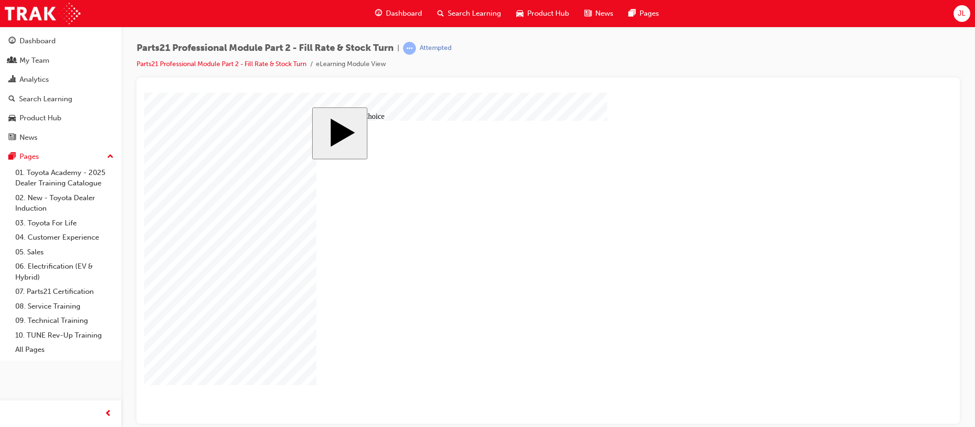
radio input "true"
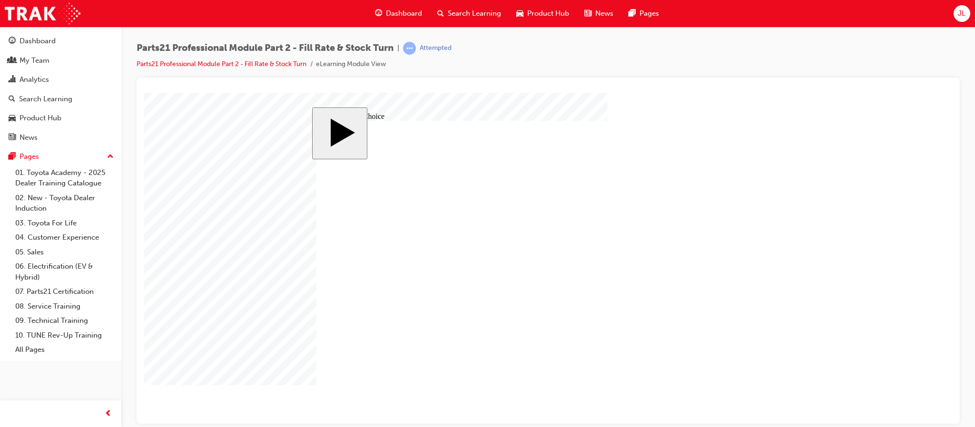
radio input "true"
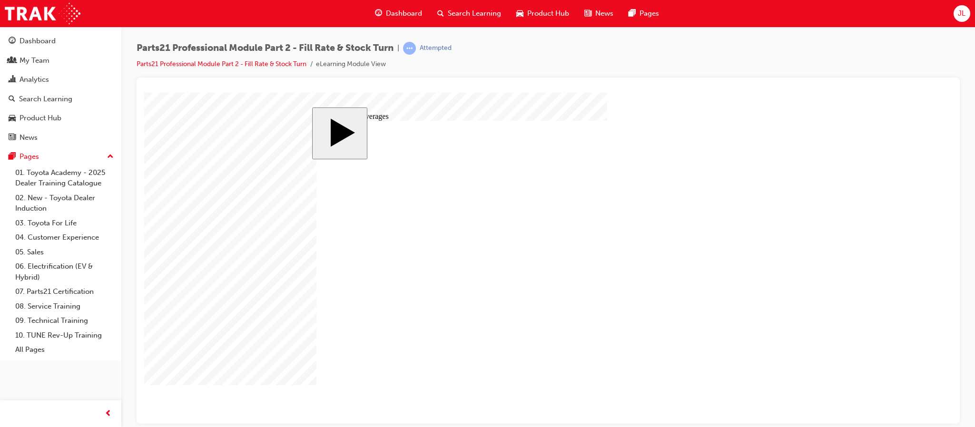
click at [541, 330] on div "MENU Rectangle 6 HELP Rectangle 6 EXIT Rectangle 6 PARTS 21 Professional Specia…" at bounding box center [547, 266] width 463 height 293
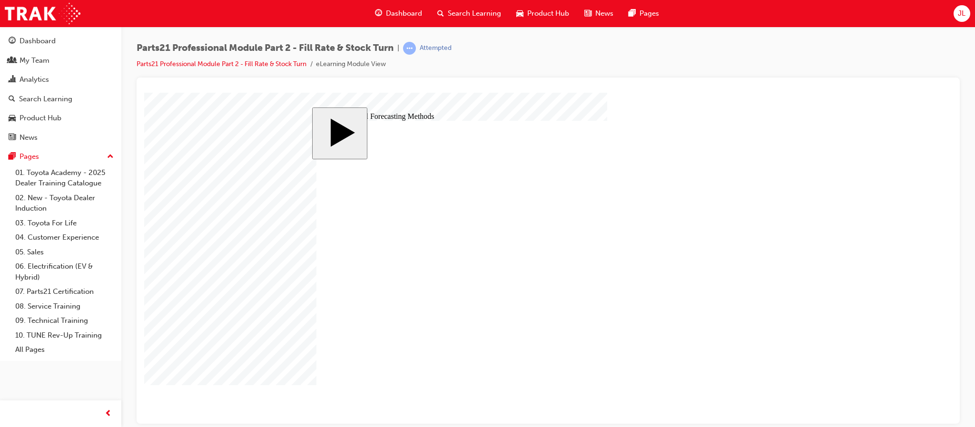
checkbox input "true"
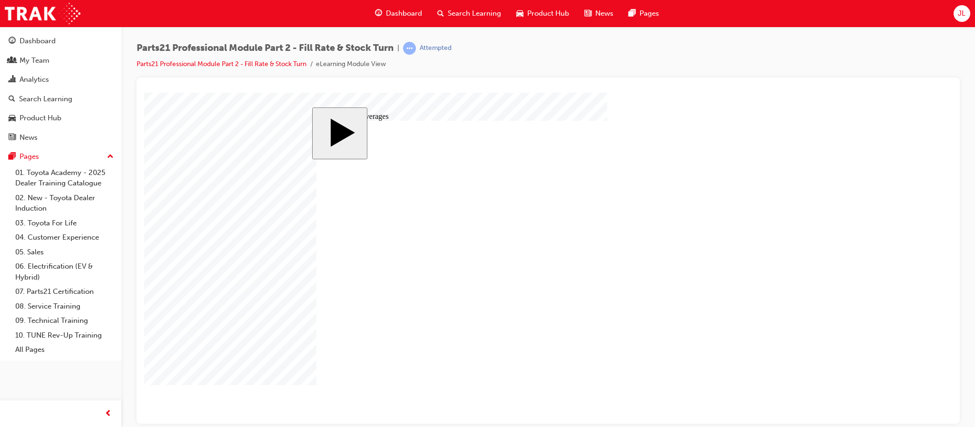
checkbox input "true"
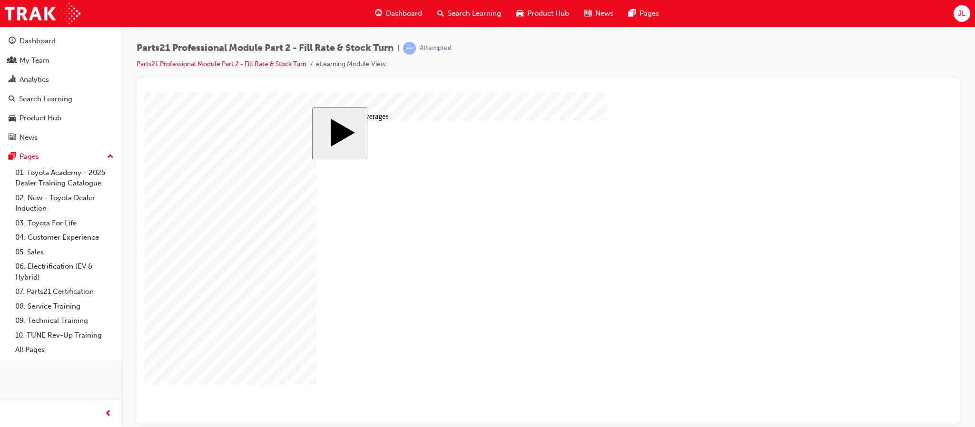
checkbox input "true"
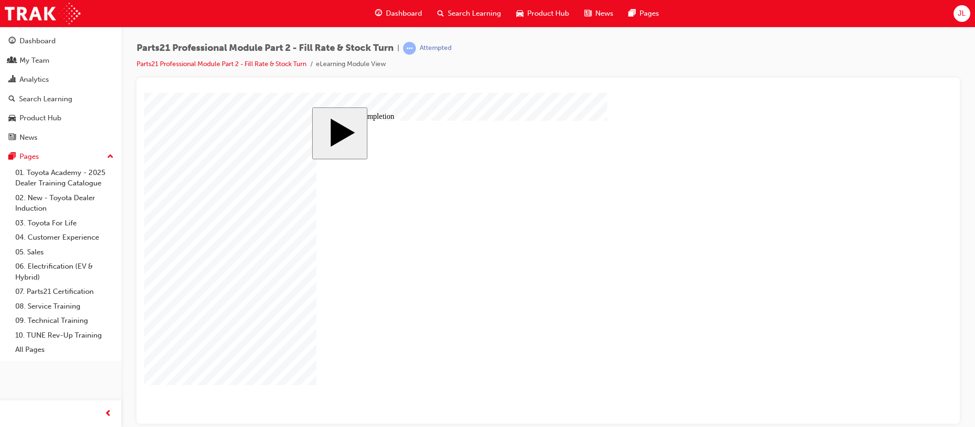
radio input "true"
drag, startPoint x: 575, startPoint y: 195, endPoint x: 678, endPoint y: 194, distance: 102.8
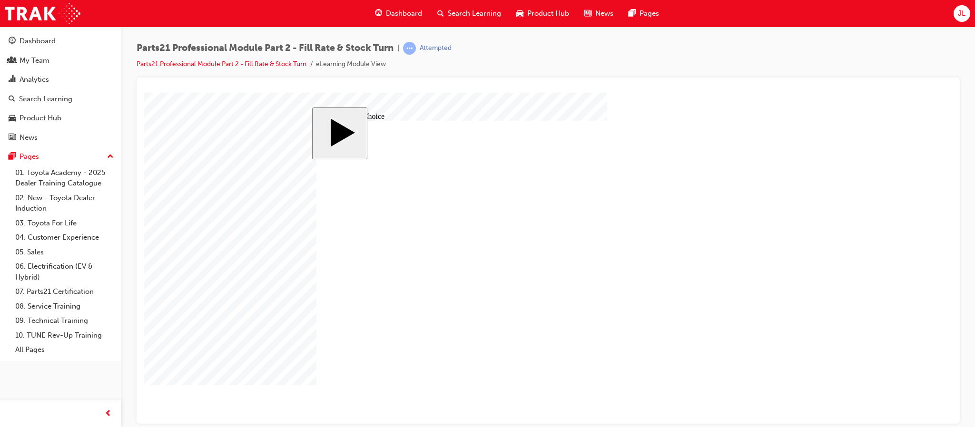
drag, startPoint x: 614, startPoint y: 344, endPoint x: 490, endPoint y: 313, distance: 128.0
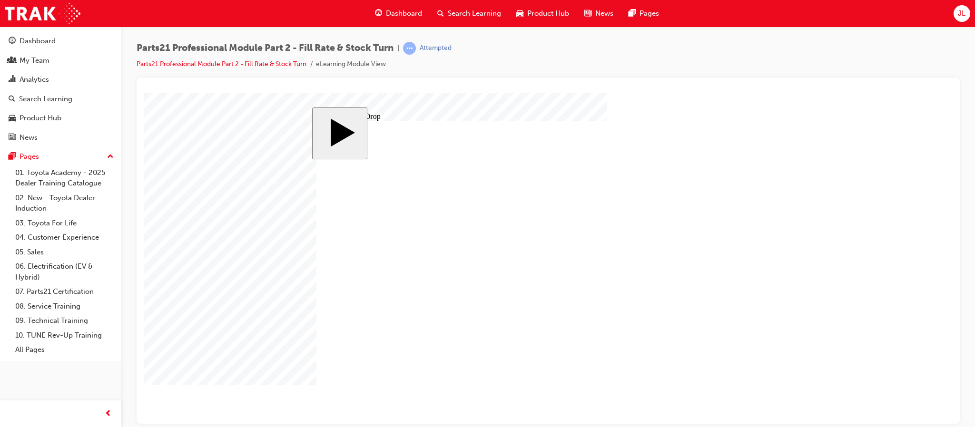
drag, startPoint x: 494, startPoint y: 338, endPoint x: 622, endPoint y: 295, distance: 135.0
drag, startPoint x: 490, startPoint y: 204, endPoint x: 635, endPoint y: 212, distance: 145.4
drag, startPoint x: 427, startPoint y: 204, endPoint x: 643, endPoint y: 211, distance: 215.7
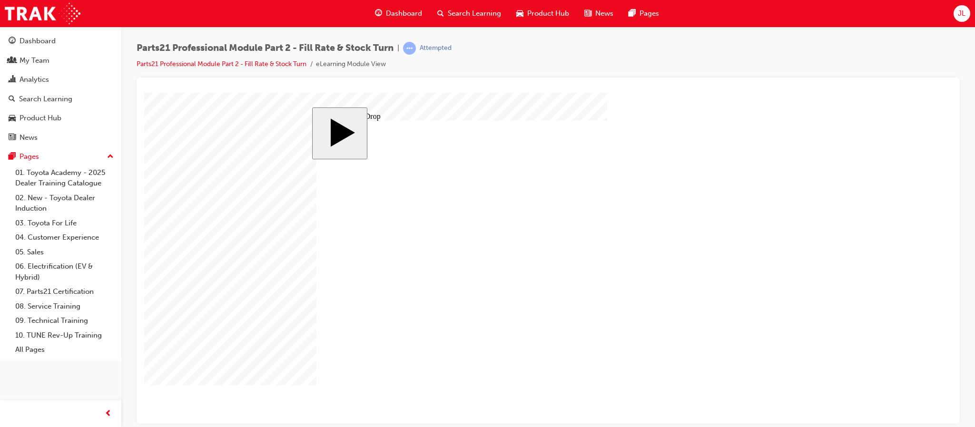
drag, startPoint x: 498, startPoint y: 259, endPoint x: 708, endPoint y: 202, distance: 217.5
drag, startPoint x: 367, startPoint y: 208, endPoint x: 592, endPoint y: 271, distance: 232.8
drag, startPoint x: 350, startPoint y: 326, endPoint x: 645, endPoint y: 264, distance: 302.0
drag, startPoint x: 354, startPoint y: 267, endPoint x: 709, endPoint y: 277, distance: 354.7
drag, startPoint x: 425, startPoint y: 262, endPoint x: 570, endPoint y: 321, distance: 156.3
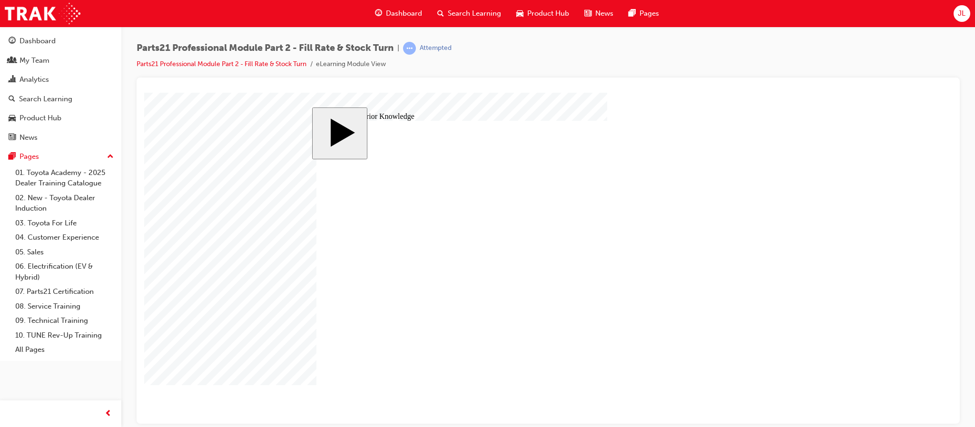
drag, startPoint x: 463, startPoint y: 244, endPoint x: 673, endPoint y: 326, distance: 225.7
drag, startPoint x: 460, startPoint y: 263, endPoint x: 678, endPoint y: 261, distance: 218.0
drag, startPoint x: 438, startPoint y: 316, endPoint x: 645, endPoint y: 214, distance: 230.7
drag, startPoint x: 634, startPoint y: 258, endPoint x: 636, endPoint y: 305, distance: 46.7
drag, startPoint x: 642, startPoint y: 325, endPoint x: 640, endPoint y: 233, distance: 92.4
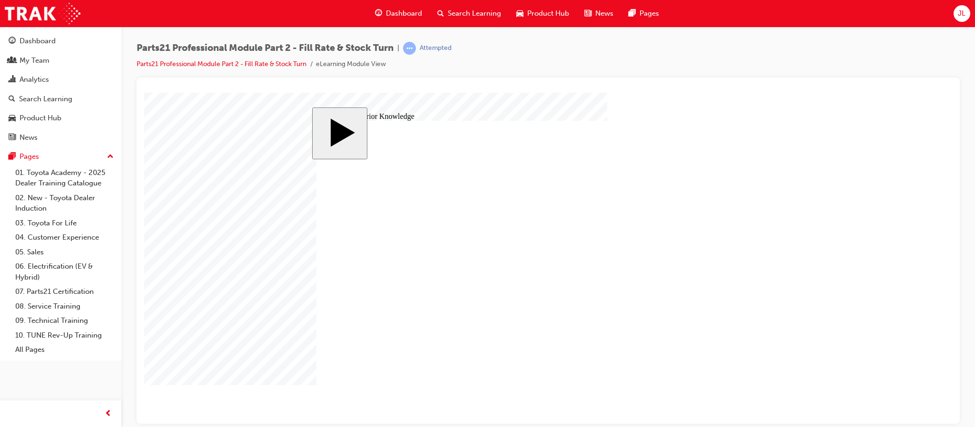
drag, startPoint x: 425, startPoint y: 337, endPoint x: 632, endPoint y: 258, distance: 221.6
drag, startPoint x: 440, startPoint y: 208, endPoint x: 656, endPoint y: 321, distance: 243.3
drag, startPoint x: 420, startPoint y: 287, endPoint x: 652, endPoint y: 346, distance: 238.8
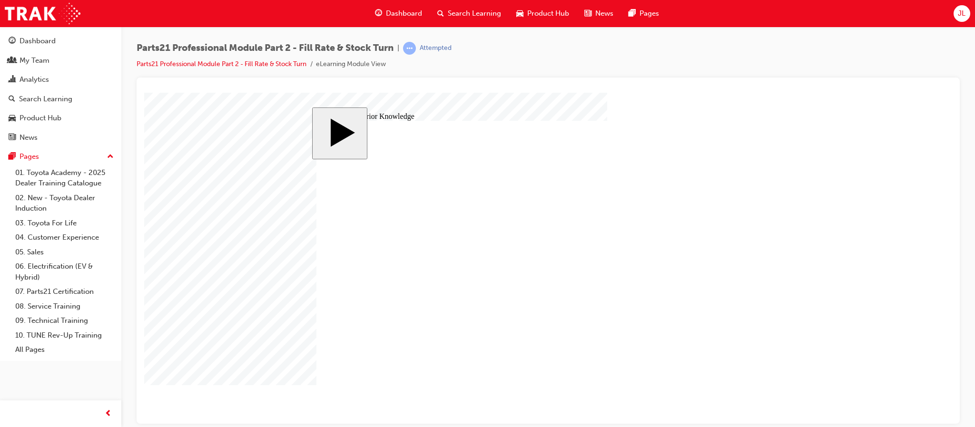
drag, startPoint x: 688, startPoint y: 237, endPoint x: 476, endPoint y: 240, distance: 212.3
drag, startPoint x: 603, startPoint y: 206, endPoint x: 431, endPoint y: 206, distance: 171.8
drag, startPoint x: 658, startPoint y: 259, endPoint x: 425, endPoint y: 266, distance: 233.8
drag, startPoint x: 652, startPoint y: 206, endPoint x: 446, endPoint y: 207, distance: 206.6
drag, startPoint x: 630, startPoint y: 298, endPoint x: 411, endPoint y: 265, distance: 221.0
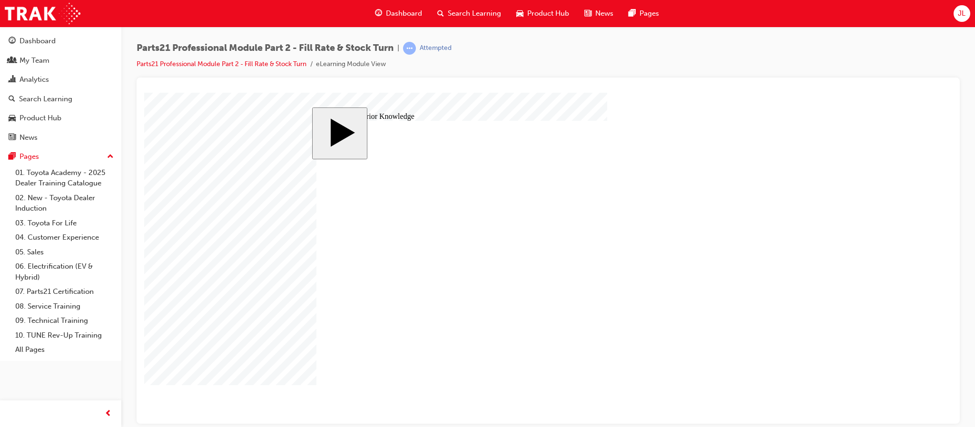
drag, startPoint x: 627, startPoint y: 321, endPoint x: 410, endPoint y: 284, distance: 220.2
drag, startPoint x: 645, startPoint y: 348, endPoint x: 410, endPoint y: 283, distance: 244.0
drag, startPoint x: 413, startPoint y: 238, endPoint x: 617, endPoint y: 214, distance: 205.6
drag, startPoint x: 383, startPoint y: 311, endPoint x: 587, endPoint y: 231, distance: 219.3
drag, startPoint x: 464, startPoint y: 329, endPoint x: 671, endPoint y: 255, distance: 219.9
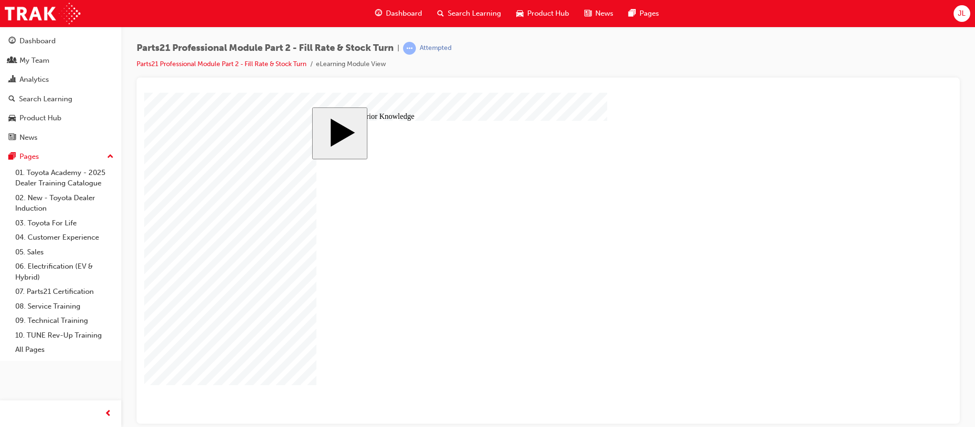
drag, startPoint x: 667, startPoint y: 258, endPoint x: 664, endPoint y: 298, distance: 40.1
drag, startPoint x: 446, startPoint y: 213, endPoint x: 650, endPoint y: 265, distance: 210.8
drag, startPoint x: 406, startPoint y: 265, endPoint x: 622, endPoint y: 328, distance: 224.7
drag, startPoint x: 435, startPoint y: 292, endPoint x: 653, endPoint y: 360, distance: 227.8
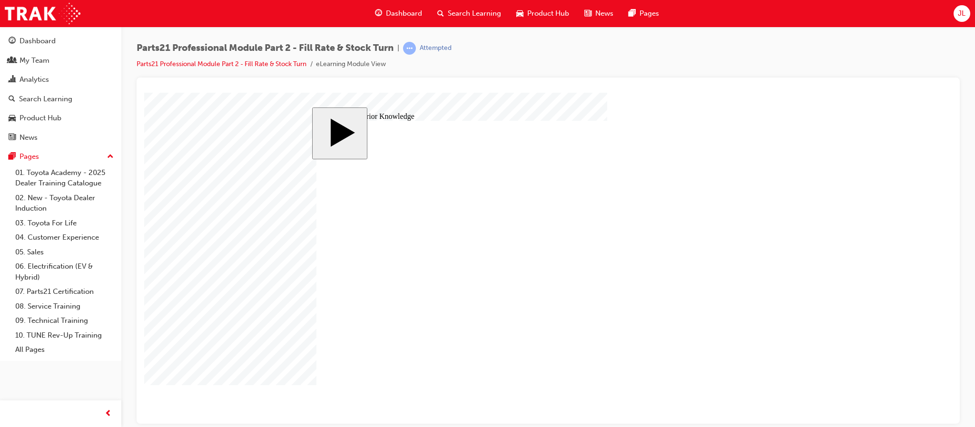
drag, startPoint x: 658, startPoint y: 350, endPoint x: 411, endPoint y: 339, distance: 247.2
drag, startPoint x: 688, startPoint y: 325, endPoint x: 692, endPoint y: 354, distance: 28.7
drag, startPoint x: 673, startPoint y: 207, endPoint x: 432, endPoint y: 229, distance: 242.3
drag, startPoint x: 657, startPoint y: 258, endPoint x: 647, endPoint y: 211, distance: 48.1
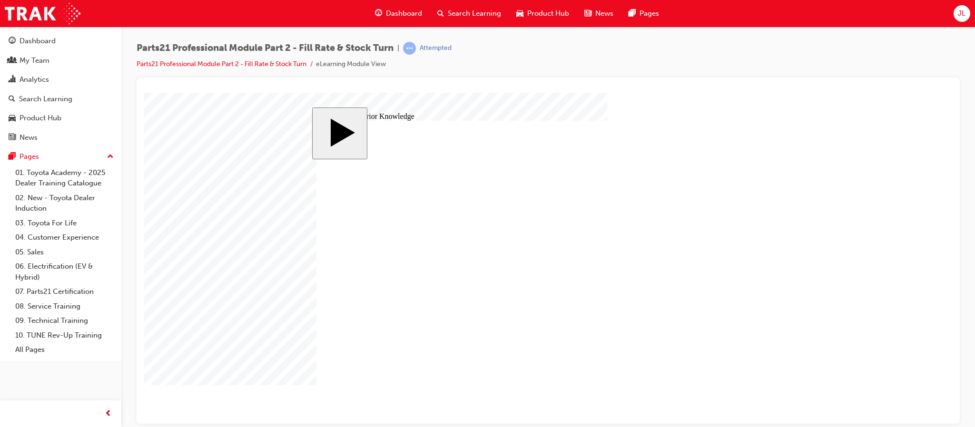
drag, startPoint x: 710, startPoint y: 209, endPoint x: 703, endPoint y: 262, distance: 53.3
drag, startPoint x: 421, startPoint y: 235, endPoint x: 633, endPoint y: 207, distance: 213.7
drag, startPoint x: 686, startPoint y: 304, endPoint x: 684, endPoint y: 328, distance: 24.3
drag, startPoint x: 429, startPoint y: 284, endPoint x: 658, endPoint y: 294, distance: 229.6
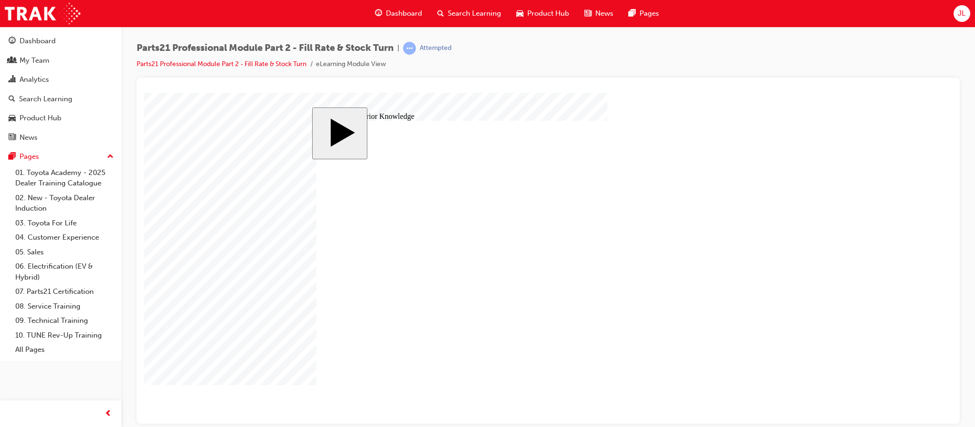
drag, startPoint x: 617, startPoint y: 350, endPoint x: 343, endPoint y: 334, distance: 274.6
drag, startPoint x: 610, startPoint y: 323, endPoint x: 459, endPoint y: 305, distance: 151.9
drag, startPoint x: 627, startPoint y: 304, endPoint x: 397, endPoint y: 296, distance: 230.0
drag, startPoint x: 626, startPoint y: 257, endPoint x: 373, endPoint y: 220, distance: 255.4
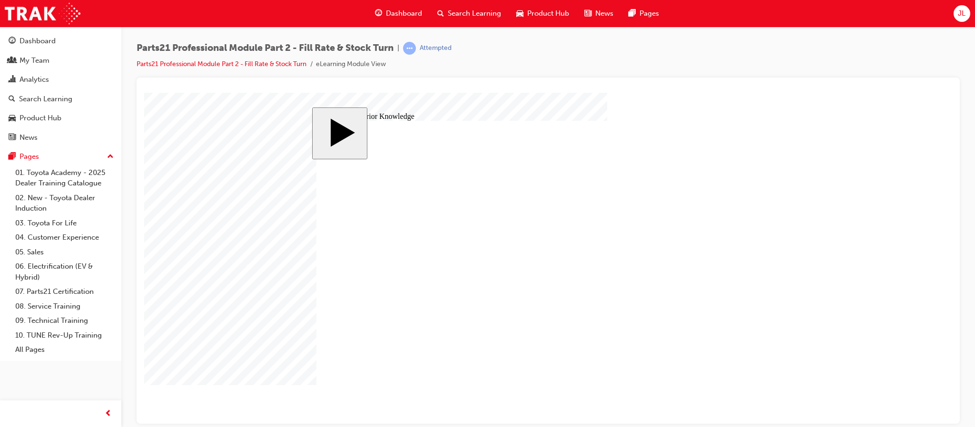
drag, startPoint x: 624, startPoint y: 204, endPoint x: 451, endPoint y: 204, distance: 173.2
drag, startPoint x: 628, startPoint y: 238, endPoint x: 317, endPoint y: 234, distance: 311.3
drag, startPoint x: 624, startPoint y: 202, endPoint x: 410, endPoint y: 235, distance: 216.7
drag, startPoint x: 455, startPoint y: 342, endPoint x: 680, endPoint y: 304, distance: 228.3
drag, startPoint x: 483, startPoint y: 288, endPoint x: 697, endPoint y: 259, distance: 215.6
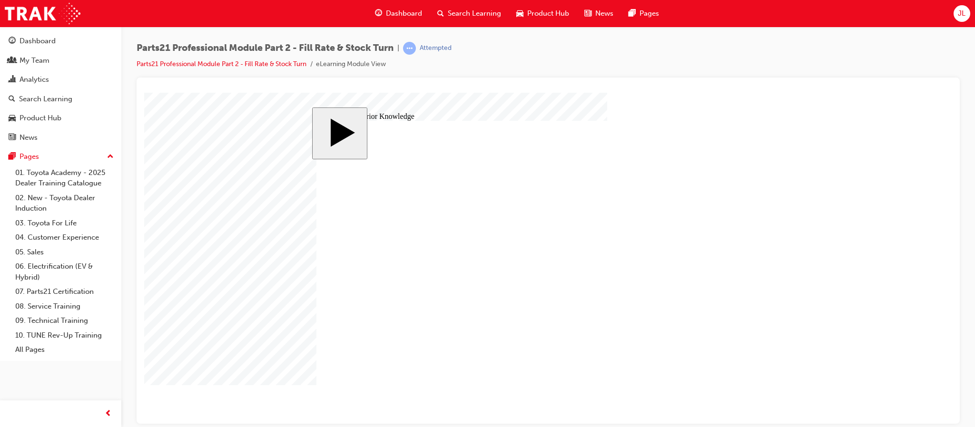
drag, startPoint x: 450, startPoint y: 263, endPoint x: 660, endPoint y: 330, distance: 220.3
drag, startPoint x: 492, startPoint y: 241, endPoint x: 699, endPoint y: 211, distance: 209.2
drag, startPoint x: 470, startPoint y: 318, endPoint x: 682, endPoint y: 241, distance: 226.1
drag, startPoint x: 451, startPoint y: 216, endPoint x: 674, endPoint y: 352, distance: 261.3
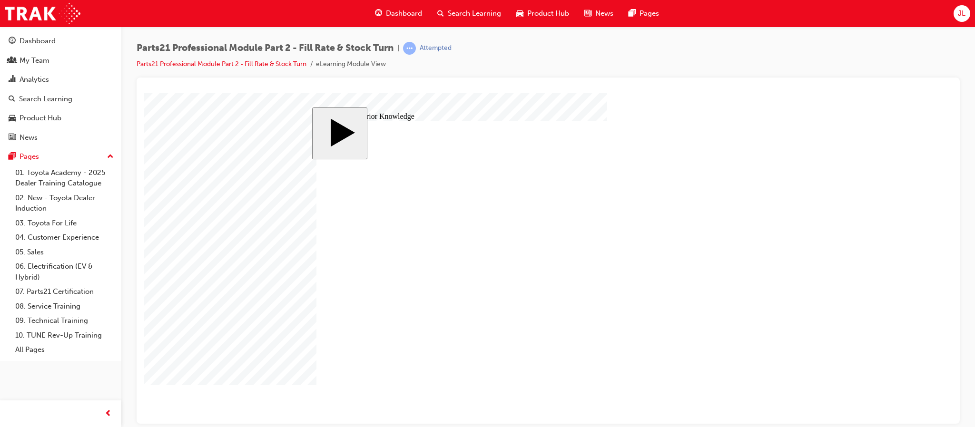
drag, startPoint x: 648, startPoint y: 324, endPoint x: 307, endPoint y: 334, distance: 340.9
drag, startPoint x: 618, startPoint y: 348, endPoint x: 618, endPoint y: 319, distance: 28.6
drag, startPoint x: 475, startPoint y: 265, endPoint x: 678, endPoint y: 352, distance: 220.7
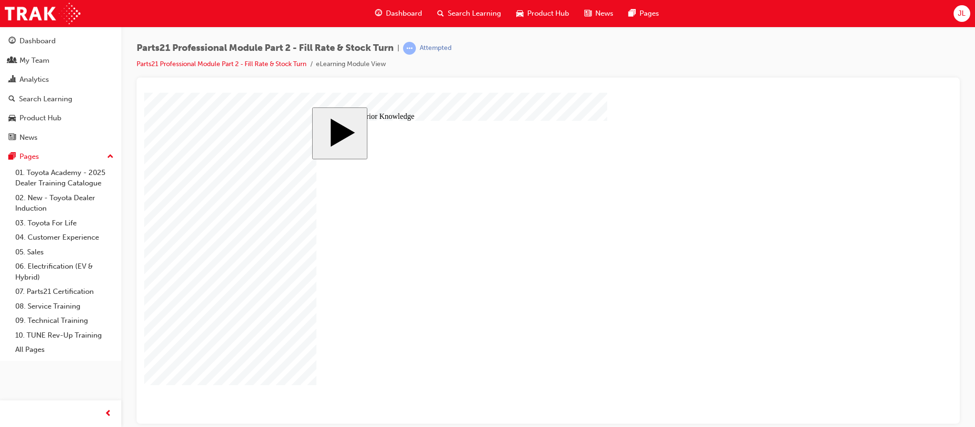
drag, startPoint x: 666, startPoint y: 326, endPoint x: 435, endPoint y: 262, distance: 239.8
drag, startPoint x: 658, startPoint y: 231, endPoint x: 437, endPoint y: 276, distance: 225.3
drag, startPoint x: 677, startPoint y: 253, endPoint x: 677, endPoint y: 227, distance: 25.7
drag, startPoint x: 449, startPoint y: 208, endPoint x: 679, endPoint y: 251, distance: 233.7
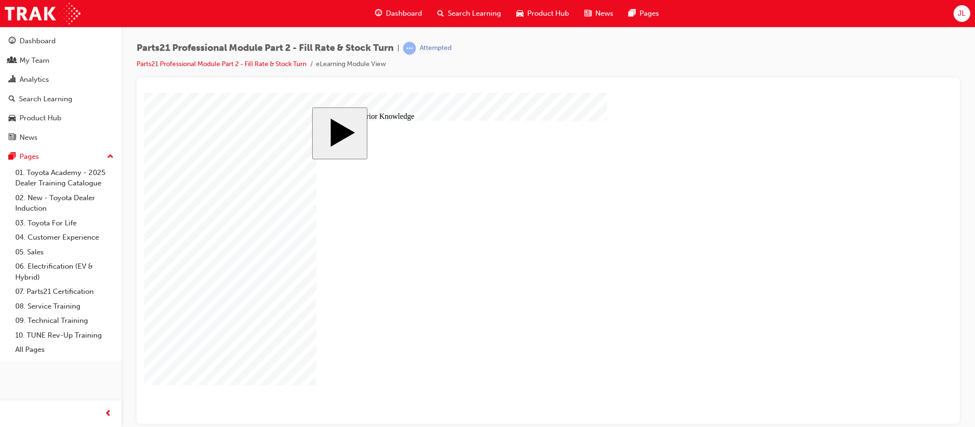
drag, startPoint x: 650, startPoint y: 352, endPoint x: 655, endPoint y: 323, distance: 30.0
drag, startPoint x: 470, startPoint y: 313, endPoint x: 736, endPoint y: 349, distance: 268.1
drag, startPoint x: 670, startPoint y: 325, endPoint x: 397, endPoint y: 288, distance: 274.7
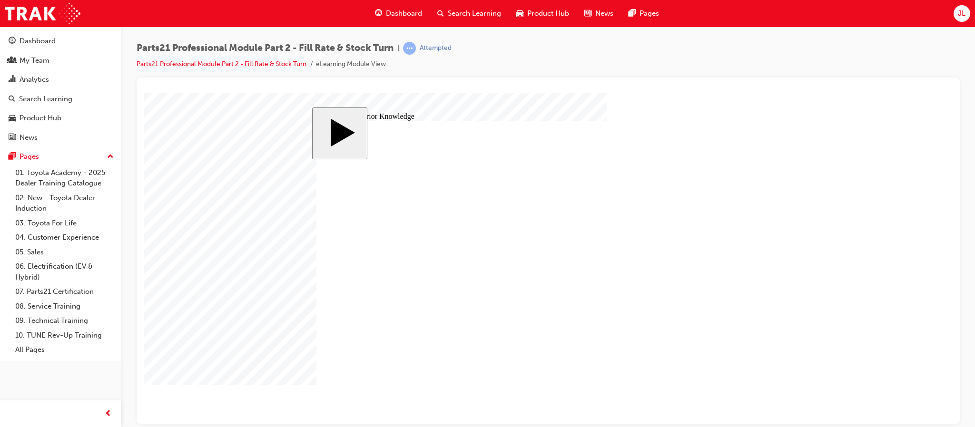
drag, startPoint x: 644, startPoint y: 258, endPoint x: 643, endPoint y: 324, distance: 65.7
drag, startPoint x: 420, startPoint y: 266, endPoint x: 637, endPoint y: 263, distance: 217.5
drag, startPoint x: 607, startPoint y: 348, endPoint x: 400, endPoint y: 228, distance: 239.0
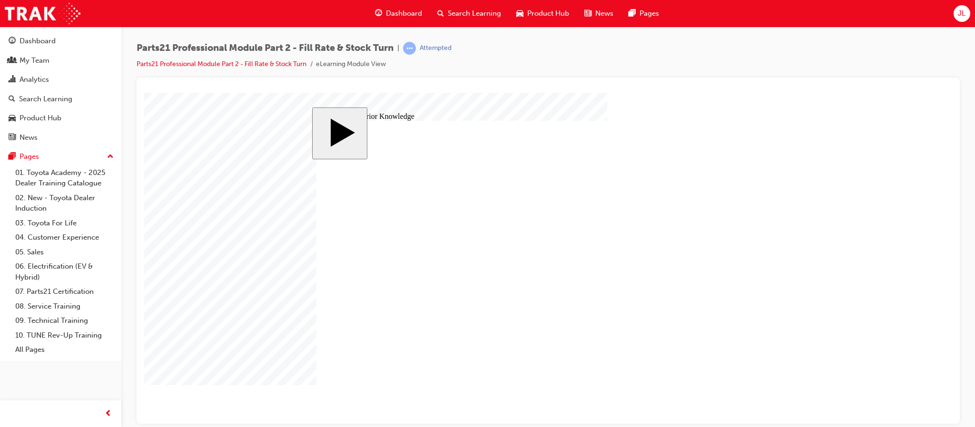
drag, startPoint x: 698, startPoint y: 297, endPoint x: 699, endPoint y: 348, distance: 50.9
drag, startPoint x: 692, startPoint y: 328, endPoint x: 691, endPoint y: 304, distance: 23.8
drag, startPoint x: 674, startPoint y: 262, endPoint x: 672, endPoint y: 334, distance: 71.4
drag, startPoint x: 453, startPoint y: 316, endPoint x: 671, endPoint y: 267, distance: 223.4
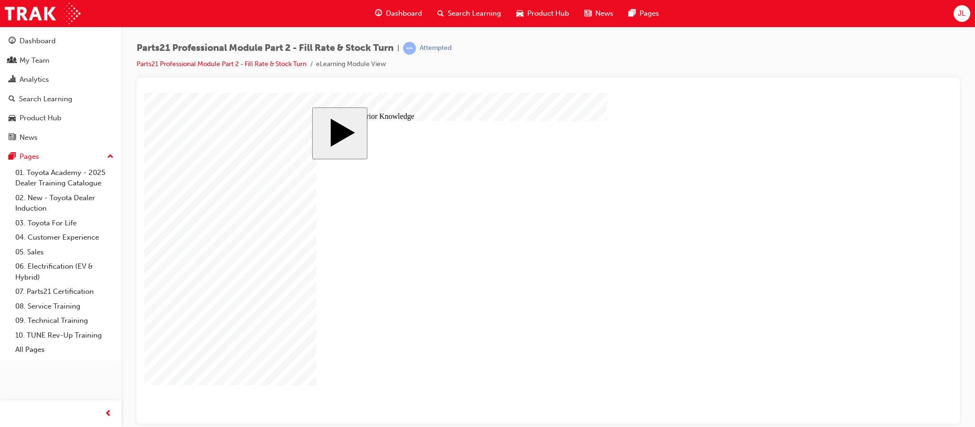
drag, startPoint x: 639, startPoint y: 300, endPoint x: 415, endPoint y: 336, distance: 227.1
drag, startPoint x: 636, startPoint y: 346, endPoint x: 641, endPoint y: 292, distance: 54.5
drag, startPoint x: 680, startPoint y: 261, endPoint x: 470, endPoint y: 232, distance: 211.9
drag, startPoint x: 649, startPoint y: 234, endPoint x: 650, endPoint y: 257, distance: 22.9
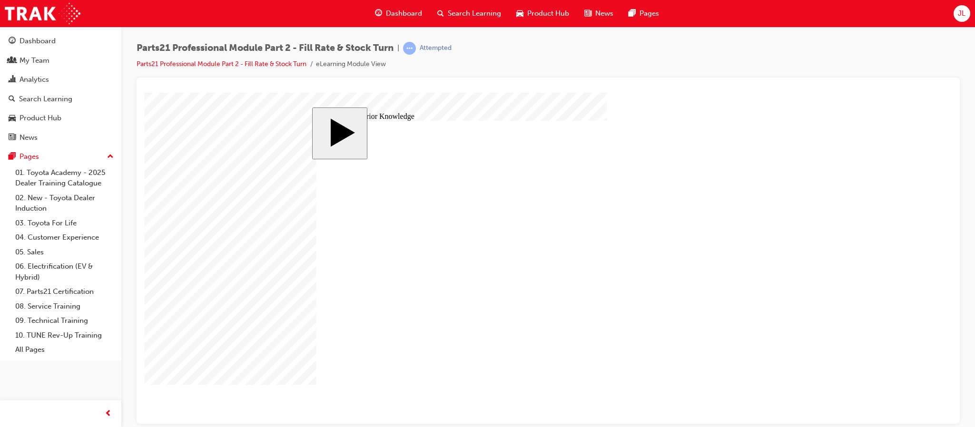
drag, startPoint x: 421, startPoint y: 318, endPoint x: 626, endPoint y: 245, distance: 217.2
drag, startPoint x: 423, startPoint y: 209, endPoint x: 635, endPoint y: 348, distance: 253.4
drag, startPoint x: 660, startPoint y: 296, endPoint x: 465, endPoint y: 348, distance: 201.2
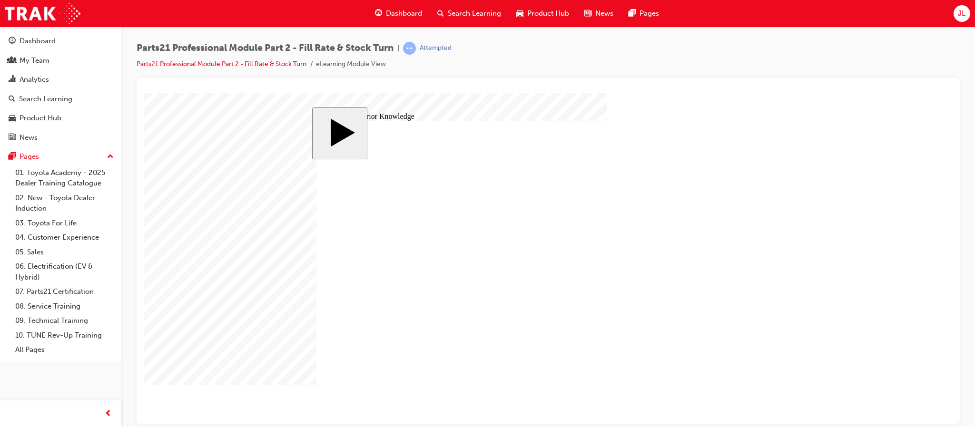
drag, startPoint x: 620, startPoint y: 349, endPoint x: 638, endPoint y: 299, distance: 53.3
drag, startPoint x: 664, startPoint y: 330, endPoint x: 664, endPoint y: 350, distance: 20.0
drag, startPoint x: 443, startPoint y: 214, endPoint x: 662, endPoint y: 335, distance: 250.5
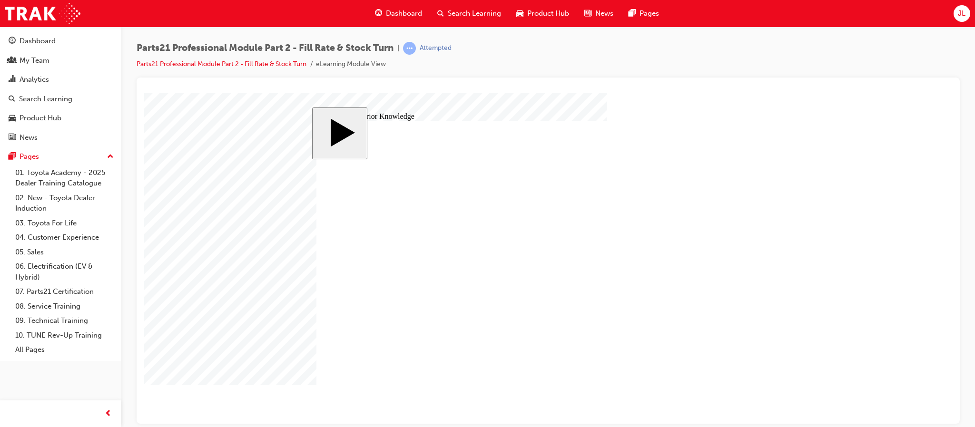
drag, startPoint x: 661, startPoint y: 237, endPoint x: 457, endPoint y: 222, distance: 204.7
drag, startPoint x: 662, startPoint y: 204, endPoint x: 662, endPoint y: 238, distance: 34.3
drag, startPoint x: 453, startPoint y: 318, endPoint x: 660, endPoint y: 212, distance: 232.6
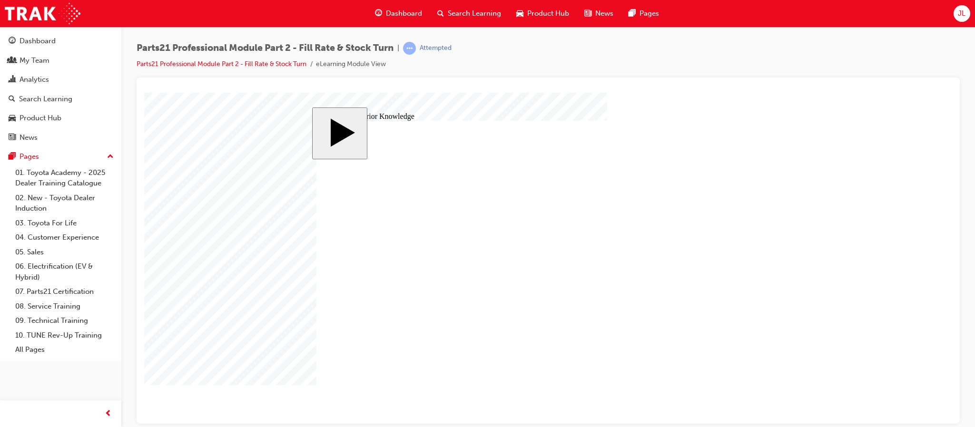
drag, startPoint x: 652, startPoint y: 207, endPoint x: 400, endPoint y: 228, distance: 252.2
drag, startPoint x: 669, startPoint y: 260, endPoint x: 672, endPoint y: 214, distance: 46.3
drag, startPoint x: 429, startPoint y: 312, endPoint x: 649, endPoint y: 254, distance: 227.4
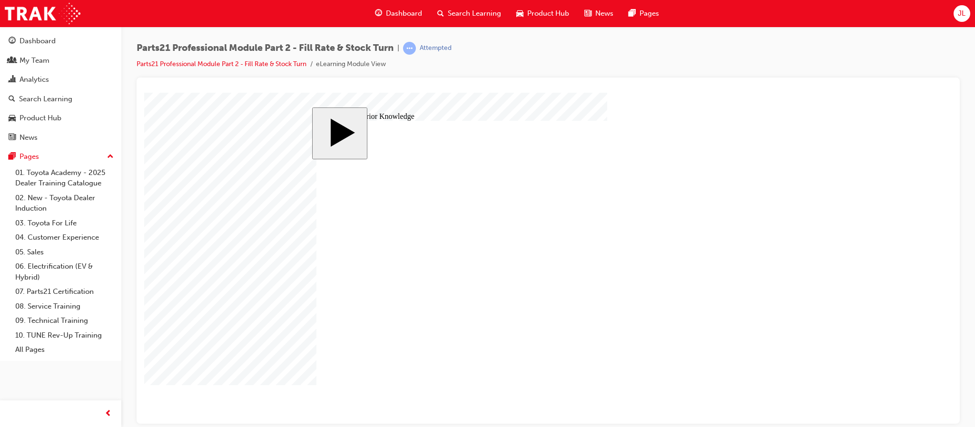
drag, startPoint x: 657, startPoint y: 295, endPoint x: 403, endPoint y: 301, distance: 253.7
drag, startPoint x: 643, startPoint y: 323, endPoint x: 646, endPoint y: 296, distance: 26.3
drag, startPoint x: 450, startPoint y: 338, endPoint x: 665, endPoint y: 330, distance: 215.8
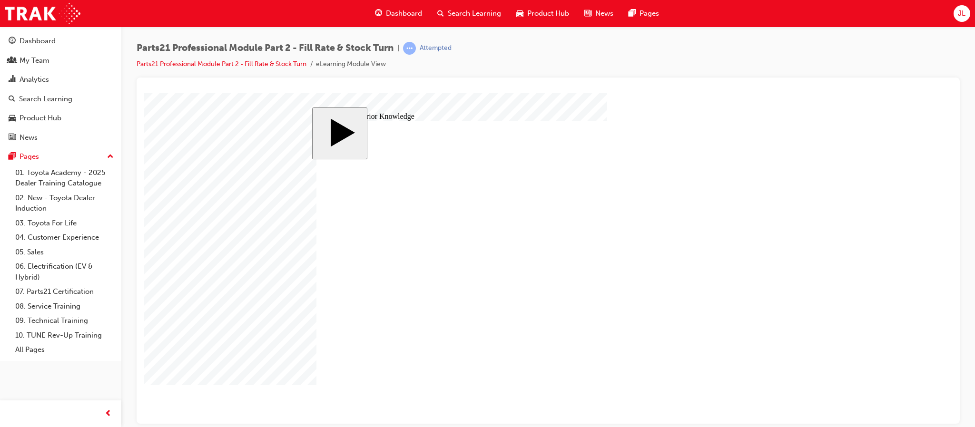
drag, startPoint x: 610, startPoint y: 202, endPoint x: 371, endPoint y: 202, distance: 238.9
drag, startPoint x: 620, startPoint y: 239, endPoint x: 435, endPoint y: 239, distance: 185.1
drag, startPoint x: 645, startPoint y: 237, endPoint x: 451, endPoint y: 238, distance: 194.2
drag, startPoint x: 634, startPoint y: 259, endPoint x: 355, endPoint y: 262, distance: 279.9
drag, startPoint x: 627, startPoint y: 237, endPoint x: 337, endPoint y: 239, distance: 289.8
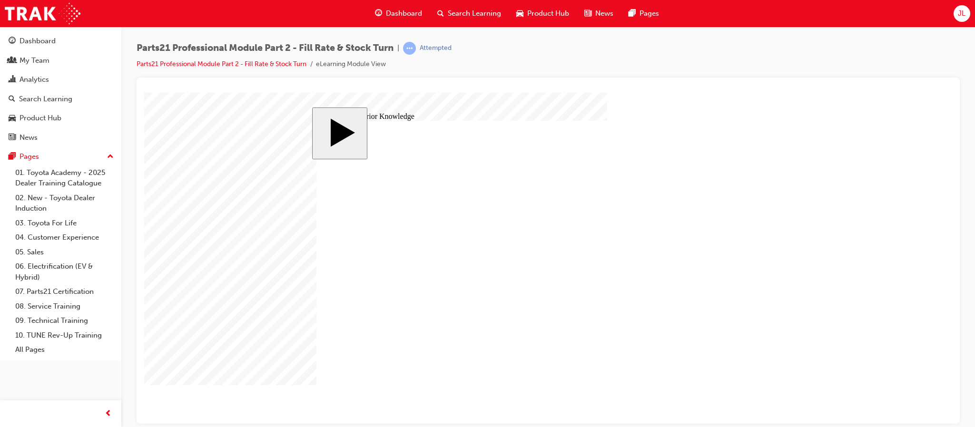
drag, startPoint x: 592, startPoint y: 295, endPoint x: 377, endPoint y: 199, distance: 234.6
drag, startPoint x: 628, startPoint y: 321, endPoint x: 415, endPoint y: 260, distance: 221.4
drag, startPoint x: 637, startPoint y: 354, endPoint x: 423, endPoint y: 268, distance: 230.8
drag, startPoint x: 450, startPoint y: 265, endPoint x: 662, endPoint y: 329, distance: 222.2
drag, startPoint x: 417, startPoint y: 337, endPoint x: 624, endPoint y: 301, distance: 210.5
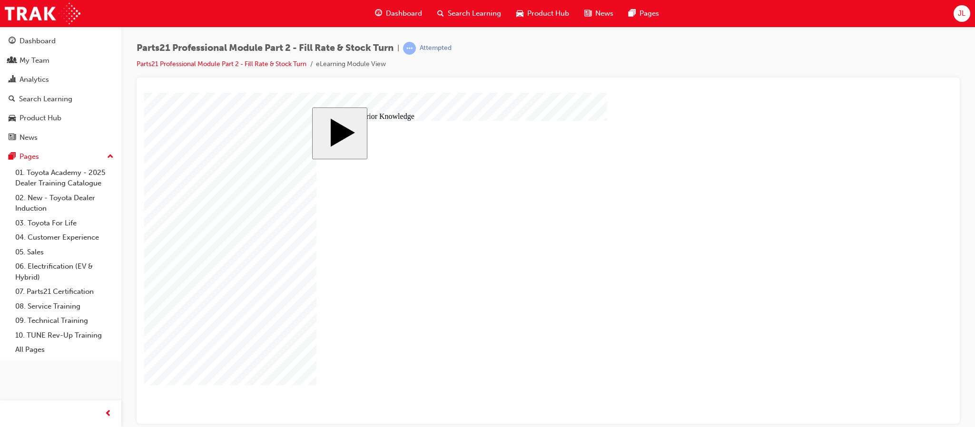
drag, startPoint x: 452, startPoint y: 314, endPoint x: 666, endPoint y: 218, distance: 234.4
drag, startPoint x: 420, startPoint y: 238, endPoint x: 645, endPoint y: 235, distance: 225.1
drag, startPoint x: 435, startPoint y: 214, endPoint x: 646, endPoint y: 262, distance: 215.8
drag, startPoint x: 652, startPoint y: 326, endPoint x: 655, endPoint y: 348, distance: 22.1
drag, startPoint x: 647, startPoint y: 295, endPoint x: 650, endPoint y: 318, distance: 23.6
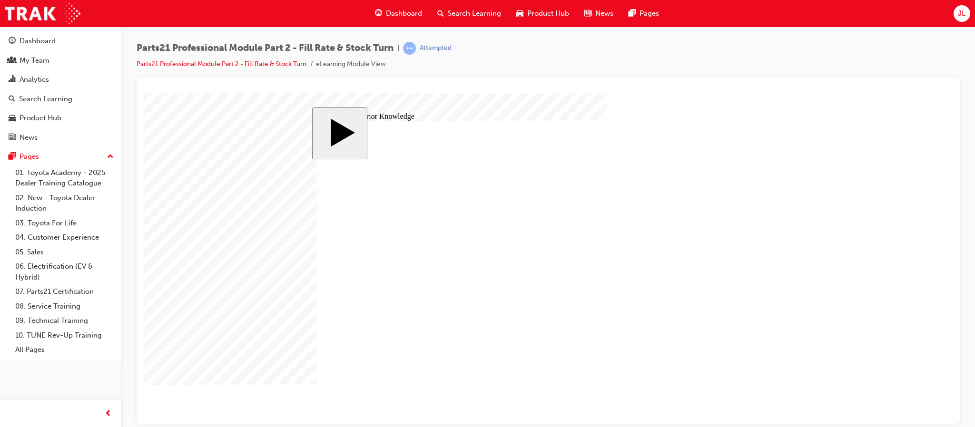
drag, startPoint x: 458, startPoint y: 292, endPoint x: 655, endPoint y: 302, distance: 197.3
drag, startPoint x: 665, startPoint y: 258, endPoint x: 375, endPoint y: 278, distance: 290.5
drag, startPoint x: 653, startPoint y: 296, endPoint x: 655, endPoint y: 254, distance: 41.5
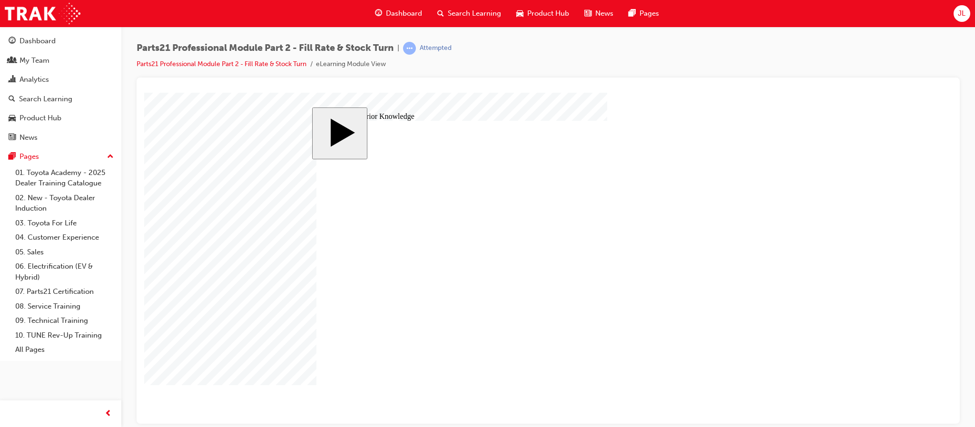
drag, startPoint x: 457, startPoint y: 212, endPoint x: 682, endPoint y: 304, distance: 242.7
drag, startPoint x: 635, startPoint y: 237, endPoint x: 328, endPoint y: 259, distance: 307.8
drag, startPoint x: 622, startPoint y: 259, endPoint x: 631, endPoint y: 228, distance: 32.1
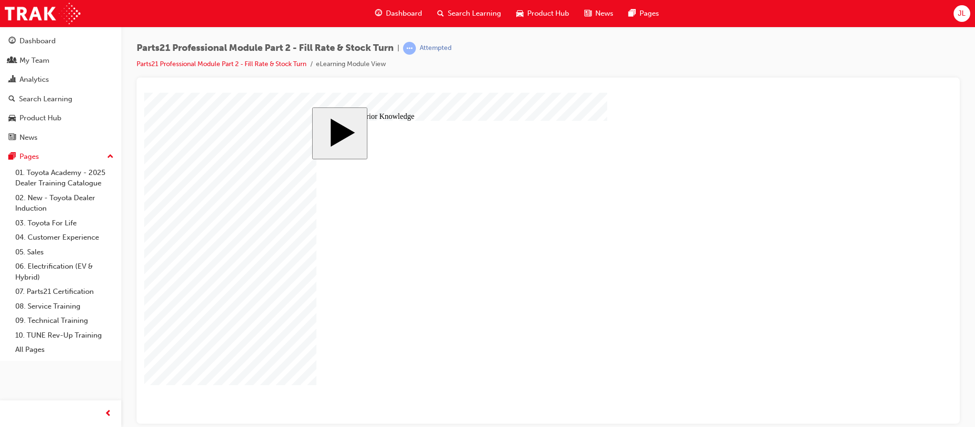
drag, startPoint x: 431, startPoint y: 235, endPoint x: 664, endPoint y: 254, distance: 233.5
drag, startPoint x: 705, startPoint y: 258, endPoint x: 460, endPoint y: 275, distance: 246.1
drag, startPoint x: 624, startPoint y: 296, endPoint x: 624, endPoint y: 261, distance: 35.2
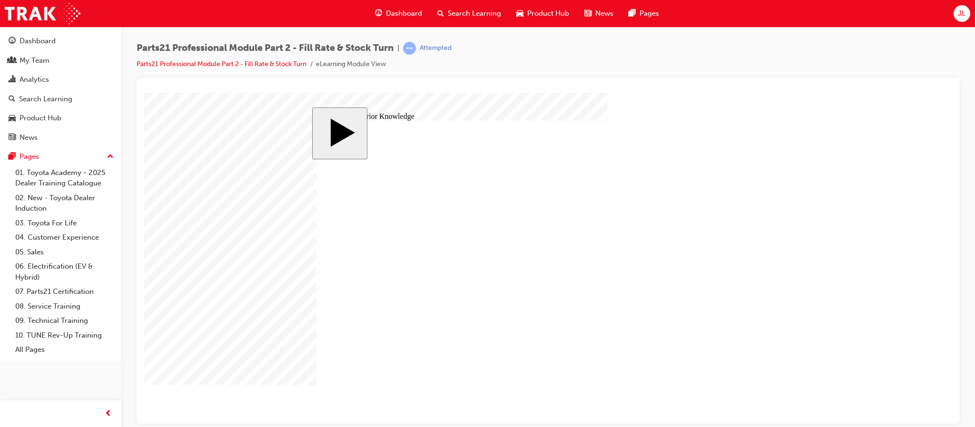
drag, startPoint x: 465, startPoint y: 239, endPoint x: 680, endPoint y: 298, distance: 222.1
drag, startPoint x: 640, startPoint y: 297, endPoint x: 489, endPoint y: 311, distance: 151.5
drag, startPoint x: 622, startPoint y: 321, endPoint x: 626, endPoint y: 294, distance: 27.3
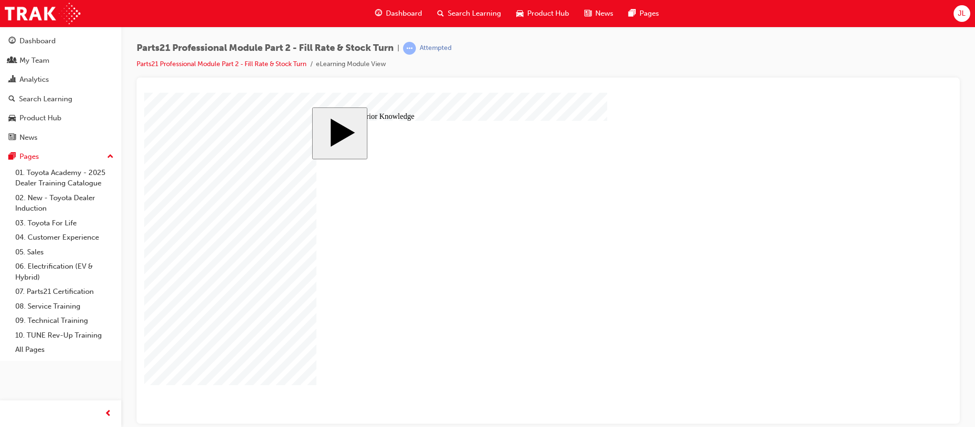
drag, startPoint x: 490, startPoint y: 333, endPoint x: 699, endPoint y: 315, distance: 209.7
drag, startPoint x: 667, startPoint y: 261, endPoint x: 447, endPoint y: 287, distance: 221.4
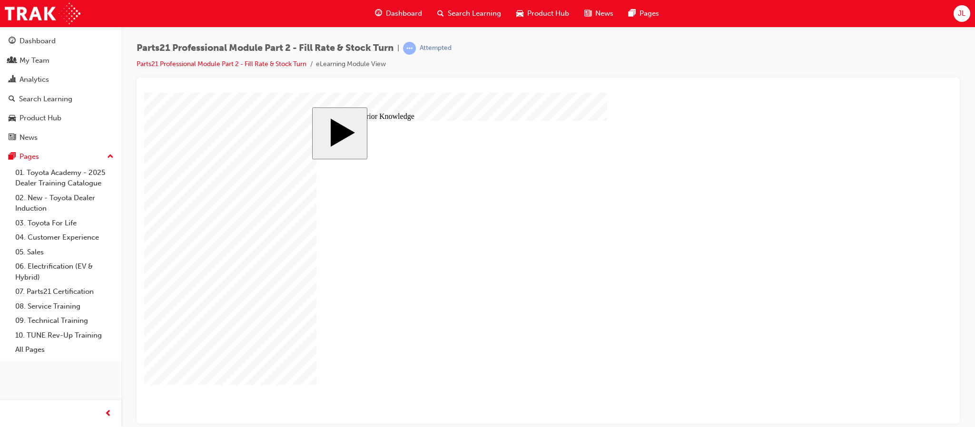
drag, startPoint x: 621, startPoint y: 301, endPoint x: 642, endPoint y: 254, distance: 51.4
drag, startPoint x: 468, startPoint y: 211, endPoint x: 682, endPoint y: 303, distance: 232.8
drag, startPoint x: 691, startPoint y: 259, endPoint x: 388, endPoint y: 229, distance: 304.2
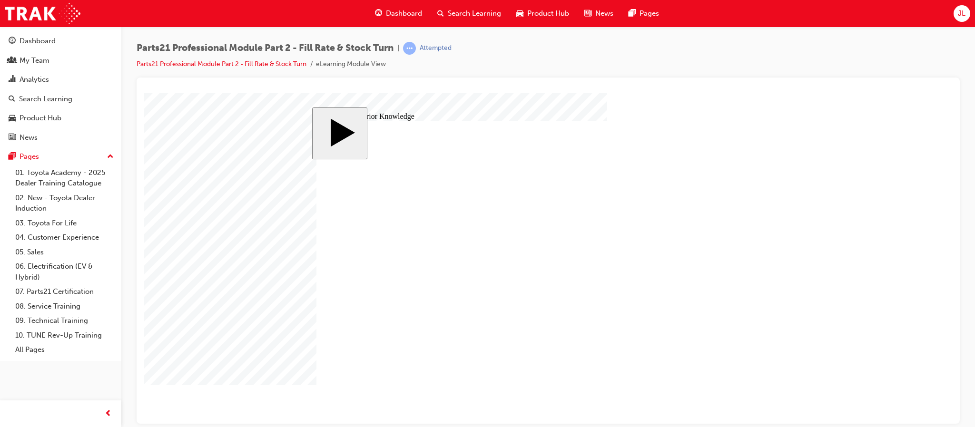
drag, startPoint x: 648, startPoint y: 237, endPoint x: 652, endPoint y: 267, distance: 30.2
drag, startPoint x: 646, startPoint y: 207, endPoint x: 647, endPoint y: 253, distance: 46.2
drag, startPoint x: 640, startPoint y: 257, endPoint x: 638, endPoint y: 230, distance: 27.2
drag, startPoint x: 446, startPoint y: 236, endPoint x: 625, endPoint y: 218, distance: 180.2
drag, startPoint x: 445, startPoint y: 292, endPoint x: 657, endPoint y: 261, distance: 215.0
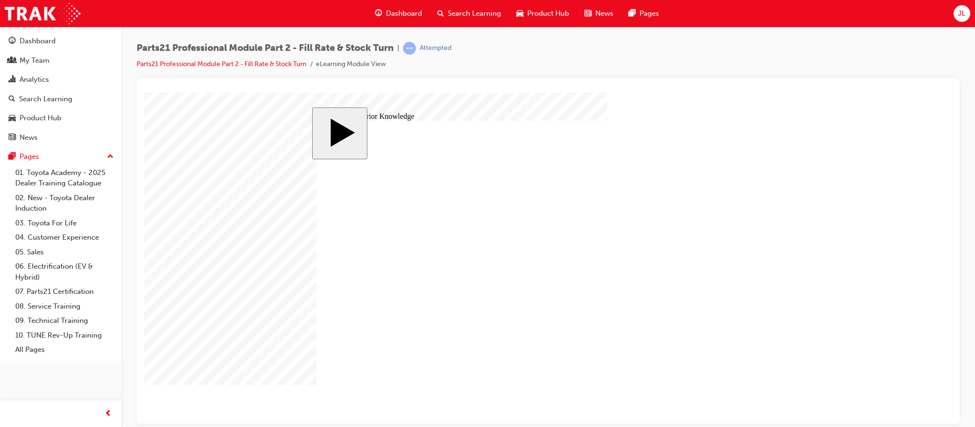
drag, startPoint x: 680, startPoint y: 298, endPoint x: 389, endPoint y: 300, distance: 291.3
drag, startPoint x: 653, startPoint y: 322, endPoint x: 663, endPoint y: 293, distance: 31.2
drag, startPoint x: 458, startPoint y: 207, endPoint x: 684, endPoint y: 321, distance: 252.9
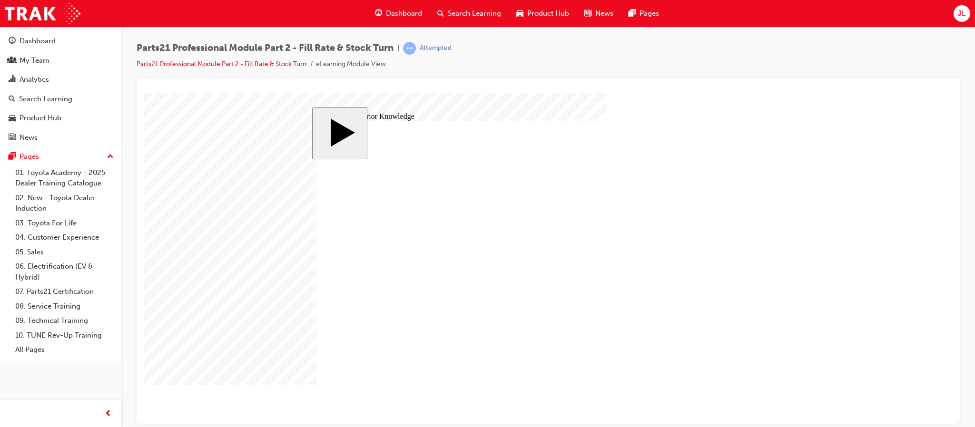
drag, startPoint x: 676, startPoint y: 346, endPoint x: 419, endPoint y: 304, distance: 260.5
drag, startPoint x: 610, startPoint y: 324, endPoint x: 373, endPoint y: 314, distance: 236.7
drag, startPoint x: 607, startPoint y: 297, endPoint x: 614, endPoint y: 346, distance: 49.9
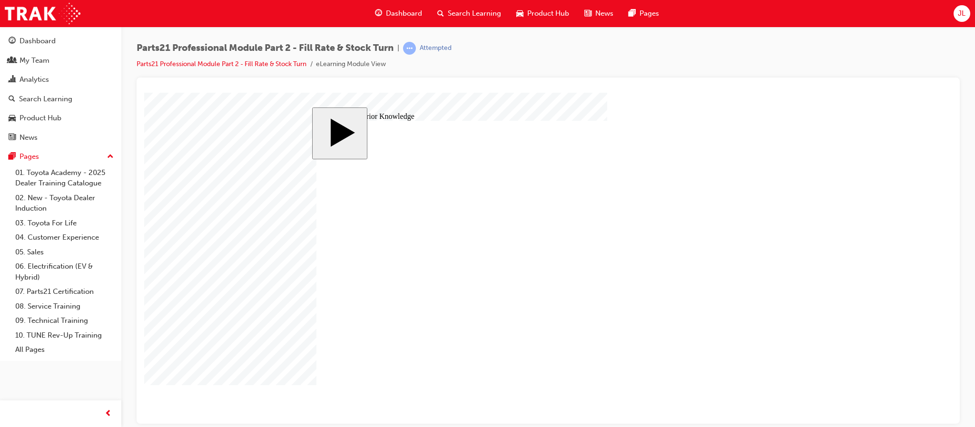
drag, startPoint x: 419, startPoint y: 261, endPoint x: 633, endPoint y: 298, distance: 217.4
drag, startPoint x: 486, startPoint y: 206, endPoint x: 695, endPoint y: 318, distance: 237.6
drag, startPoint x: 620, startPoint y: 237, endPoint x: 448, endPoint y: 230, distance: 171.5
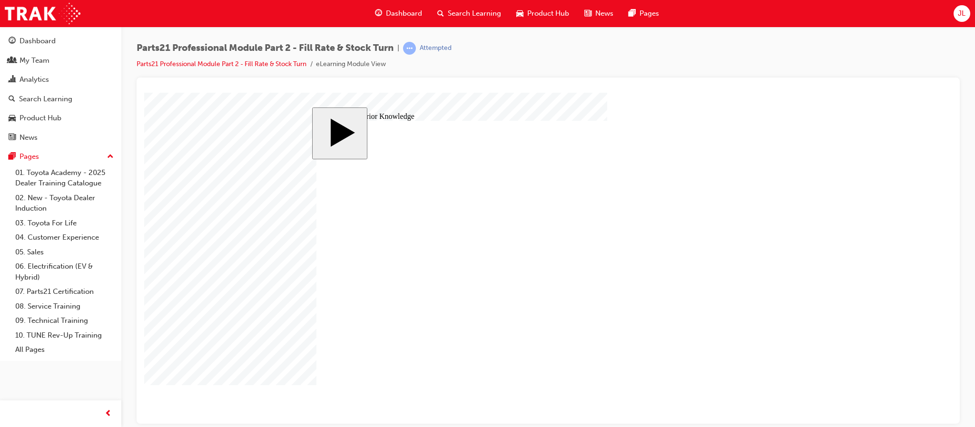
drag, startPoint x: 640, startPoint y: 237, endPoint x: 385, endPoint y: 228, distance: 255.7
drag, startPoint x: 645, startPoint y: 208, endPoint x: 650, endPoint y: 237, distance: 28.9
drag, startPoint x: 474, startPoint y: 311, endPoint x: 680, endPoint y: 215, distance: 227.4
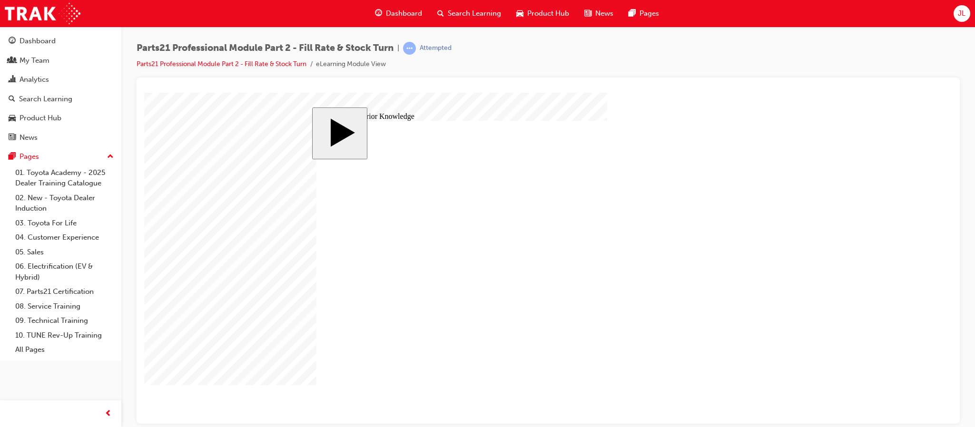
drag, startPoint x: 682, startPoint y: 294, endPoint x: 354, endPoint y: 299, distance: 328.4
drag, startPoint x: 660, startPoint y: 348, endPoint x: 657, endPoint y: 298, distance: 50.1
drag, startPoint x: 627, startPoint y: 324, endPoint x: 629, endPoint y: 355, distance: 31.4
drag, startPoint x: 465, startPoint y: 258, endPoint x: 669, endPoint y: 317, distance: 211.6
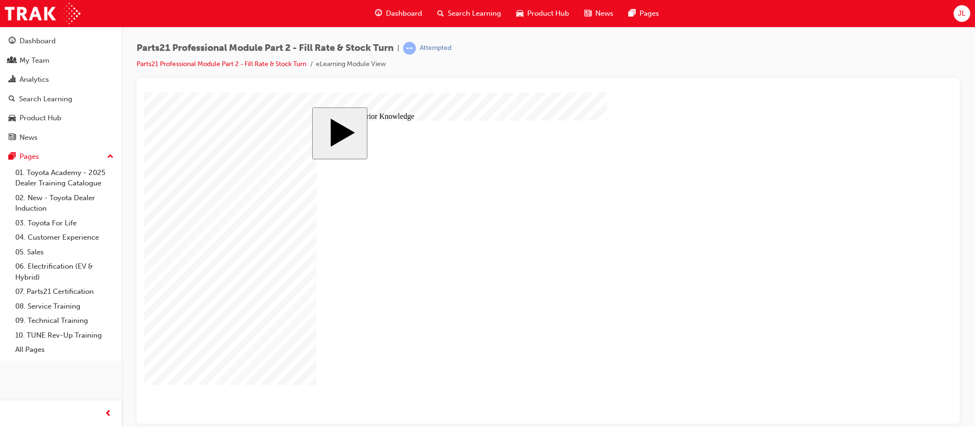
drag, startPoint x: 667, startPoint y: 204, endPoint x: 407, endPoint y: 263, distance: 266.9
drag, startPoint x: 629, startPoint y: 224, endPoint x: 627, endPoint y: 201, distance: 22.9
drag, startPoint x: 455, startPoint y: 316, endPoint x: 676, endPoint y: 238, distance: 234.5
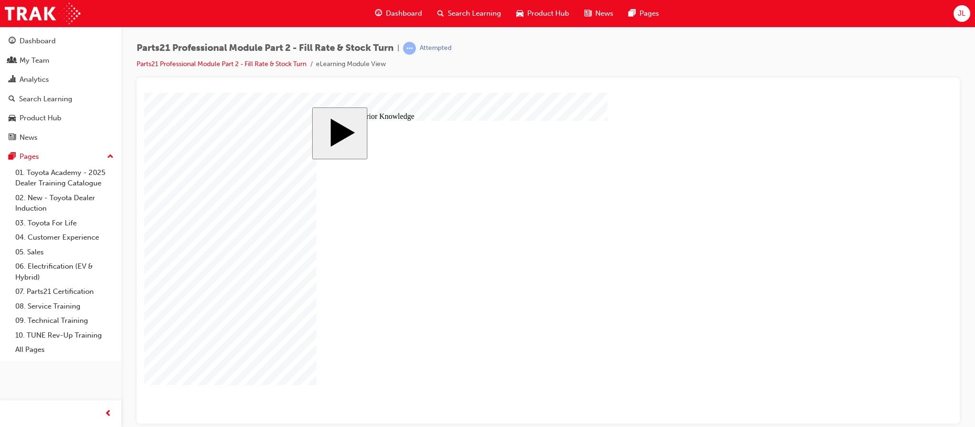
drag, startPoint x: 644, startPoint y: 254, endPoint x: 443, endPoint y: 231, distance: 202.1
drag, startPoint x: 592, startPoint y: 230, endPoint x: 358, endPoint y: 190, distance: 236.6
drag, startPoint x: 618, startPoint y: 206, endPoint x: 380, endPoint y: 199, distance: 238.5
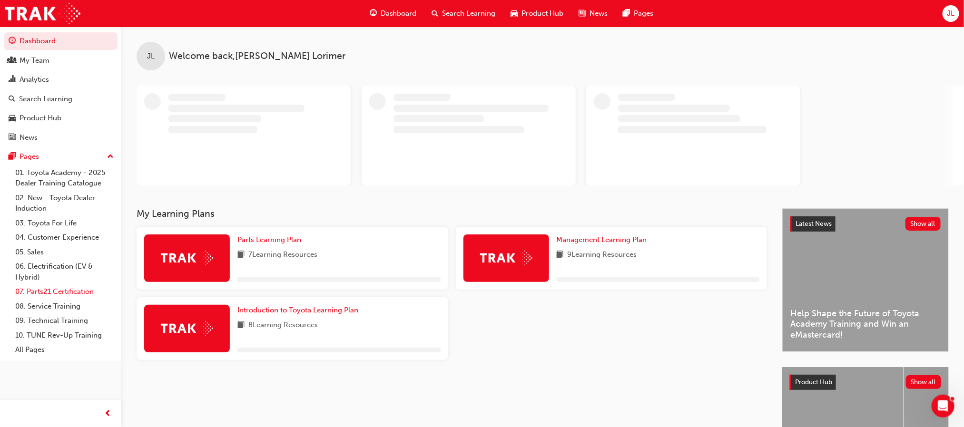
click at [62, 291] on link "07. Parts21 Certification" at bounding box center [64, 292] width 106 height 15
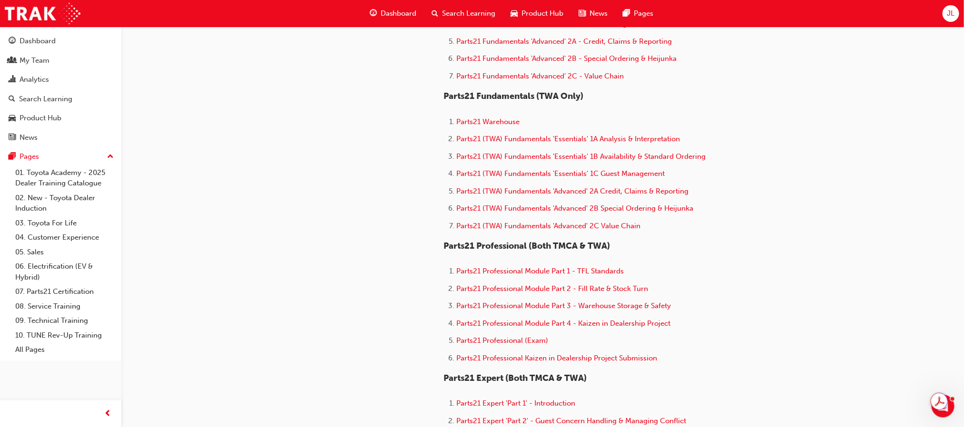
scroll to position [428, 0]
click at [609, 287] on span "Parts21 Professional Module Part 2 - Fill Rate & Stock Turn" at bounding box center [553, 288] width 192 height 9
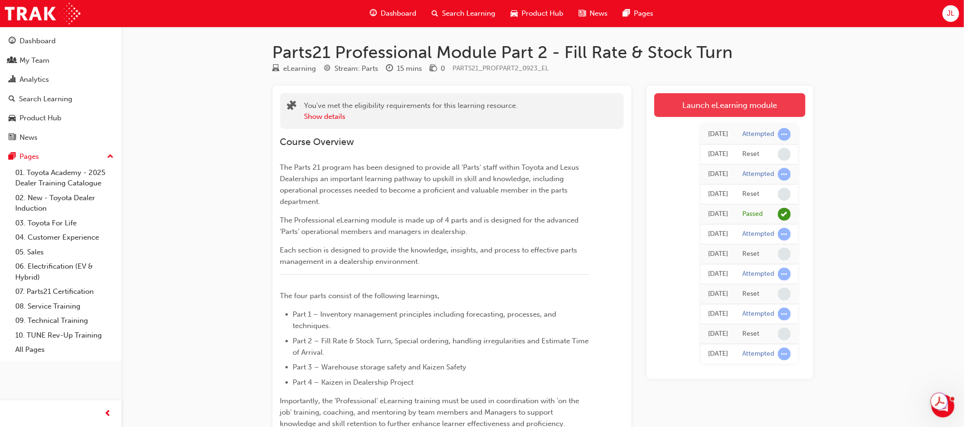
click at [734, 100] on link "Launch eLearning module" at bounding box center [729, 105] width 151 height 24
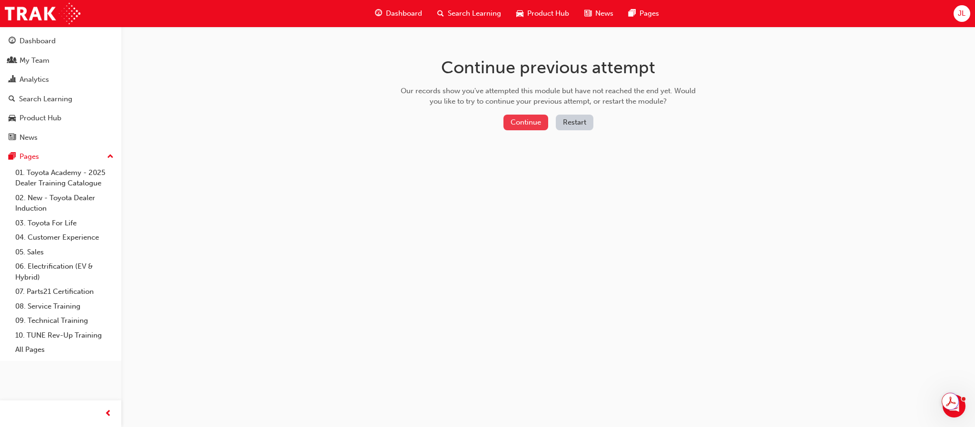
click at [518, 116] on button "Continue" at bounding box center [526, 123] width 45 height 16
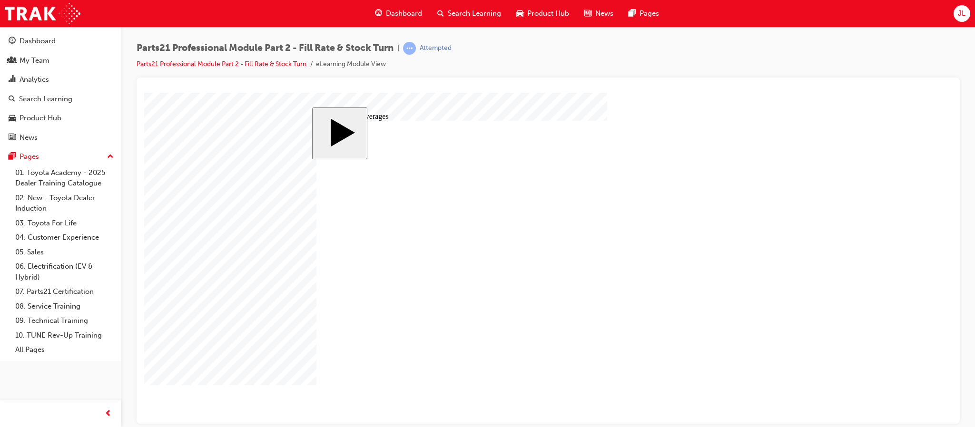
checkbox input "true"
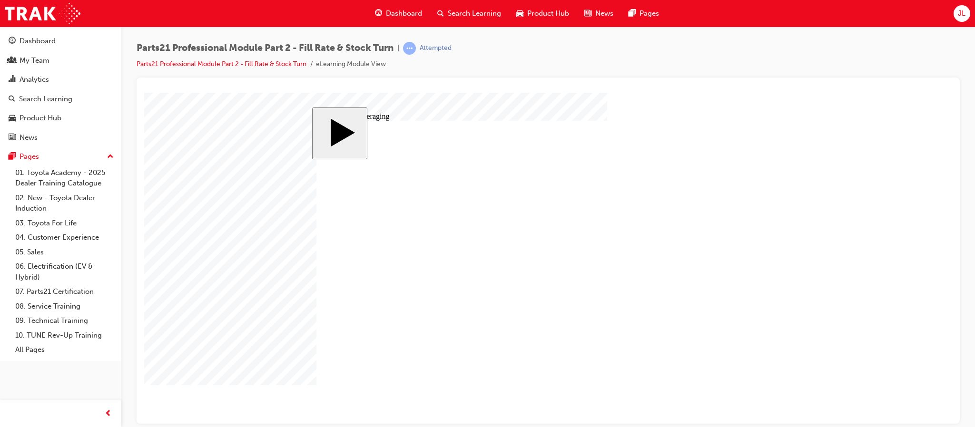
checkbox input "true"
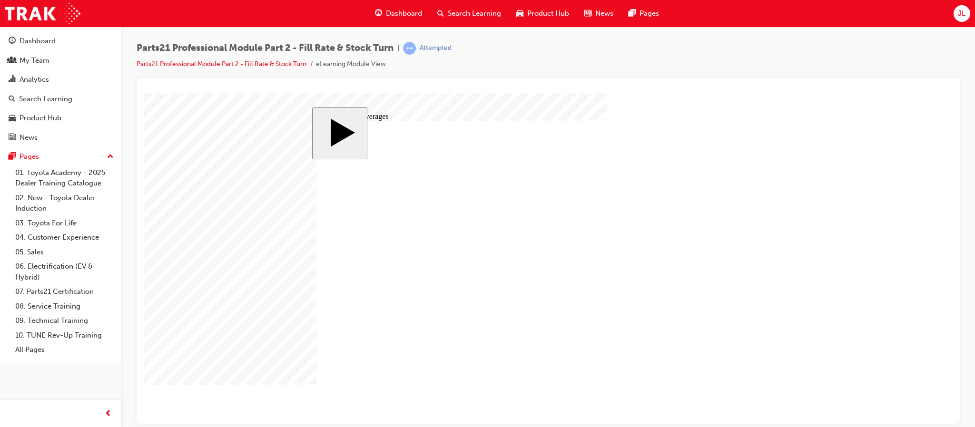
drag, startPoint x: 423, startPoint y: 237, endPoint x: 633, endPoint y: 238, distance: 210.4
drag, startPoint x: 503, startPoint y: 287, endPoint x: 710, endPoint y: 258, distance: 209.0
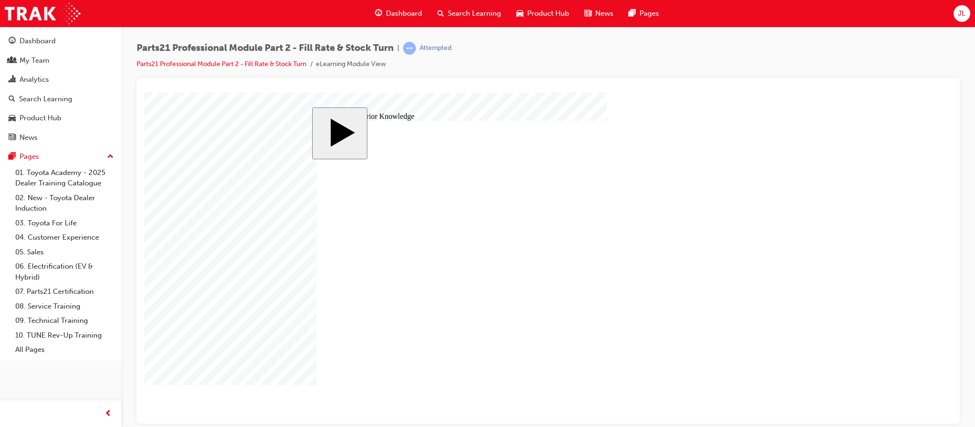
drag, startPoint x: 721, startPoint y: 347, endPoint x: 472, endPoint y: 320, distance: 251.3
drag, startPoint x: 599, startPoint y: 324, endPoint x: 603, endPoint y: 349, distance: 26.1
drag, startPoint x: 449, startPoint y: 209, endPoint x: 667, endPoint y: 321, distance: 245.2
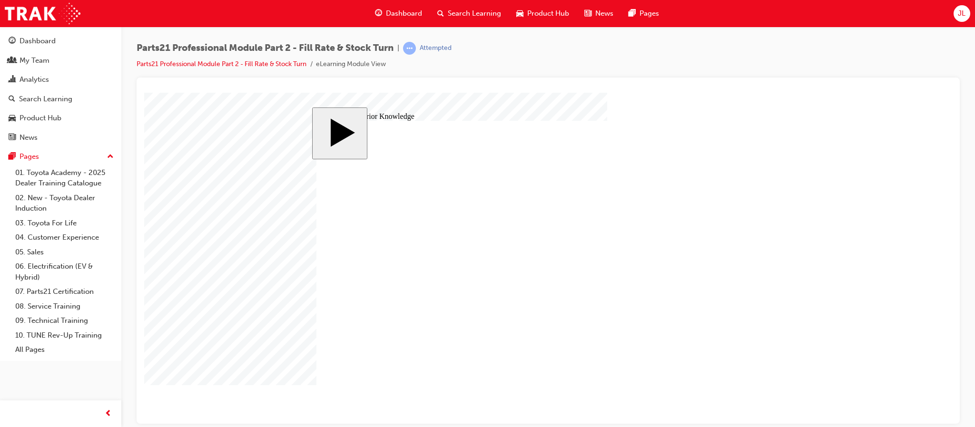
drag, startPoint x: 690, startPoint y: 296, endPoint x: 434, endPoint y: 305, distance: 256.2
drag, startPoint x: 613, startPoint y: 323, endPoint x: 613, endPoint y: 301, distance: 21.9
drag, startPoint x: 424, startPoint y: 338, endPoint x: 635, endPoint y: 325, distance: 211.7
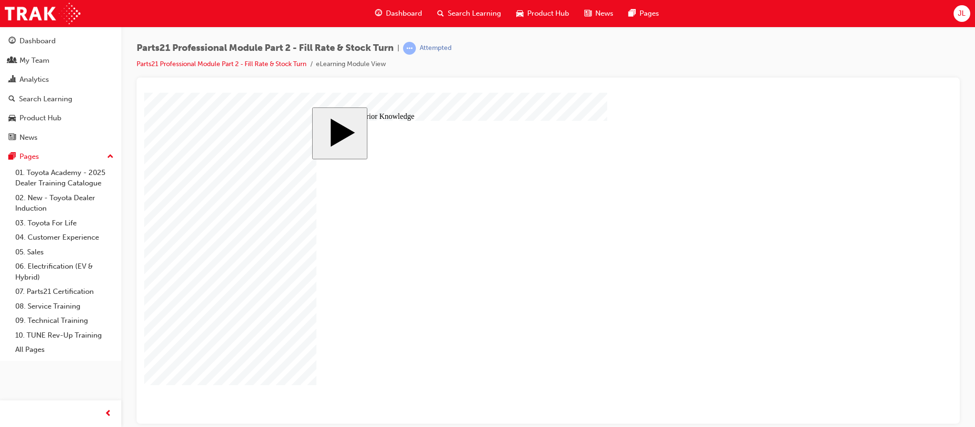
drag, startPoint x: 649, startPoint y: 228, endPoint x: 417, endPoint y: 232, distance: 231.8
drag, startPoint x: 639, startPoint y: 259, endPoint x: 638, endPoint y: 237, distance: 22.4
drag, startPoint x: 488, startPoint y: 234, endPoint x: 692, endPoint y: 262, distance: 205.1
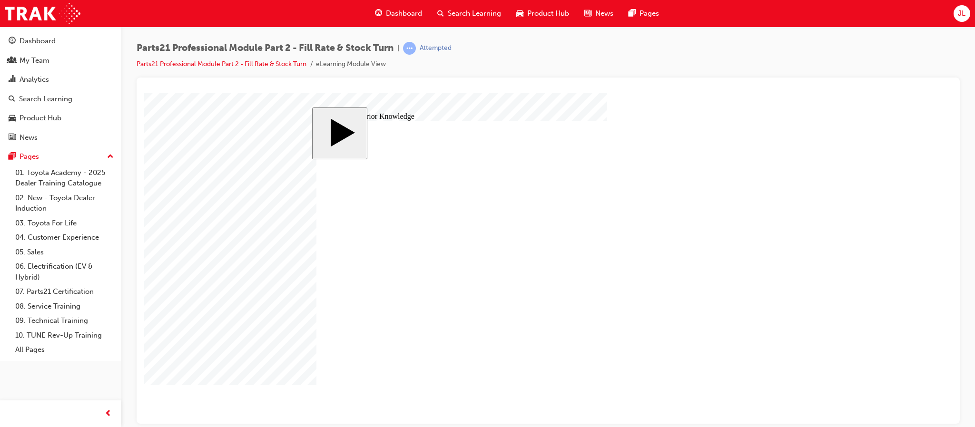
drag, startPoint x: 654, startPoint y: 258, endPoint x: 383, endPoint y: 267, distance: 271.9
drag, startPoint x: 667, startPoint y: 300, endPoint x: 667, endPoint y: 258, distance: 41.9
drag, startPoint x: 478, startPoint y: 234, endPoint x: 694, endPoint y: 298, distance: 225.4
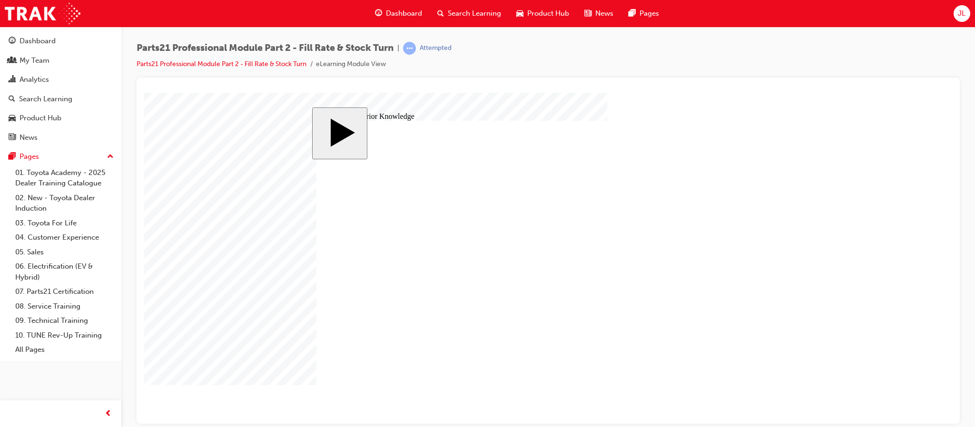
drag, startPoint x: 694, startPoint y: 301, endPoint x: 460, endPoint y: 305, distance: 234.7
drag, startPoint x: 618, startPoint y: 321, endPoint x: 622, endPoint y: 294, distance: 26.9
drag, startPoint x: 476, startPoint y: 239, endPoint x: 674, endPoint y: 332, distance: 219.1
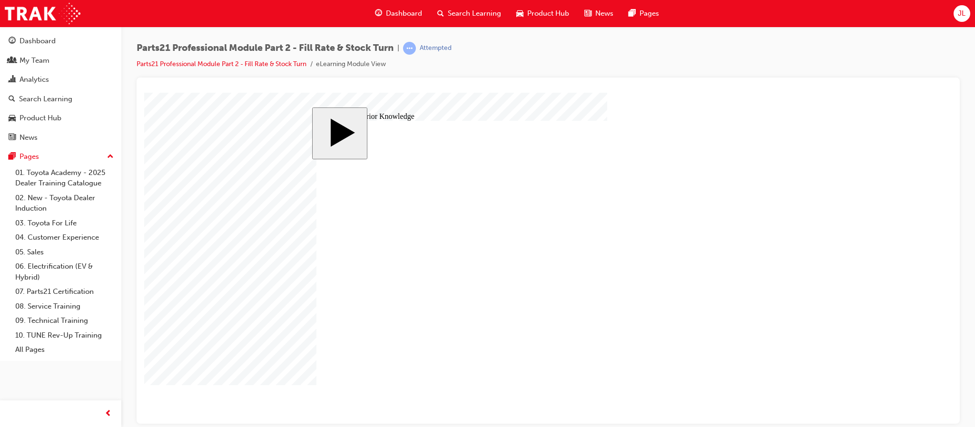
drag, startPoint x: 603, startPoint y: 348, endPoint x: 397, endPoint y: 291, distance: 213.5
drag, startPoint x: 618, startPoint y: 321, endPoint x: 618, endPoint y: 344, distance: 22.8
drag, startPoint x: 635, startPoint y: 291, endPoint x: 635, endPoint y: 321, distance: 30.0
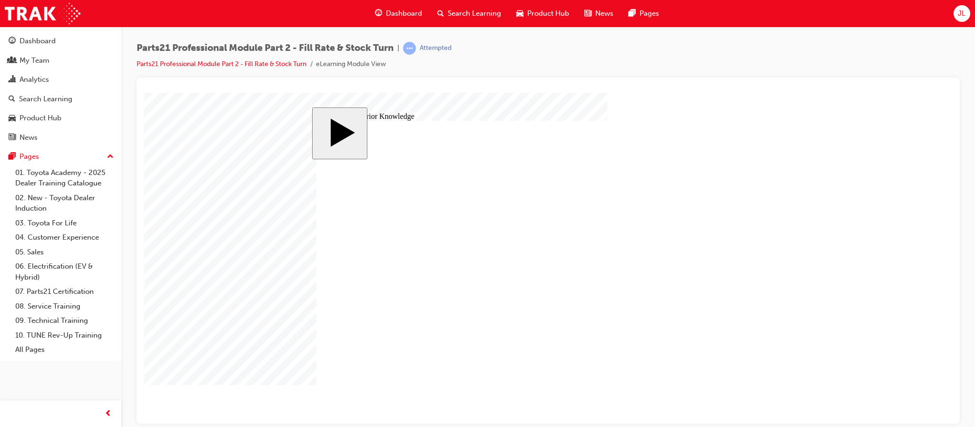
drag, startPoint x: 437, startPoint y: 260, endPoint x: 639, endPoint y: 298, distance: 205.3
drag, startPoint x: 645, startPoint y: 261, endPoint x: 259, endPoint y: 247, distance: 386.7
drag, startPoint x: 570, startPoint y: 234, endPoint x: 401, endPoint y: 266, distance: 171.9
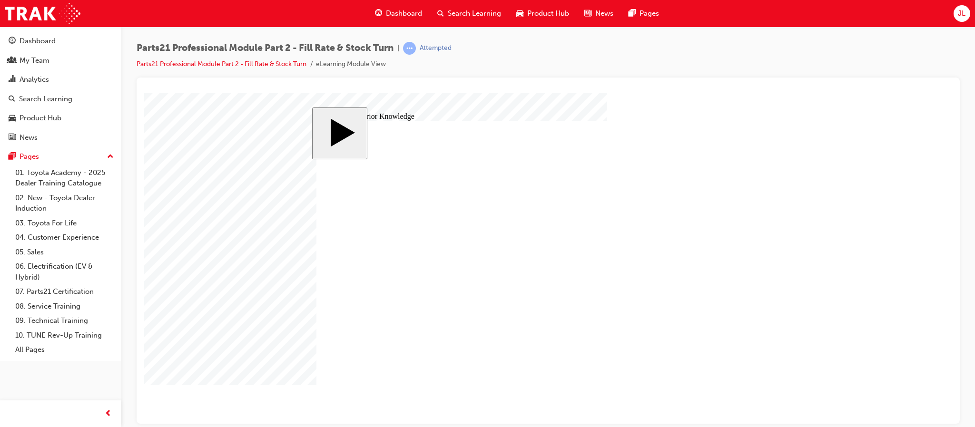
drag, startPoint x: 597, startPoint y: 261, endPoint x: 356, endPoint y: 254, distance: 241.9
drag, startPoint x: 601, startPoint y: 210, endPoint x: 400, endPoint y: 259, distance: 206.8
drag, startPoint x: 614, startPoint y: 292, endPoint x: 413, endPoint y: 253, distance: 204.7
drag, startPoint x: 600, startPoint y: 316, endPoint x: 440, endPoint y: 230, distance: 181.9
drag, startPoint x: 613, startPoint y: 348, endPoint x: 407, endPoint y: 327, distance: 206.7
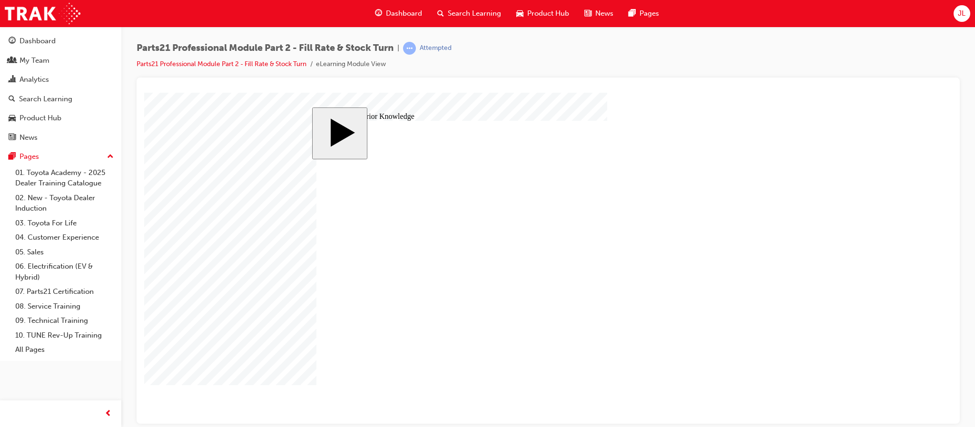
drag, startPoint x: 647, startPoint y: 236, endPoint x: 648, endPoint y: 304, distance: 68.1
drag, startPoint x: 507, startPoint y: 213, endPoint x: 712, endPoint y: 262, distance: 211.5
drag, startPoint x: 441, startPoint y: 238, endPoint x: 655, endPoint y: 235, distance: 214.2
drag, startPoint x: 395, startPoint y: 310, endPoint x: 601, endPoint y: 209, distance: 229.7
drag, startPoint x: 635, startPoint y: 298, endPoint x: 635, endPoint y: 322, distance: 23.8
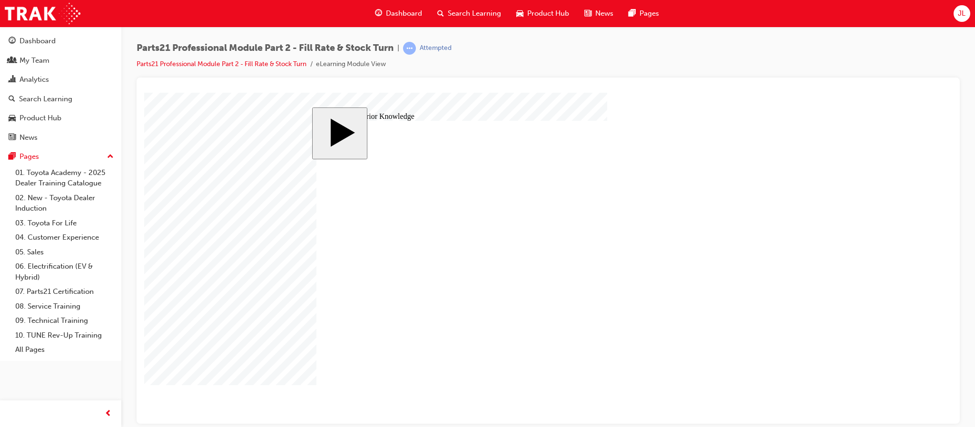
drag, startPoint x: 487, startPoint y: 288, endPoint x: 703, endPoint y: 301, distance: 216.5
drag, startPoint x: 484, startPoint y: 263, endPoint x: 704, endPoint y: 348, distance: 235.8
drag, startPoint x: 643, startPoint y: 209, endPoint x: 399, endPoint y: 219, distance: 244.4
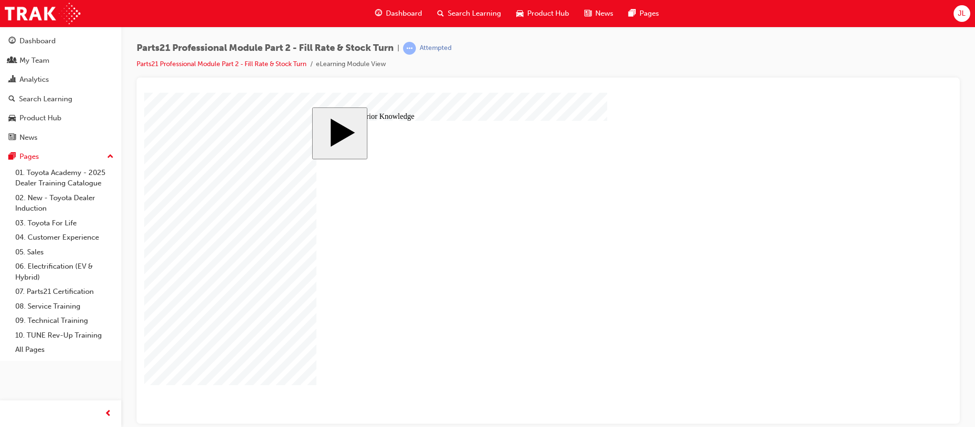
drag, startPoint x: 641, startPoint y: 231, endPoint x: 636, endPoint y: 211, distance: 21.1
drag, startPoint x: 407, startPoint y: 314, endPoint x: 623, endPoint y: 238, distance: 229.1
drag, startPoint x: 677, startPoint y: 264, endPoint x: 448, endPoint y: 292, distance: 230.7
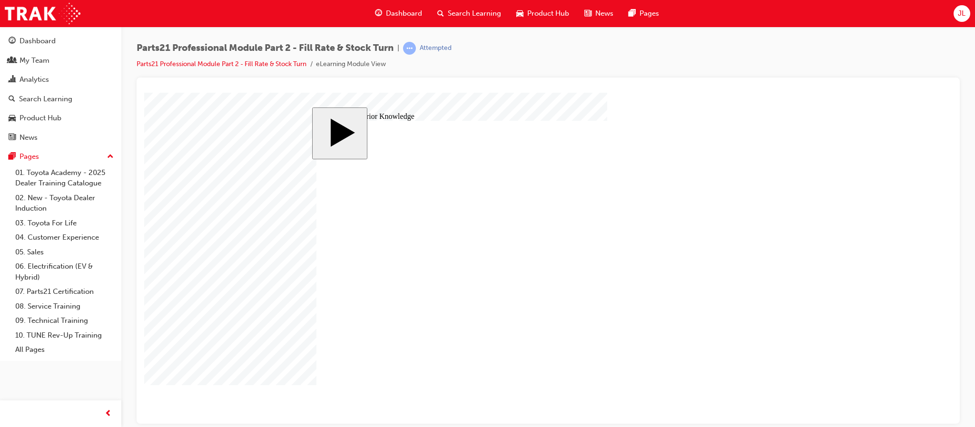
drag, startPoint x: 652, startPoint y: 299, endPoint x: 660, endPoint y: 261, distance: 38.7
drag, startPoint x: 482, startPoint y: 208, endPoint x: 684, endPoint y: 295, distance: 220.5
drag, startPoint x: 687, startPoint y: 326, endPoint x: 441, endPoint y: 304, distance: 246.5
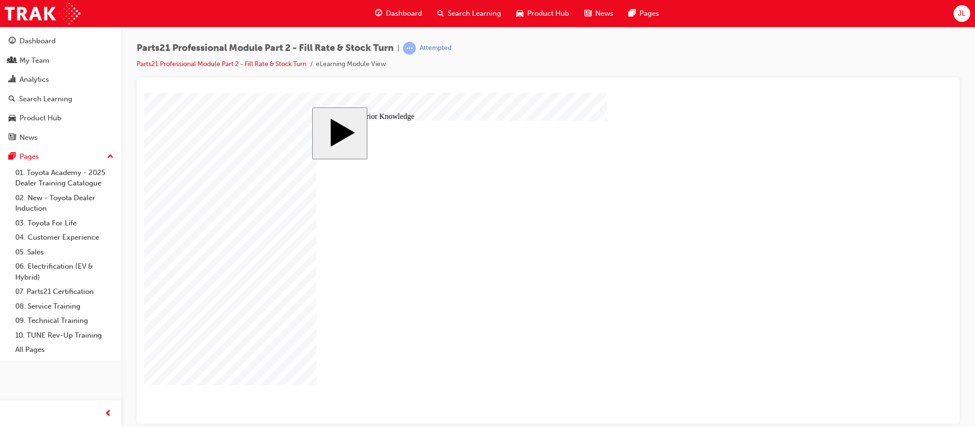
drag, startPoint x: 597, startPoint y: 297, endPoint x: 601, endPoint y: 321, distance: 24.2
drag, startPoint x: 490, startPoint y: 333, endPoint x: 682, endPoint y: 293, distance: 196.4
drag, startPoint x: 685, startPoint y: 210, endPoint x: 447, endPoint y: 215, distance: 238.5
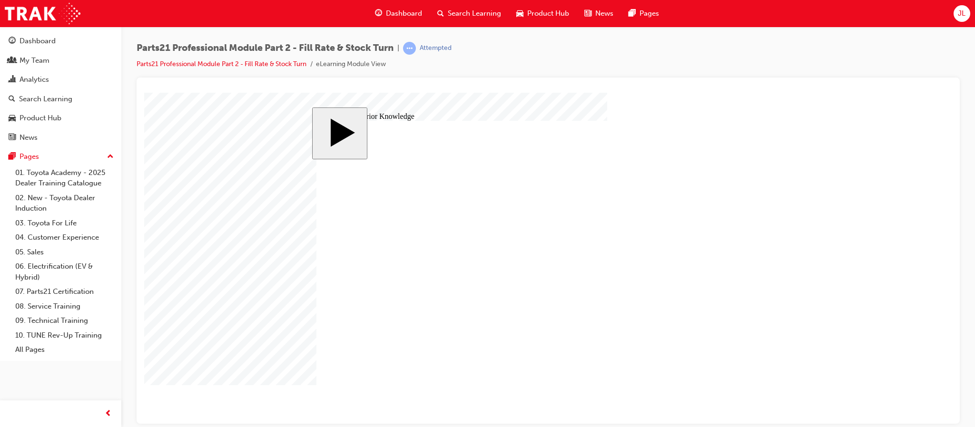
drag, startPoint x: 661, startPoint y: 232, endPoint x: 658, endPoint y: 203, distance: 29.6
drag, startPoint x: 442, startPoint y: 245, endPoint x: 648, endPoint y: 247, distance: 206.6
drag, startPoint x: 656, startPoint y: 234, endPoint x: 433, endPoint y: 244, distance: 223.0
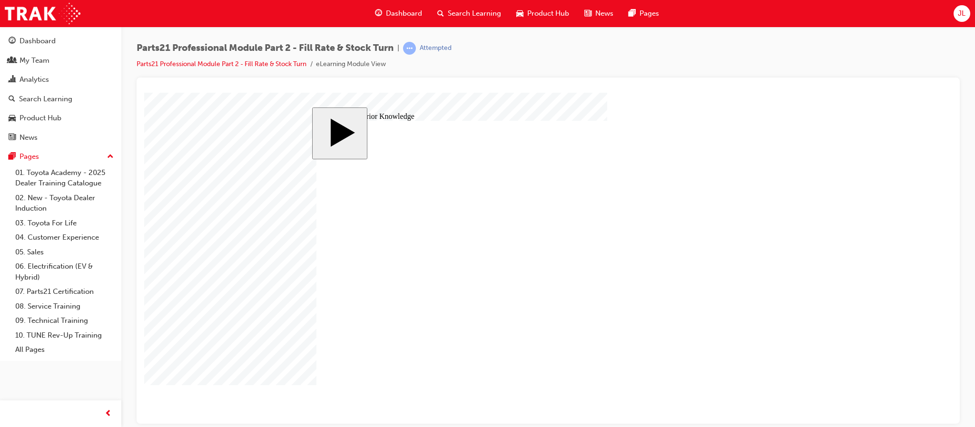
drag, startPoint x: 625, startPoint y: 258, endPoint x: 625, endPoint y: 235, distance: 22.8
drag, startPoint x: 467, startPoint y: 247, endPoint x: 673, endPoint y: 271, distance: 207.0
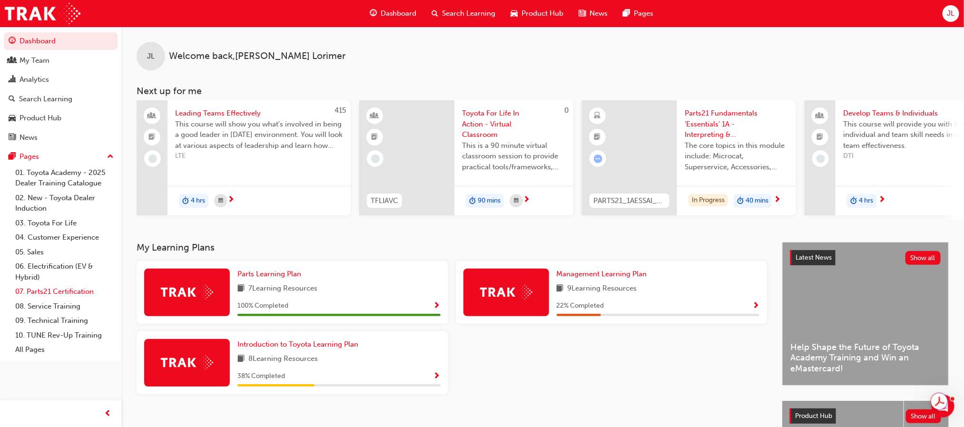
click at [69, 297] on link "07. Parts21 Certification" at bounding box center [64, 292] width 106 height 15
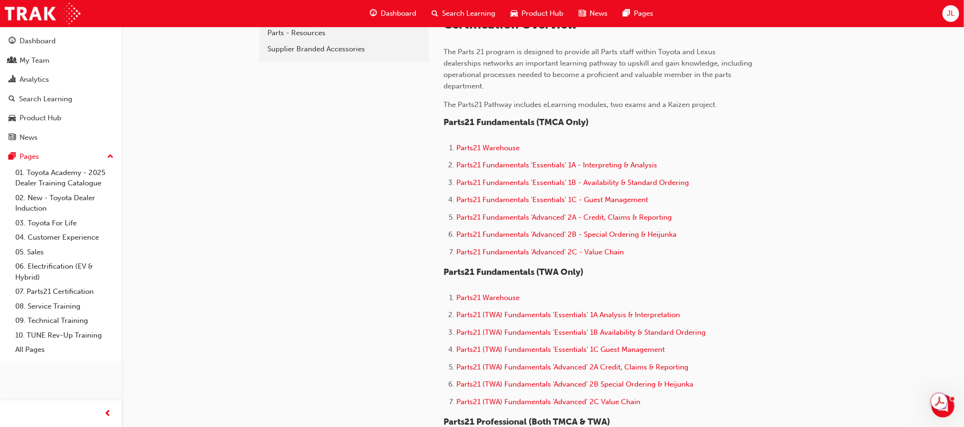
scroll to position [286, 0]
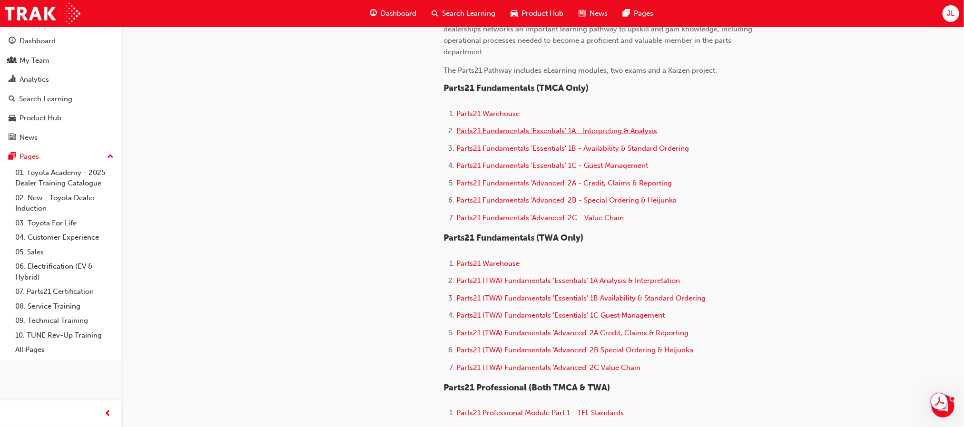
click at [594, 128] on span "Parts21 Fundamentals 'Essentials' 1A - Interpreting & Analysis" at bounding box center [557, 131] width 201 height 9
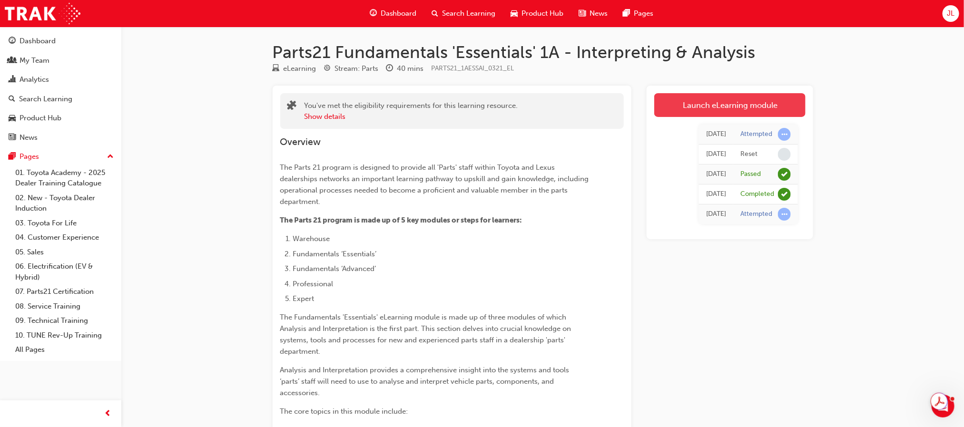
click at [762, 100] on link "Launch eLearning module" at bounding box center [729, 105] width 151 height 24
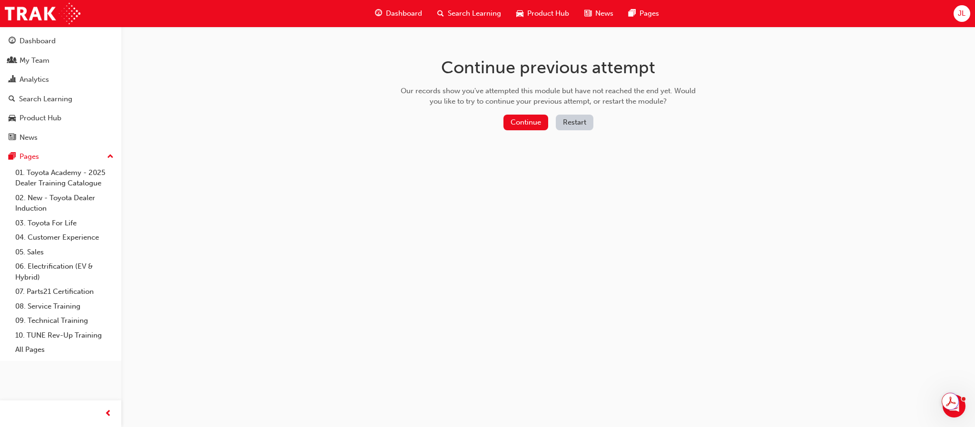
click at [571, 121] on button "Restart" at bounding box center [575, 123] width 38 height 16
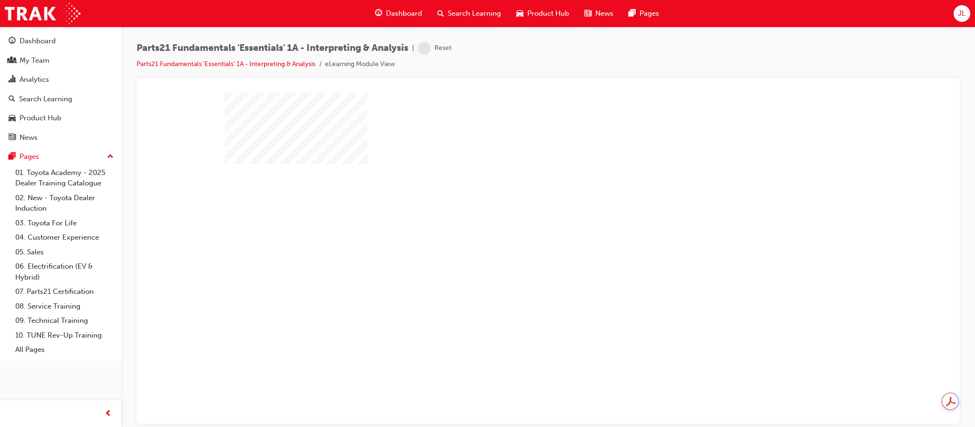
click at [521, 230] on div "play" at bounding box center [521, 230] width 0 height 0
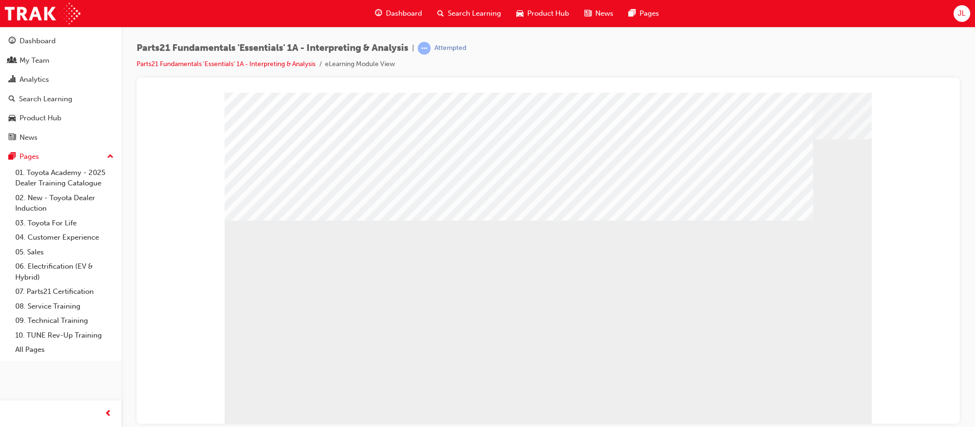
click at [66, 296] on link "07. Parts21 Certification" at bounding box center [64, 292] width 106 height 15
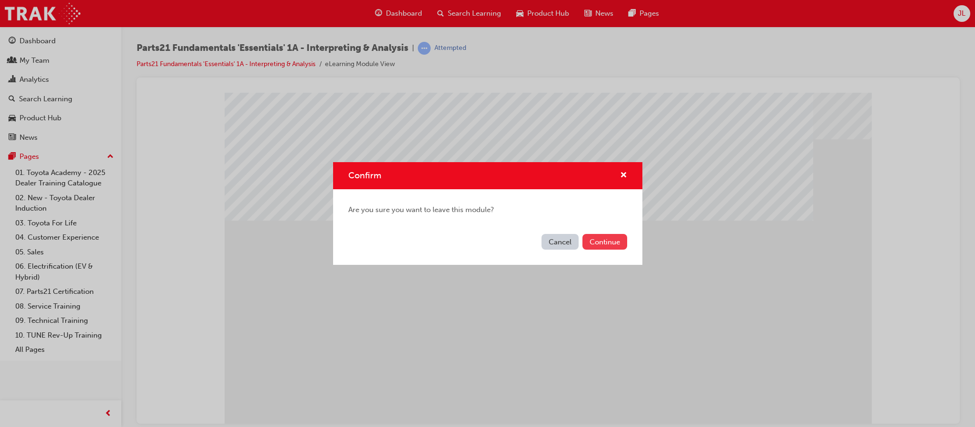
click at [597, 240] on button "Continue" at bounding box center [605, 242] width 45 height 16
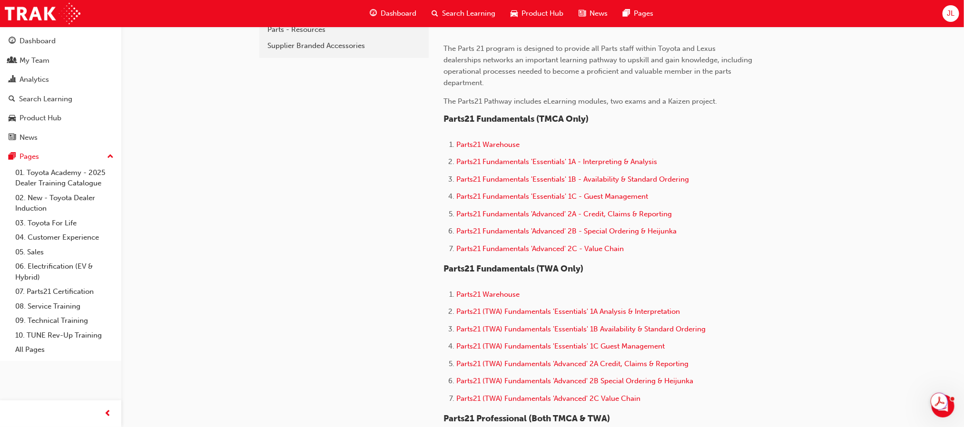
scroll to position [286, 0]
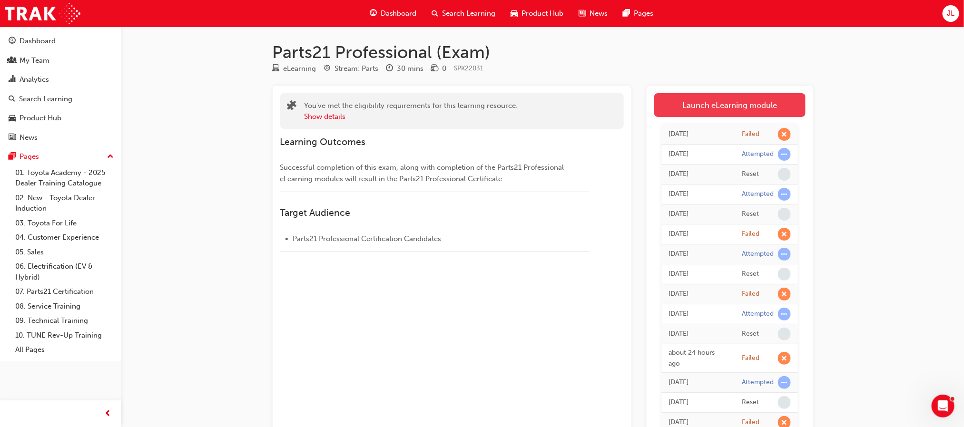
click at [733, 104] on link "Launch eLearning module" at bounding box center [729, 105] width 151 height 24
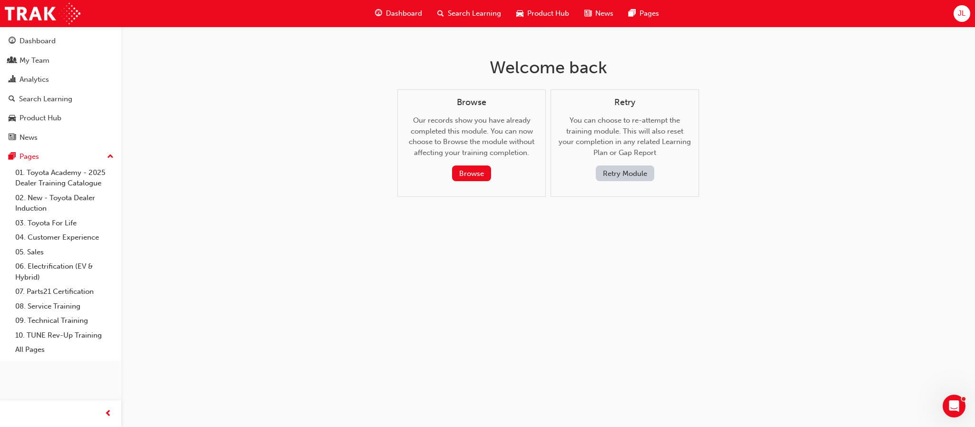
click at [626, 172] on button "Retry Module" at bounding box center [625, 174] width 59 height 16
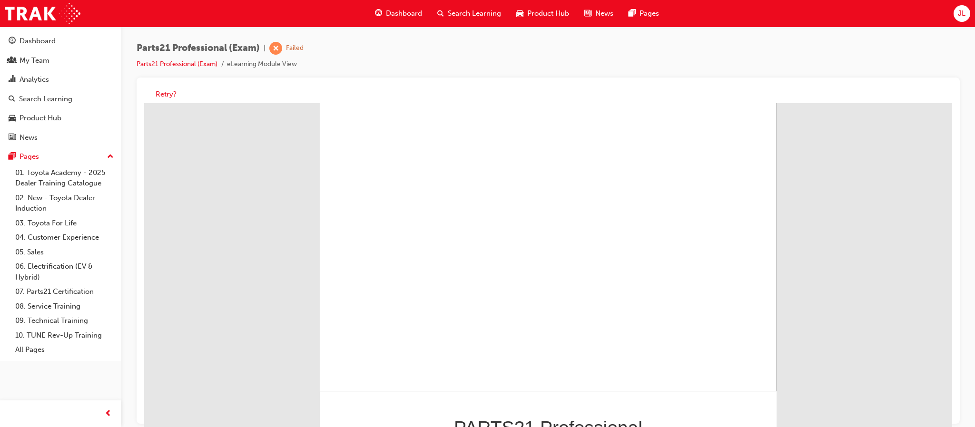
scroll to position [90, 0]
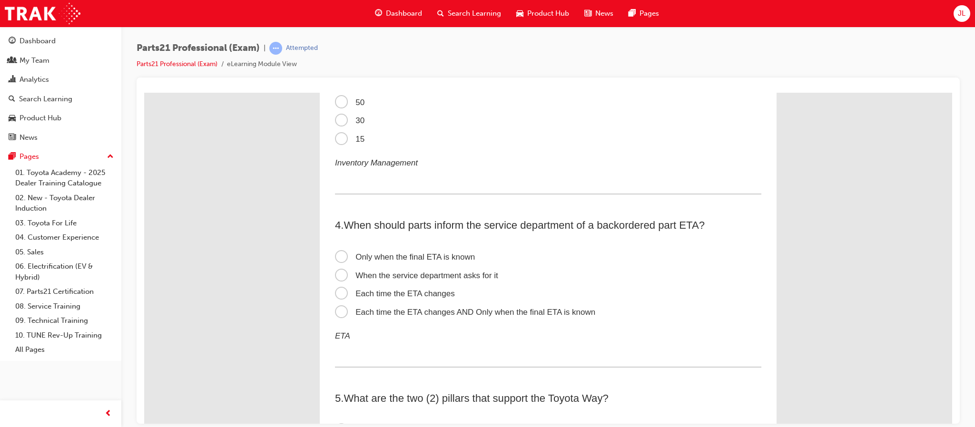
scroll to position [0, 0]
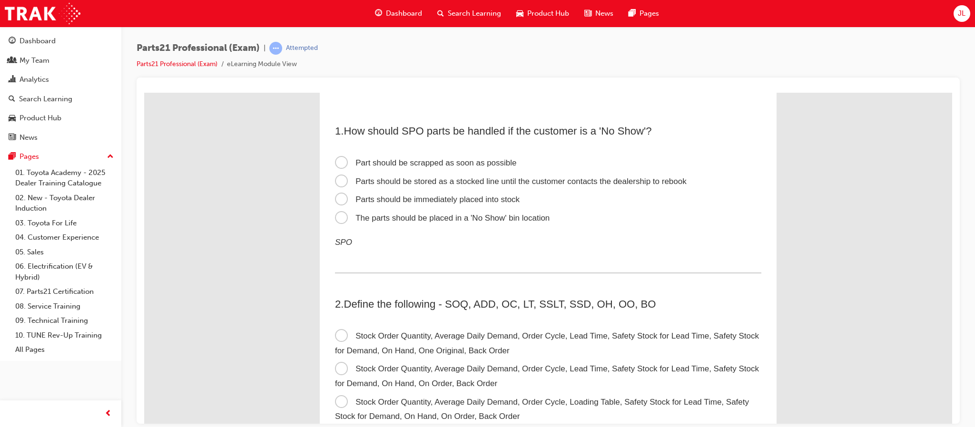
click at [361, 219] on span "The parts should be placed in a 'No Show' bin location" at bounding box center [442, 217] width 215 height 9
click at [144, 92] on input "The parts should be placed in a 'No Show' bin location" at bounding box center [144, 92] width 0 height 0
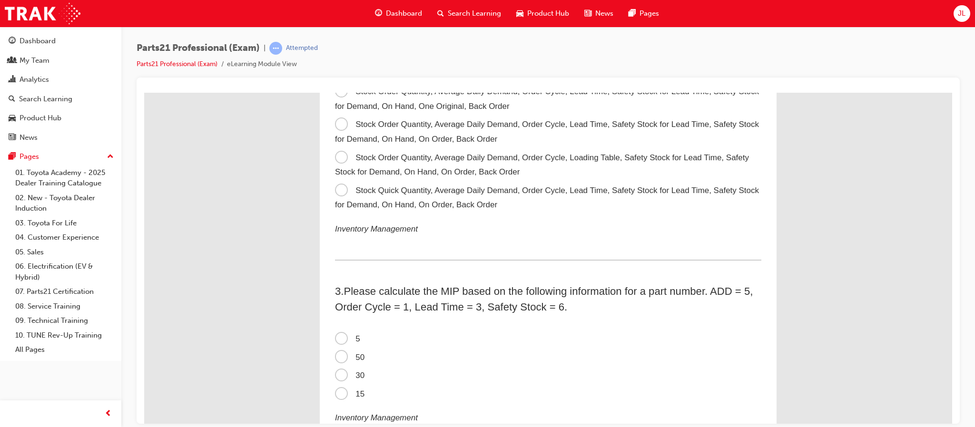
scroll to position [286, 0]
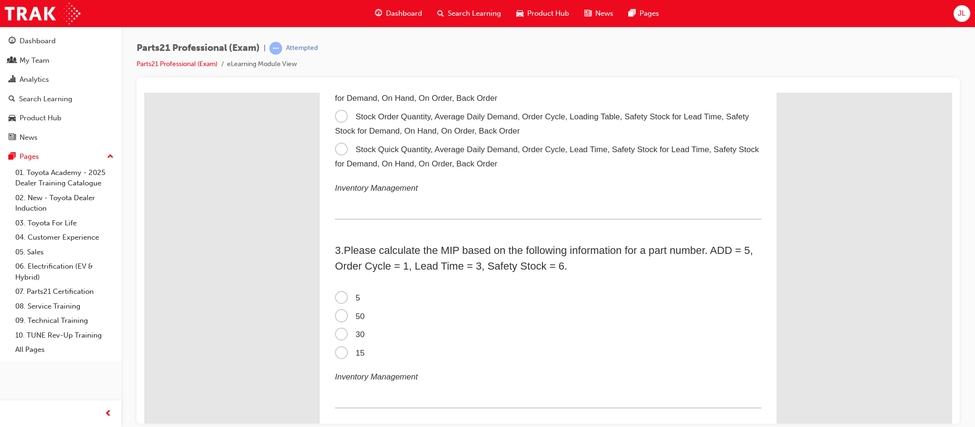
click at [335, 293] on span "5" at bounding box center [347, 297] width 25 height 9
click at [144, 92] on input "5" at bounding box center [144, 92] width 0 height 0
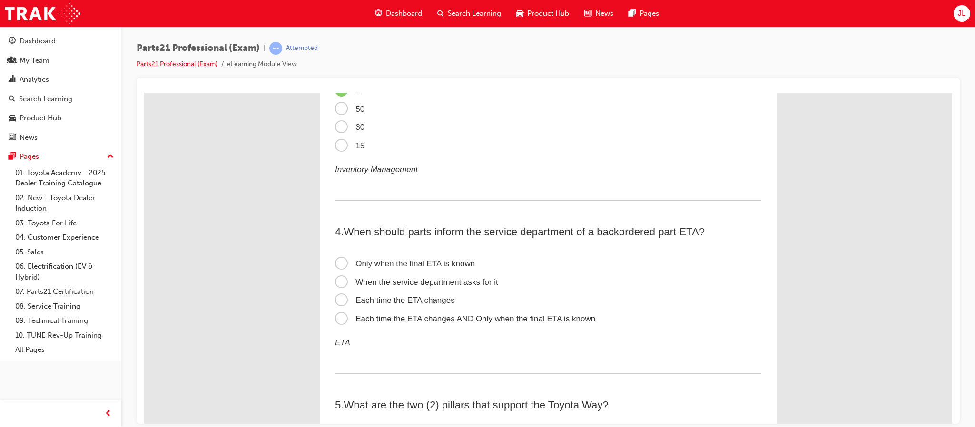
scroll to position [571, 0]
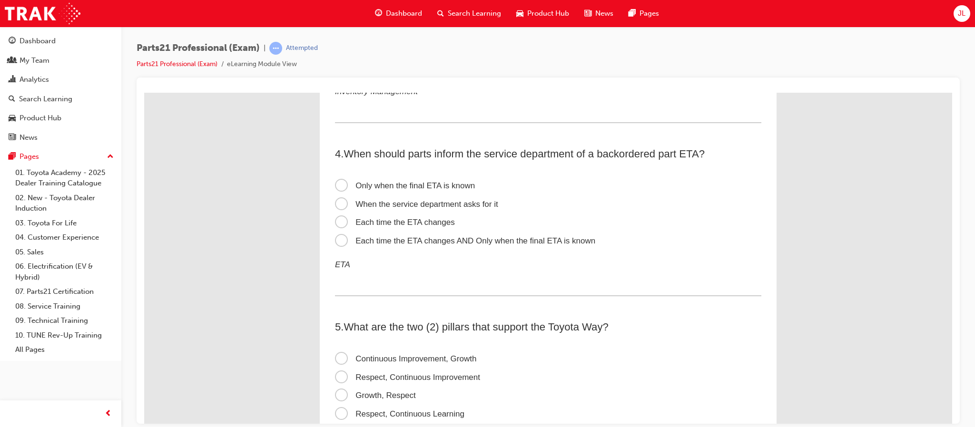
click at [425, 219] on span "Each time the ETA changes" at bounding box center [395, 221] width 120 height 9
click at [144, 92] on input "Each time the ETA changes" at bounding box center [144, 92] width 0 height 0
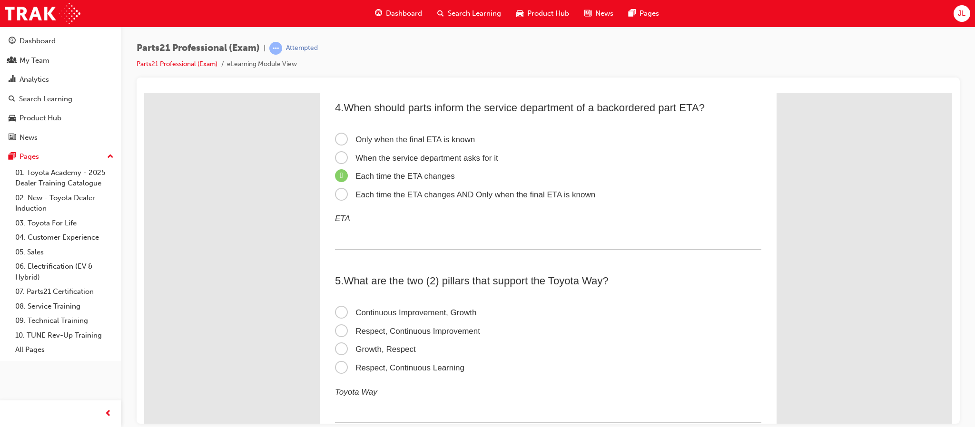
scroll to position [714, 0]
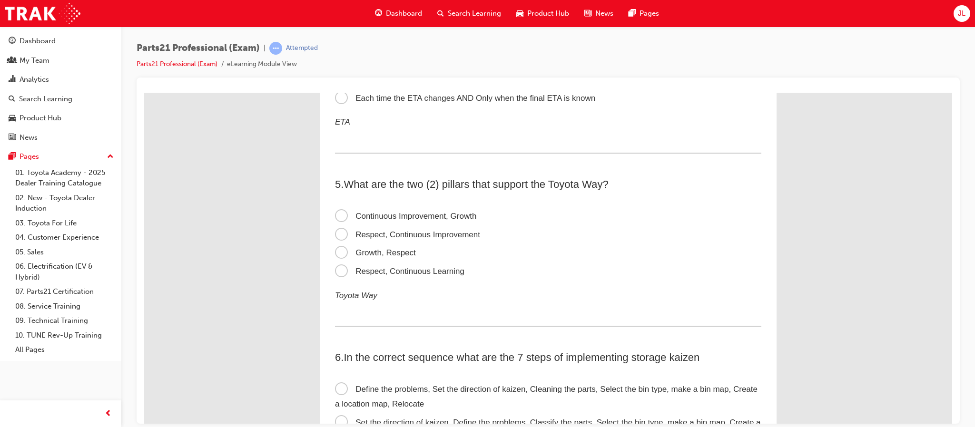
click at [439, 233] on span "Respect, Continuous Improvement" at bounding box center [407, 234] width 145 height 9
click at [144, 92] on input "Respect, Continuous Improvement" at bounding box center [144, 92] width 0 height 0
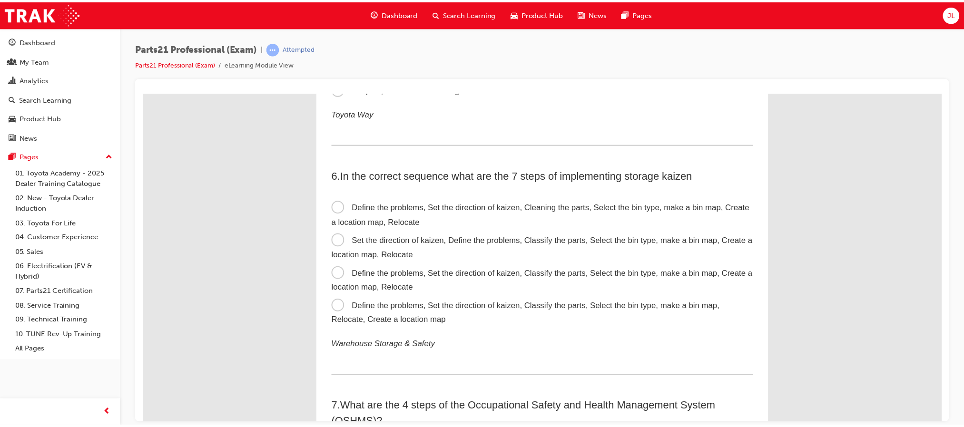
scroll to position [928, 0]
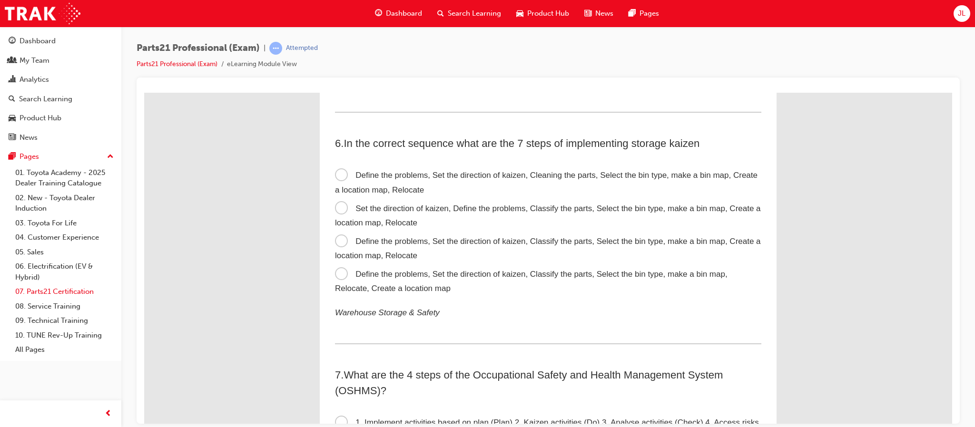
click at [48, 290] on link "07. Parts21 Certification" at bounding box center [64, 292] width 106 height 15
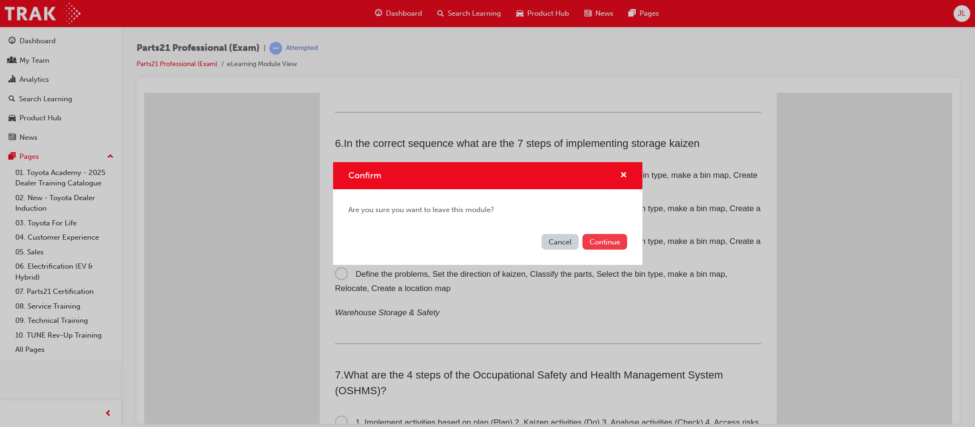
click at [602, 247] on button "Continue" at bounding box center [605, 242] width 45 height 16
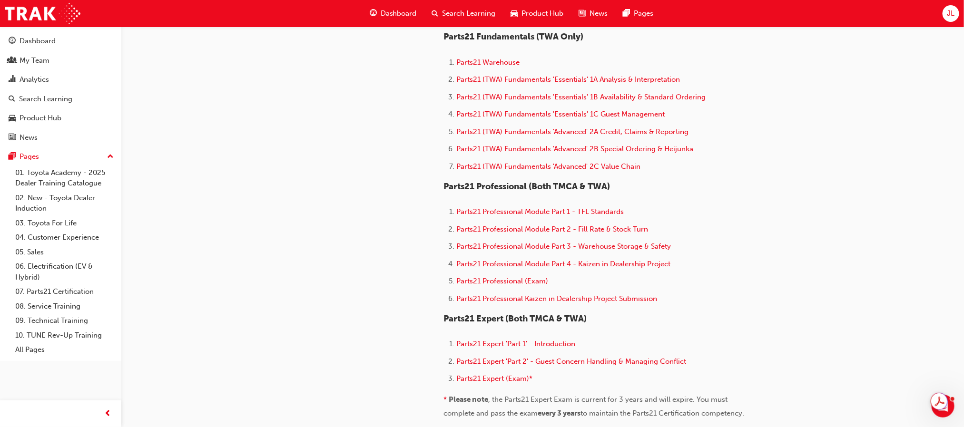
scroll to position [500, 0]
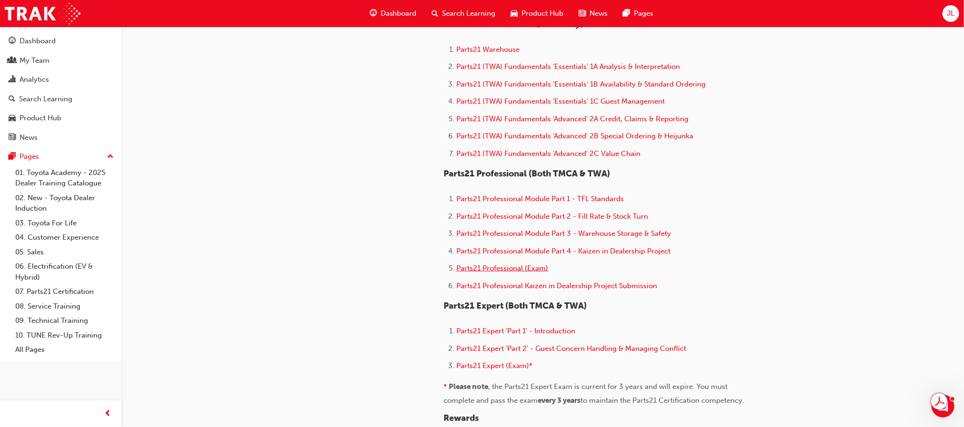
click at [524, 266] on span "Parts21 Professional (Exam)" at bounding box center [503, 268] width 92 height 9
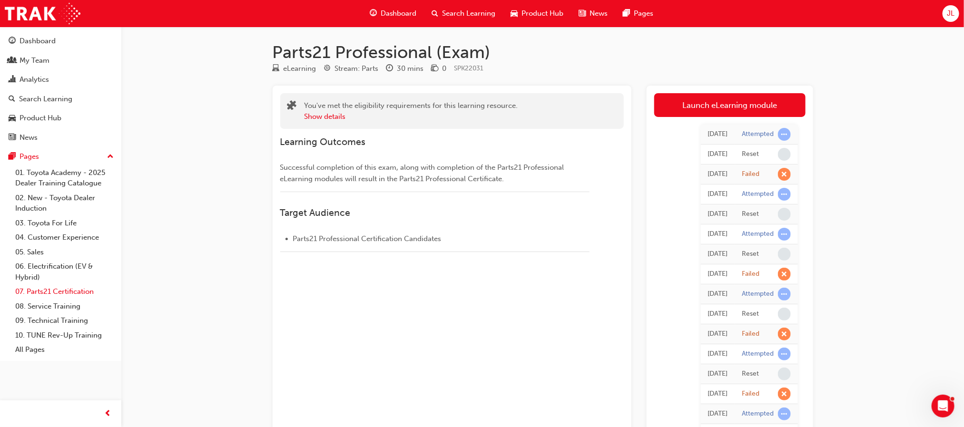
click at [60, 294] on link "07. Parts21 Certification" at bounding box center [64, 292] width 106 height 15
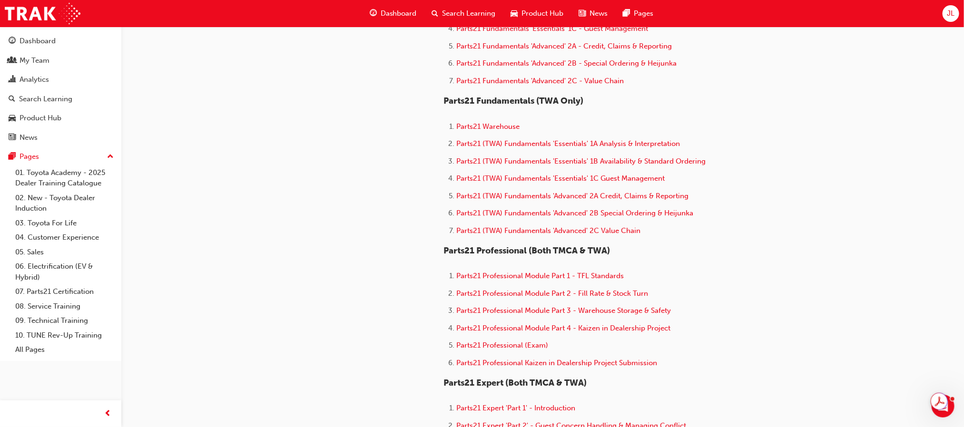
scroll to position [428, 0]
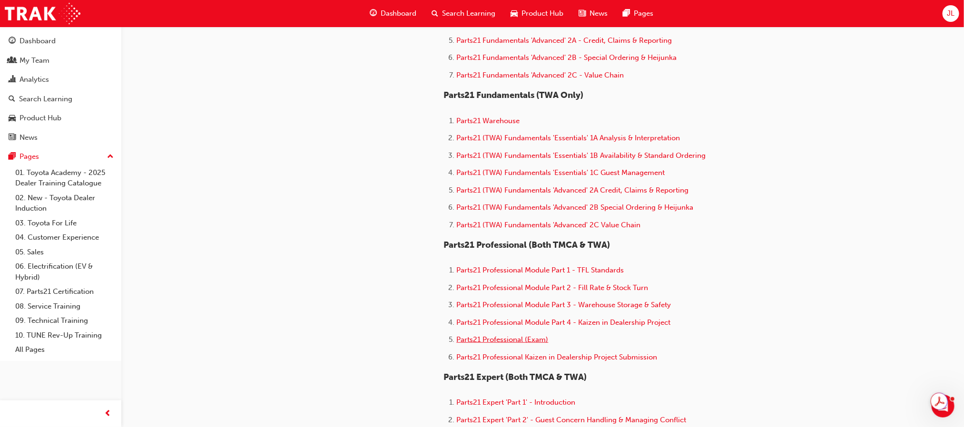
click at [513, 336] on span "Parts21 Professional (Exam)" at bounding box center [503, 340] width 92 height 9
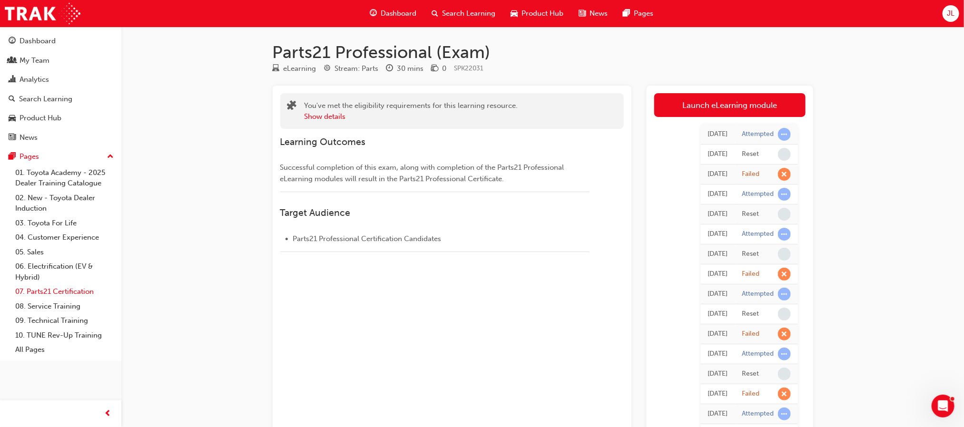
click at [73, 293] on link "07. Parts21 Certification" at bounding box center [64, 292] width 106 height 15
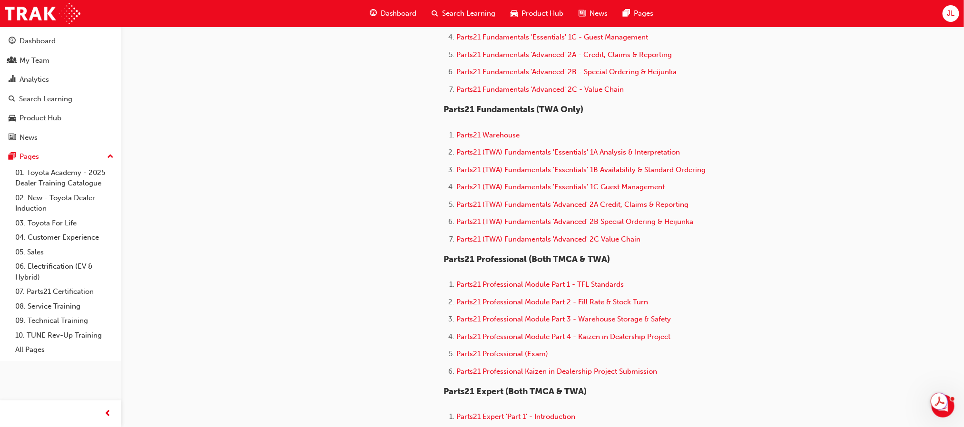
scroll to position [428, 0]
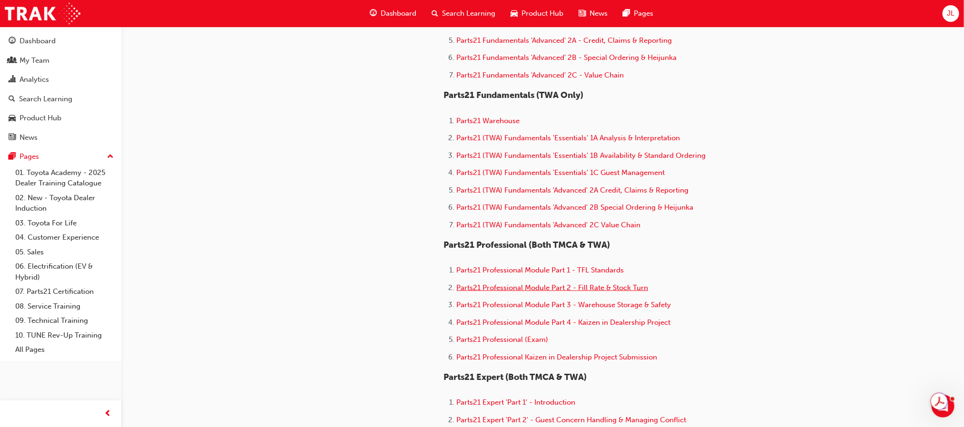
click at [583, 284] on span "Parts21 Professional Module Part 2 - Fill Rate & Stock Turn" at bounding box center [553, 288] width 192 height 9
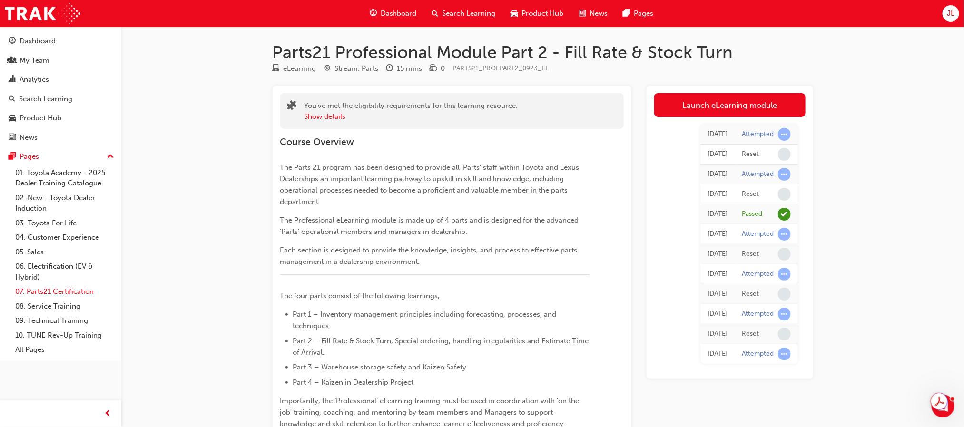
click at [60, 291] on link "07. Parts21 Certification" at bounding box center [64, 292] width 106 height 15
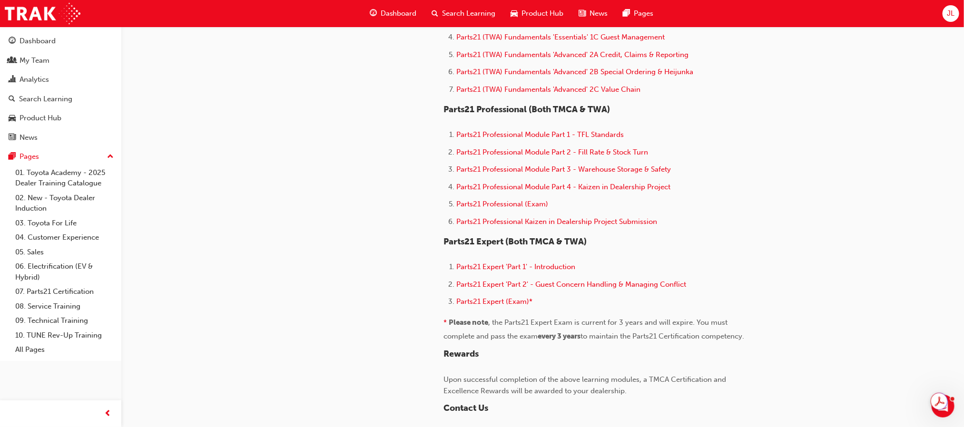
scroll to position [571, 0]
